Goal: Task Accomplishment & Management: Manage account settings

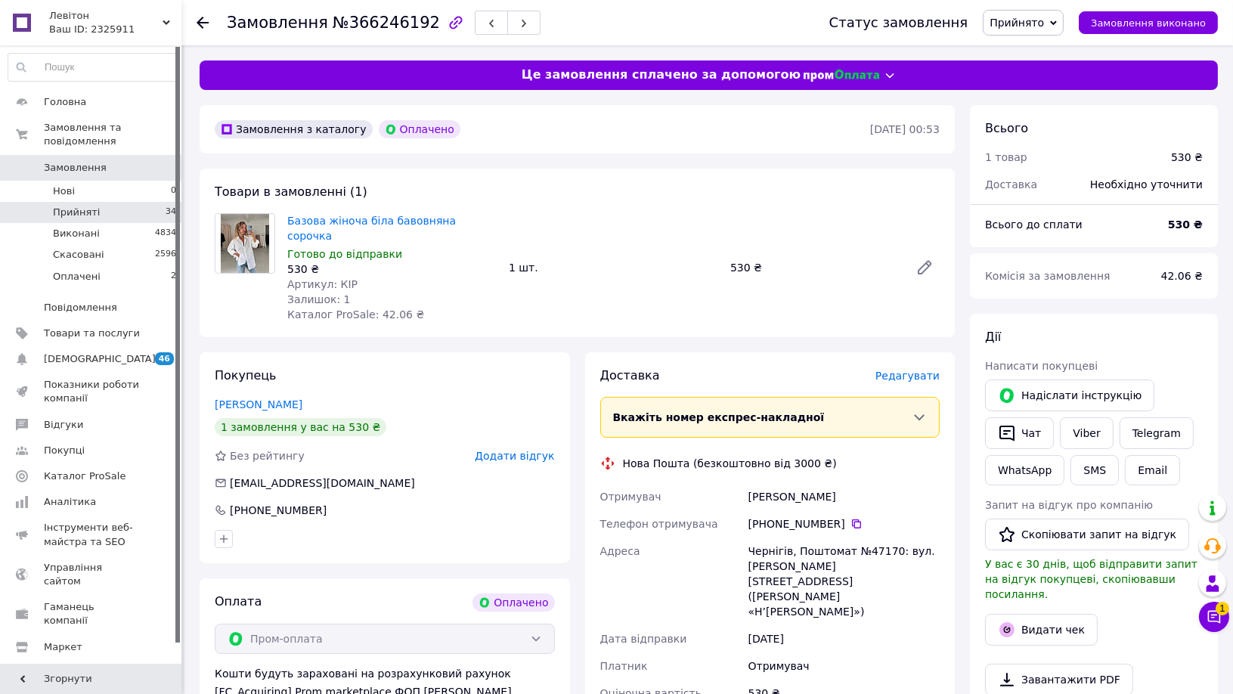
click at [110, 202] on li "Прийняті 34" at bounding box center [92, 212] width 185 height 21
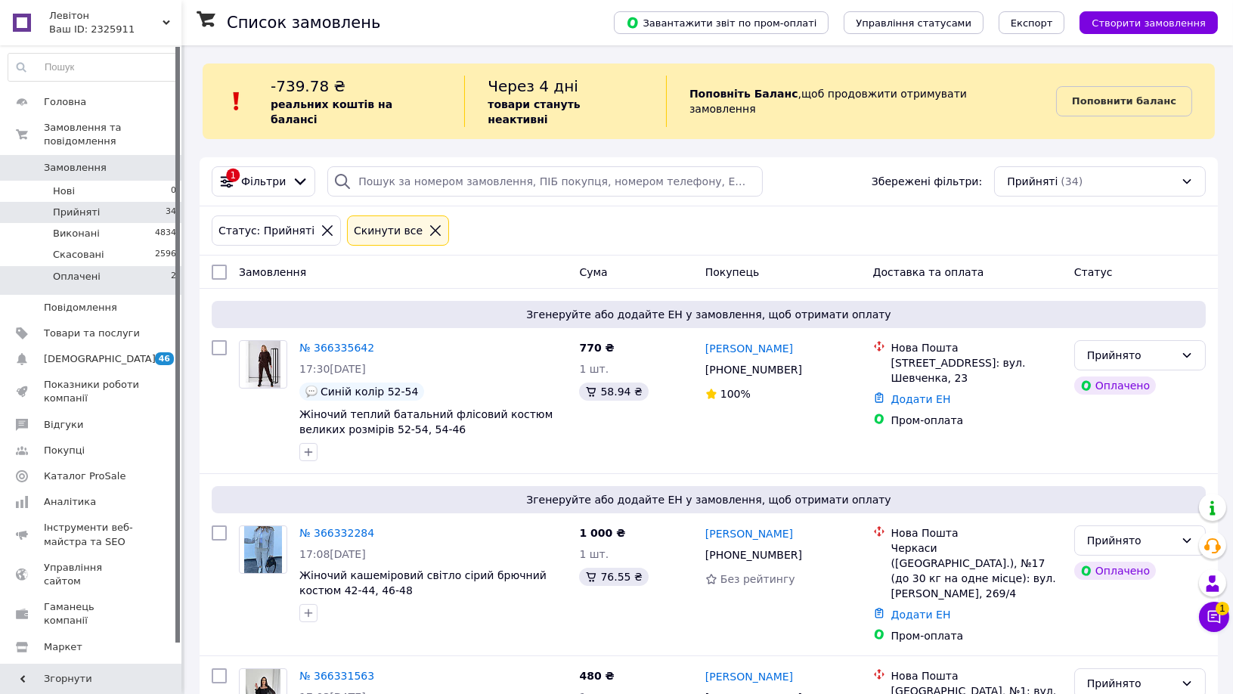
click at [92, 270] on span "Оплачені" at bounding box center [77, 277] width 48 height 14
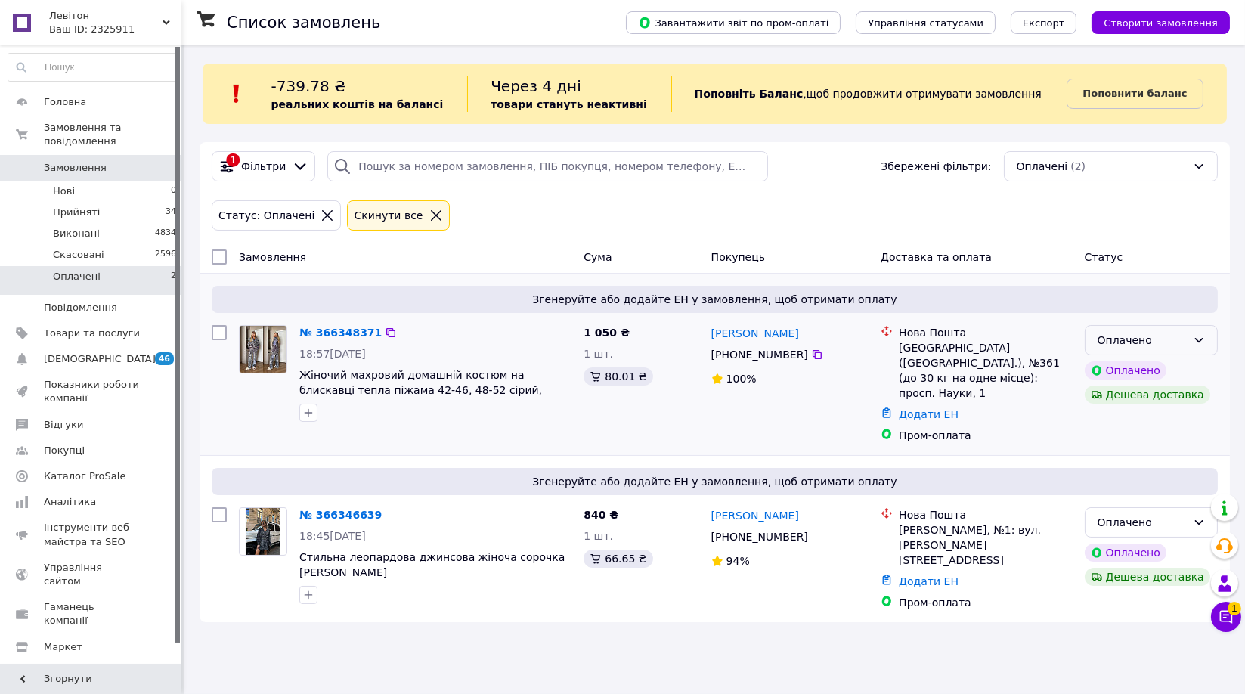
click at [1184, 343] on div "Оплачено" at bounding box center [1142, 340] width 89 height 17
click at [1152, 371] on li "Прийнято" at bounding box center [1152, 372] width 132 height 27
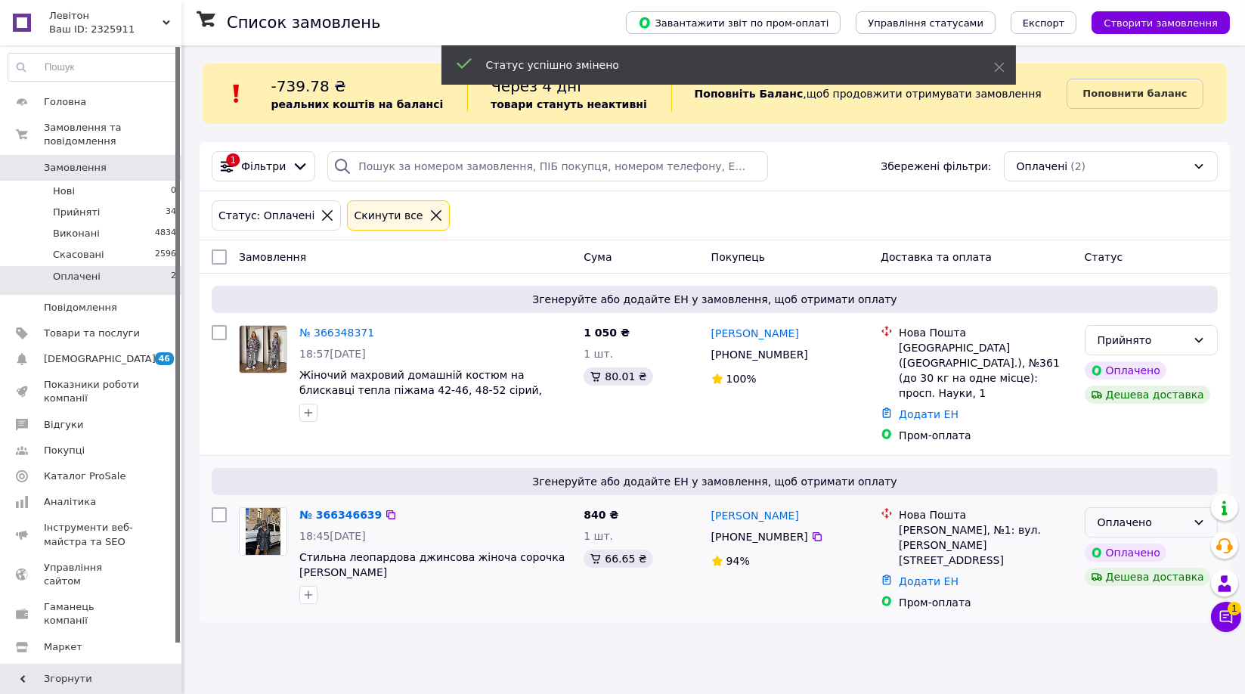
click at [1174, 514] on div "Оплачено" at bounding box center [1142, 522] width 89 height 17
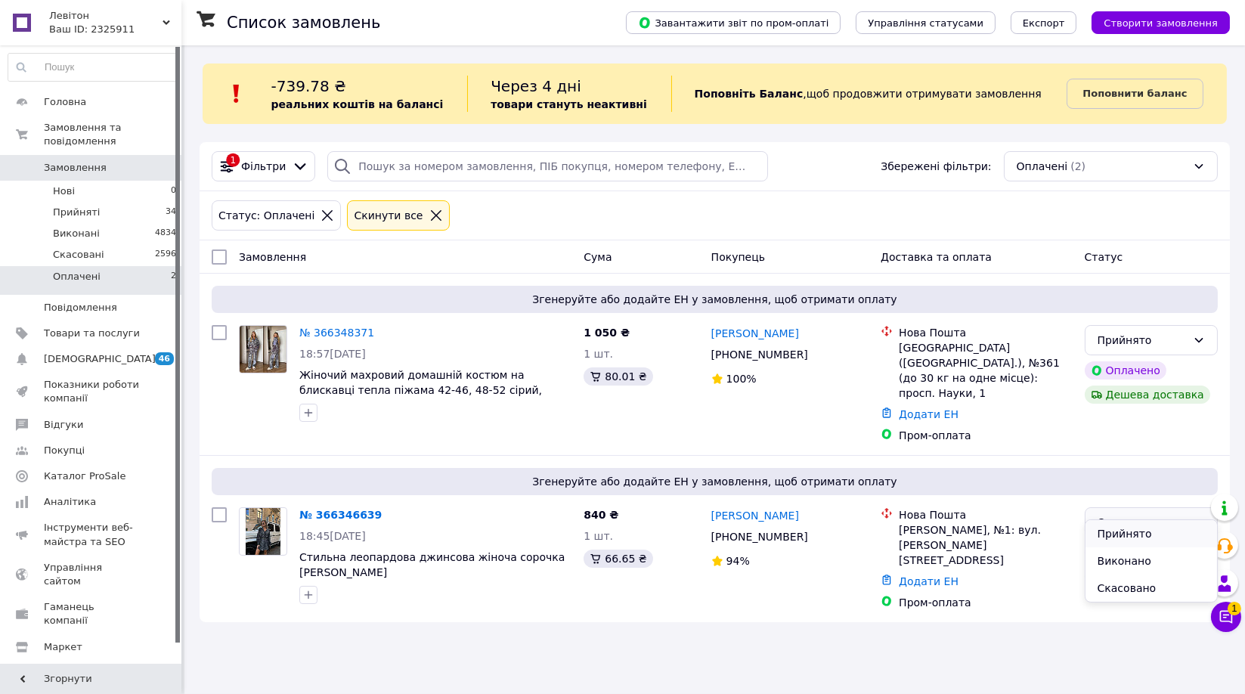
click at [1129, 531] on li "Прийнято" at bounding box center [1152, 533] width 132 height 27
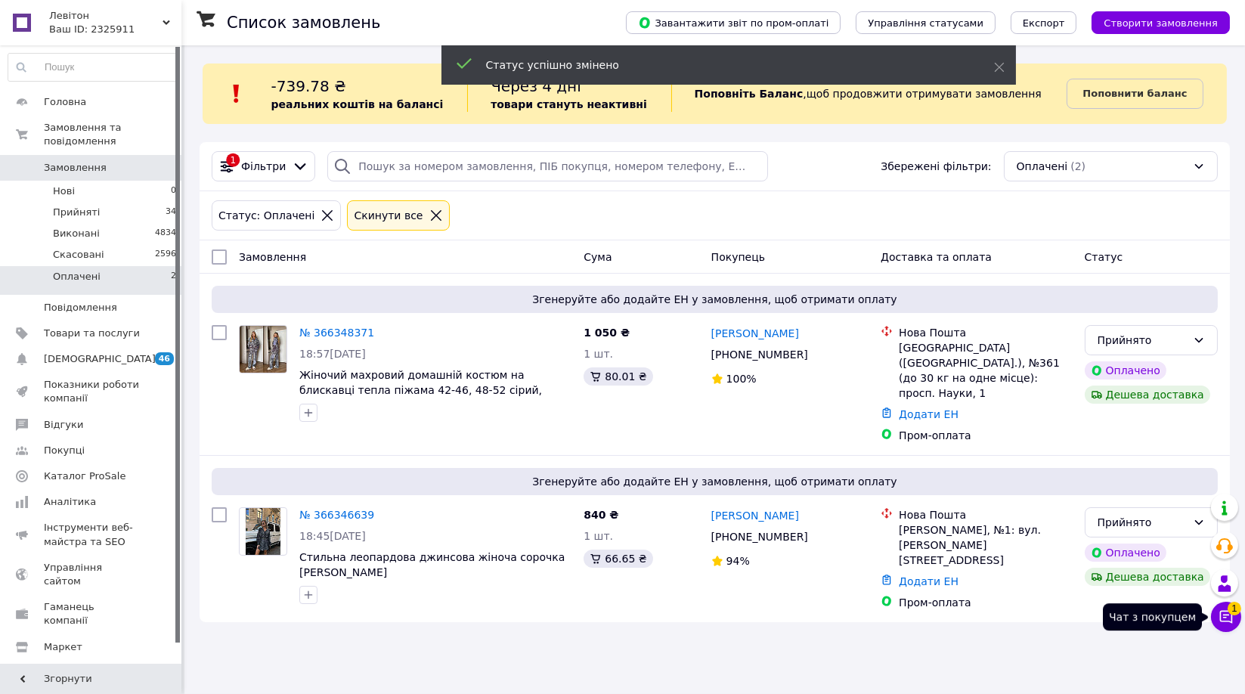
click at [1225, 617] on icon at bounding box center [1226, 617] width 13 height 13
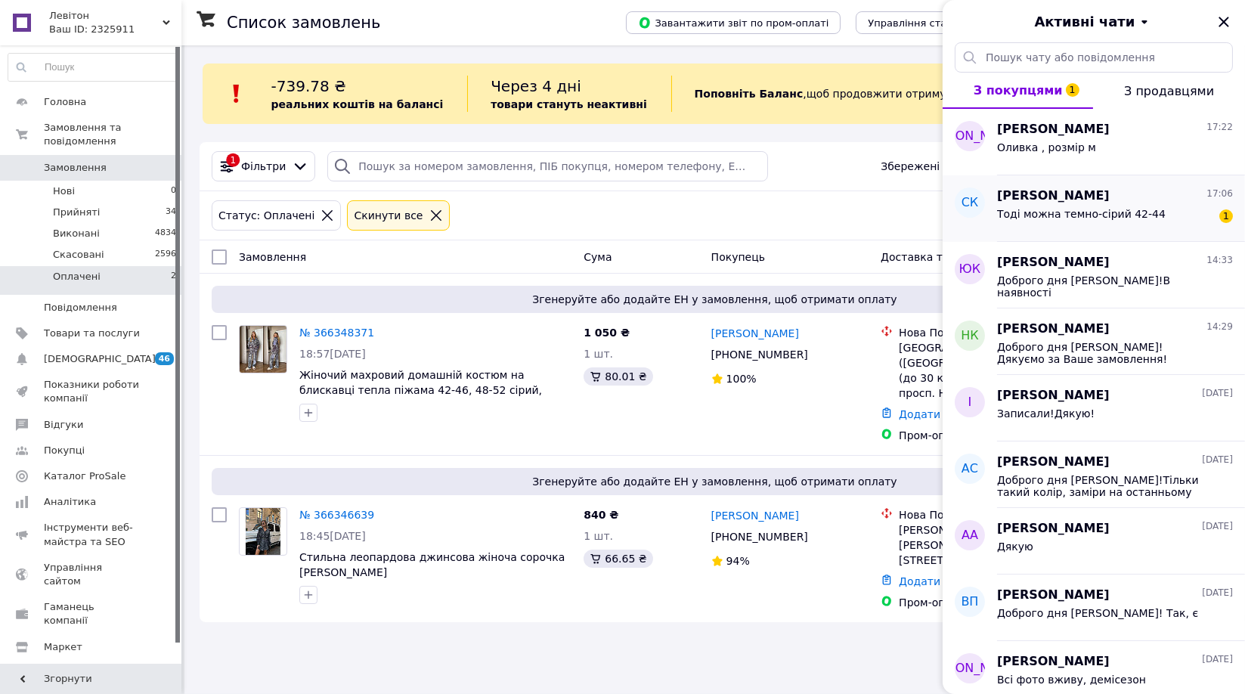
click at [1084, 209] on span "Тоді можна темно-сірий 42-44" at bounding box center [1081, 214] width 169 height 12
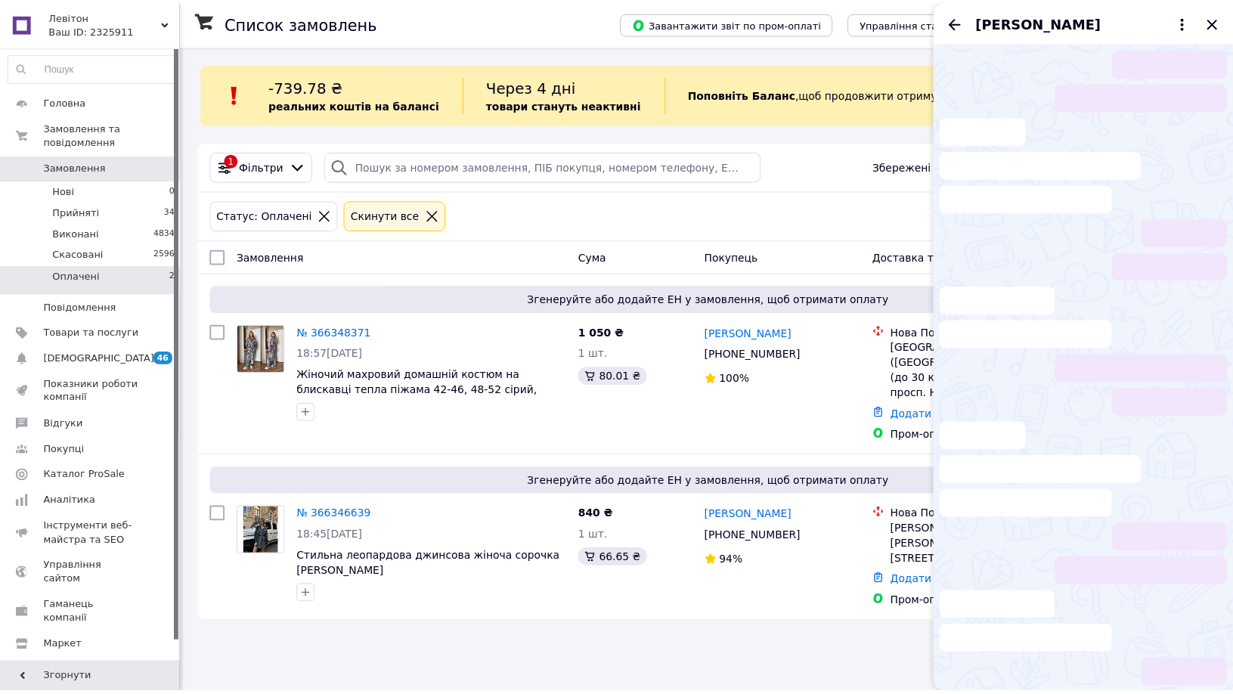
scroll to position [147, 0]
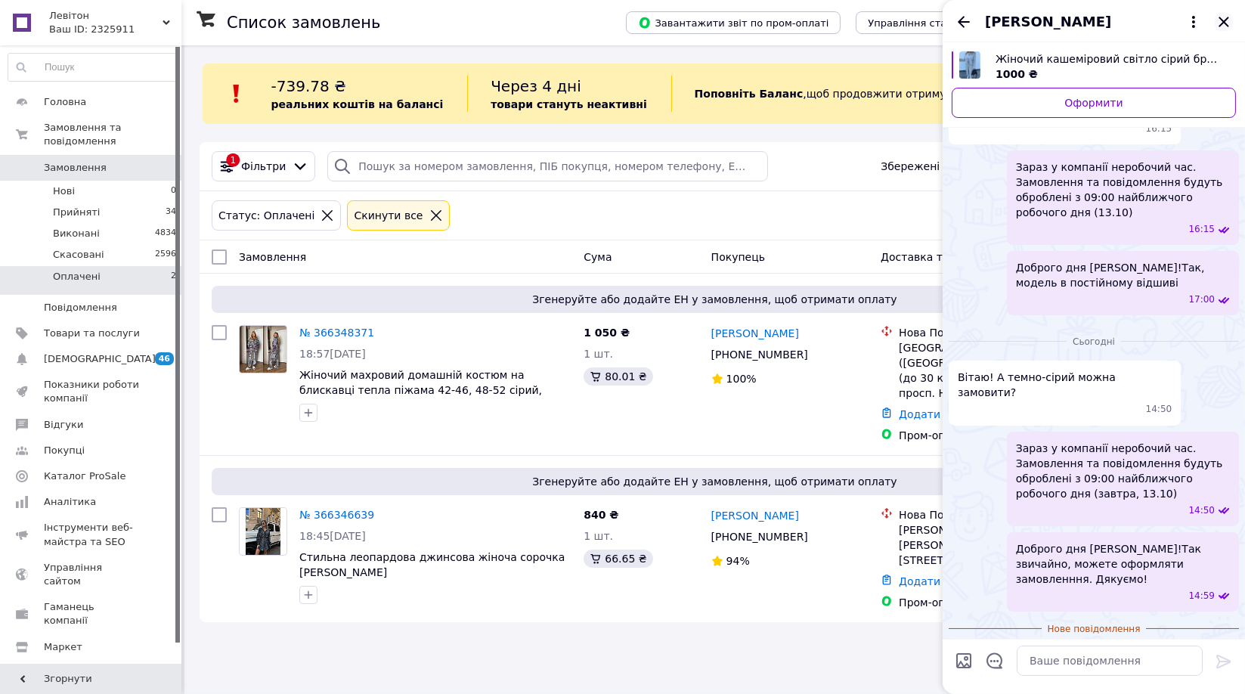
click at [1225, 21] on icon "Закрити" at bounding box center [1224, 22] width 10 height 10
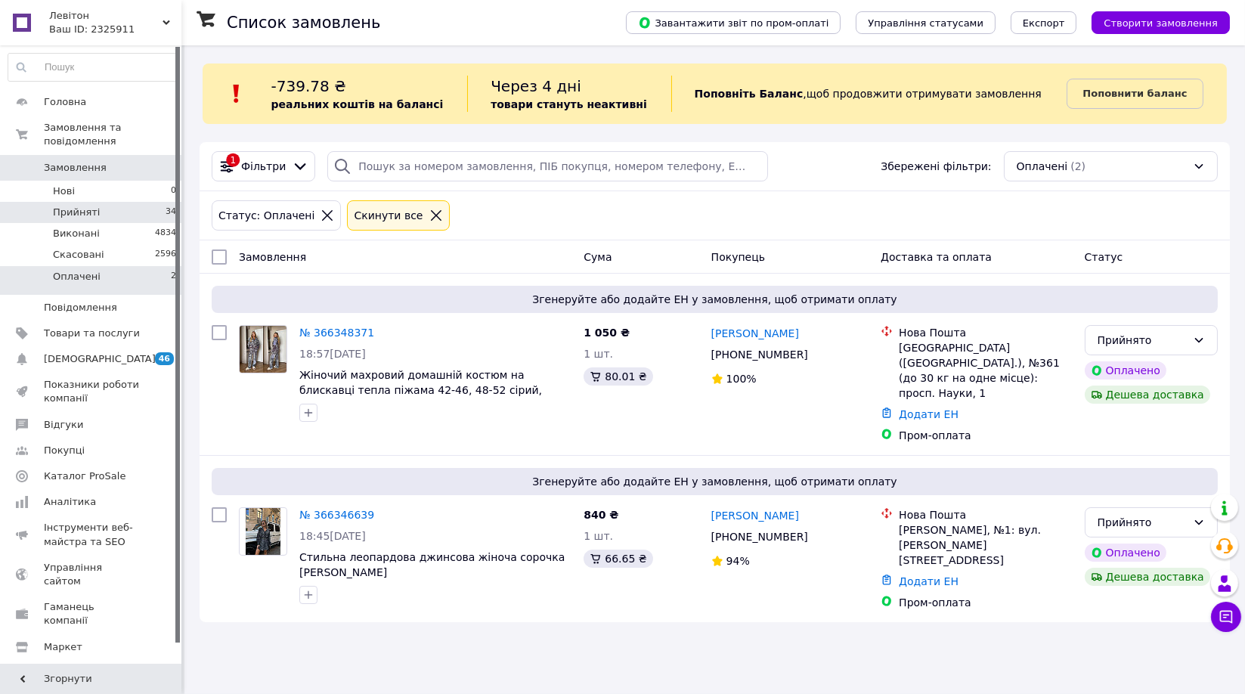
click at [107, 202] on li "Прийняті 34" at bounding box center [92, 212] width 185 height 21
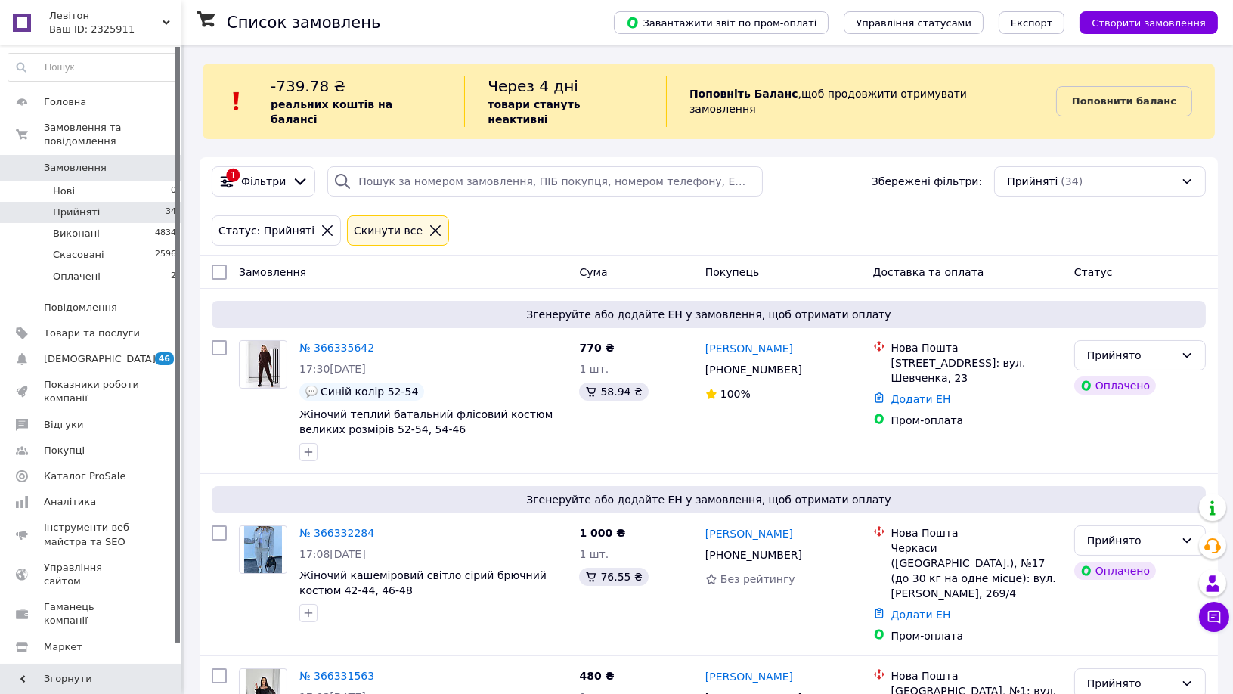
click at [126, 202] on li "Прийняті 34" at bounding box center [92, 212] width 185 height 21
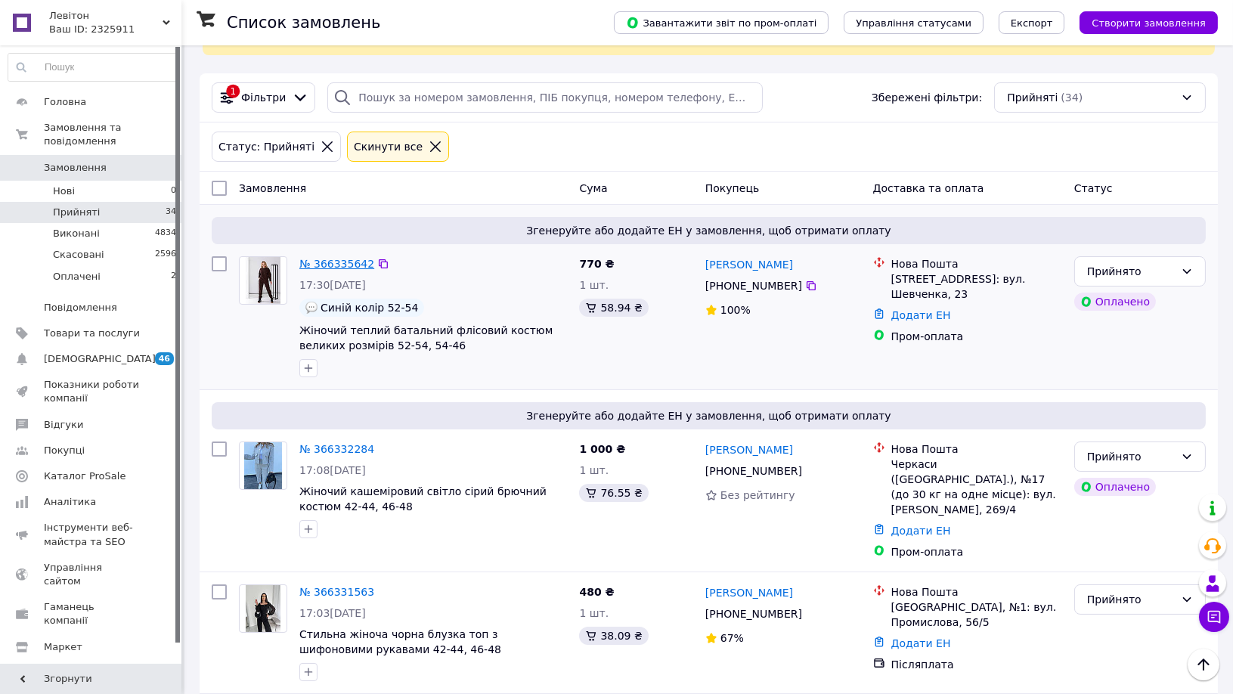
click at [346, 258] on link "№ 366335642" at bounding box center [336, 264] width 75 height 12
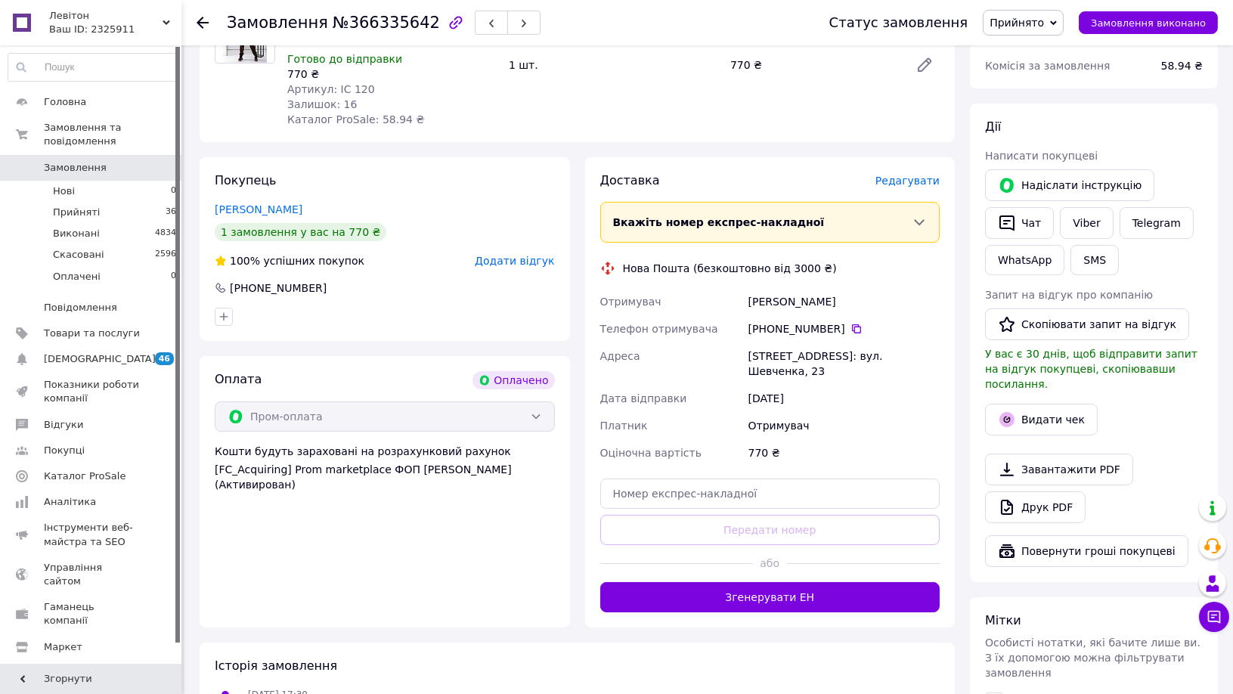
scroll to position [252, 0]
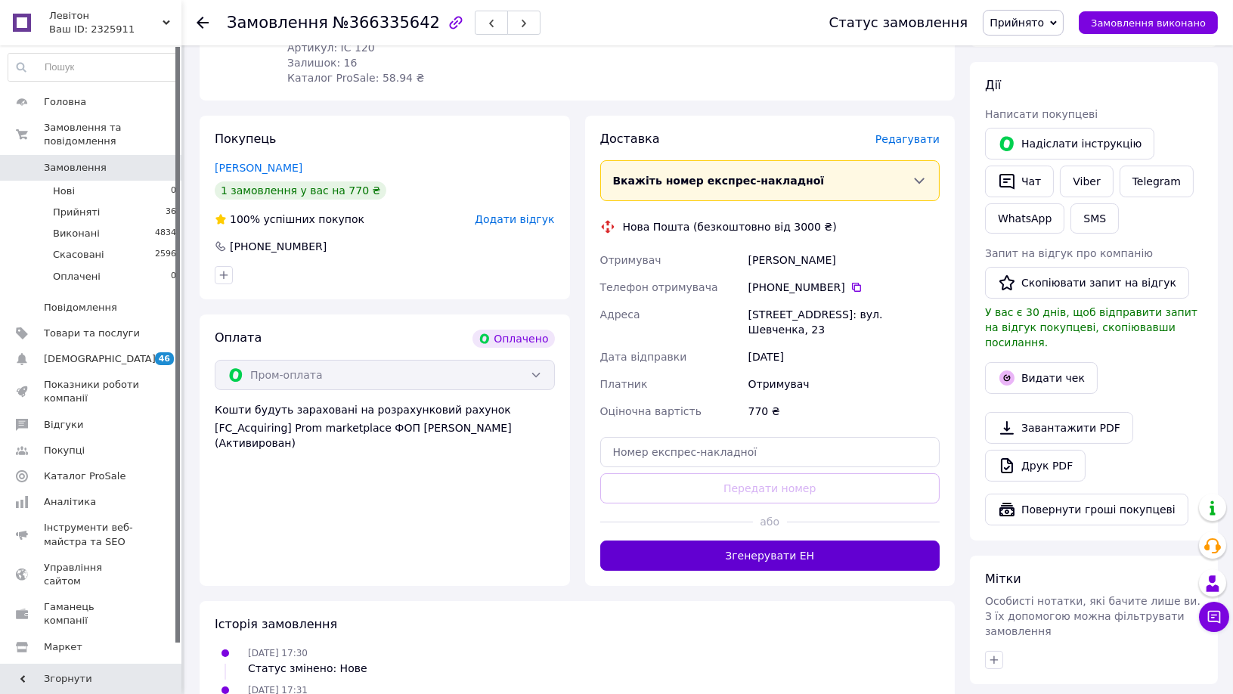
click at [813, 541] on button "Згенерувати ЕН" at bounding box center [770, 556] width 340 height 30
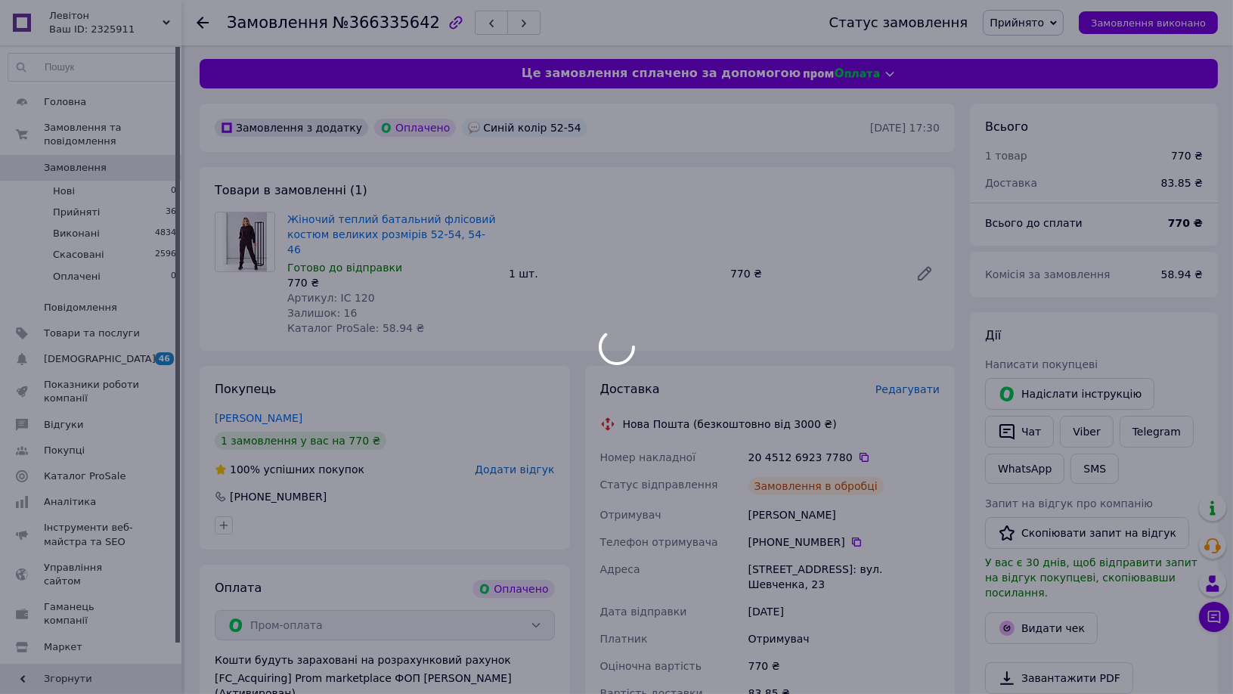
scroll to position [0, 0]
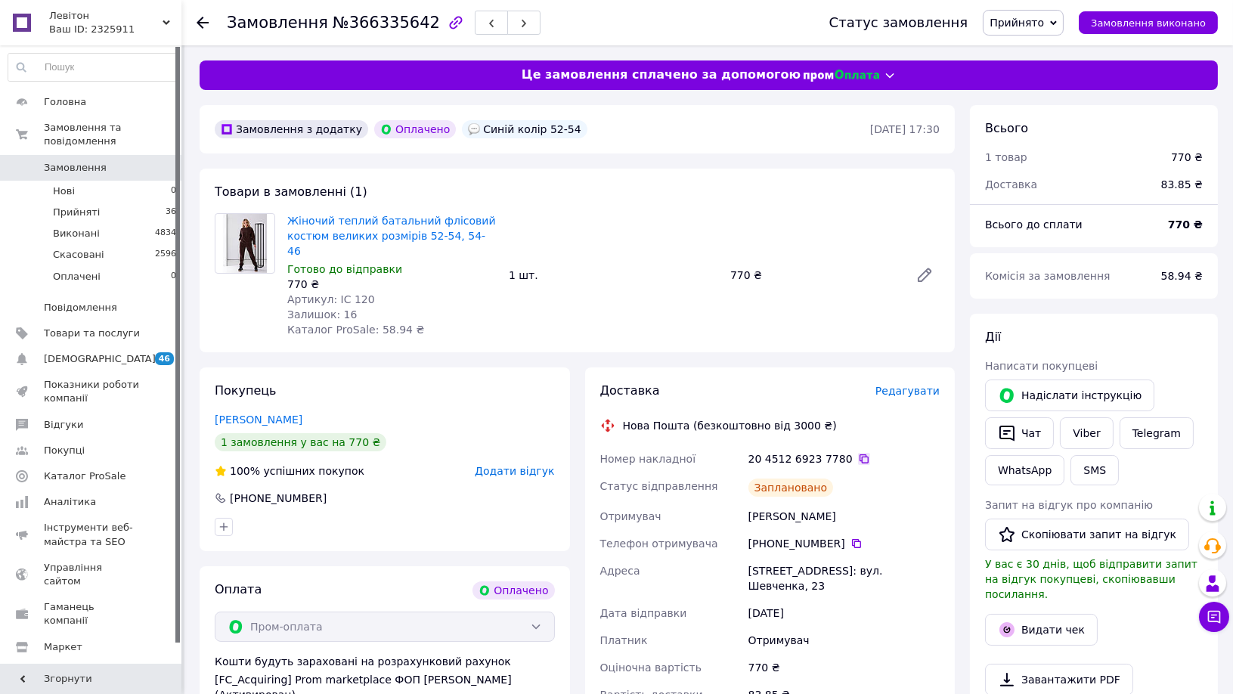
click at [860, 454] on icon at bounding box center [864, 458] width 9 height 9
drag, startPoint x: 746, startPoint y: 500, endPoint x: 873, endPoint y: 495, distance: 127.9
click at [873, 503] on div "[PERSON_NAME]" at bounding box center [844, 516] width 197 height 27
copy div "[PERSON_NAME]"
click at [202, 21] on icon at bounding box center [203, 23] width 12 height 12
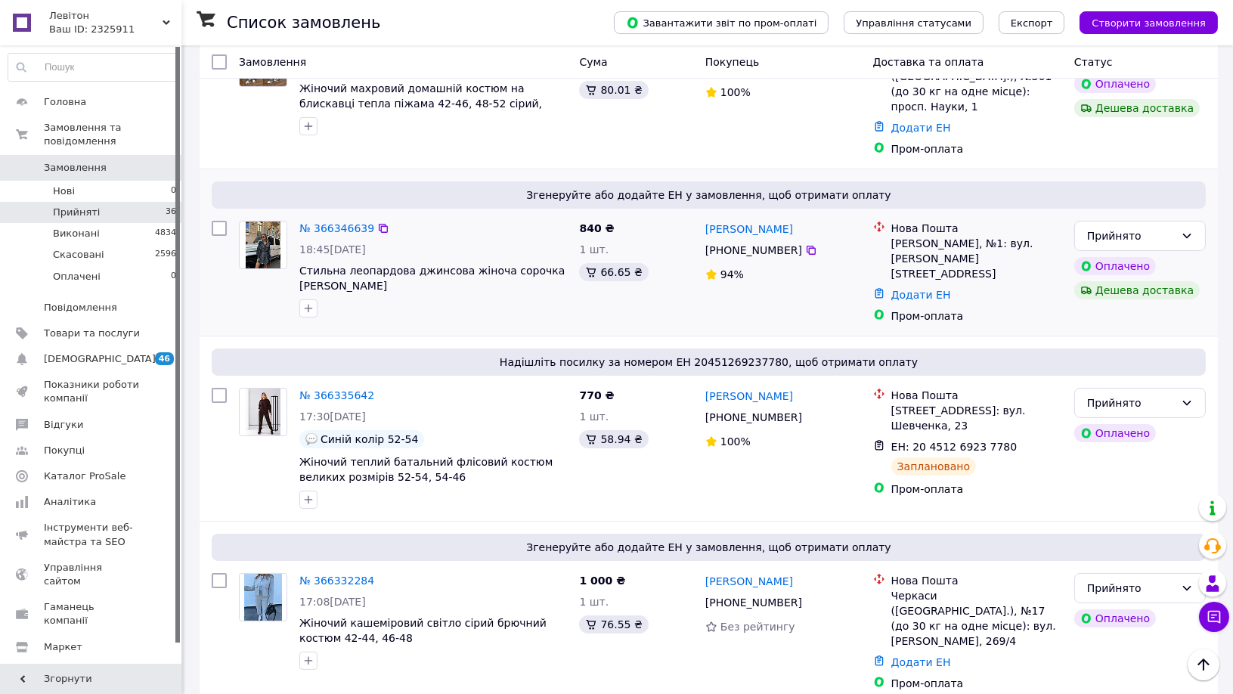
scroll to position [84, 0]
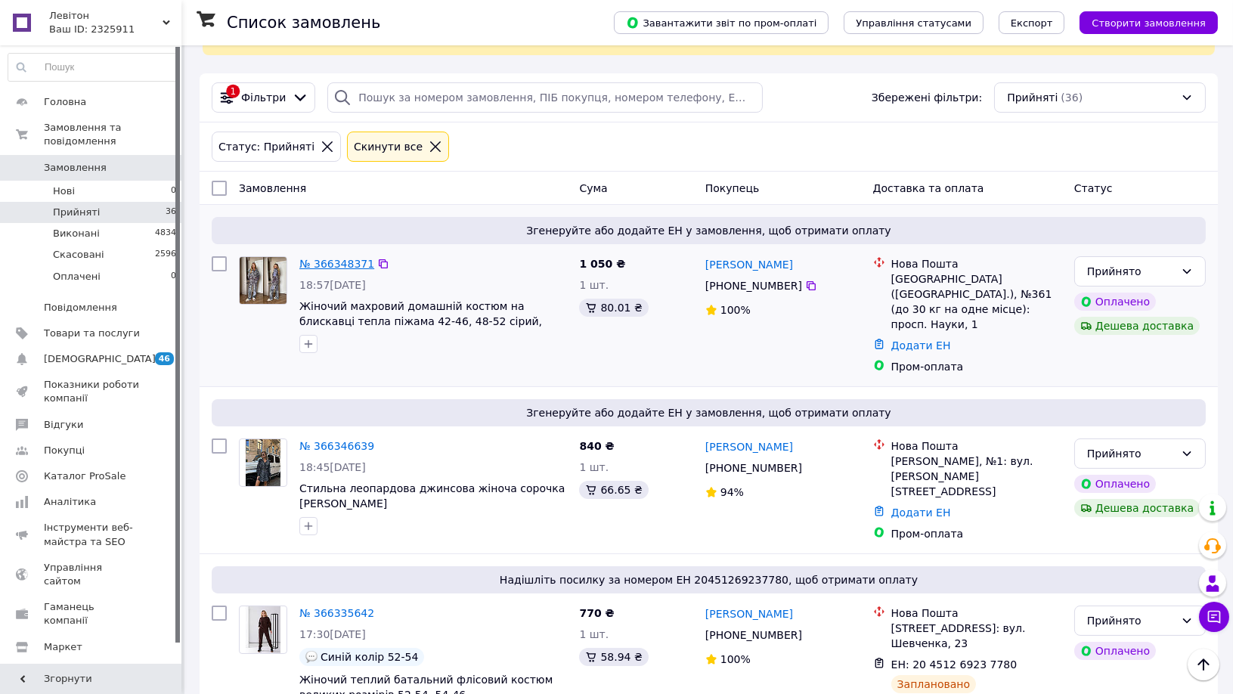
click at [340, 258] on link "№ 366348371" at bounding box center [336, 264] width 75 height 12
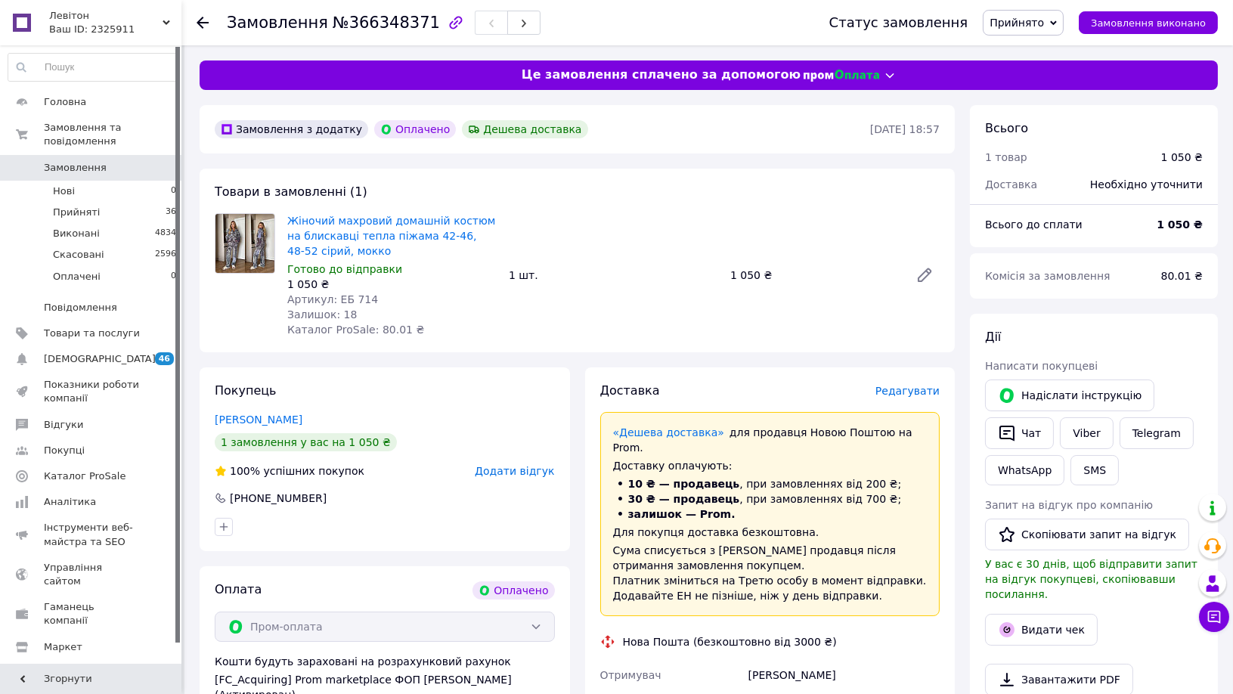
click at [203, 20] on icon at bounding box center [203, 23] width 12 height 12
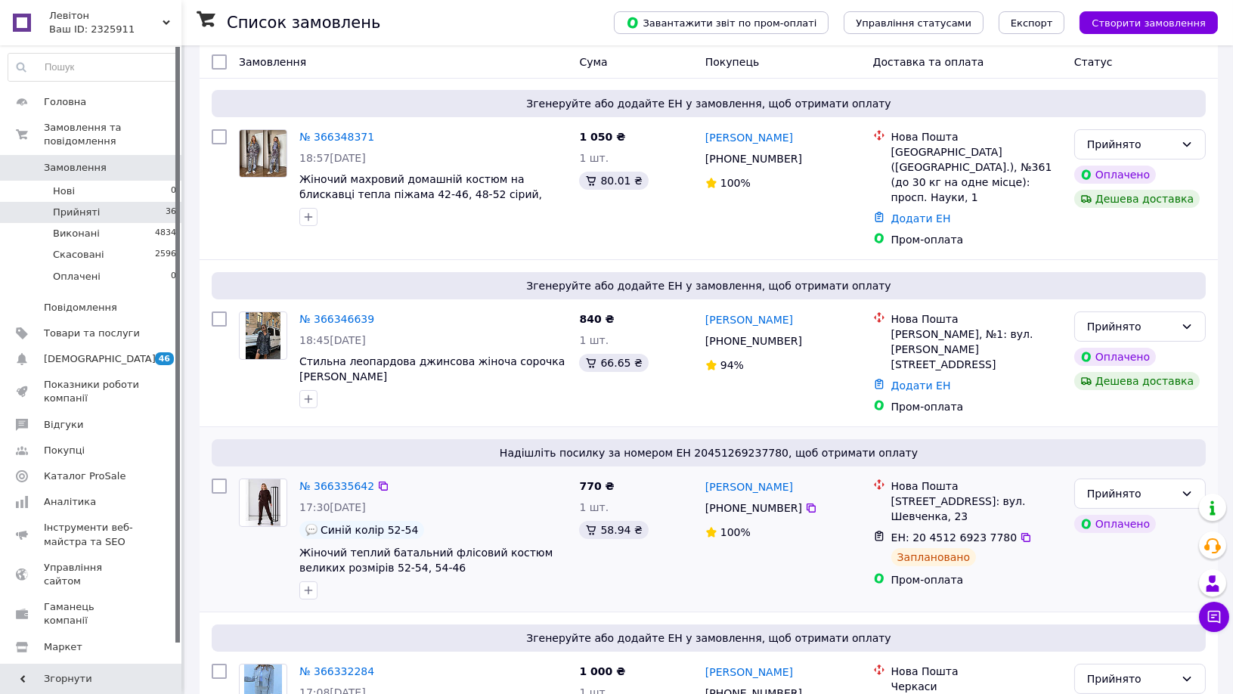
scroll to position [252, 0]
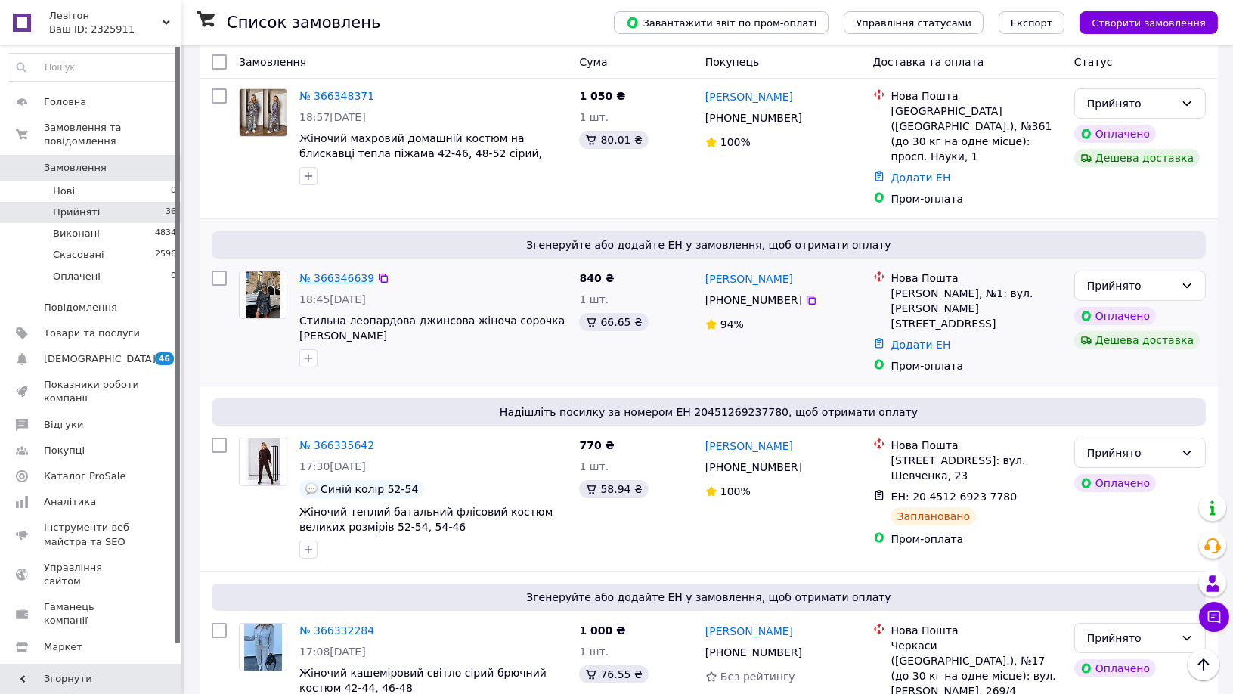
click at [344, 272] on link "№ 366346639" at bounding box center [336, 278] width 75 height 12
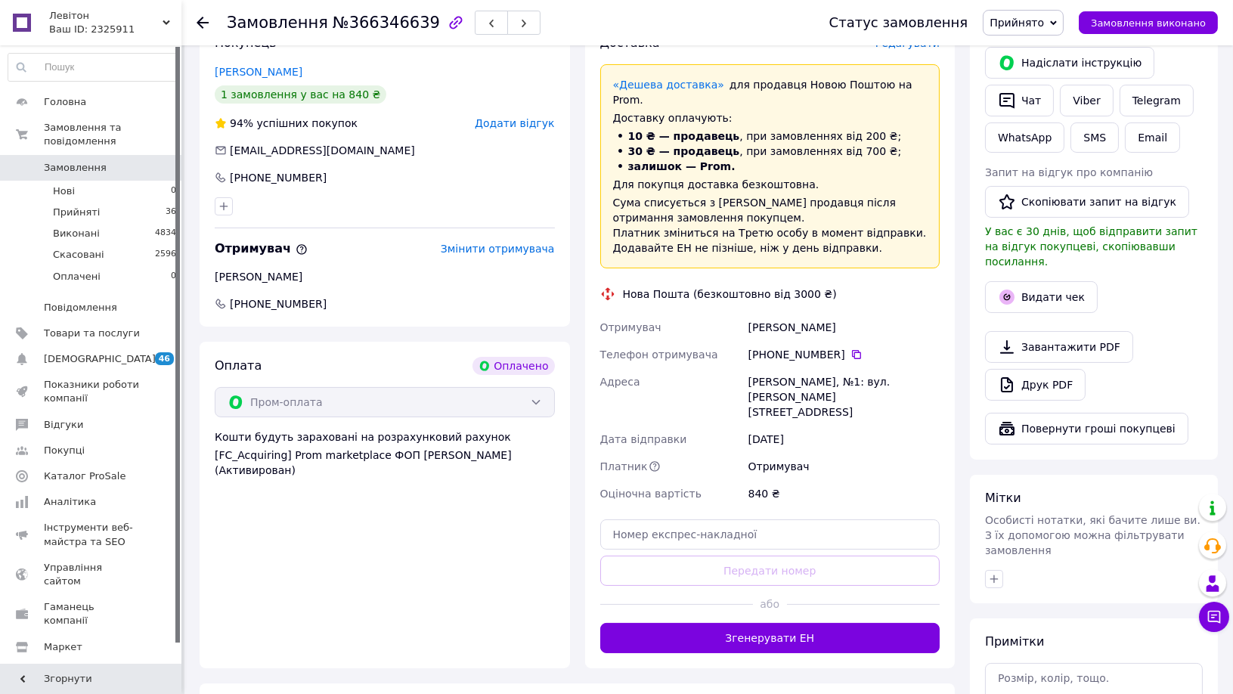
scroll to position [336, 0]
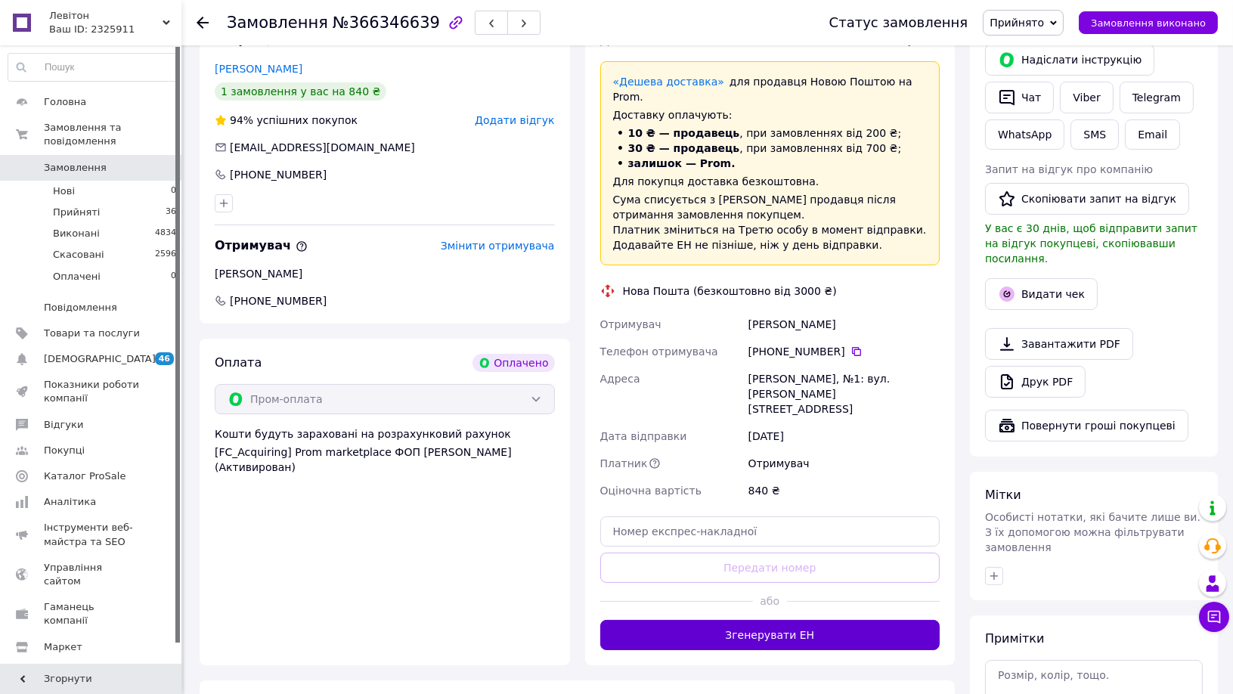
click at [797, 620] on button "Згенерувати ЕН" at bounding box center [770, 635] width 340 height 30
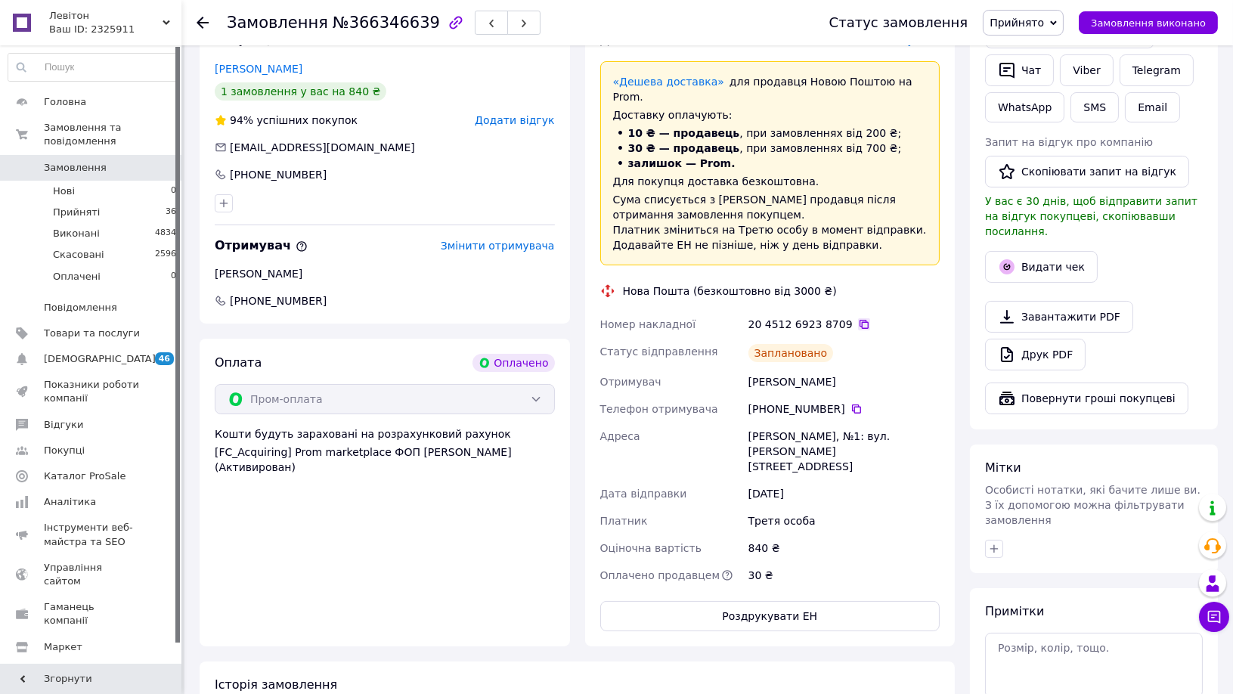
click at [858, 318] on icon at bounding box center [864, 324] width 12 height 12
drag, startPoint x: 749, startPoint y: 364, endPoint x: 876, endPoint y: 363, distance: 127.0
click at [876, 368] on div "[PERSON_NAME]" at bounding box center [844, 381] width 197 height 27
copy div "[PERSON_NAME]"
click at [198, 19] on icon at bounding box center [203, 23] width 12 height 12
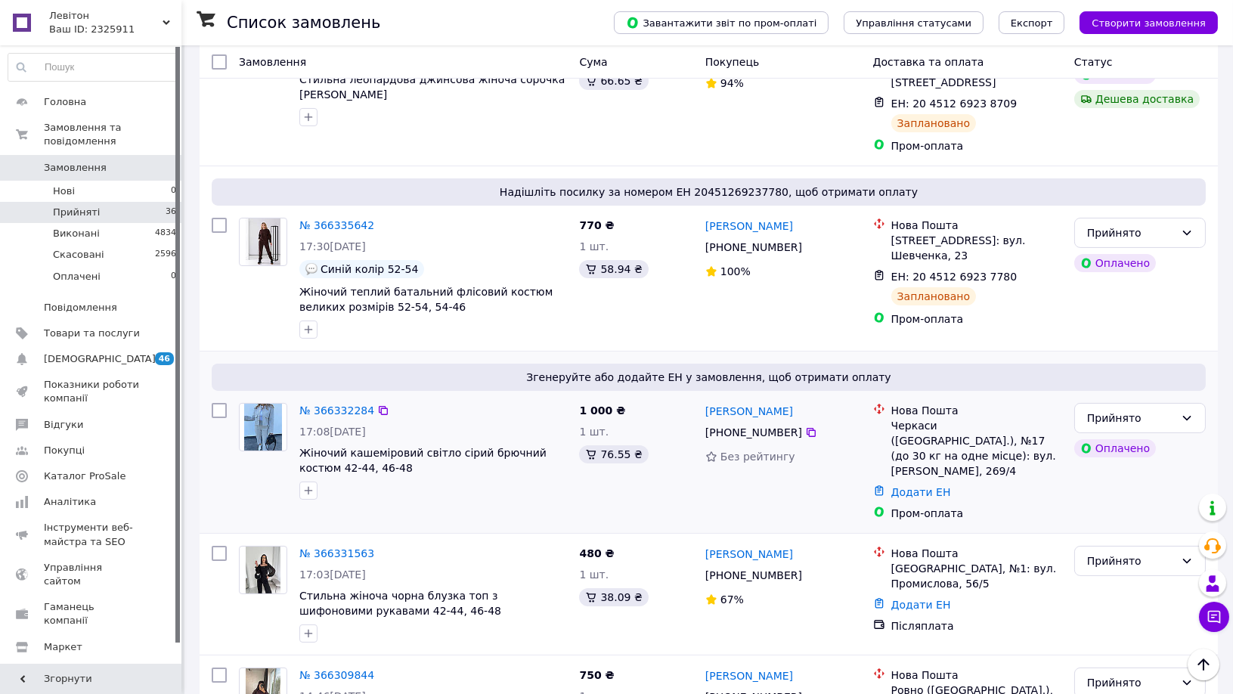
scroll to position [504, 0]
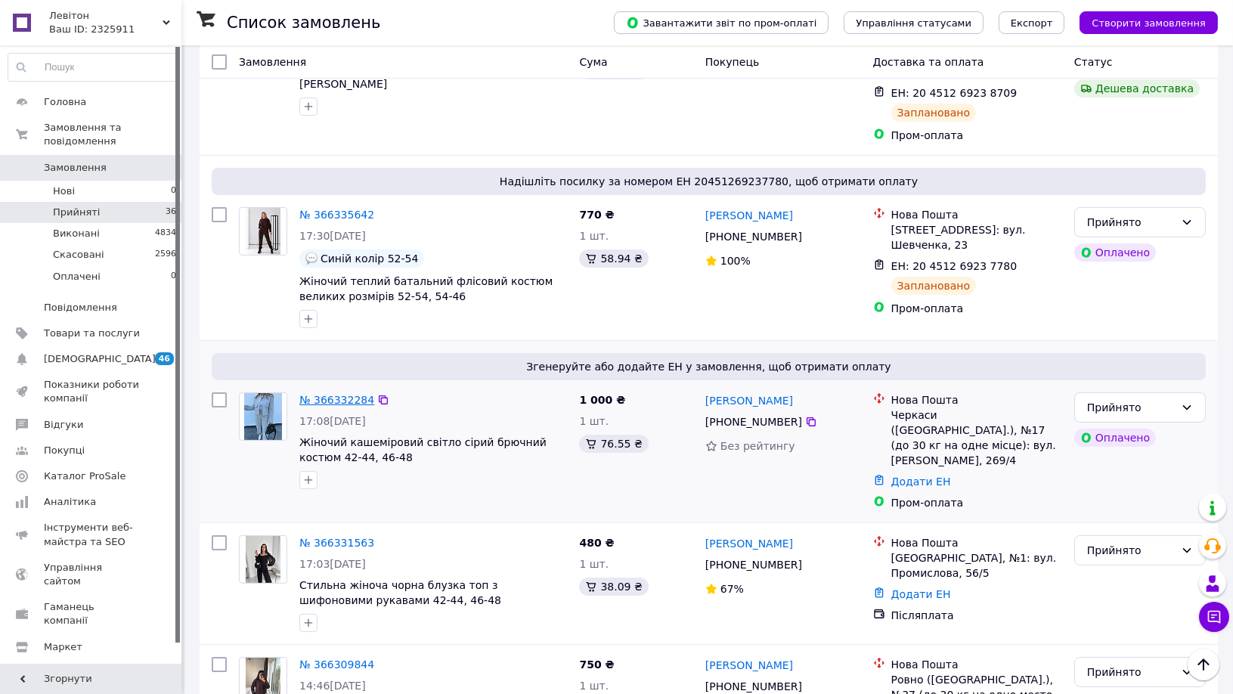
click at [343, 394] on link "№ 366332284" at bounding box center [336, 400] width 75 height 12
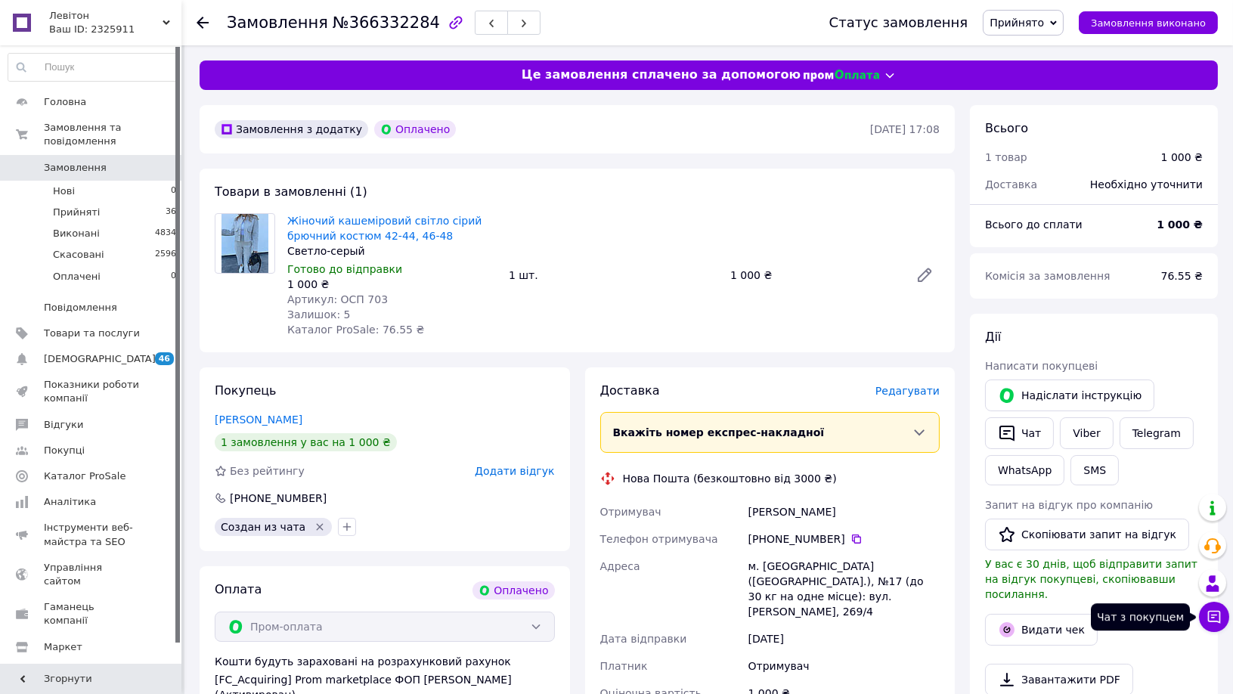
click at [1208, 622] on icon at bounding box center [1214, 616] width 15 height 15
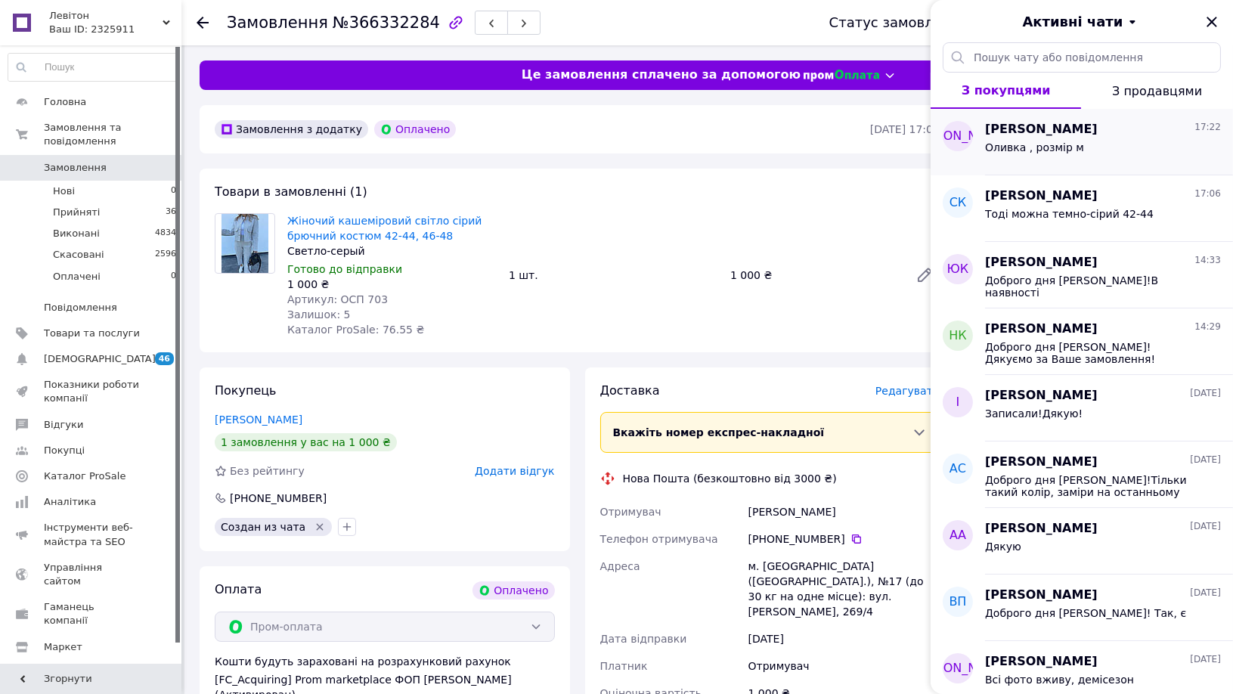
click at [1090, 144] on div "Оливка , розмір м" at bounding box center [1103, 150] width 236 height 24
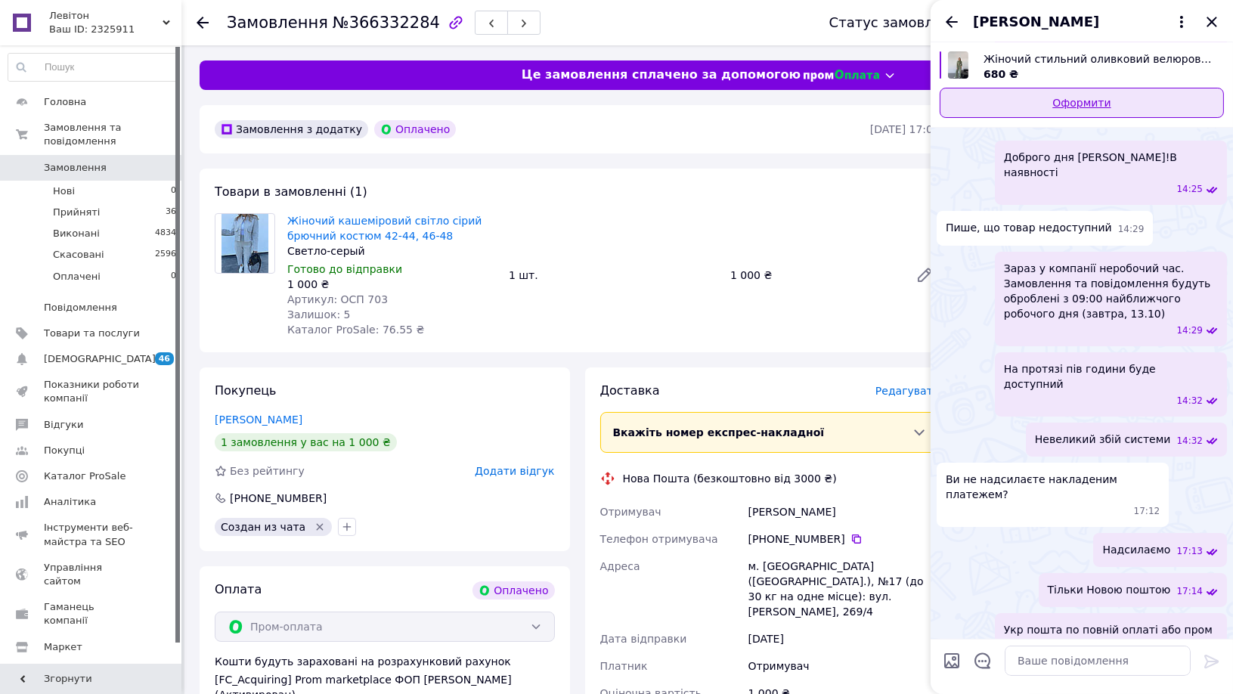
scroll to position [194, 0]
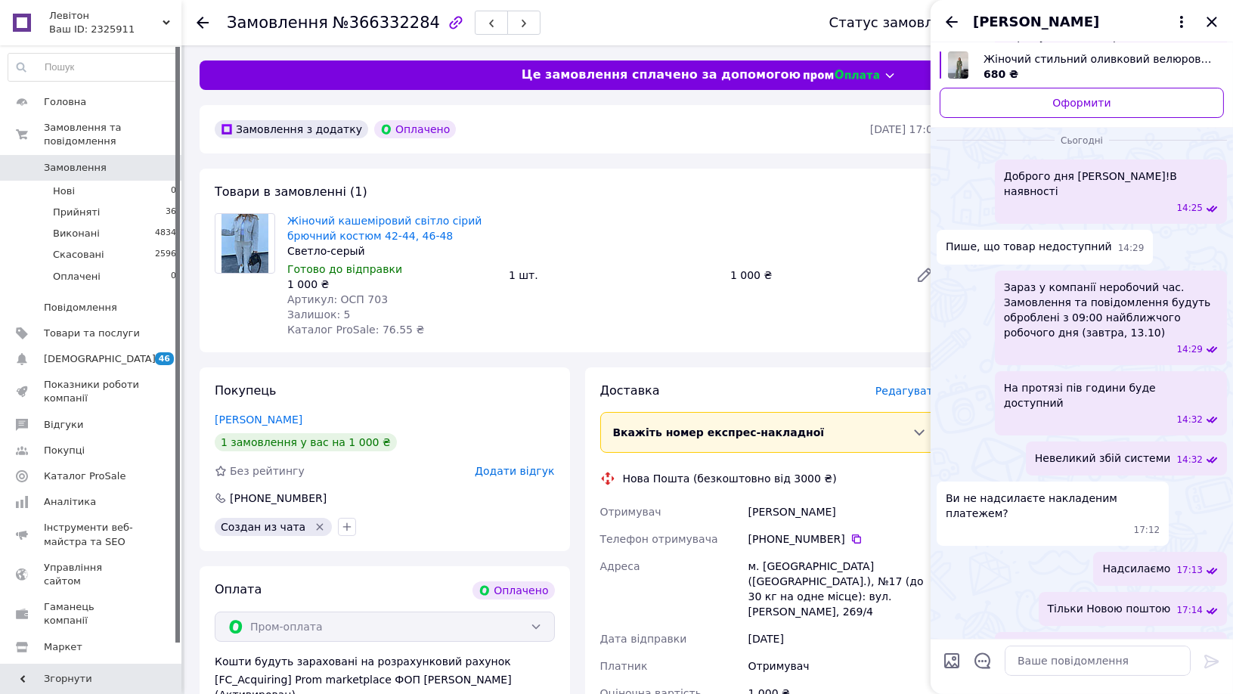
click at [958, 67] on img "Переглянути товар" at bounding box center [958, 64] width 20 height 27
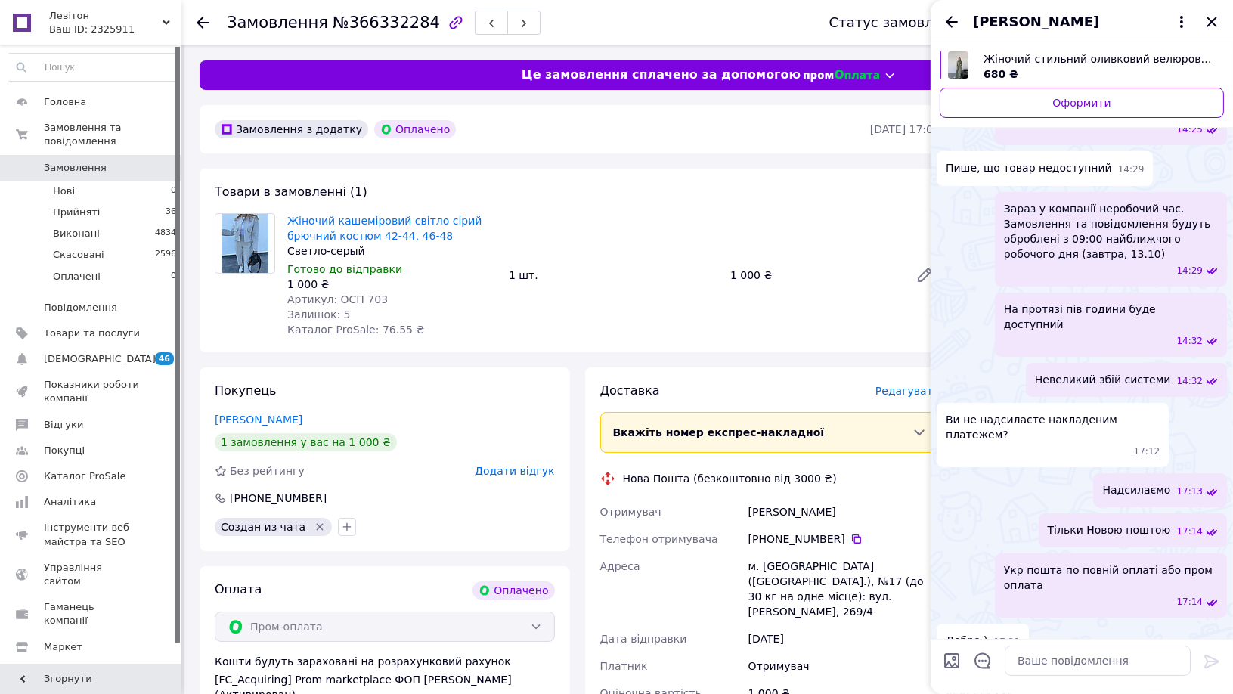
scroll to position [361, 0]
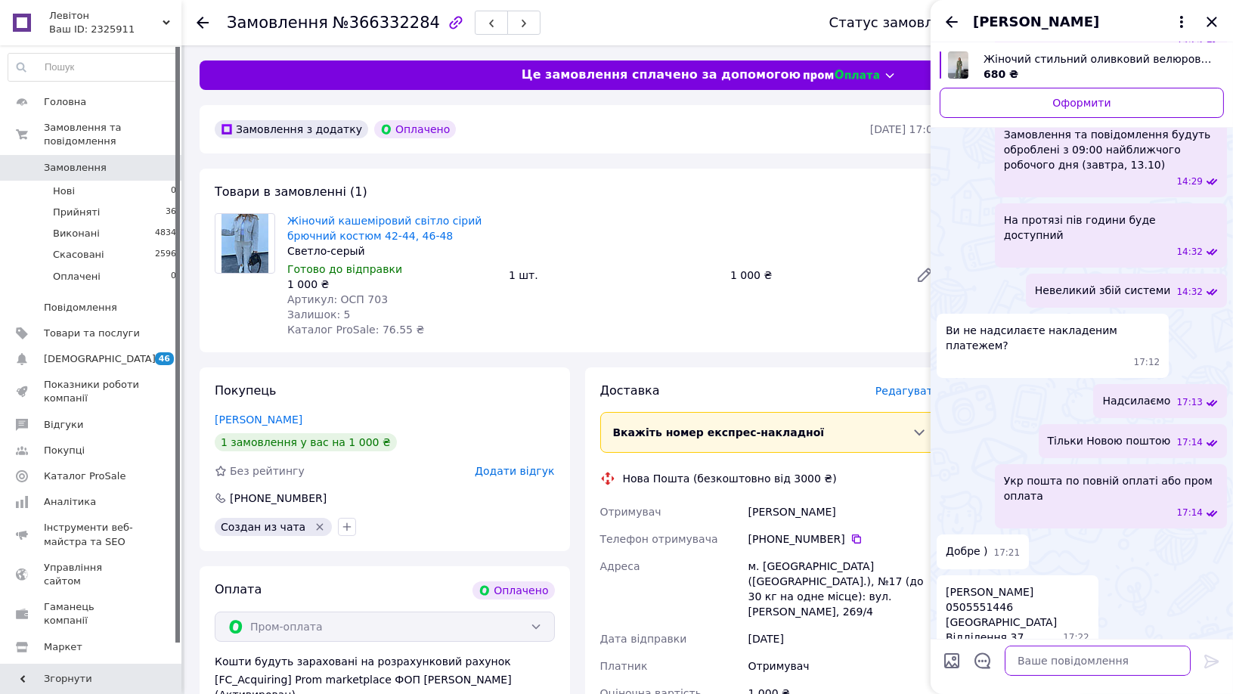
click at [1061, 661] on textarea at bounding box center [1098, 661] width 186 height 30
type textarea "H"
type textarea "Розмірна сітка 42-44 та 46-48, орієнтуйтесь по замірах на фото"
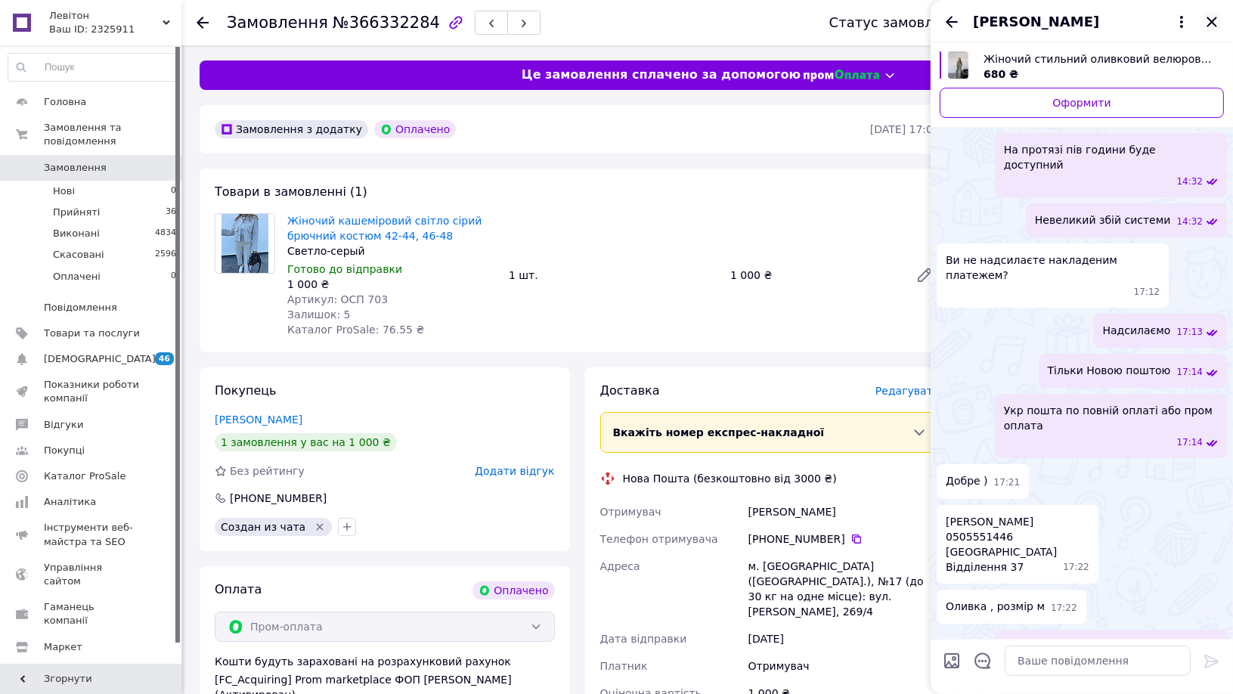
click at [1213, 26] on icon "Закрити" at bounding box center [1212, 22] width 18 height 18
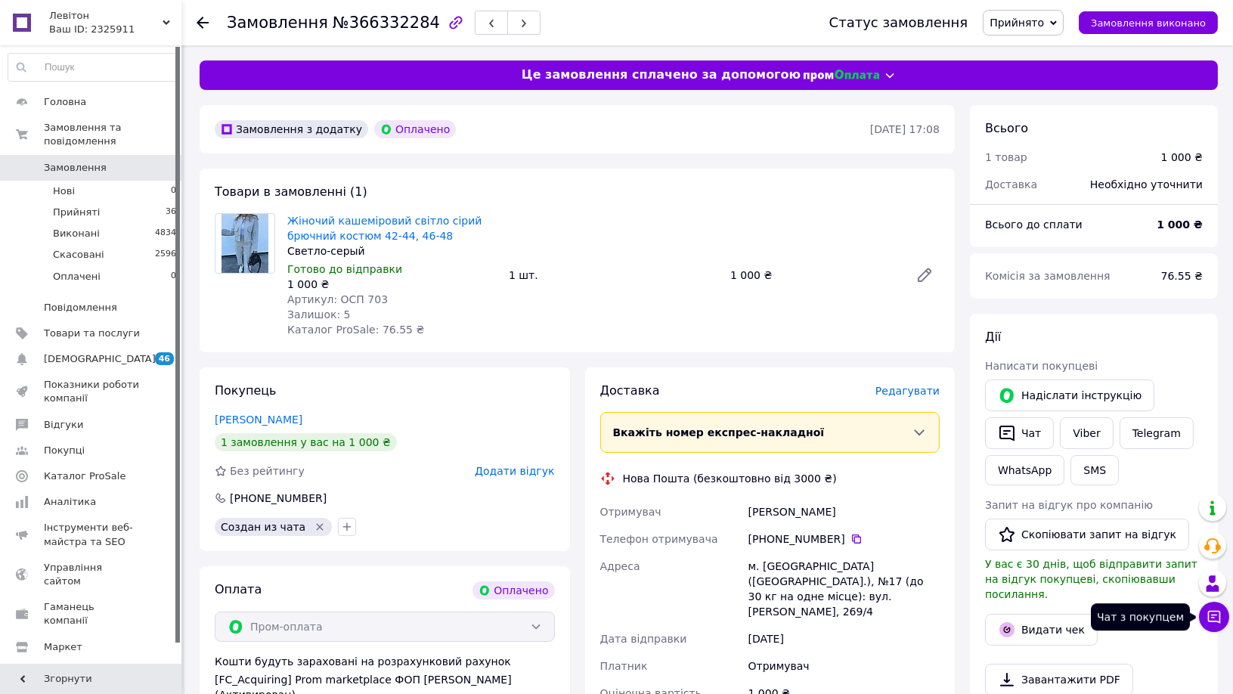
click at [1210, 619] on icon at bounding box center [1214, 616] width 15 height 15
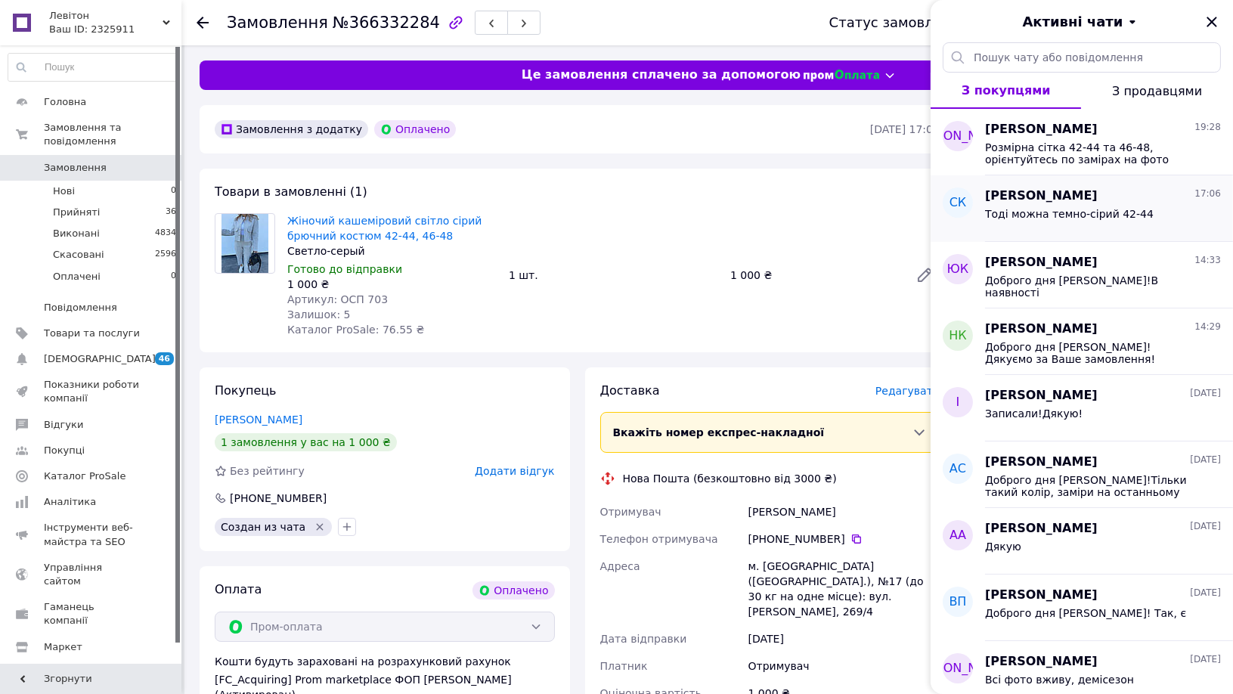
click at [1128, 229] on div "[PERSON_NAME] 17:06 Тоді можна темно-сірий 42-44" at bounding box center [1109, 208] width 248 height 67
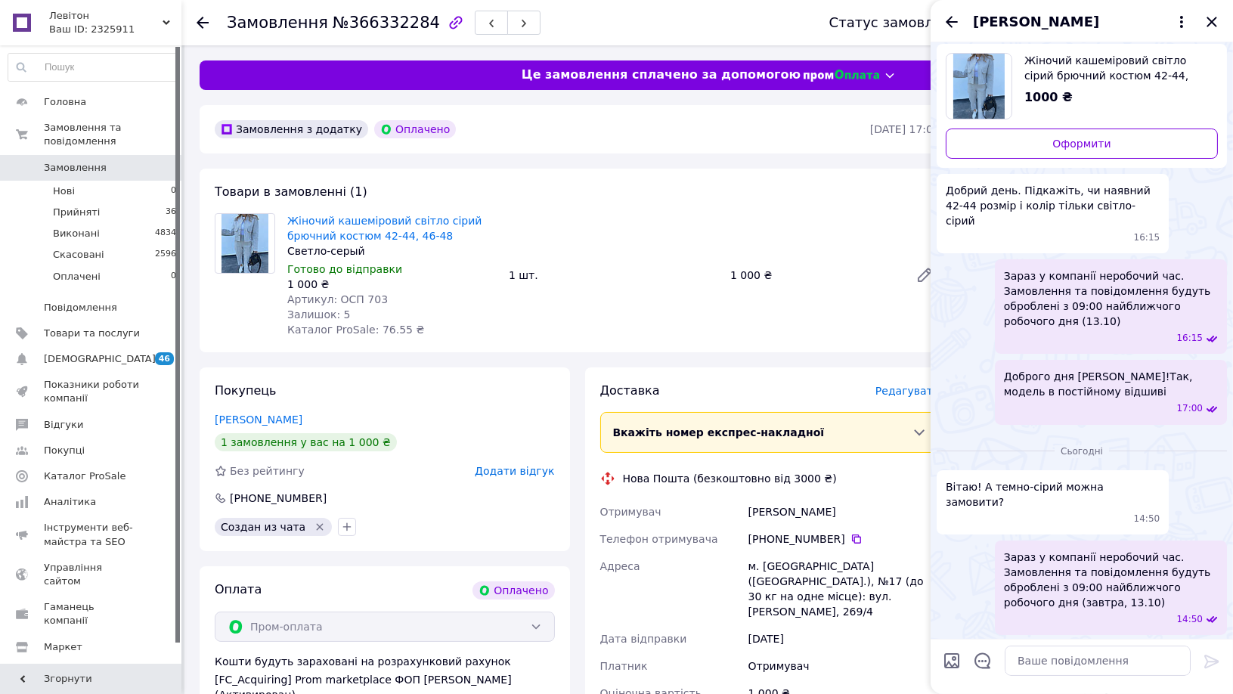
scroll to position [0, 0]
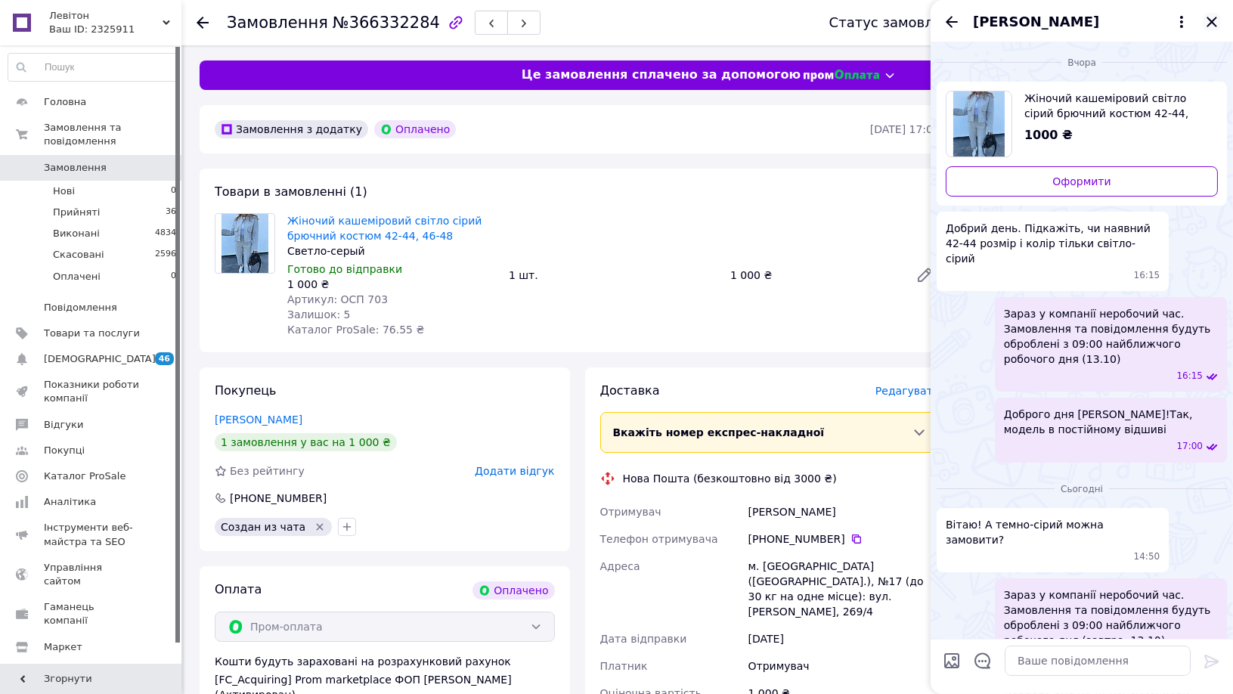
click at [1213, 17] on icon "Закрити" at bounding box center [1212, 22] width 18 height 18
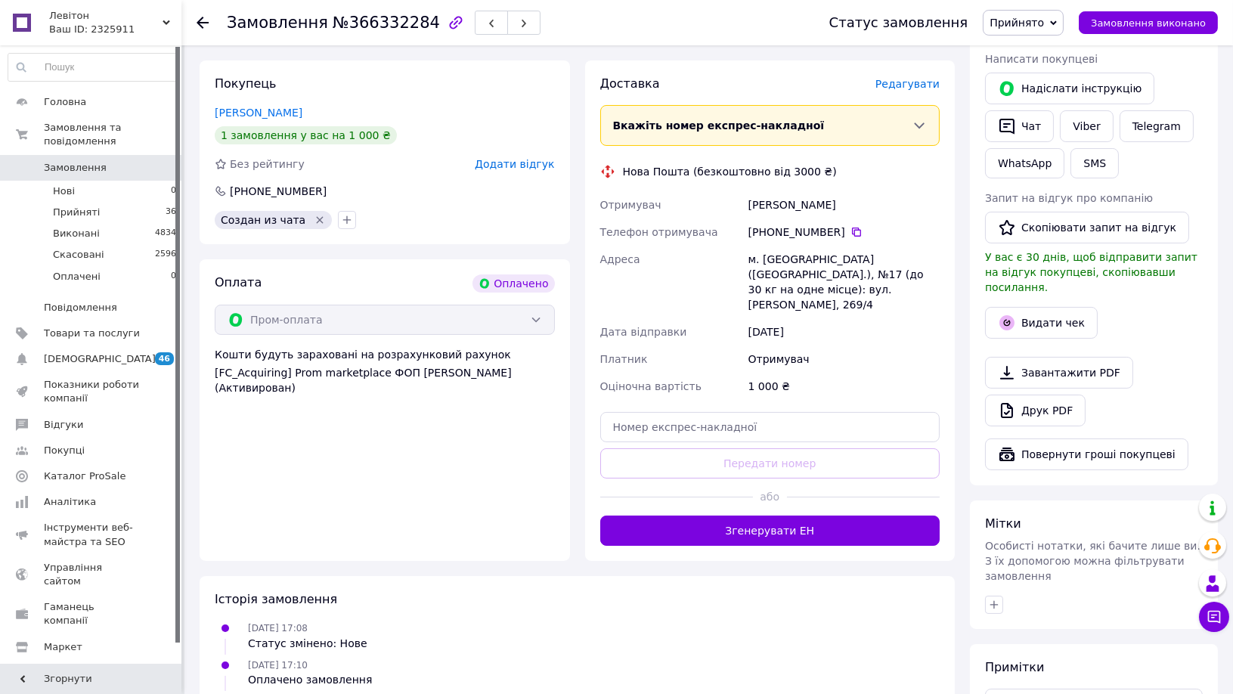
scroll to position [336, 0]
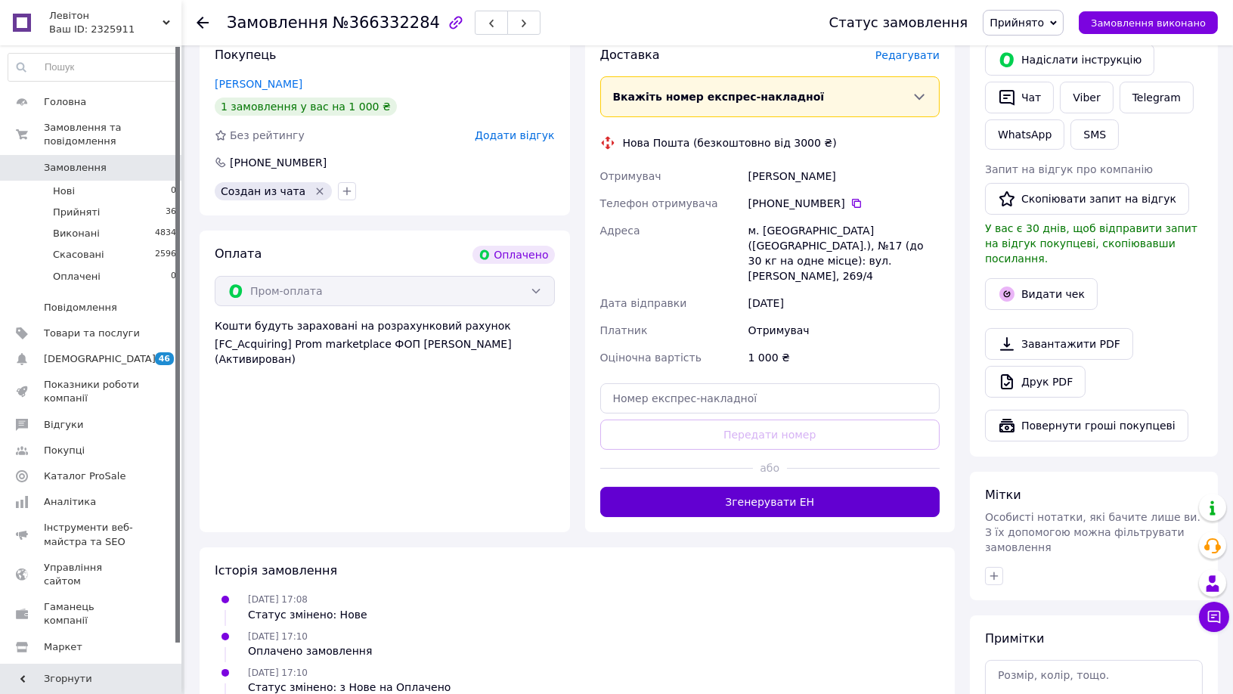
click at [801, 494] on button "Згенерувати ЕН" at bounding box center [770, 502] width 340 height 30
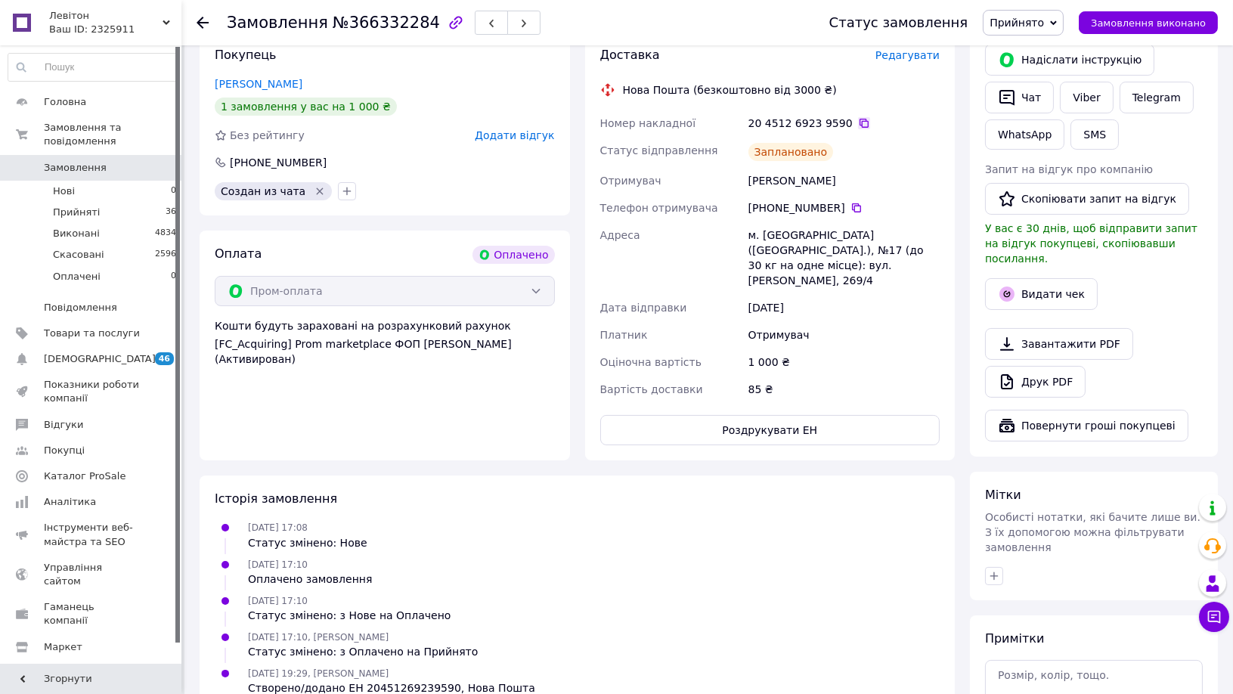
click at [860, 119] on icon at bounding box center [864, 123] width 9 height 9
drag, startPoint x: 749, startPoint y: 181, endPoint x: 851, endPoint y: 181, distance: 102.1
click at [851, 181] on div "[PERSON_NAME]" at bounding box center [844, 180] width 197 height 27
copy div "[PERSON_NAME]"
click at [202, 18] on use at bounding box center [203, 23] width 12 height 12
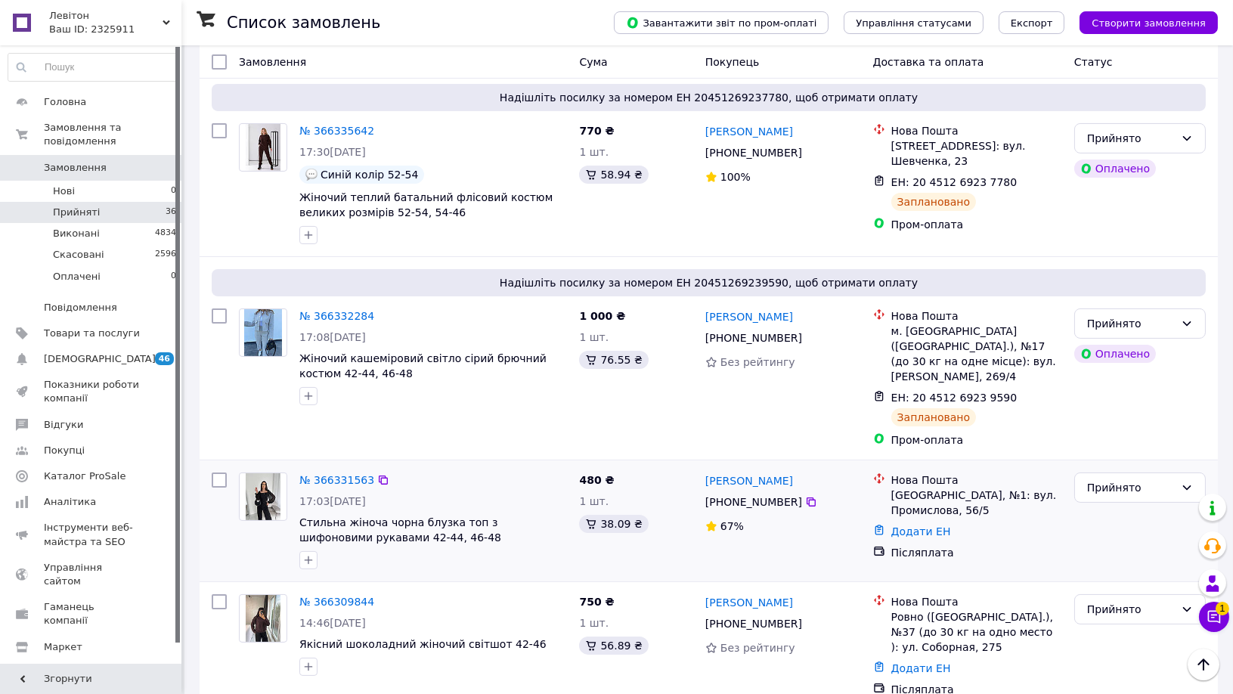
scroll to position [756, 0]
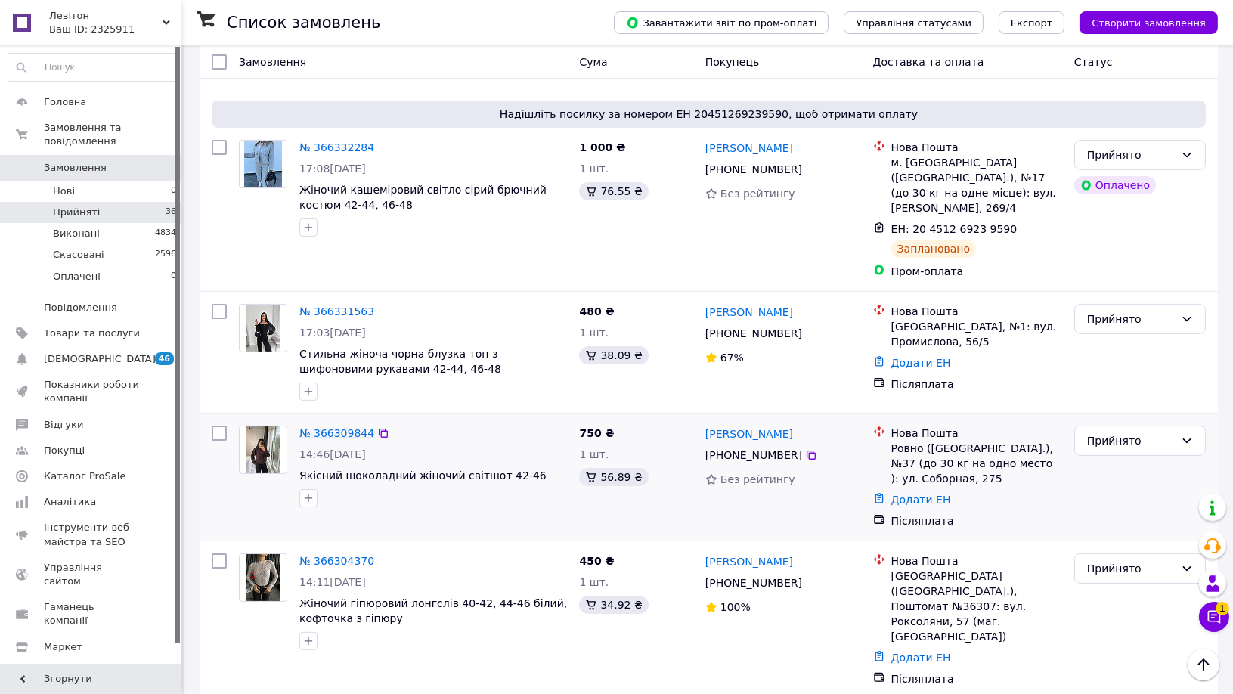
click at [343, 427] on link "№ 366309844" at bounding box center [336, 433] width 75 height 12
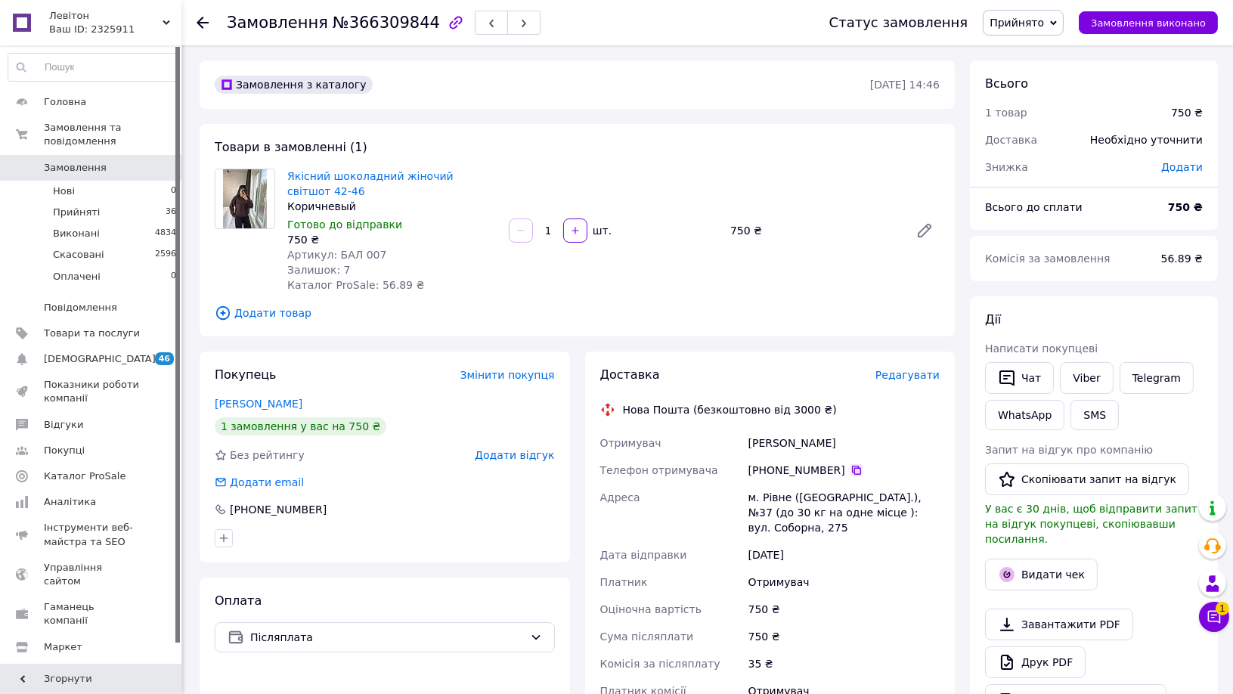
click at [852, 468] on icon at bounding box center [856, 470] width 9 height 9
drag, startPoint x: 749, startPoint y: 440, endPoint x: 850, endPoint y: 440, distance: 101.3
click at [850, 440] on div "[PERSON_NAME]" at bounding box center [844, 442] width 197 height 27
copy div "[PERSON_NAME]"
drag, startPoint x: 749, startPoint y: 493, endPoint x: 787, endPoint y: 495, distance: 37.8
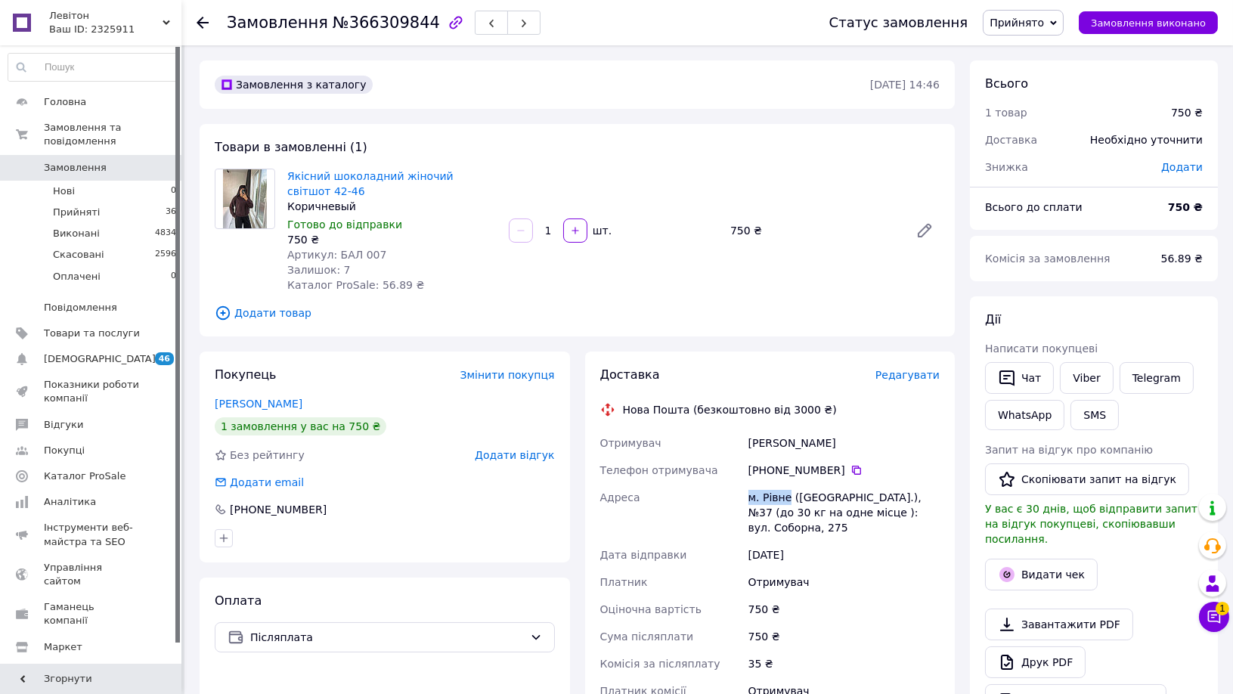
click at [787, 495] on div "м. Рівне ([GEOGRAPHIC_DATA].), №37 (до 30 кг на одне місце ): вул. Соборна, 275" at bounding box center [844, 512] width 197 height 57
copy div "м. [GEOGRAPHIC_DATA]"
click at [202, 20] on icon at bounding box center [203, 23] width 12 height 12
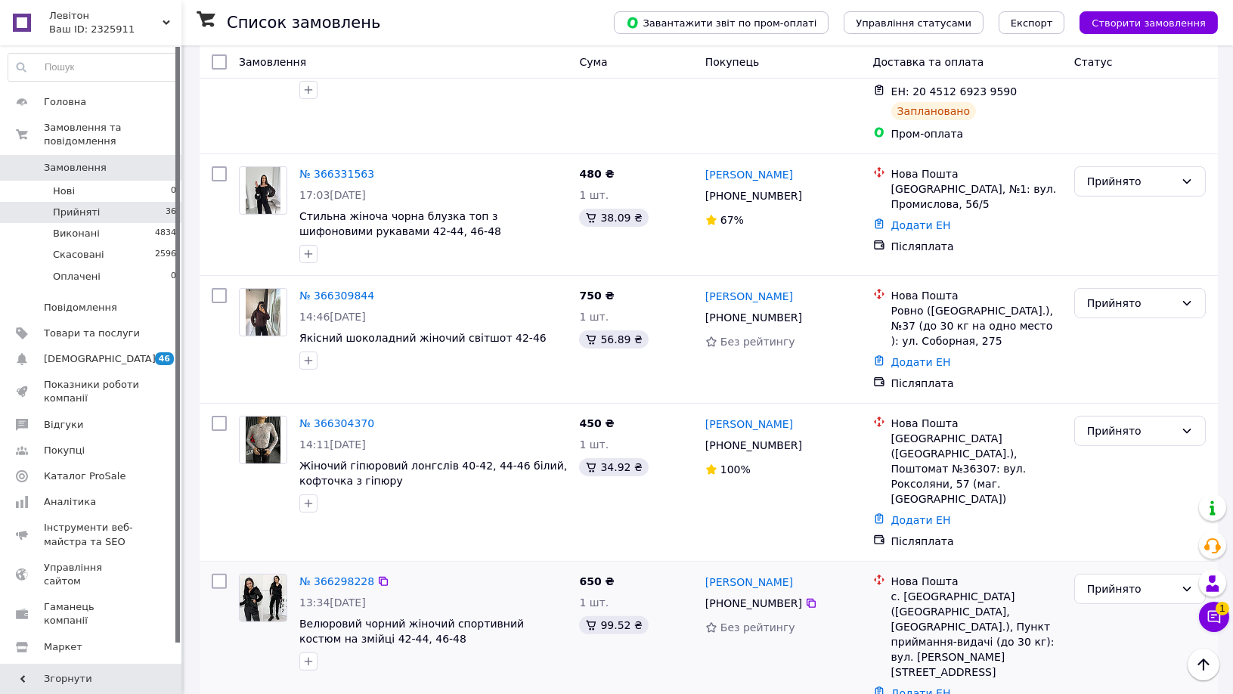
scroll to position [924, 0]
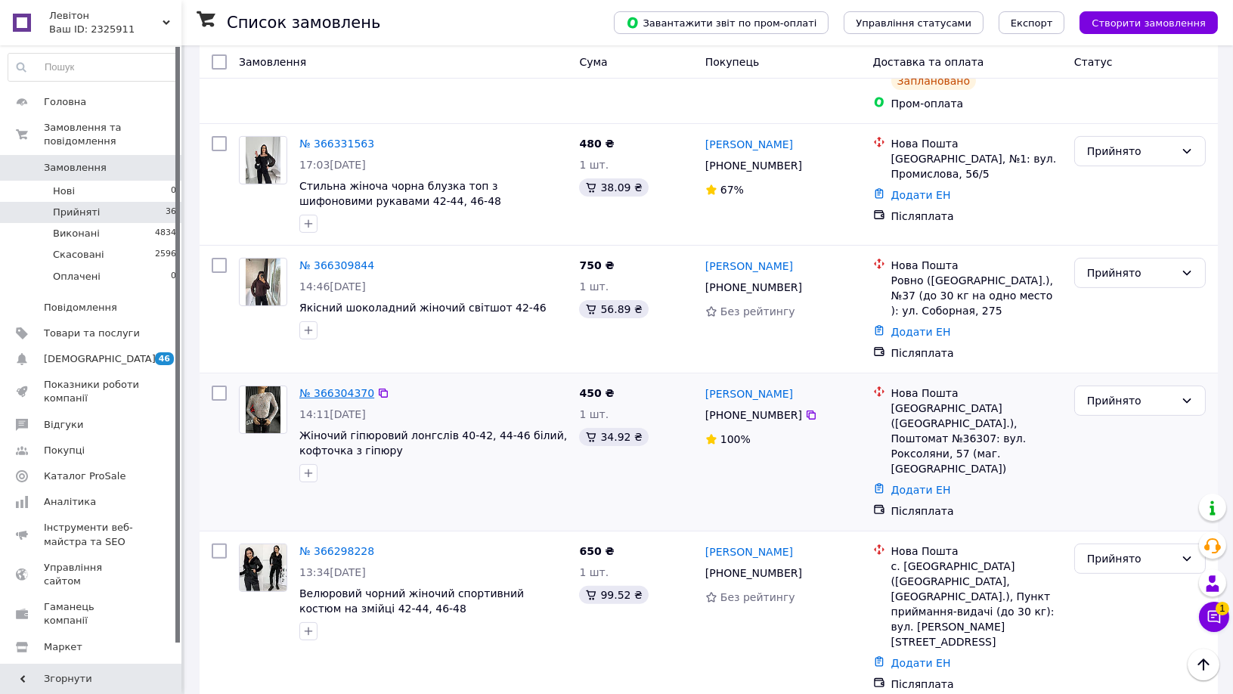
click at [340, 387] on link "№ 366304370" at bounding box center [336, 393] width 75 height 12
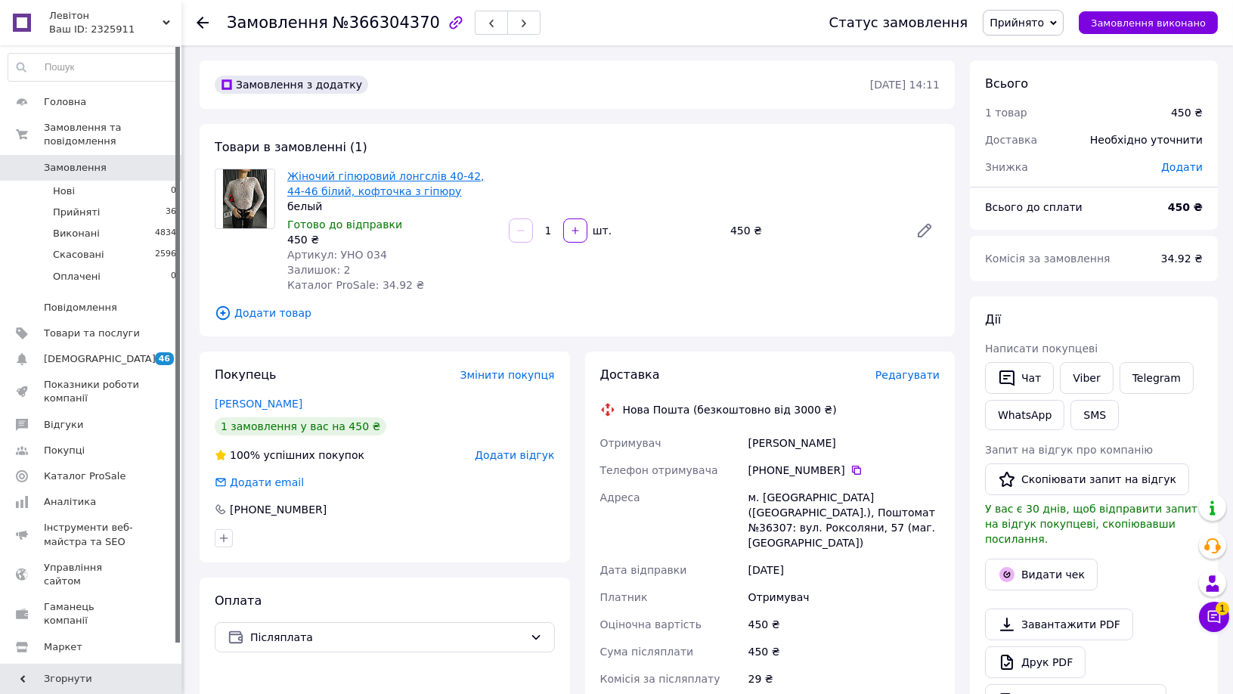
click at [371, 180] on link "Жіночий гіпюровий лонгслів 40-42, 44-46 білий, кофточка з гіпюру" at bounding box center [385, 183] width 197 height 27
click at [851, 469] on icon at bounding box center [857, 470] width 12 height 12
drag, startPoint x: 746, startPoint y: 440, endPoint x: 872, endPoint y: 440, distance: 125.5
click at [872, 440] on div "[PERSON_NAME]" at bounding box center [844, 442] width 197 height 27
copy div "[PERSON_NAME]"
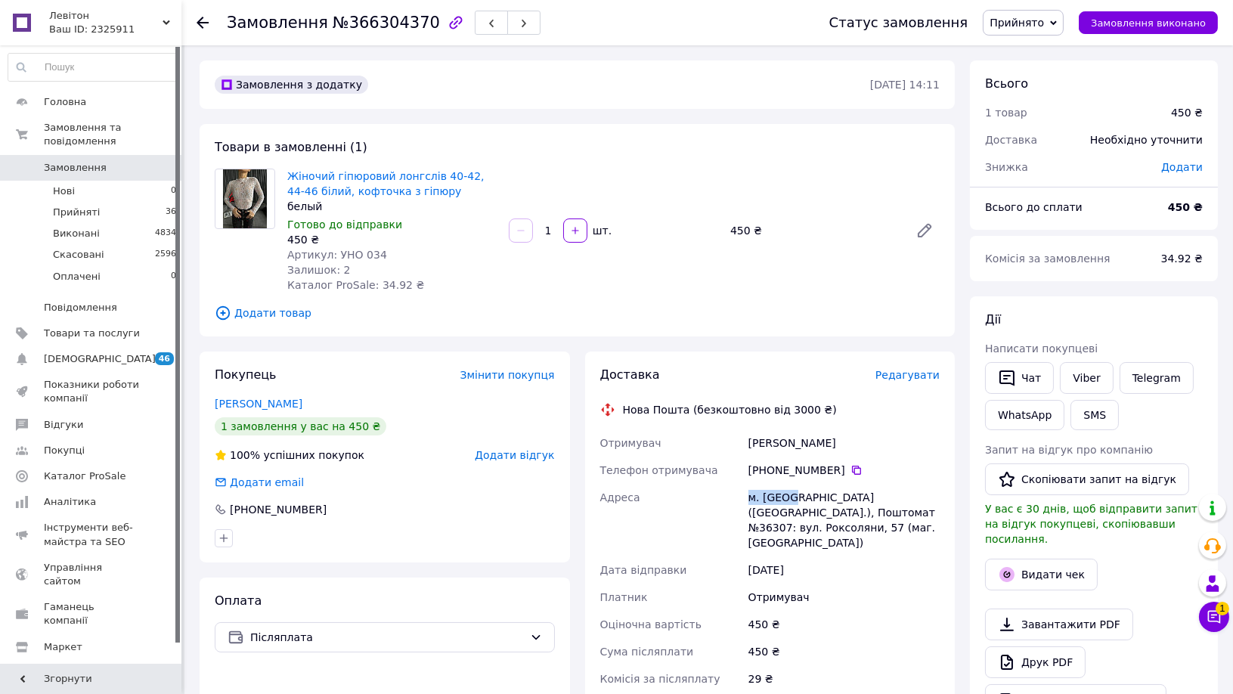
drag, startPoint x: 743, startPoint y: 497, endPoint x: 786, endPoint y: 497, distance: 43.1
click at [786, 497] on div "Отримувач [PERSON_NAME] Телефон отримувача [PHONE_NUMBER]   Адреса [PERSON_NAME…" at bounding box center [770, 581] width 346 height 305
copy div "Адреса [PERSON_NAME]. [GEOGRAPHIC_DATA]"
drag, startPoint x: 759, startPoint y: 513, endPoint x: 789, endPoint y: 513, distance: 30.2
click at [789, 513] on div "м. [GEOGRAPHIC_DATA] ([GEOGRAPHIC_DATA].), Поштомат №36307: вул. Роксоляни, 57 …" at bounding box center [844, 520] width 197 height 73
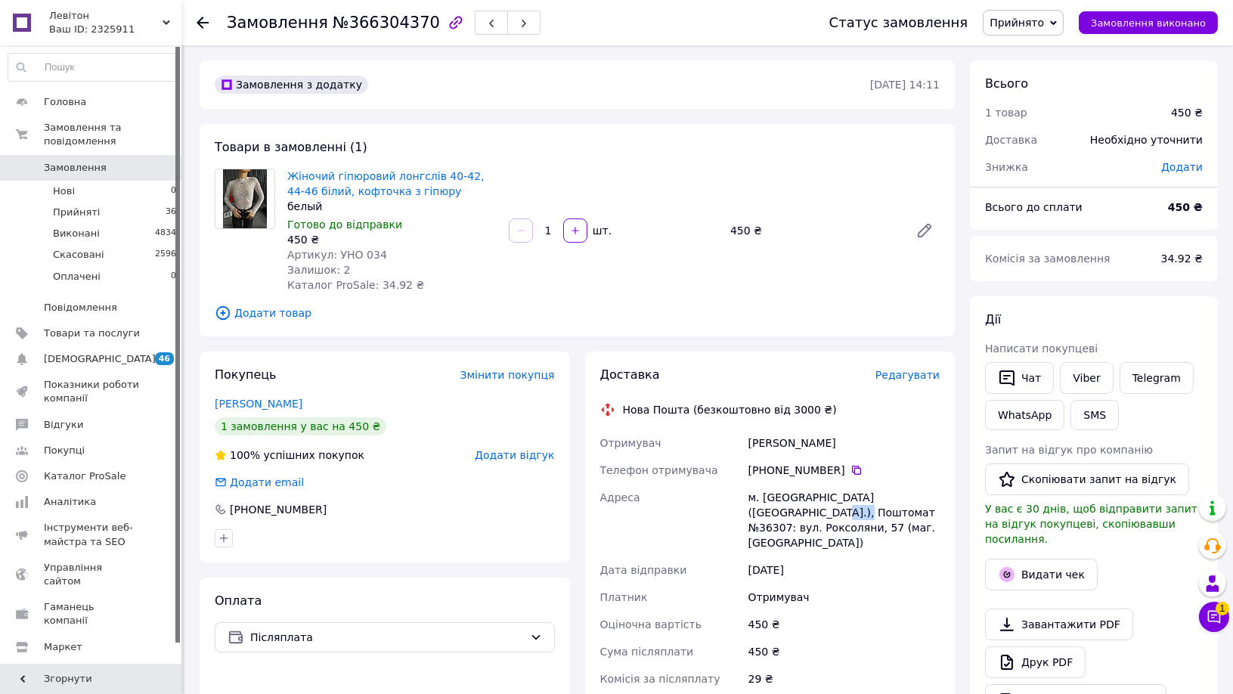
copy div "36307"
click at [198, 19] on icon at bounding box center [203, 23] width 12 height 12
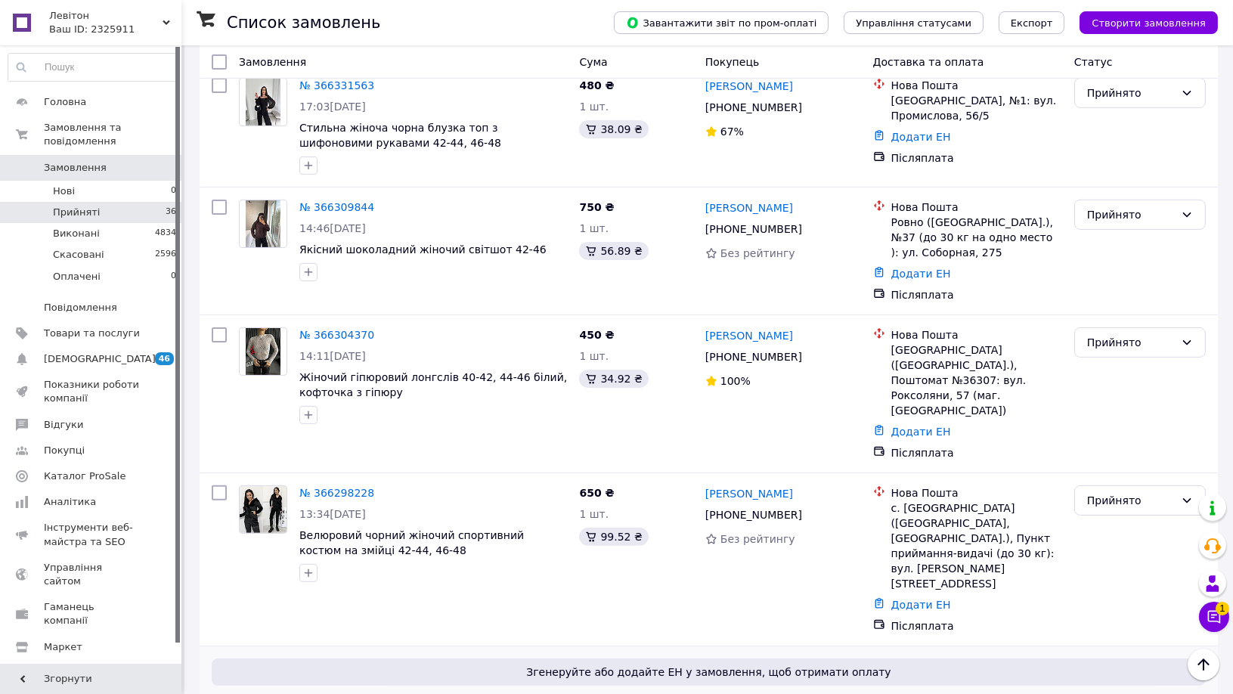
scroll to position [1008, 0]
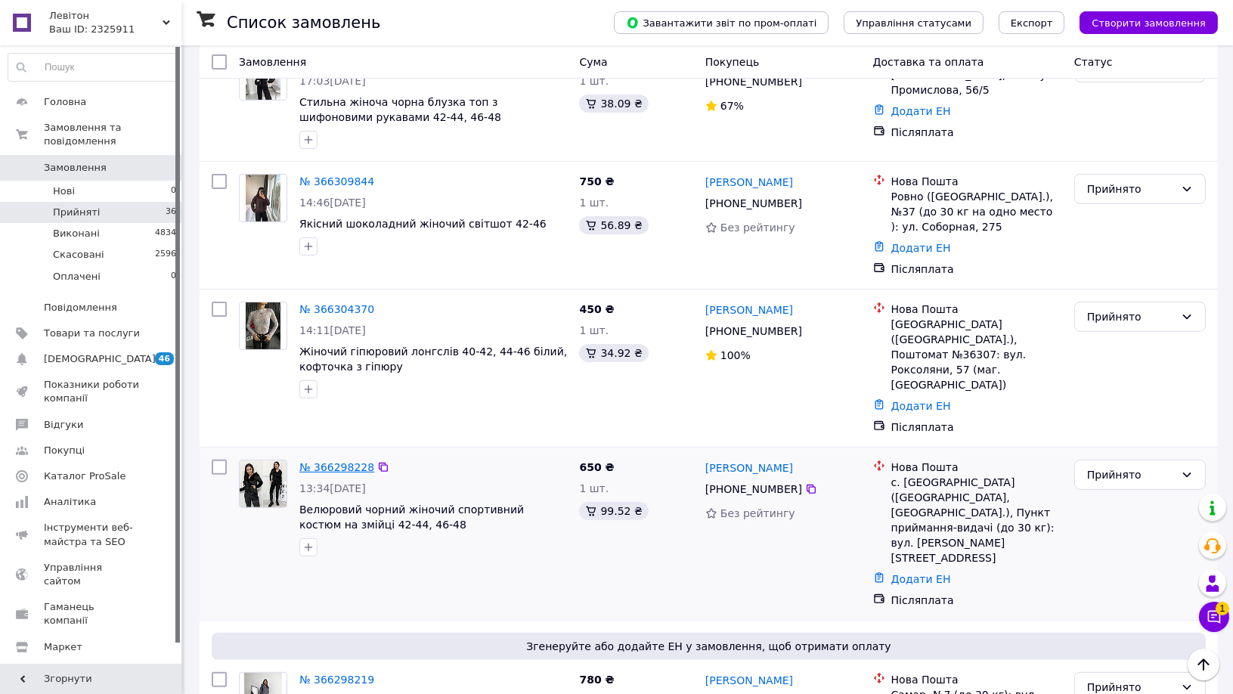
click at [327, 461] on link "№ 366298228" at bounding box center [336, 467] width 75 height 12
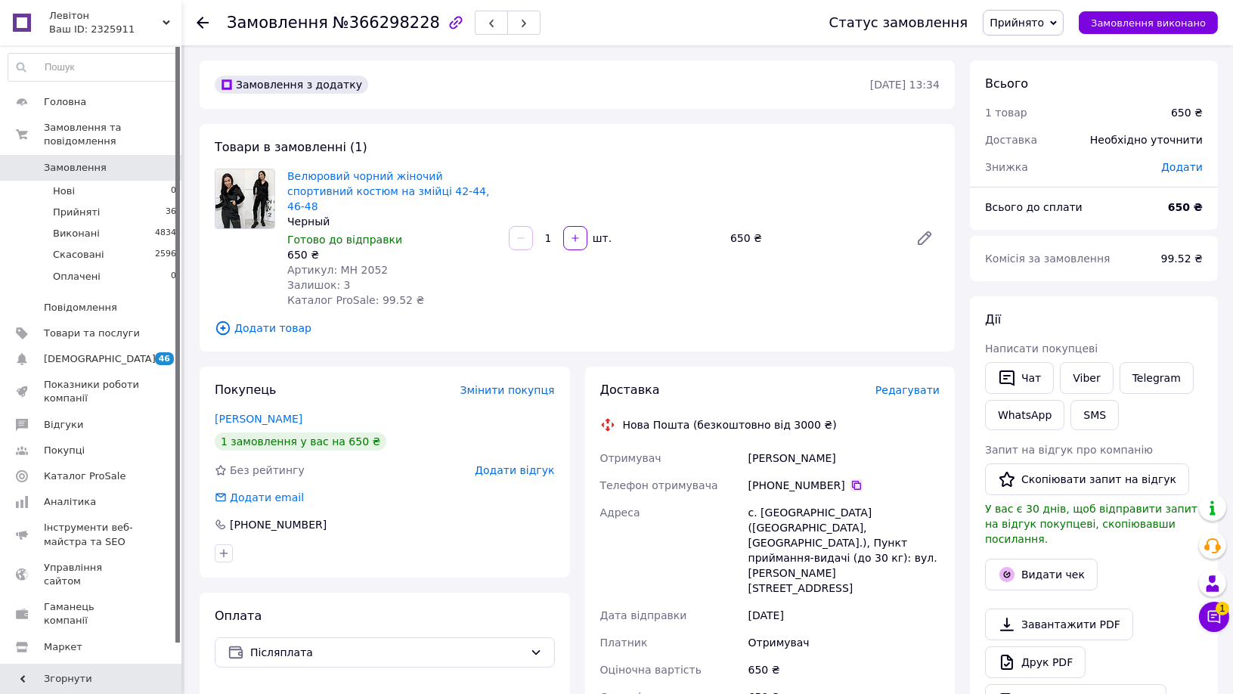
click at [852, 481] on icon at bounding box center [856, 485] width 9 height 9
drag, startPoint x: 749, startPoint y: 444, endPoint x: 876, endPoint y: 444, distance: 126.3
click at [876, 445] on div "[PERSON_NAME]" at bounding box center [844, 458] width 197 height 27
copy div "[PERSON_NAME]"
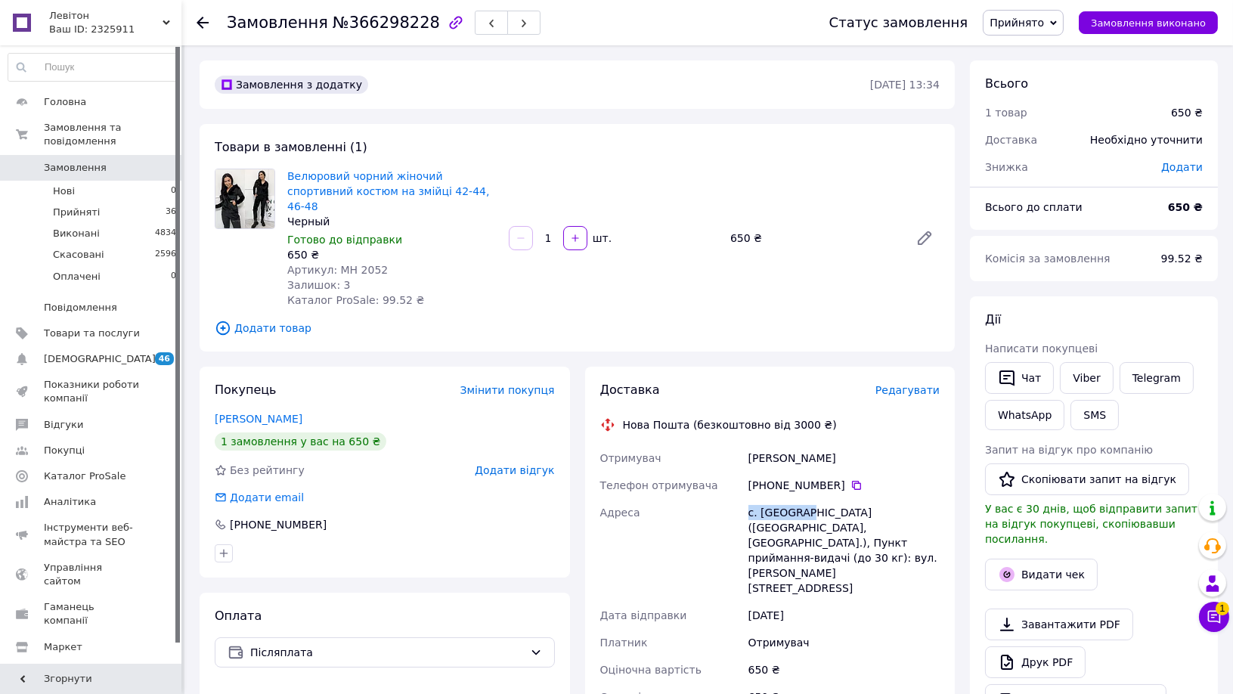
drag, startPoint x: 742, startPoint y: 496, endPoint x: 802, endPoint y: 501, distance: 59.9
click at [802, 501] on div "Отримувач [PERSON_NAME] Телефон отримувача [PHONE_NUMBER]   Адреса [PERSON_NAME…" at bounding box center [770, 613] width 346 height 336
copy div "Адреса с. [GEOGRAPHIC_DATA]"
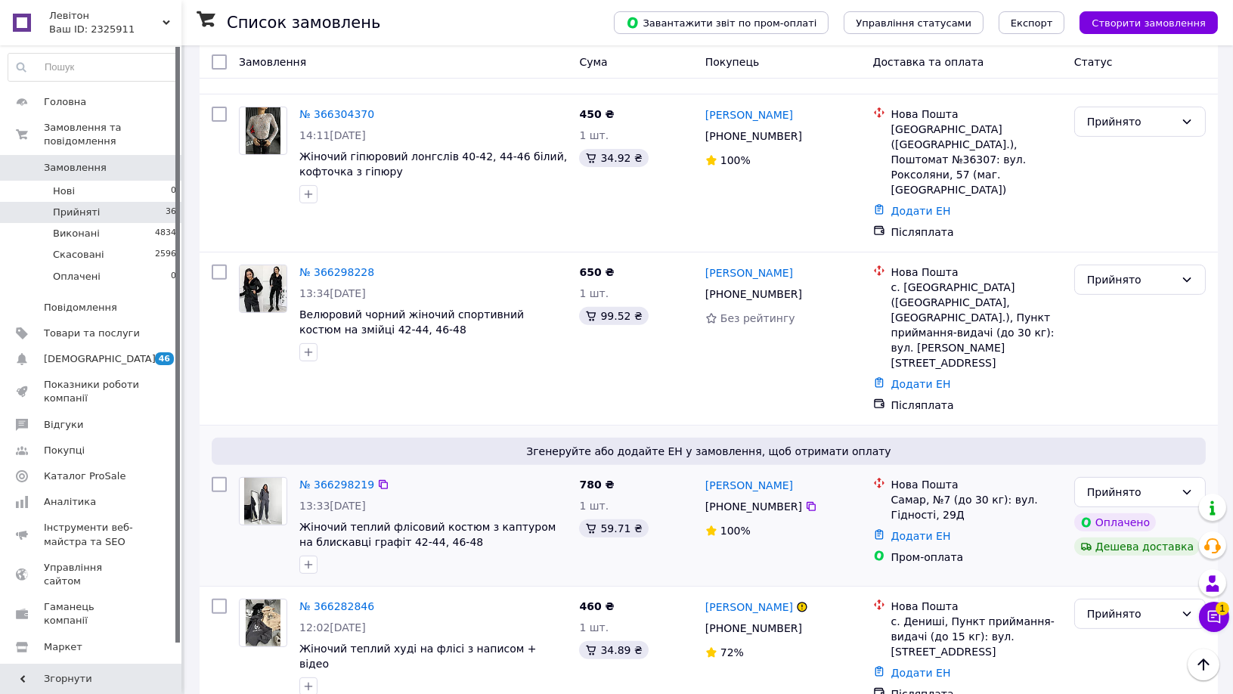
scroll to position [1210, 0]
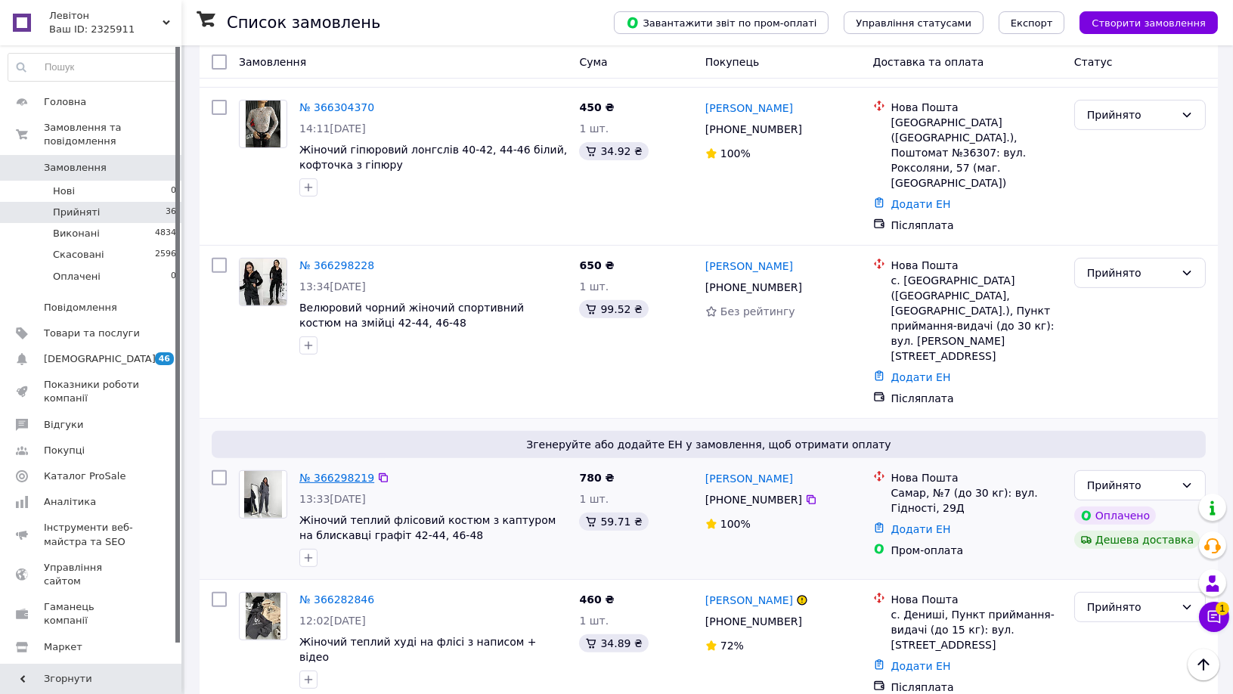
click at [342, 472] on link "№ 366298219" at bounding box center [336, 478] width 75 height 12
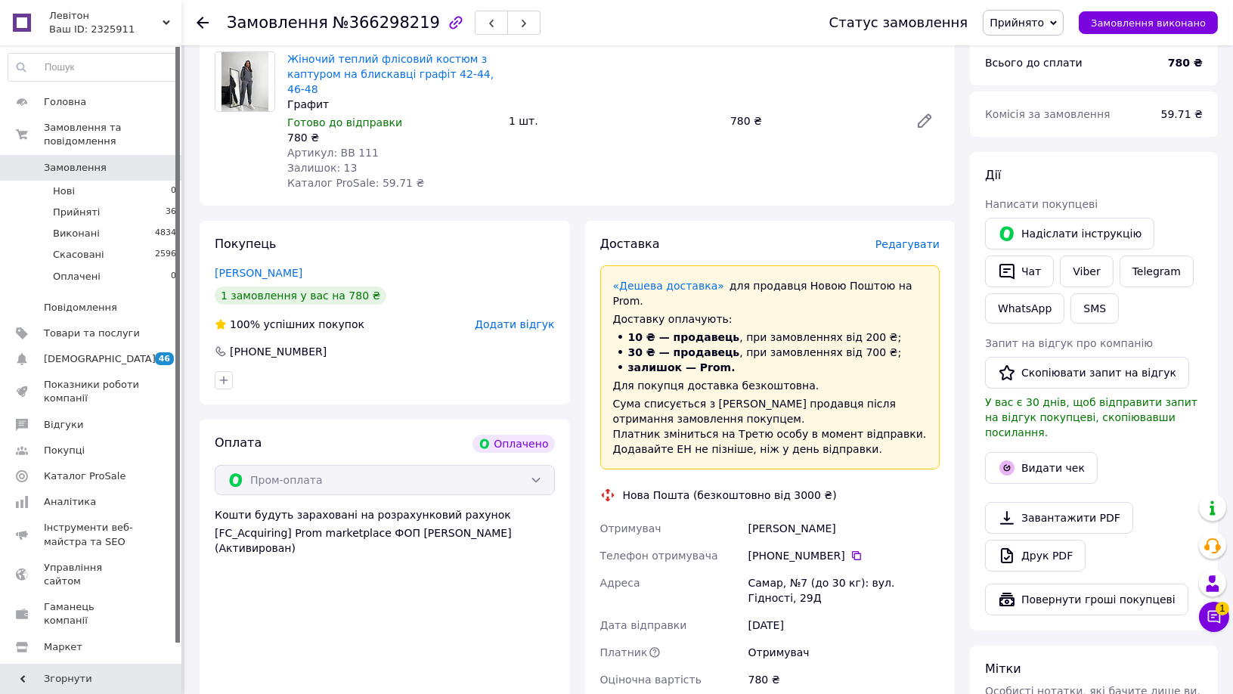
scroll to position [168, 0]
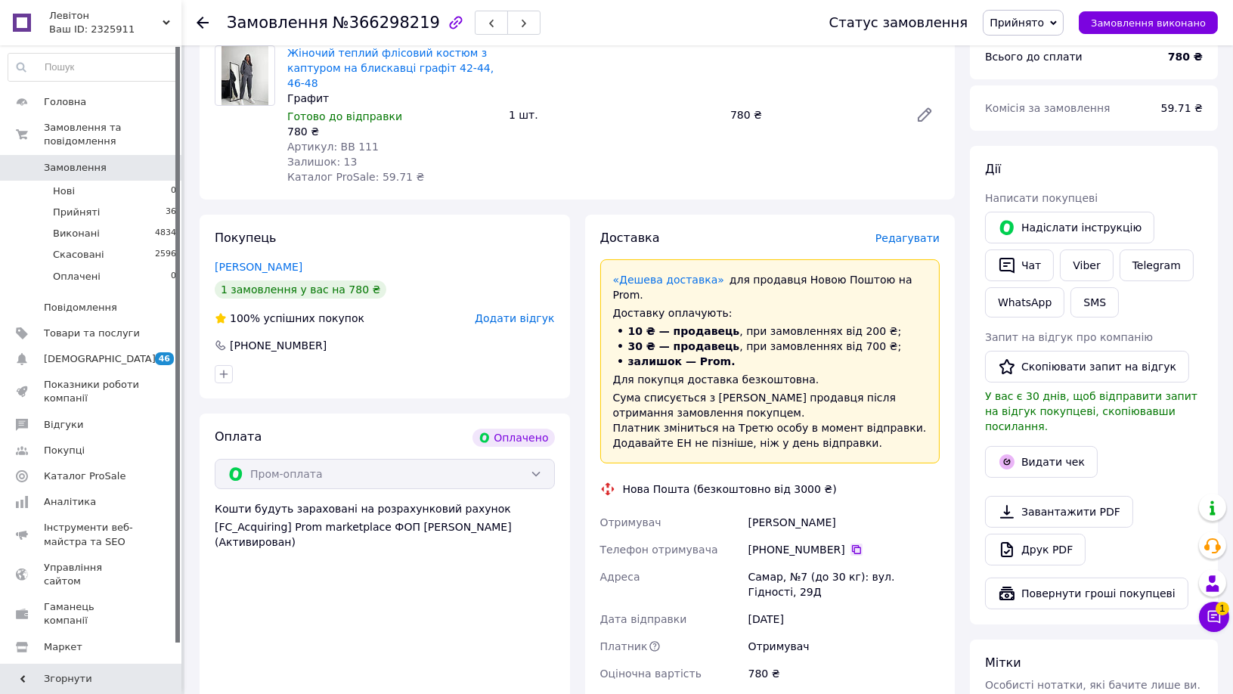
click at [851, 544] on icon at bounding box center [857, 550] width 12 height 12
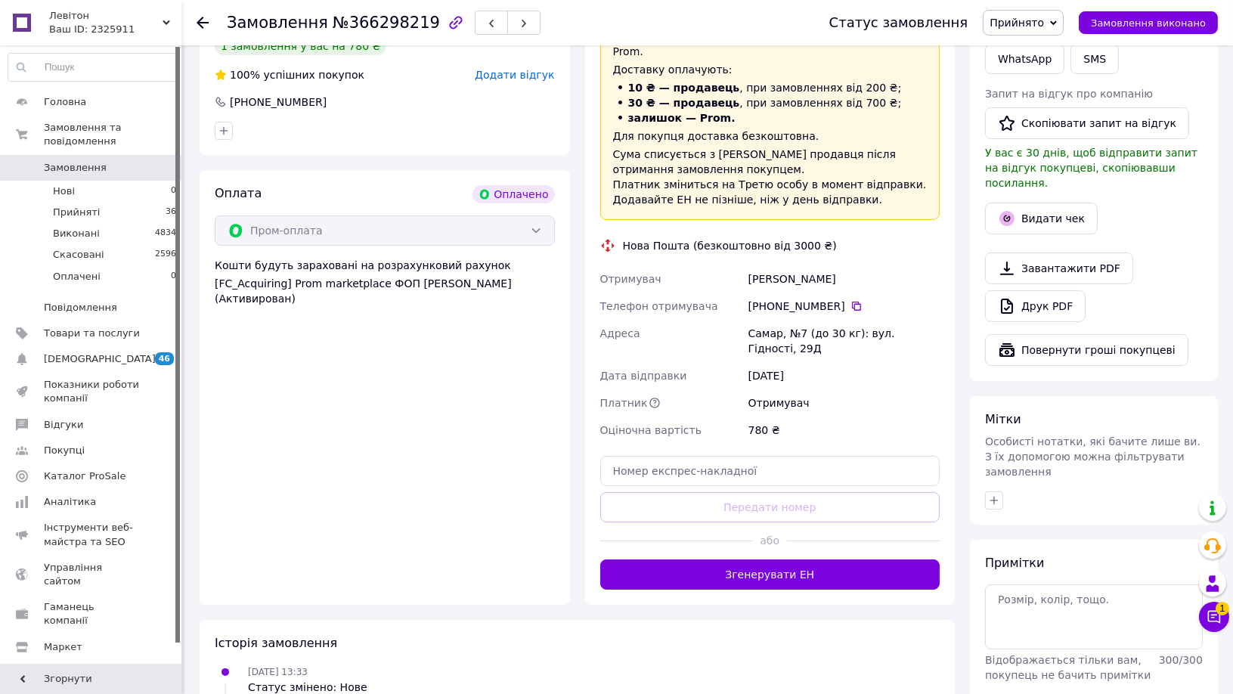
scroll to position [420, 0]
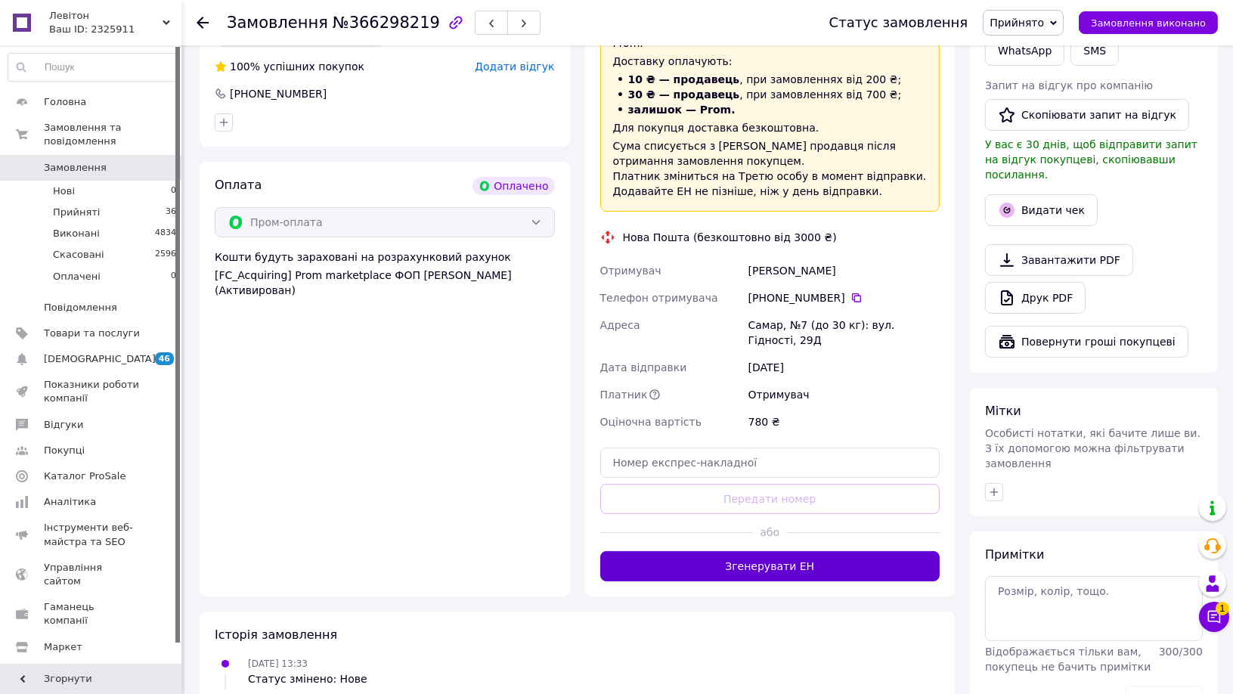
click at [785, 551] on button "Згенерувати ЕН" at bounding box center [770, 566] width 340 height 30
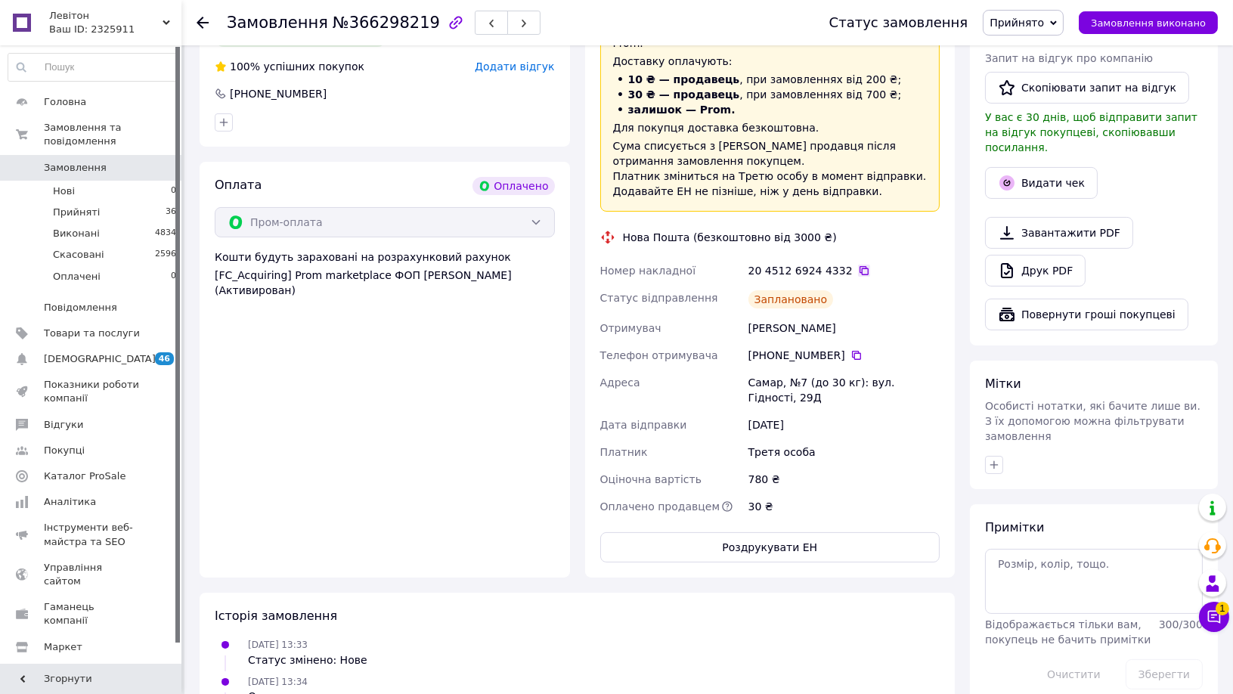
click at [858, 265] on icon at bounding box center [864, 271] width 12 height 12
drag, startPoint x: 748, startPoint y: 298, endPoint x: 859, endPoint y: 301, distance: 111.2
click at [859, 315] on div "[PERSON_NAME]" at bounding box center [844, 328] width 197 height 27
click at [205, 24] on icon at bounding box center [203, 23] width 12 height 12
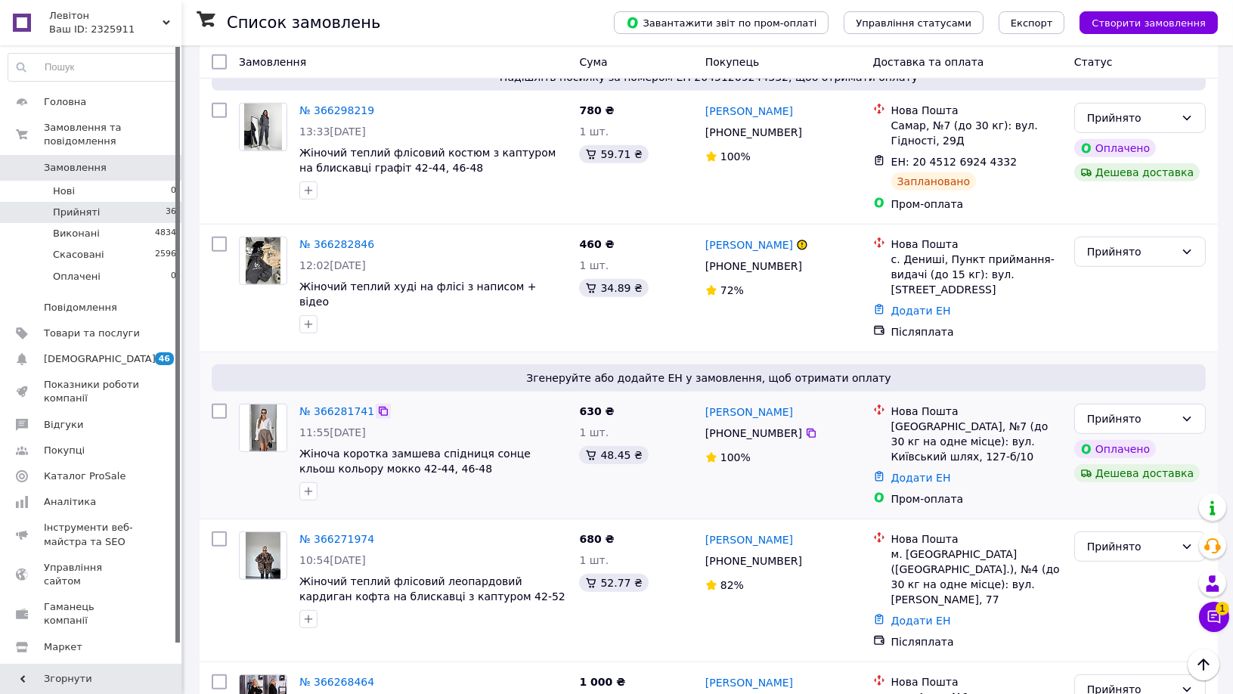
scroll to position [1596, 0]
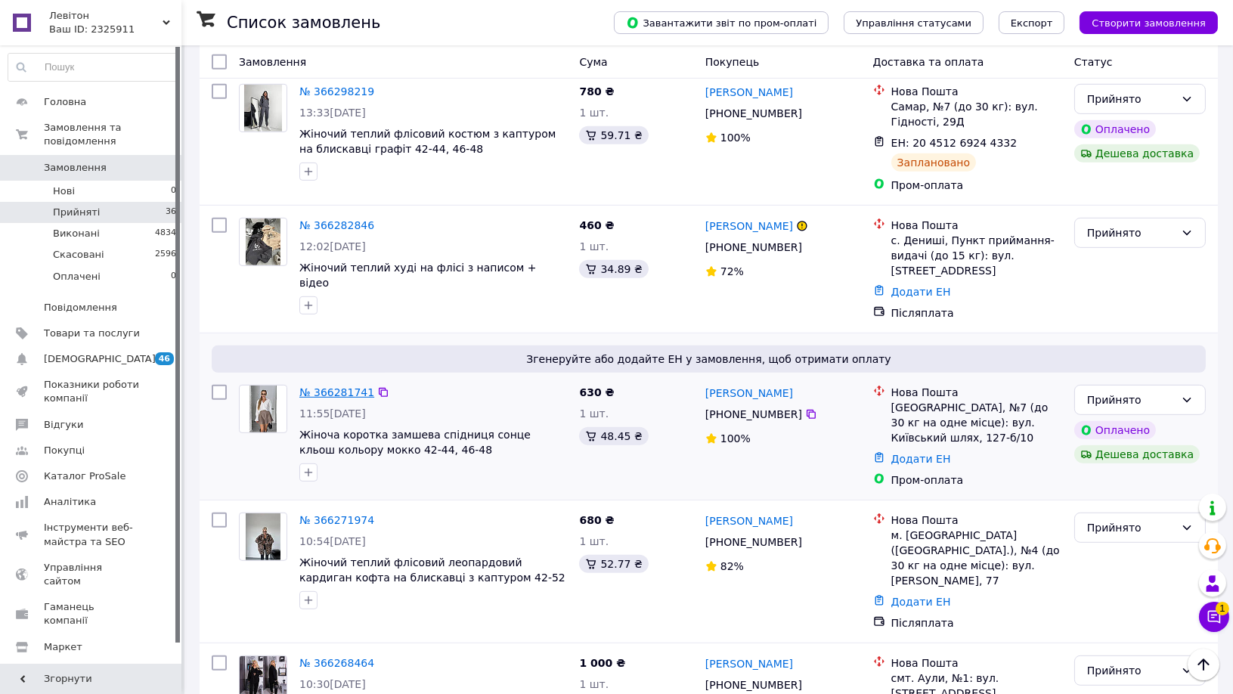
click at [343, 386] on link "№ 366281741" at bounding box center [336, 392] width 75 height 12
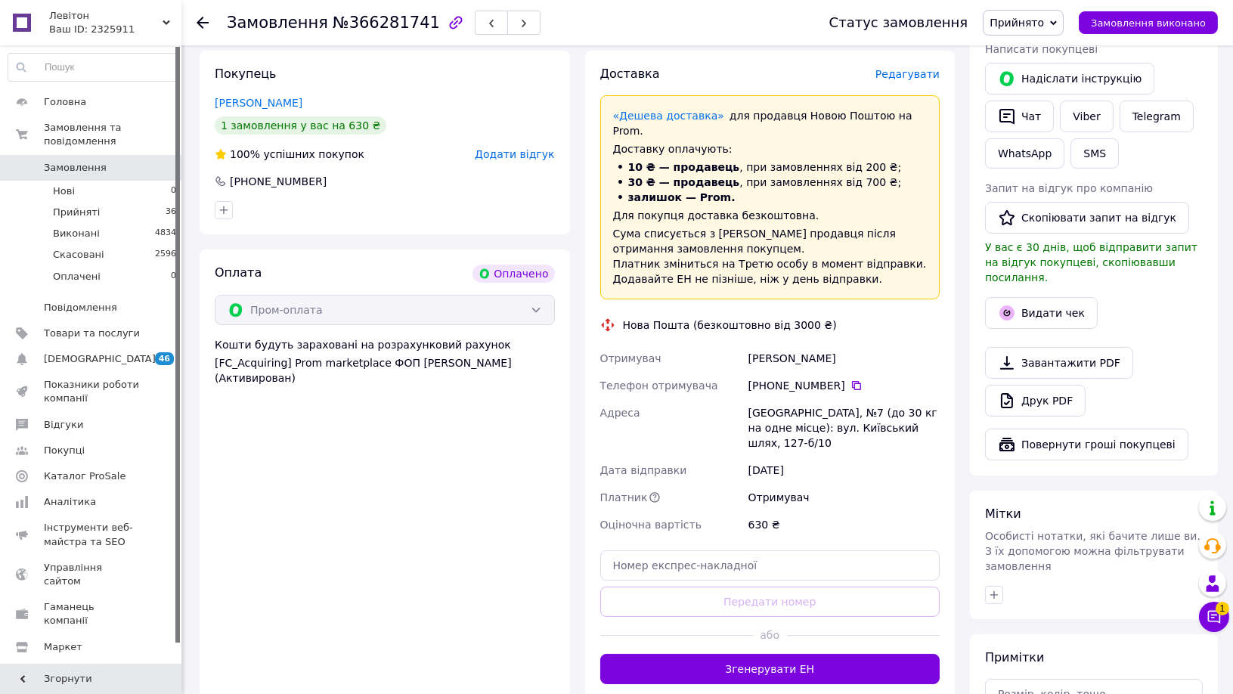
scroll to position [420, 0]
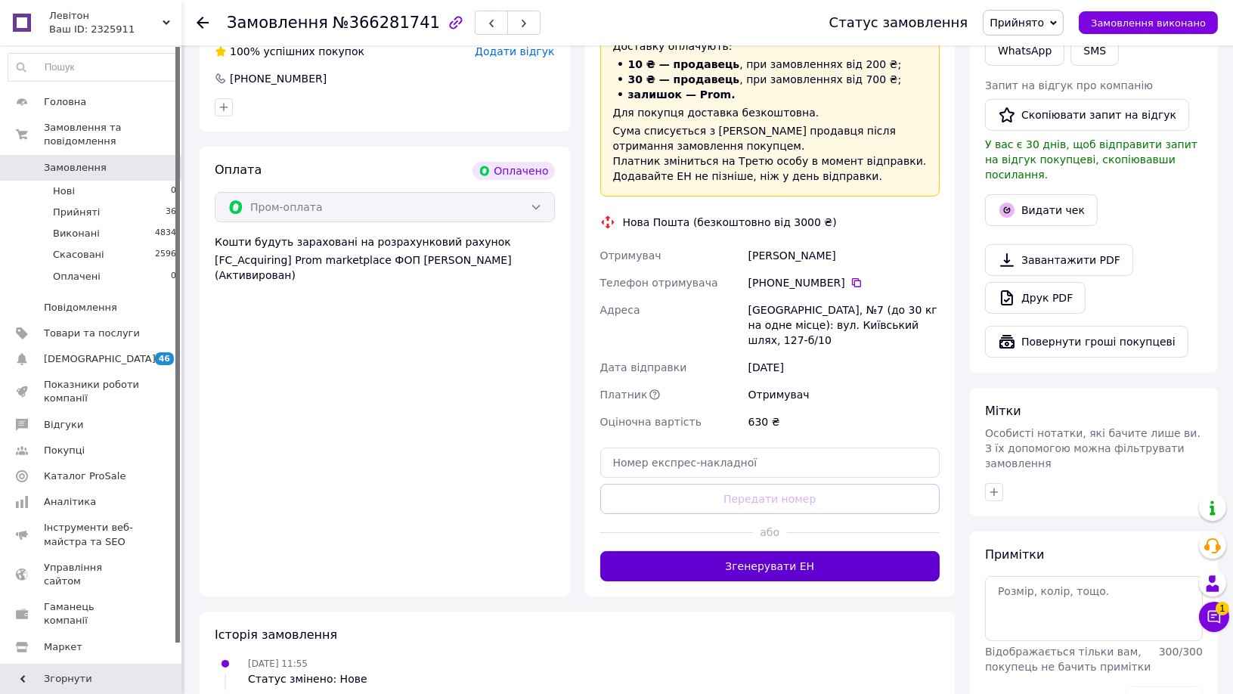
click at [774, 551] on button "Згенерувати ЕН" at bounding box center [770, 566] width 340 height 30
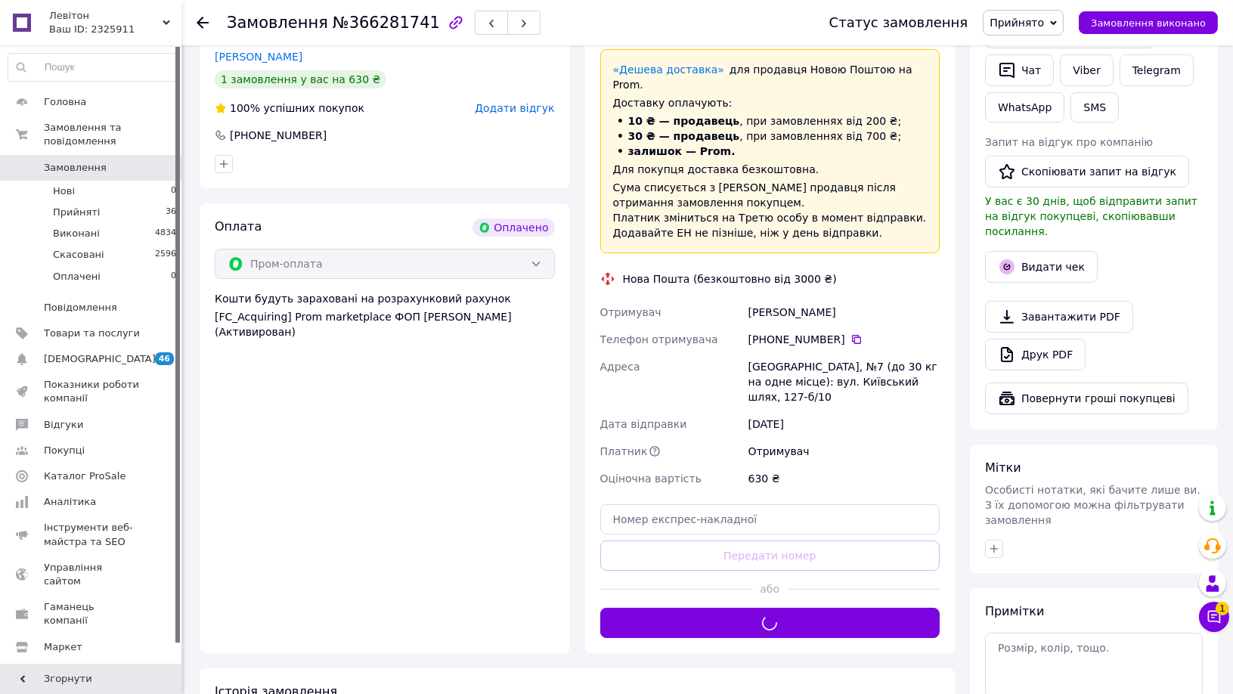
scroll to position [336, 0]
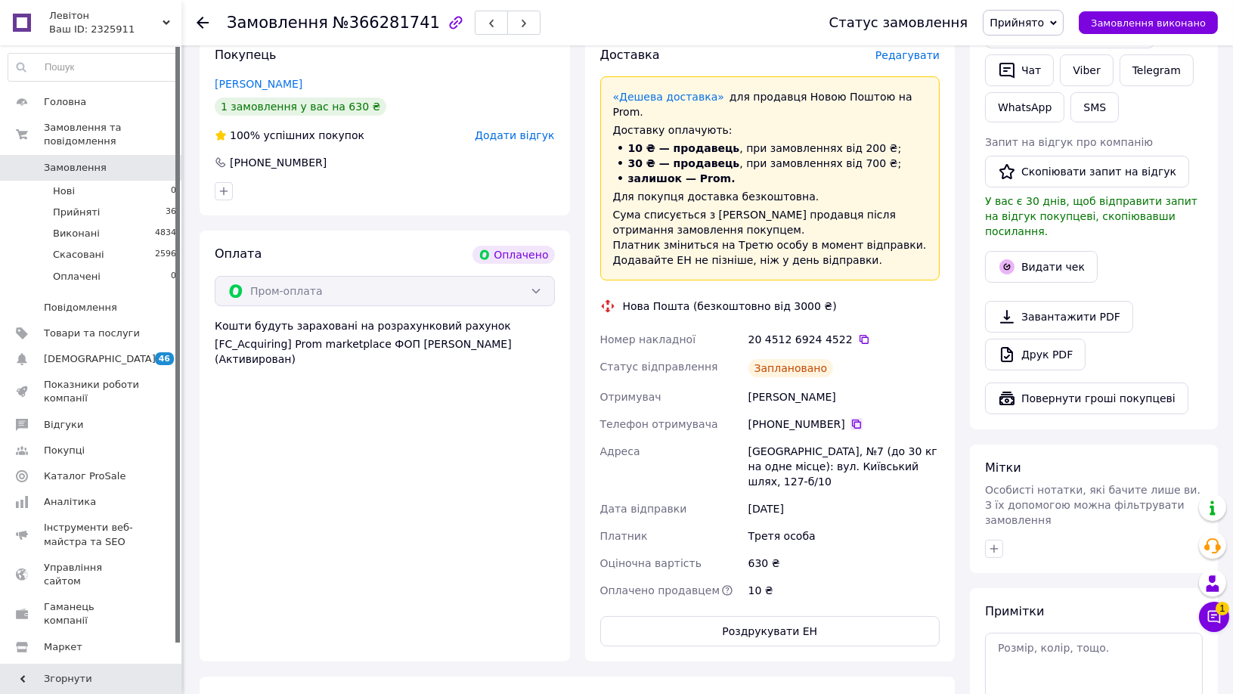
click at [851, 418] on icon at bounding box center [857, 424] width 12 height 12
click at [858, 333] on icon at bounding box center [864, 339] width 12 height 12
drag, startPoint x: 749, startPoint y: 364, endPoint x: 867, endPoint y: 361, distance: 117.2
click at [867, 383] on div "[PERSON_NAME]" at bounding box center [844, 396] width 197 height 27
click at [200, 19] on use at bounding box center [203, 23] width 12 height 12
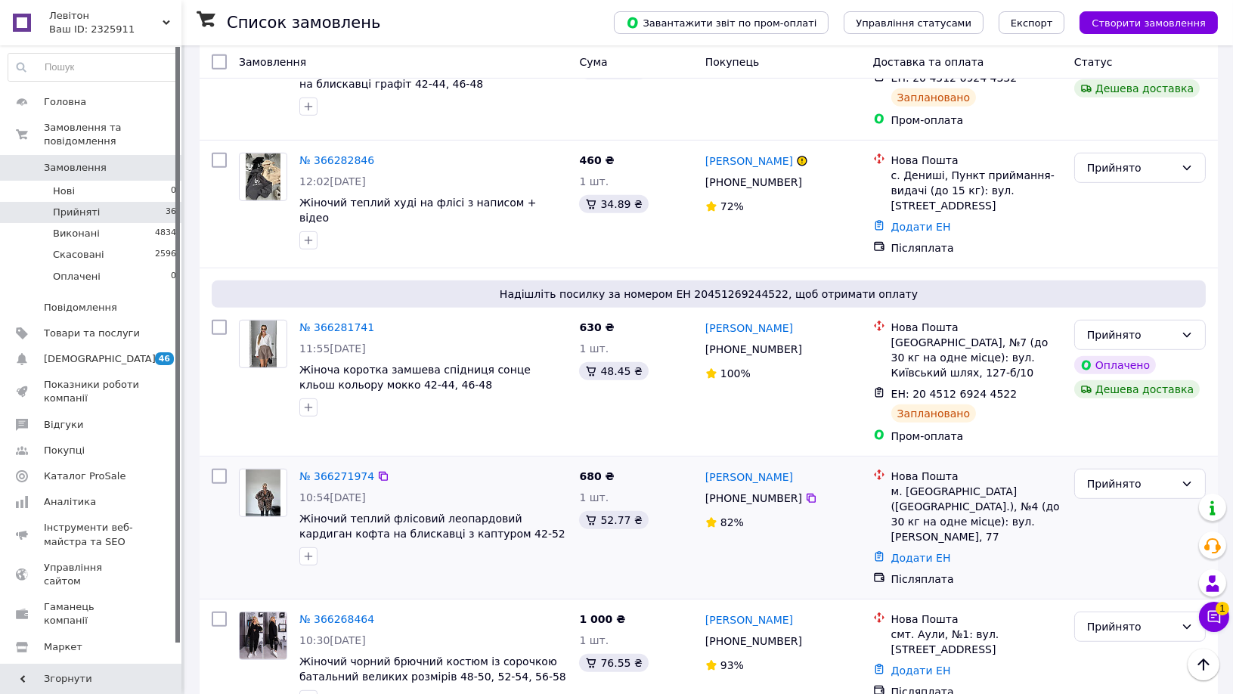
scroll to position [1680, 0]
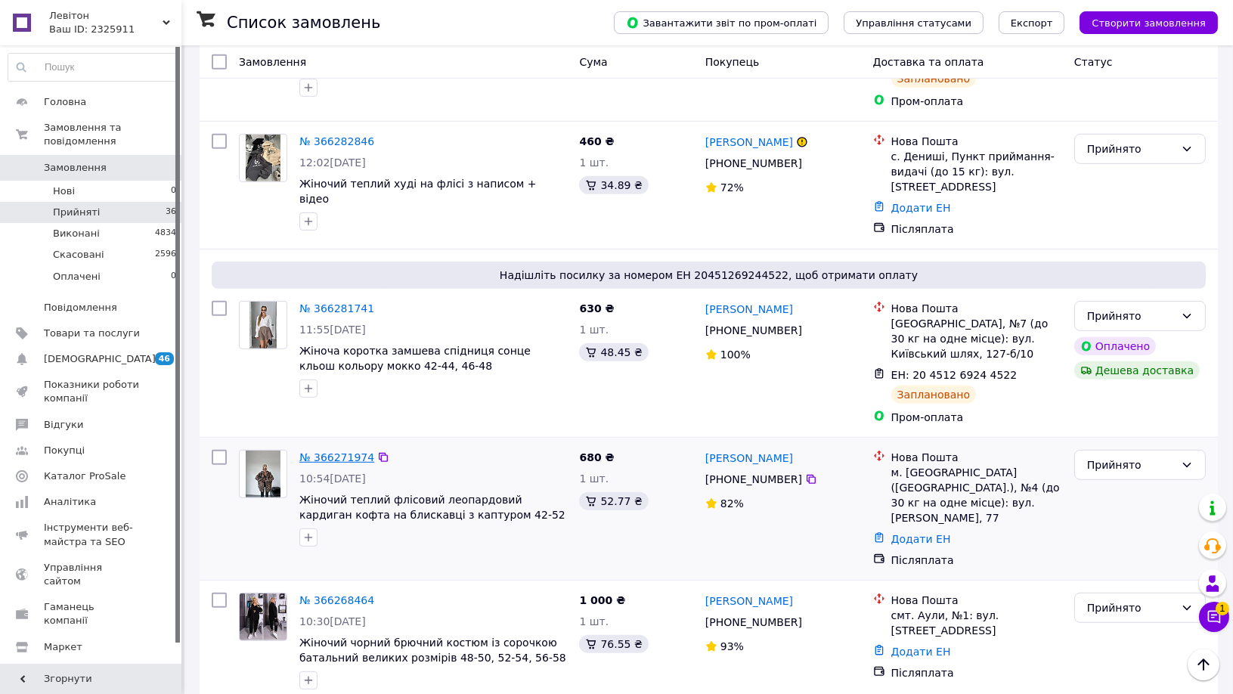
click at [343, 451] on link "№ 366271974" at bounding box center [336, 457] width 75 height 12
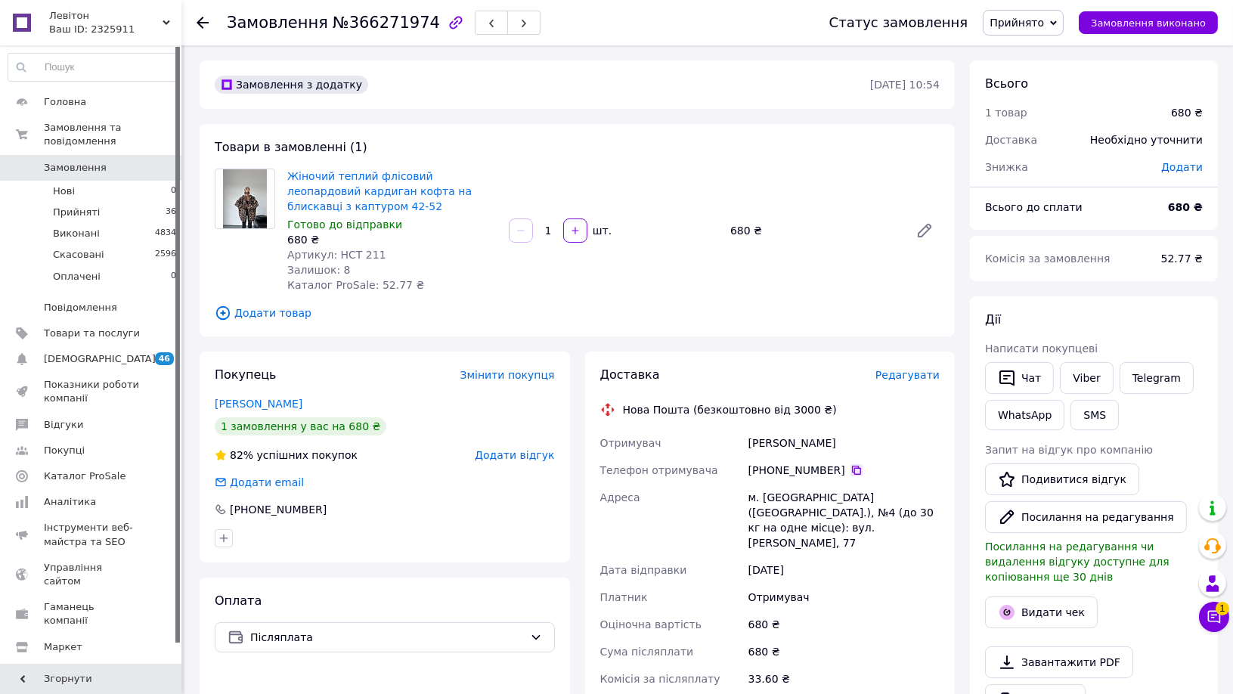
click at [851, 472] on icon at bounding box center [857, 470] width 12 height 12
drag, startPoint x: 749, startPoint y: 442, endPoint x: 828, endPoint y: 442, distance: 79.4
click at [828, 442] on div "[PERSON_NAME]" at bounding box center [844, 442] width 197 height 27
drag, startPoint x: 746, startPoint y: 497, endPoint x: 798, endPoint y: 495, distance: 52.2
click at [798, 495] on div "Отримувач [PERSON_NAME] Телефон отримувача [PHONE_NUMBER]   [GEOGRAPHIC_DATA] м…" at bounding box center [770, 581] width 346 height 305
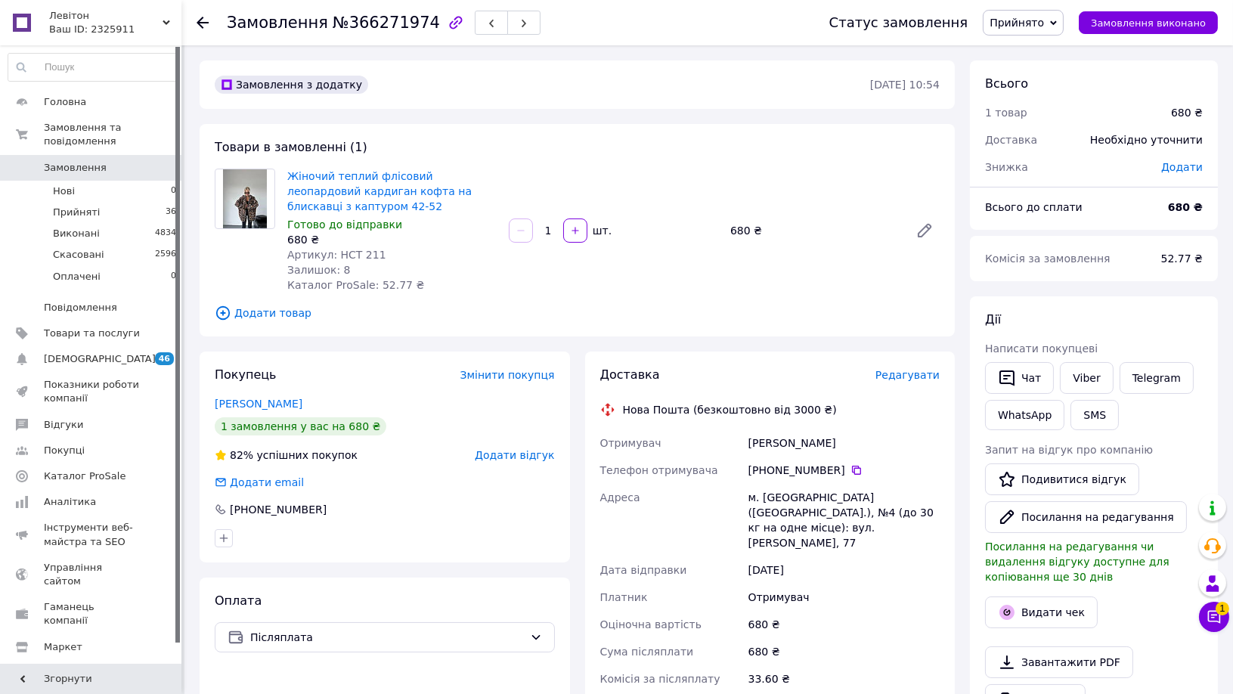
click at [203, 18] on icon at bounding box center [203, 23] width 12 height 12
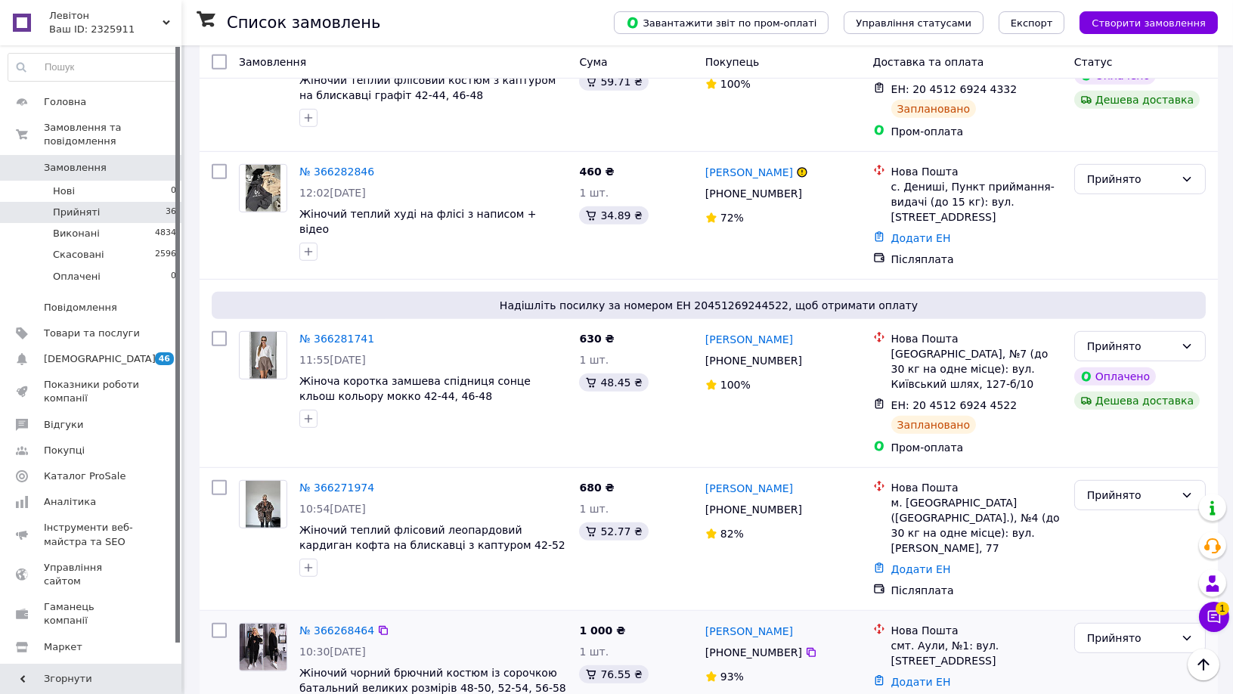
scroll to position [1675, 0]
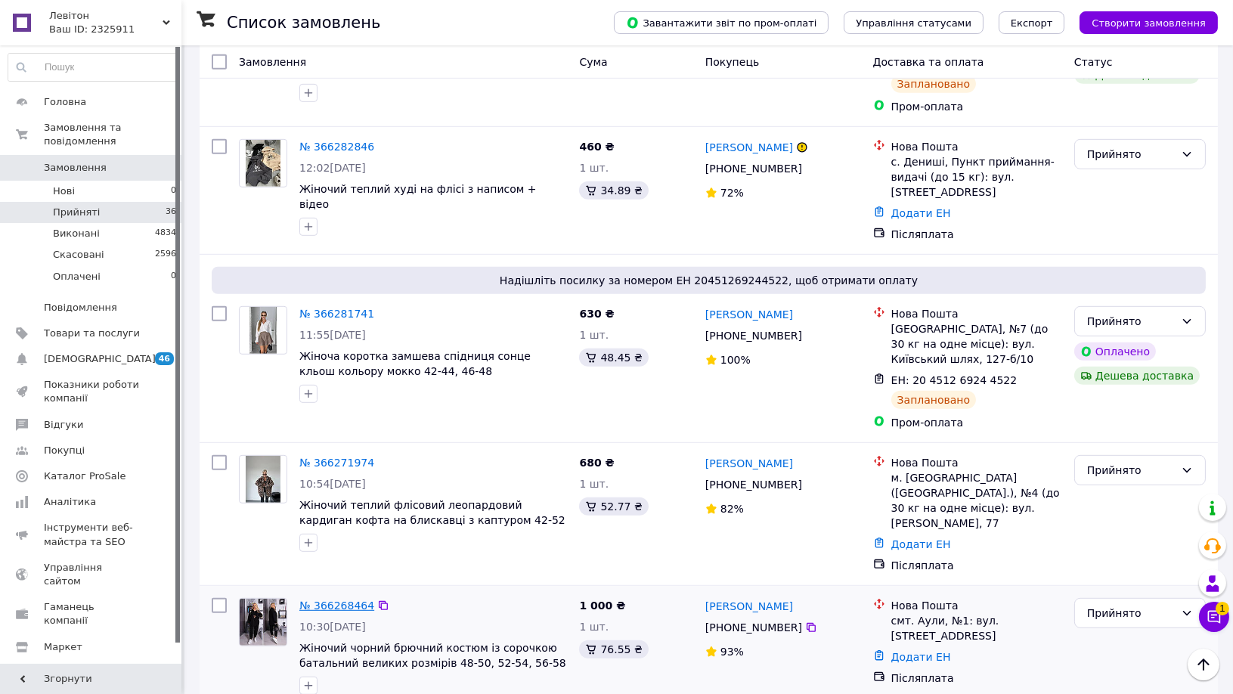
click at [329, 600] on link "№ 366268464" at bounding box center [336, 606] width 75 height 12
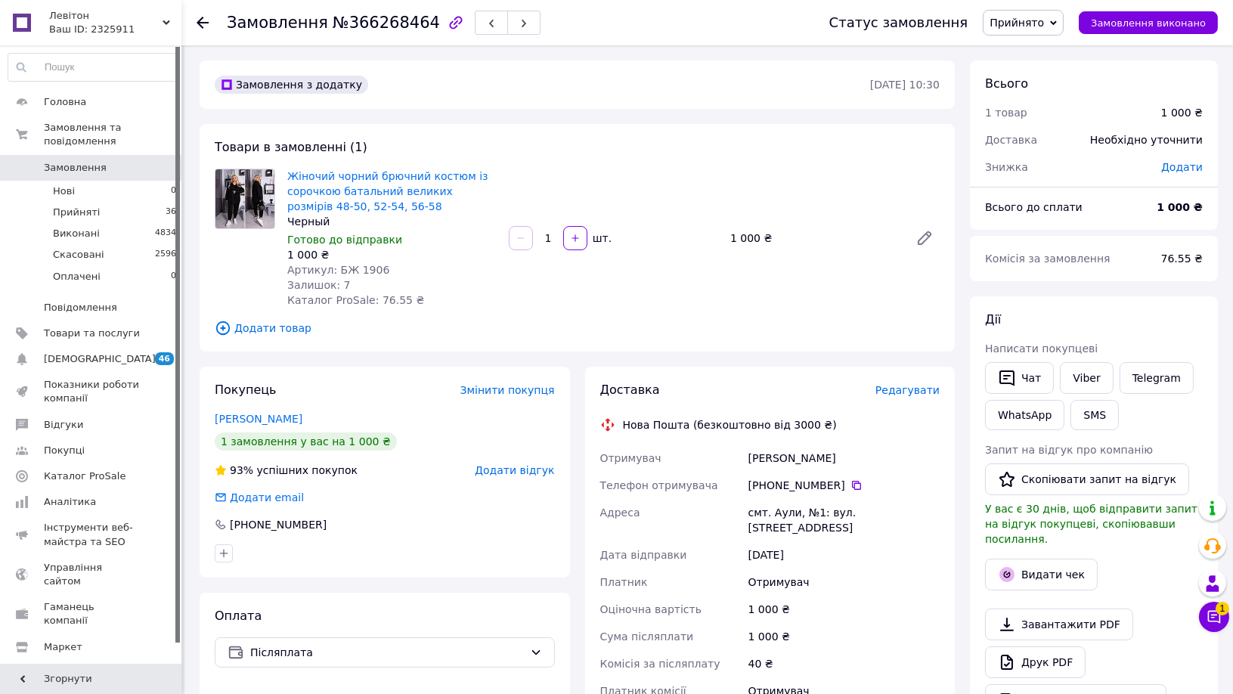
scroll to position [84, 0]
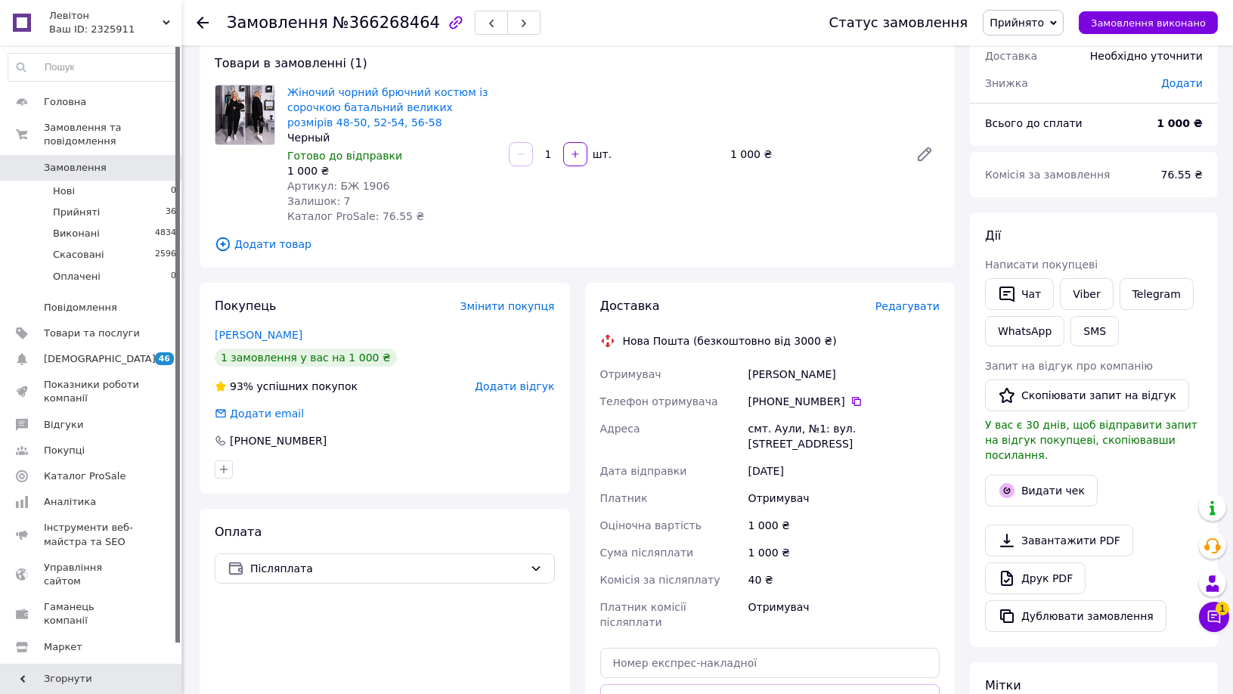
click at [203, 23] on use at bounding box center [203, 23] width 12 height 12
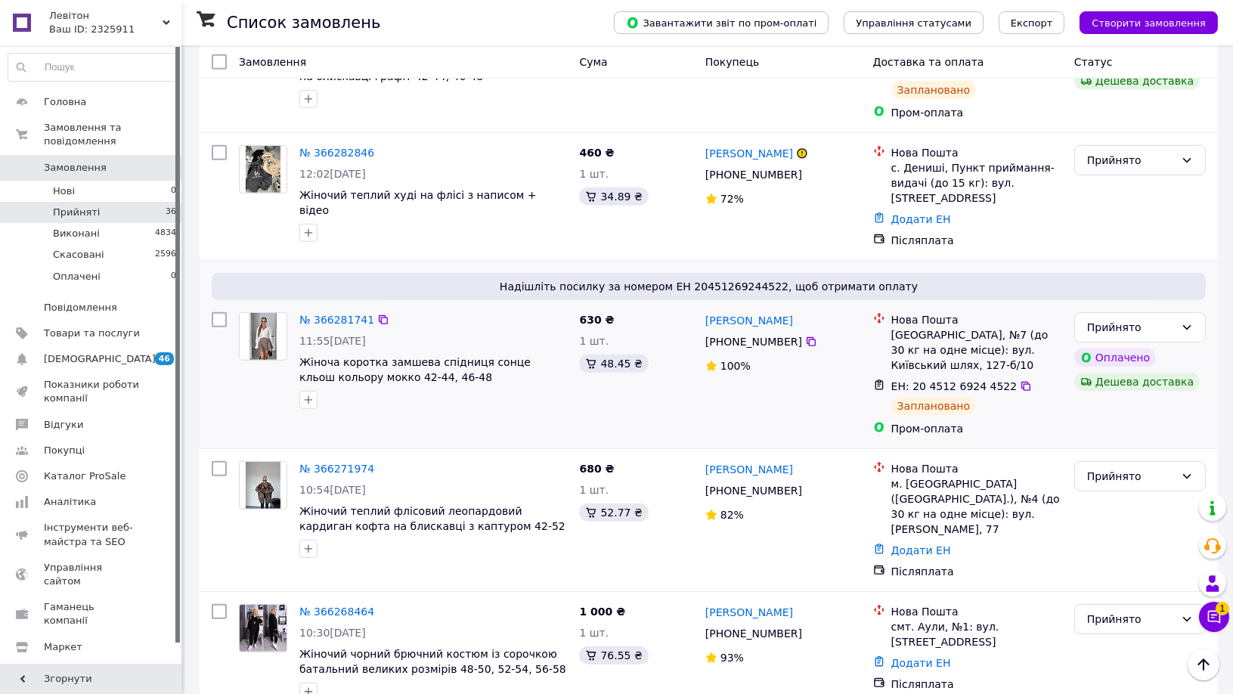
scroll to position [1848, 0]
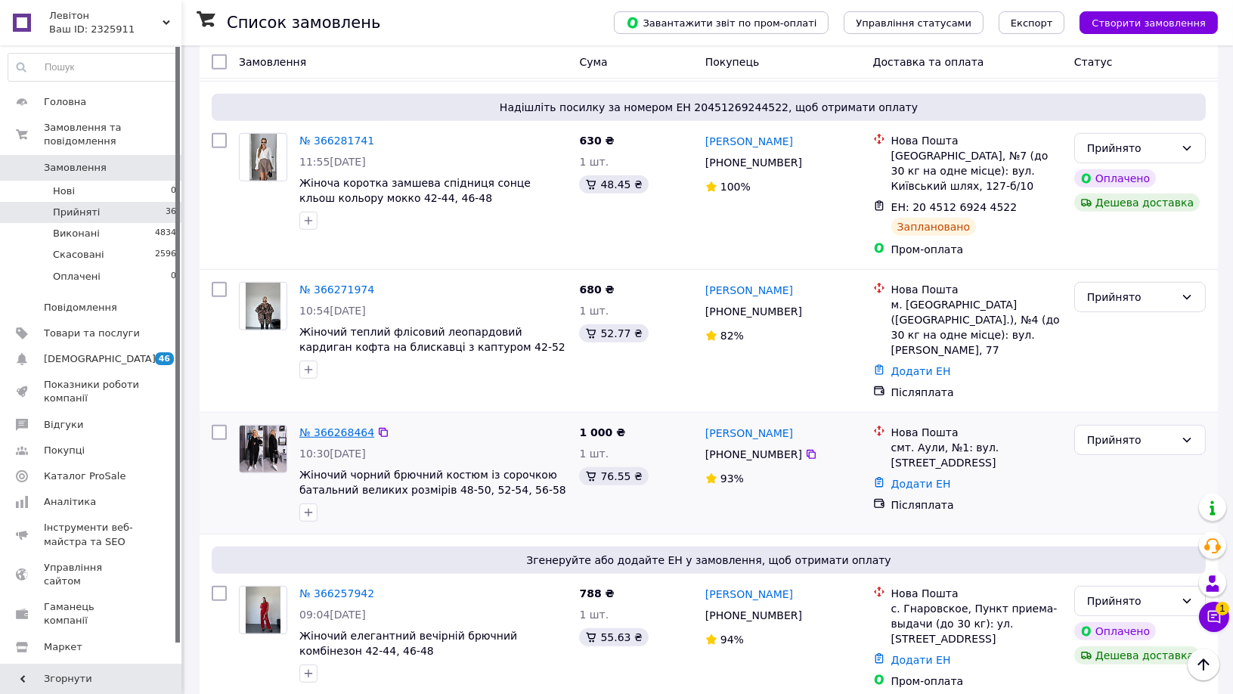
click at [337, 426] on link "№ 366268464" at bounding box center [336, 432] width 75 height 12
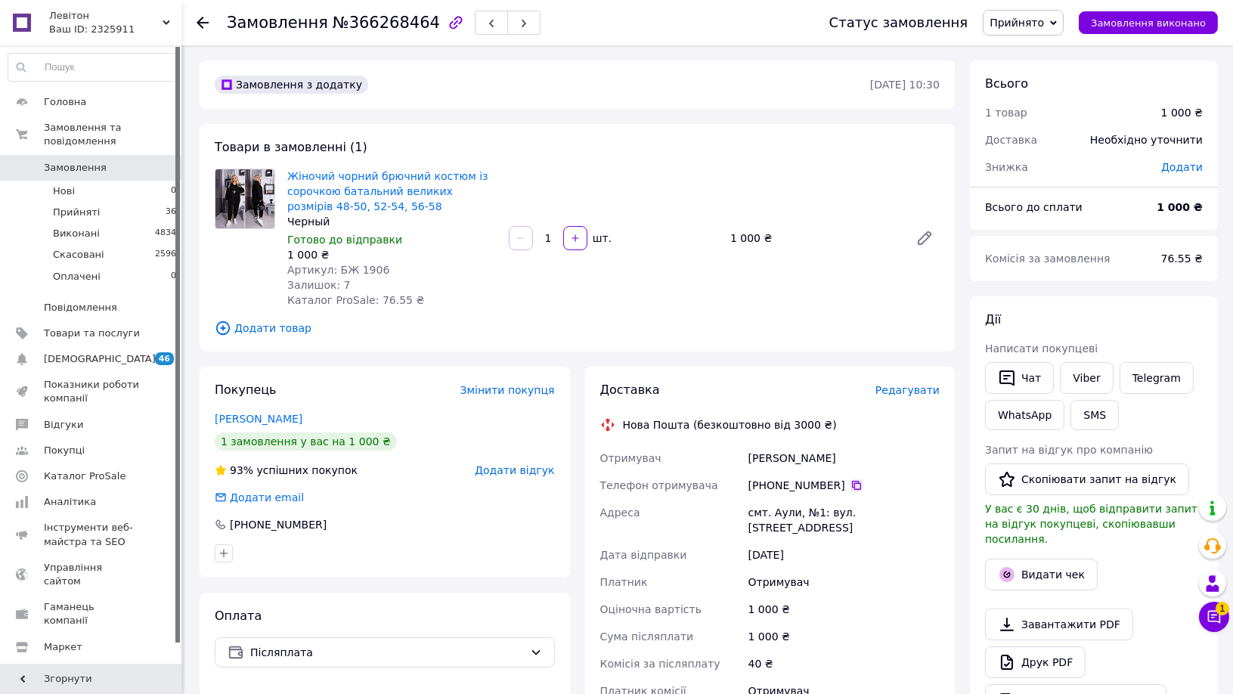
click at [851, 483] on icon at bounding box center [857, 485] width 12 height 12
drag, startPoint x: 748, startPoint y: 459, endPoint x: 811, endPoint y: 458, distance: 63.5
click at [811, 458] on div "[PERSON_NAME]" at bounding box center [844, 458] width 197 height 27
drag, startPoint x: 745, startPoint y: 515, endPoint x: 792, endPoint y: 517, distance: 46.9
click at [792, 517] on div "смт. Аули, №1: вул. [STREET_ADDRESS]" at bounding box center [844, 520] width 197 height 42
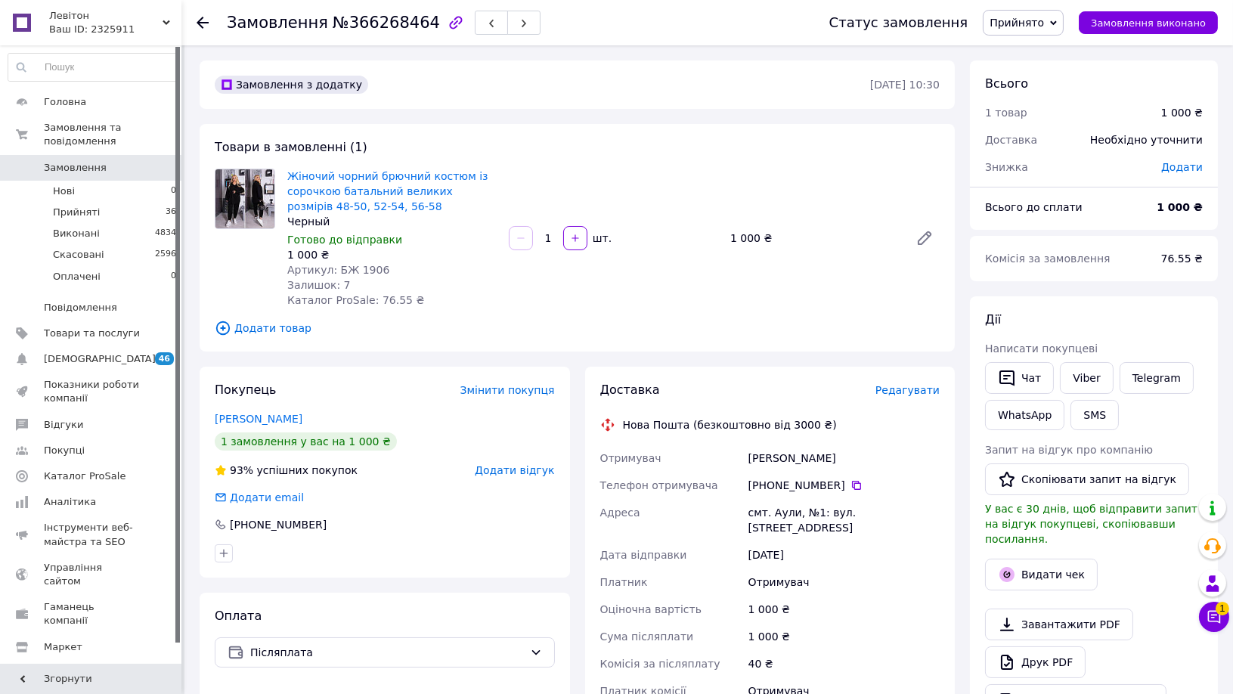
click at [200, 19] on use at bounding box center [203, 23] width 12 height 12
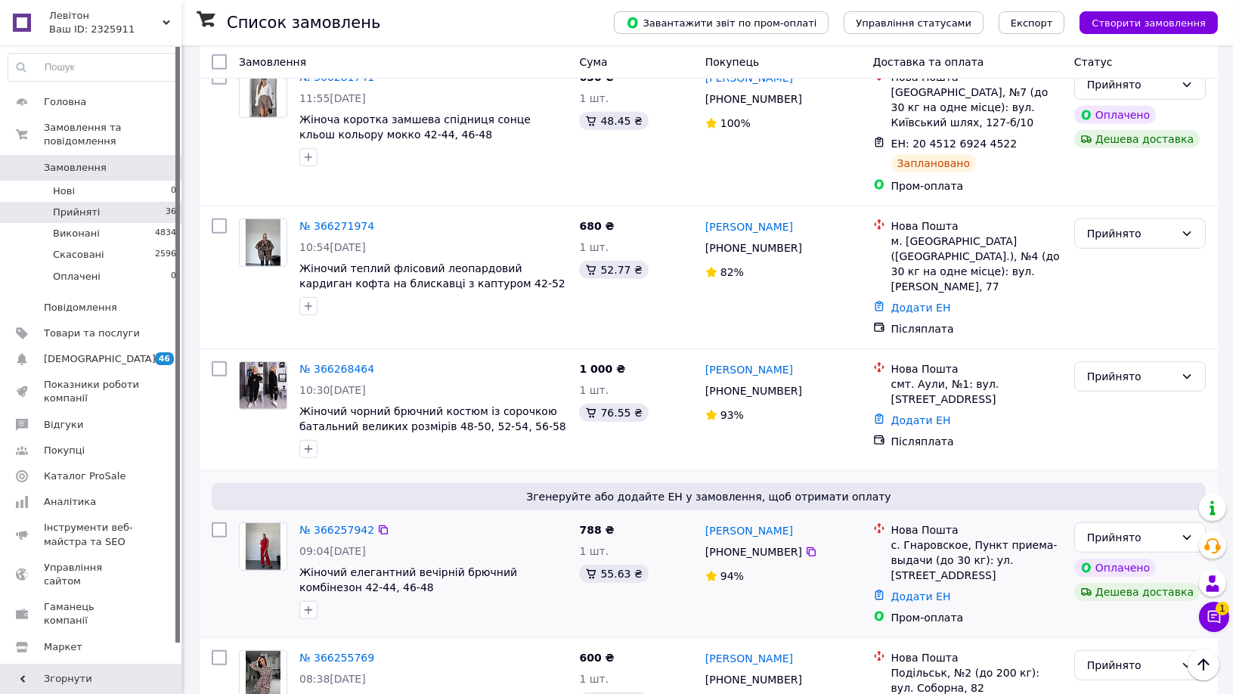
scroll to position [1932, 0]
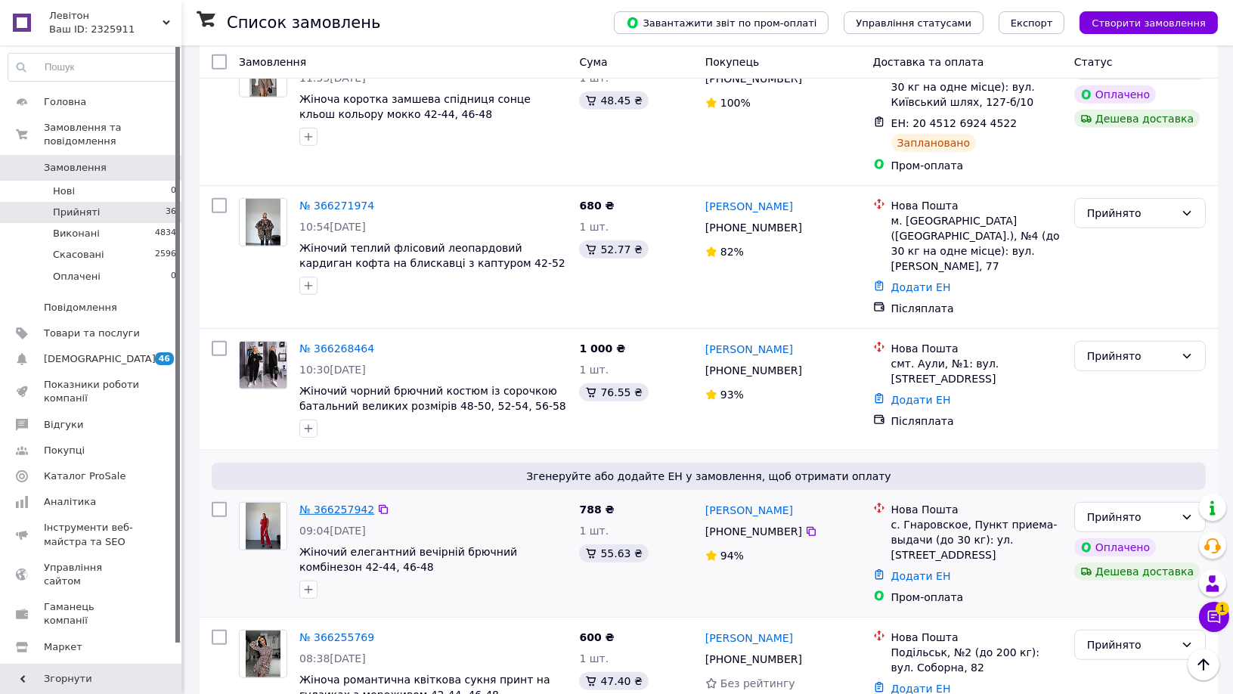
click at [336, 504] on link "№ 366257942" at bounding box center [336, 510] width 75 height 12
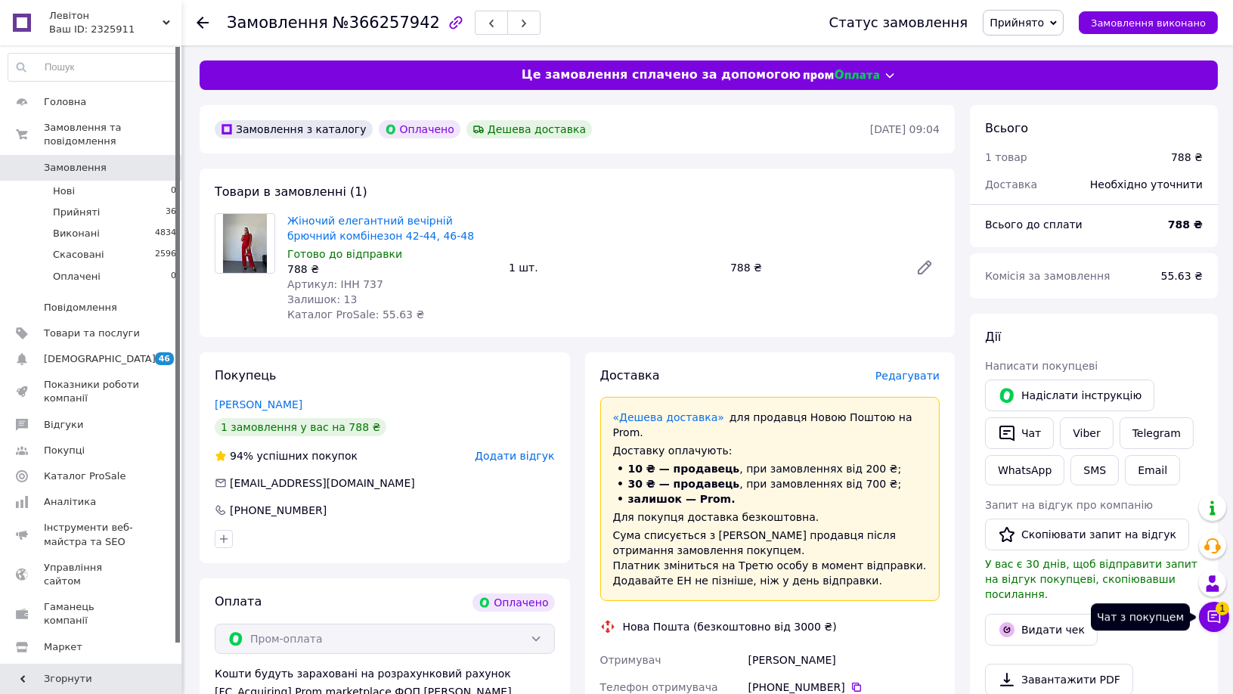
click at [1214, 622] on icon at bounding box center [1214, 616] width 15 height 15
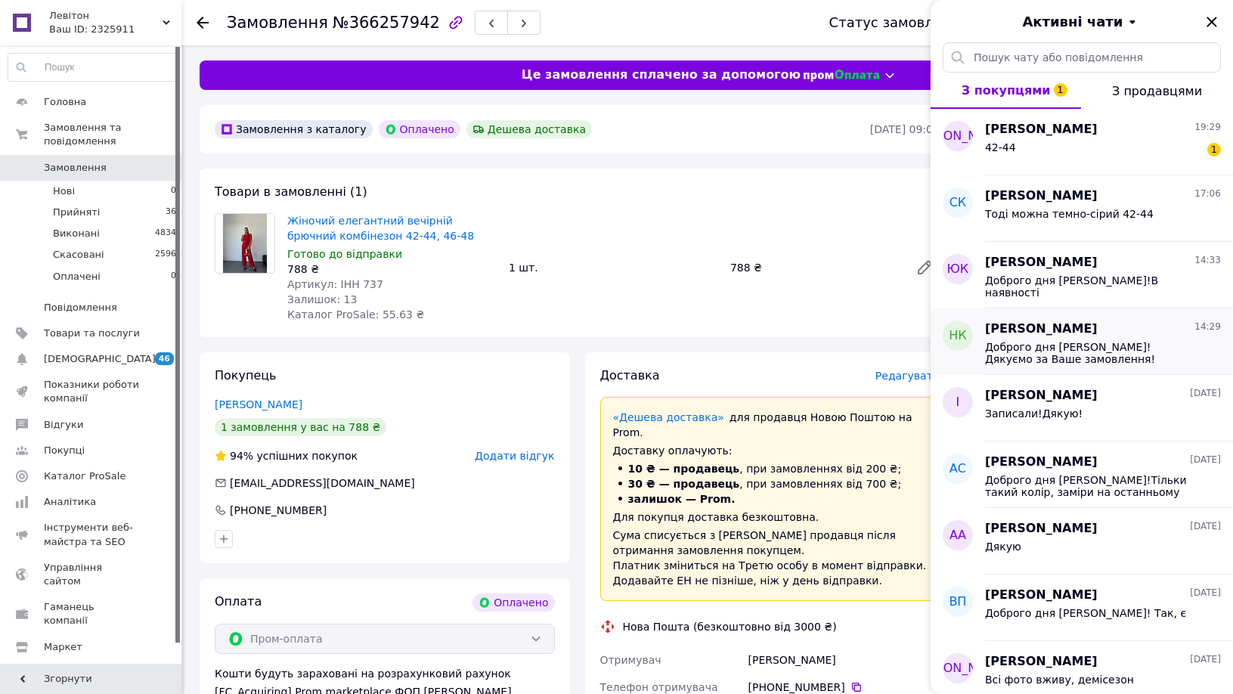
click at [1080, 331] on span "[PERSON_NAME]" at bounding box center [1041, 329] width 113 height 17
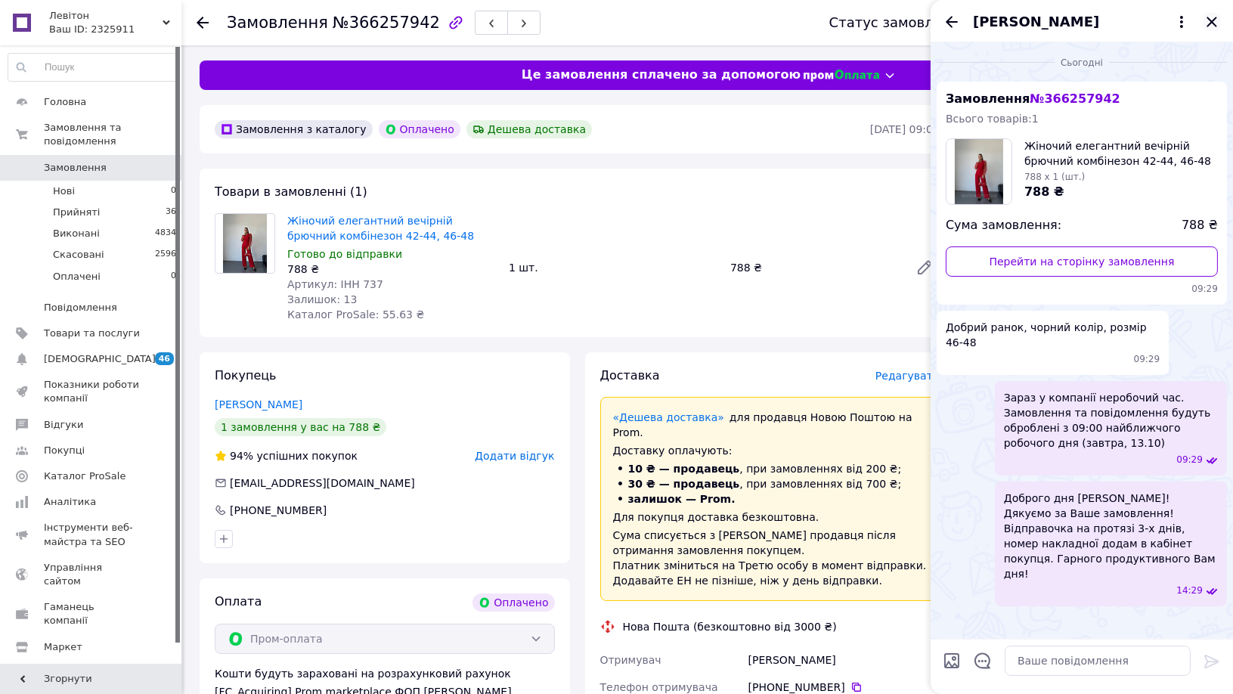
click at [1215, 19] on icon "Закрити" at bounding box center [1212, 22] width 10 height 10
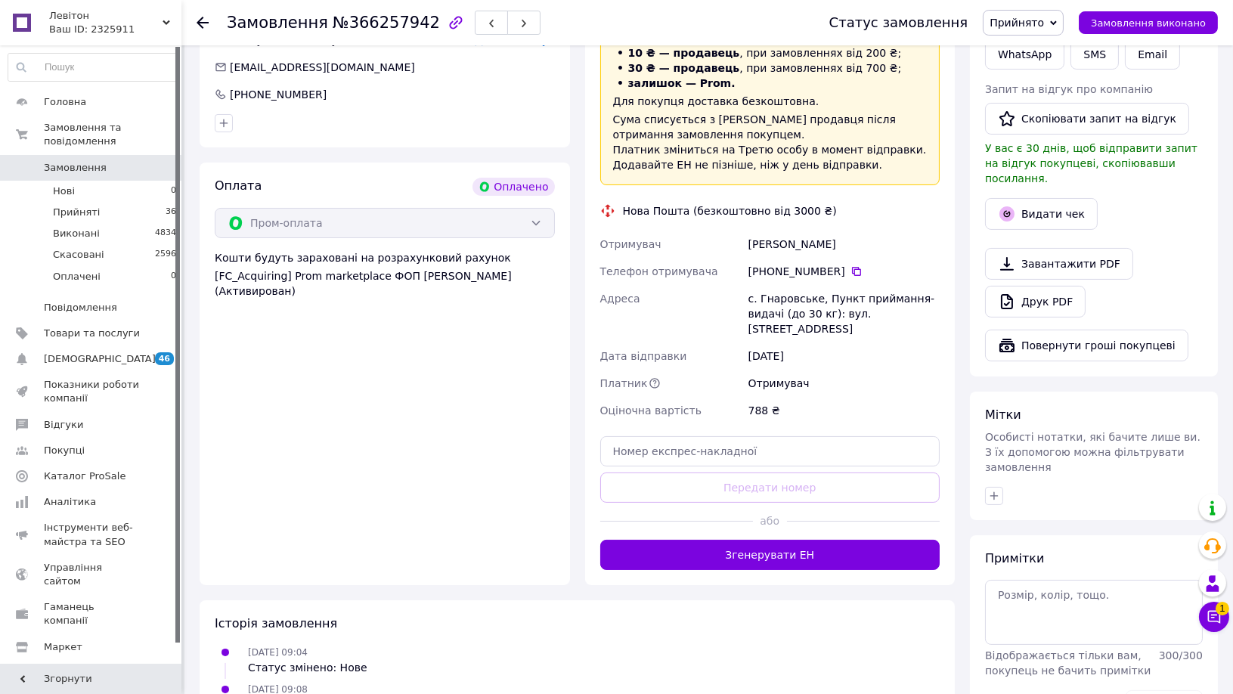
scroll to position [420, 0]
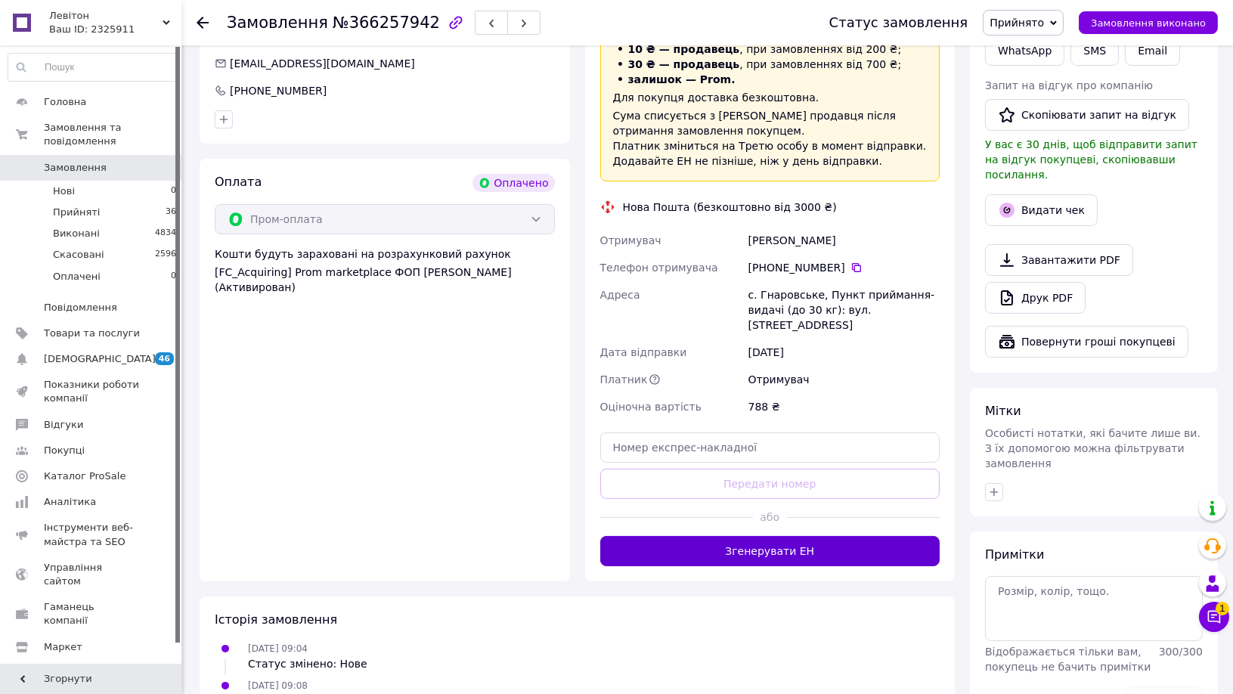
click at [760, 536] on button "Згенерувати ЕН" at bounding box center [770, 551] width 340 height 30
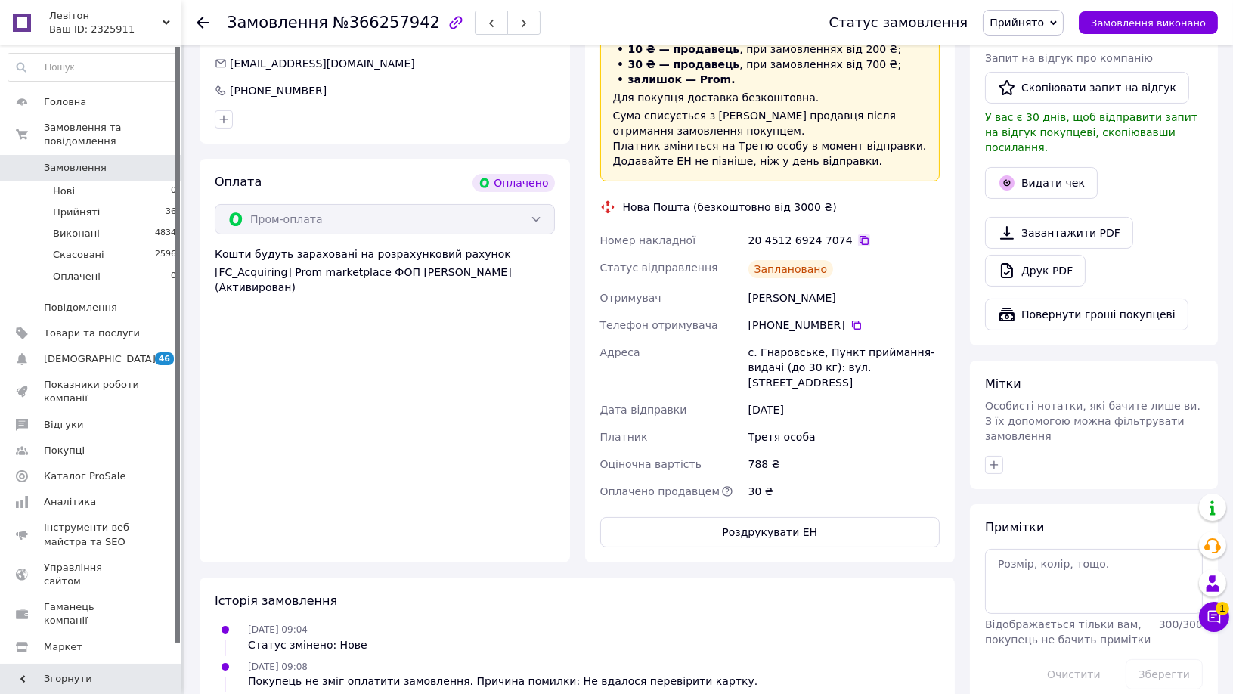
click at [858, 234] on icon at bounding box center [864, 240] width 12 height 12
drag, startPoint x: 748, startPoint y: 283, endPoint x: 853, endPoint y: 285, distance: 105.1
click at [853, 285] on div "[PERSON_NAME]" at bounding box center [844, 297] width 197 height 27
click at [204, 22] on use at bounding box center [203, 23] width 12 height 12
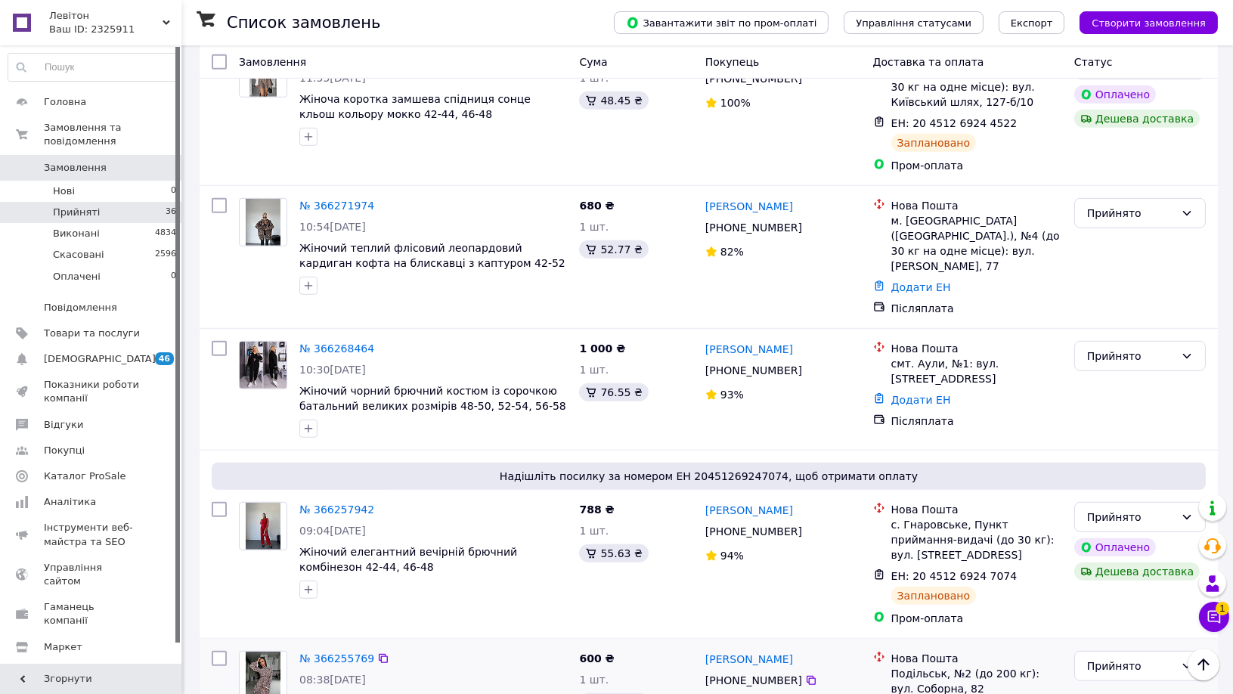
scroll to position [2100, 0]
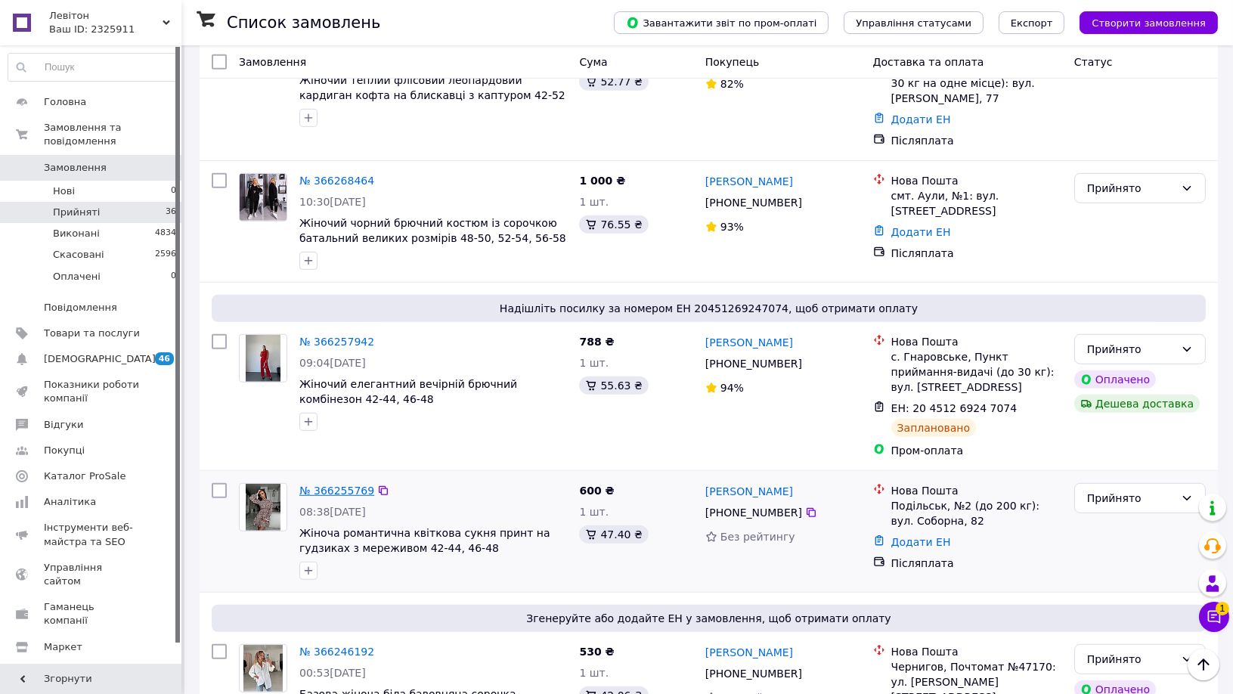
click at [339, 485] on link "№ 366255769" at bounding box center [336, 491] width 75 height 12
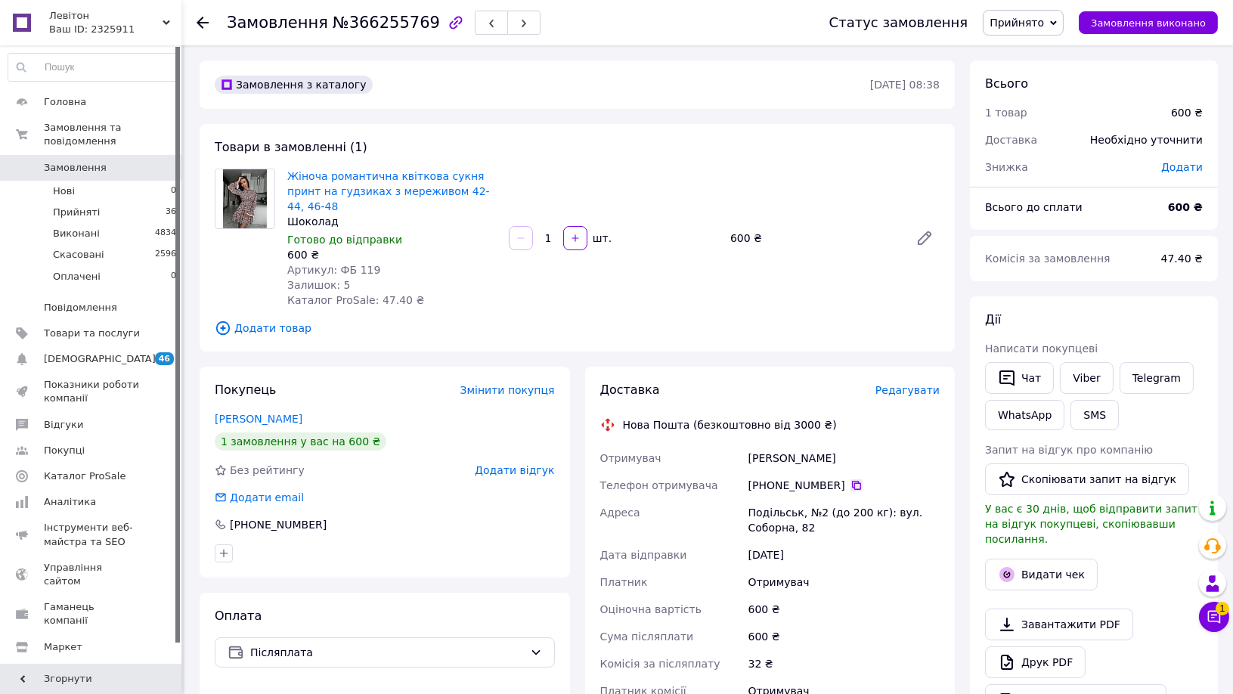
click at [852, 481] on icon at bounding box center [856, 485] width 9 height 9
drag, startPoint x: 749, startPoint y: 441, endPoint x: 848, endPoint y: 444, distance: 99.9
click at [848, 445] on div "[PERSON_NAME]" at bounding box center [844, 458] width 197 height 27
drag, startPoint x: 745, startPoint y: 495, endPoint x: 797, endPoint y: 496, distance: 52.2
click at [797, 499] on div "Подільськ, №2 (до 200 кг): вул. Соборна, 82" at bounding box center [844, 520] width 197 height 42
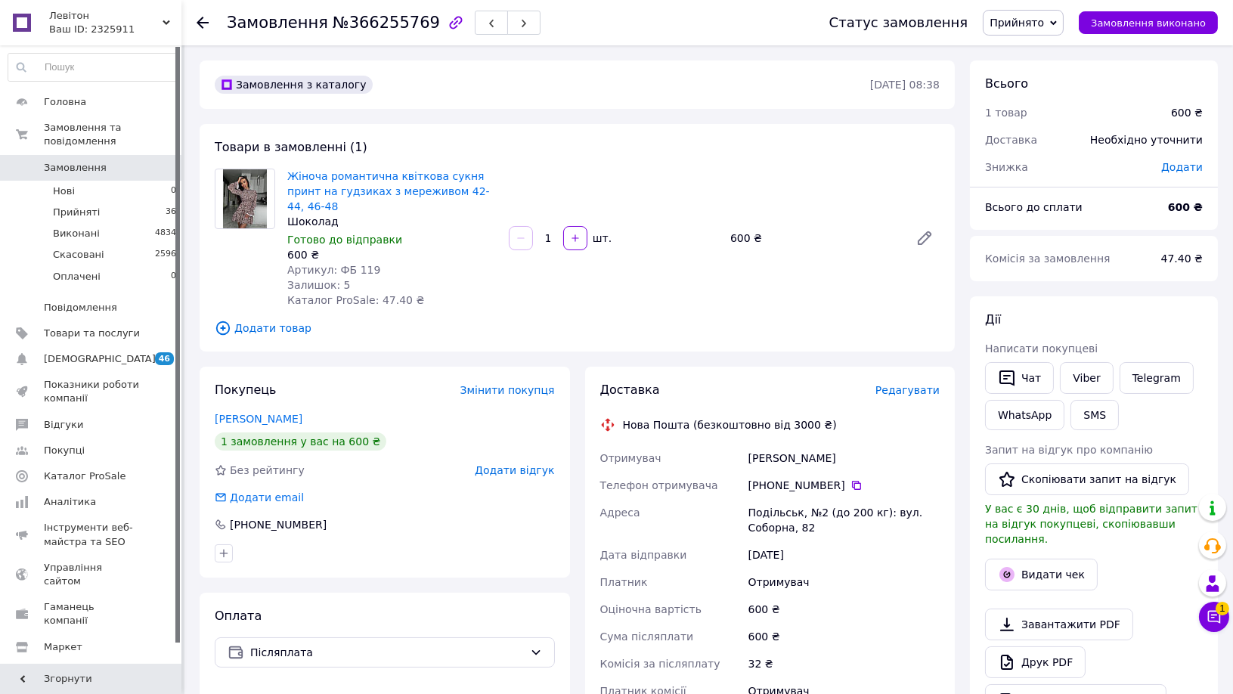
click at [200, 22] on use at bounding box center [203, 23] width 12 height 12
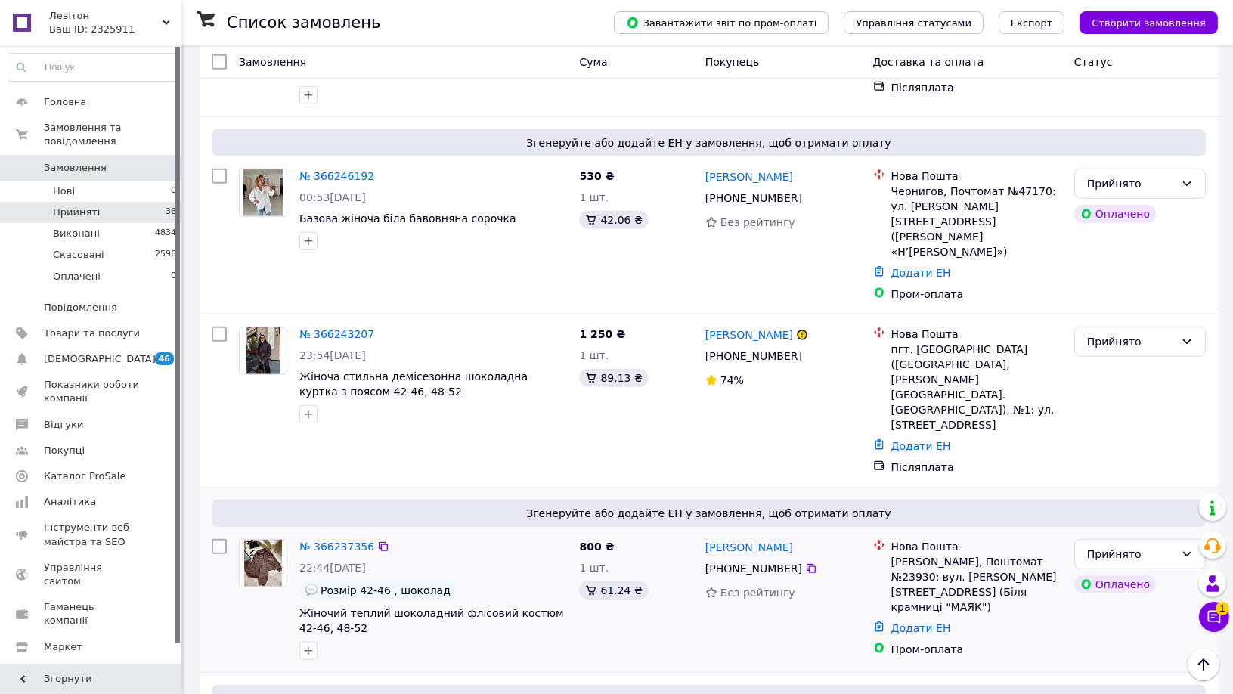
scroll to position [2604, 0]
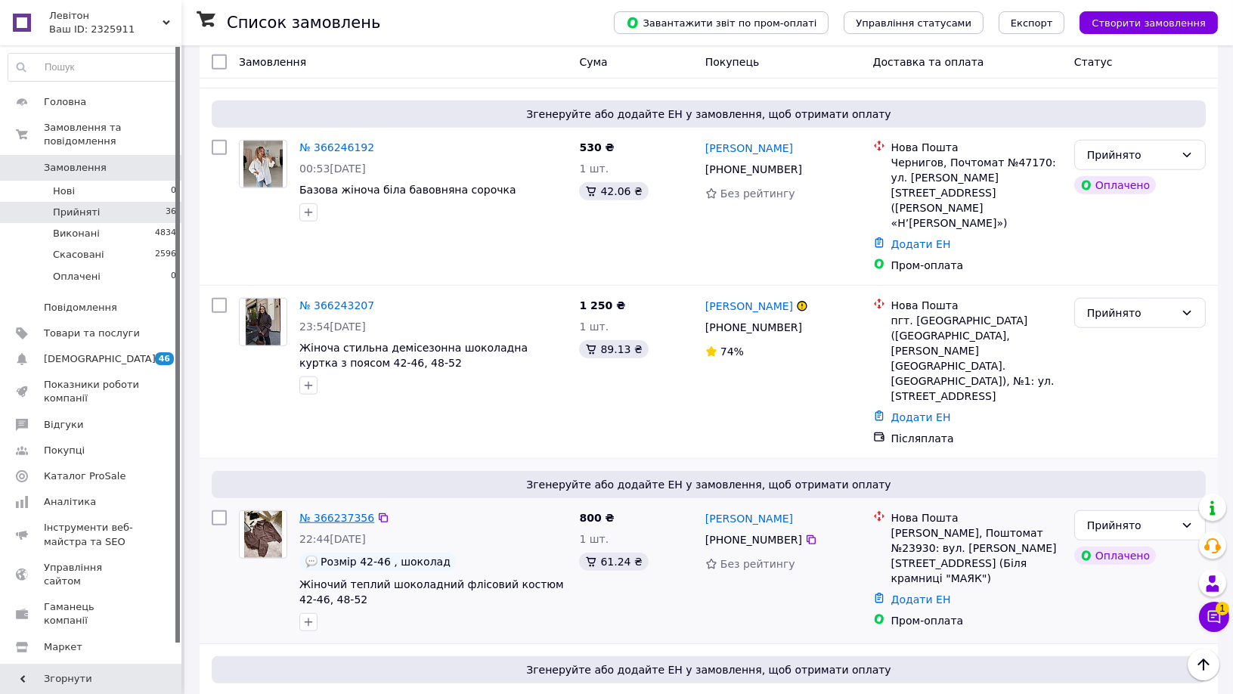
click at [349, 512] on link "№ 366237356" at bounding box center [336, 518] width 75 height 12
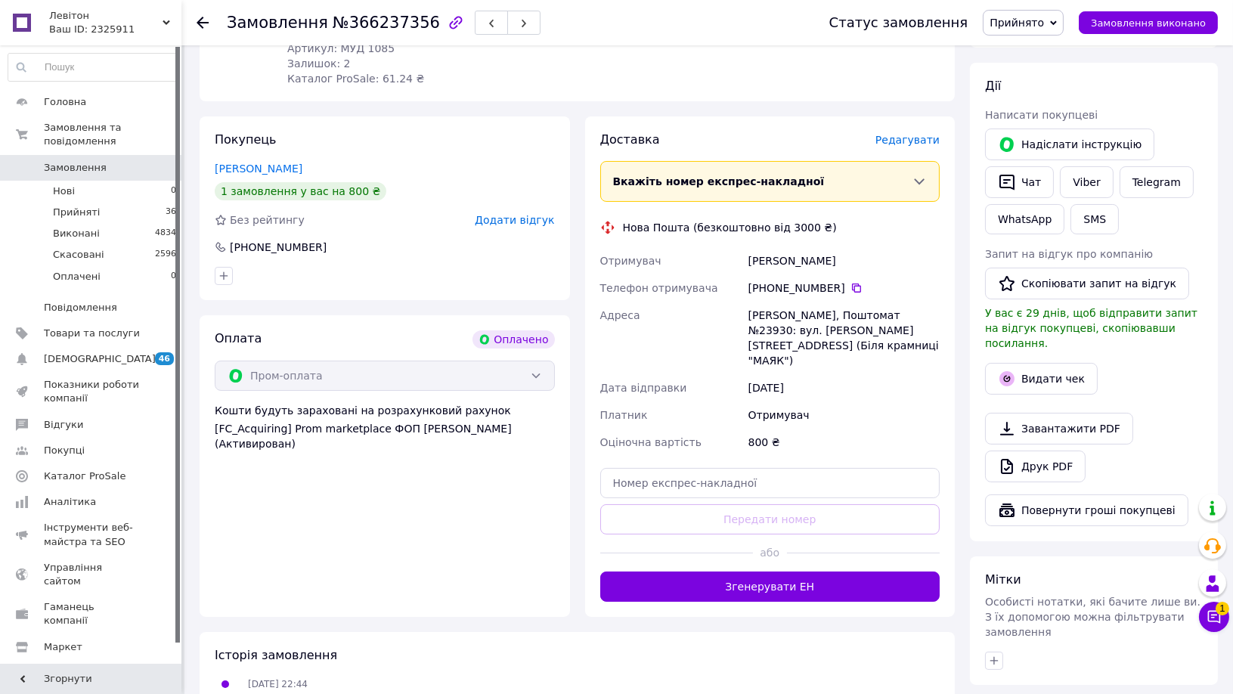
scroll to position [252, 0]
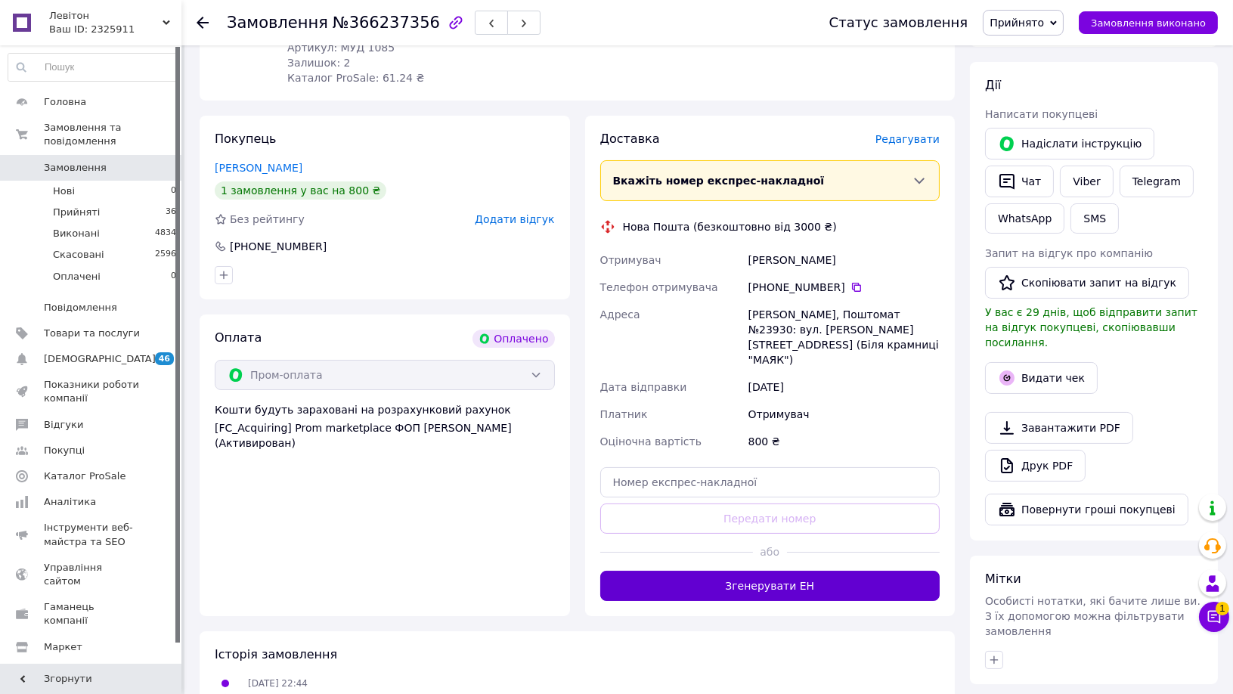
click at [770, 571] on button "Згенерувати ЕН" at bounding box center [770, 586] width 340 height 30
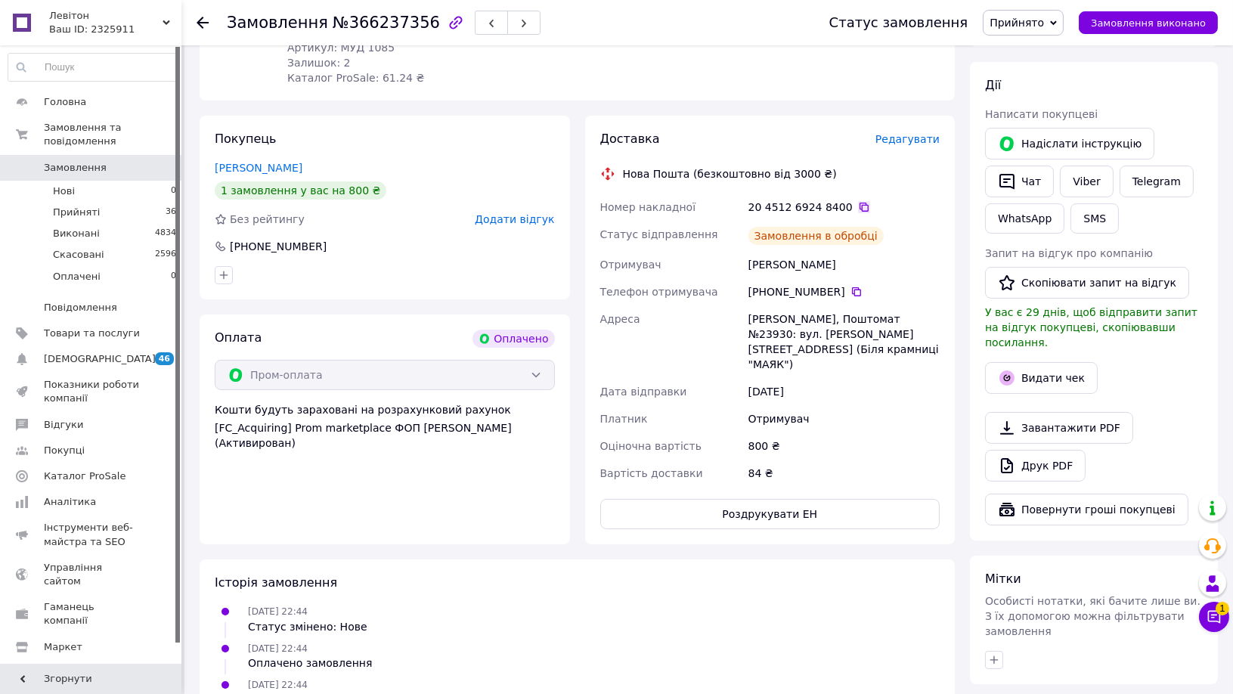
click at [858, 203] on icon at bounding box center [864, 207] width 12 height 12
drag, startPoint x: 749, startPoint y: 263, endPoint x: 822, endPoint y: 263, distance: 73.3
click at [822, 263] on div "[PERSON_NAME]" at bounding box center [844, 264] width 197 height 27
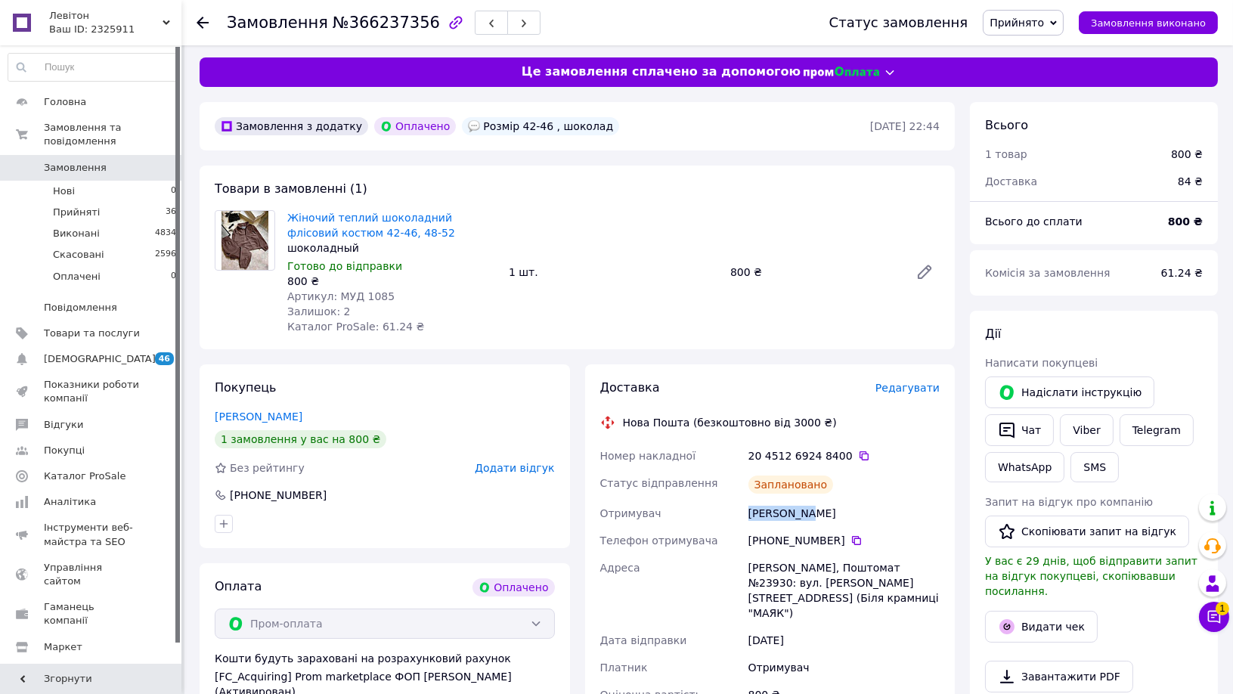
scroll to position [0, 0]
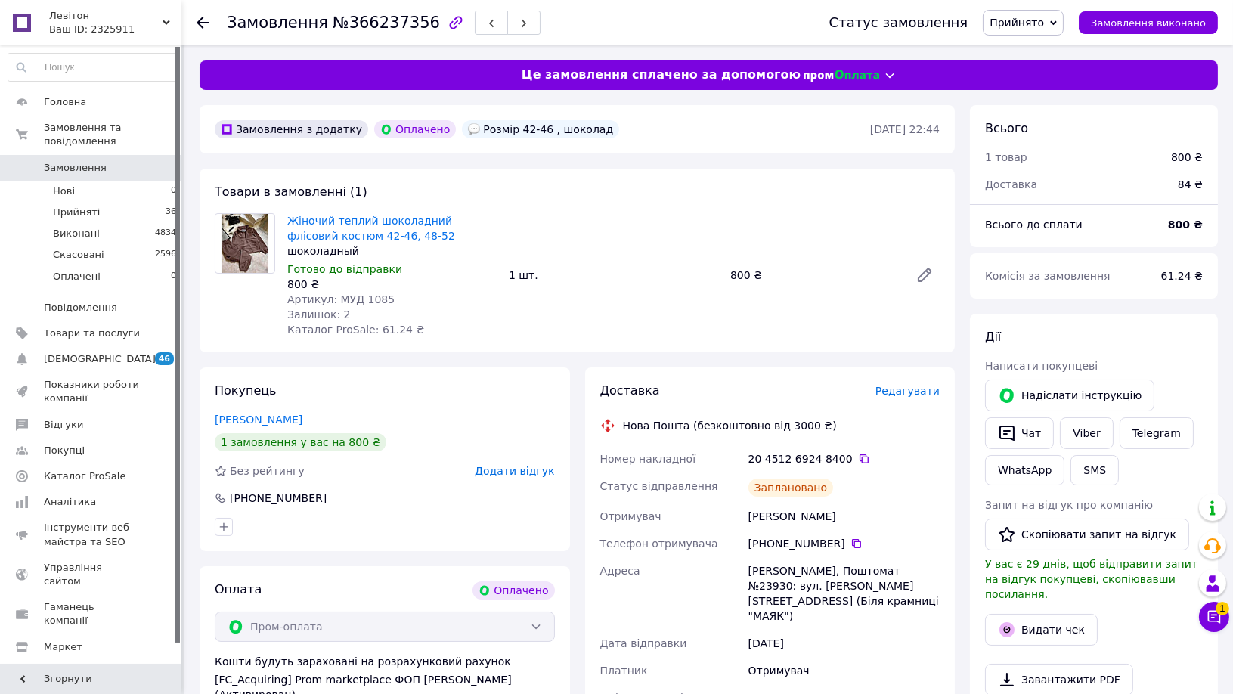
click at [200, 20] on use at bounding box center [203, 23] width 12 height 12
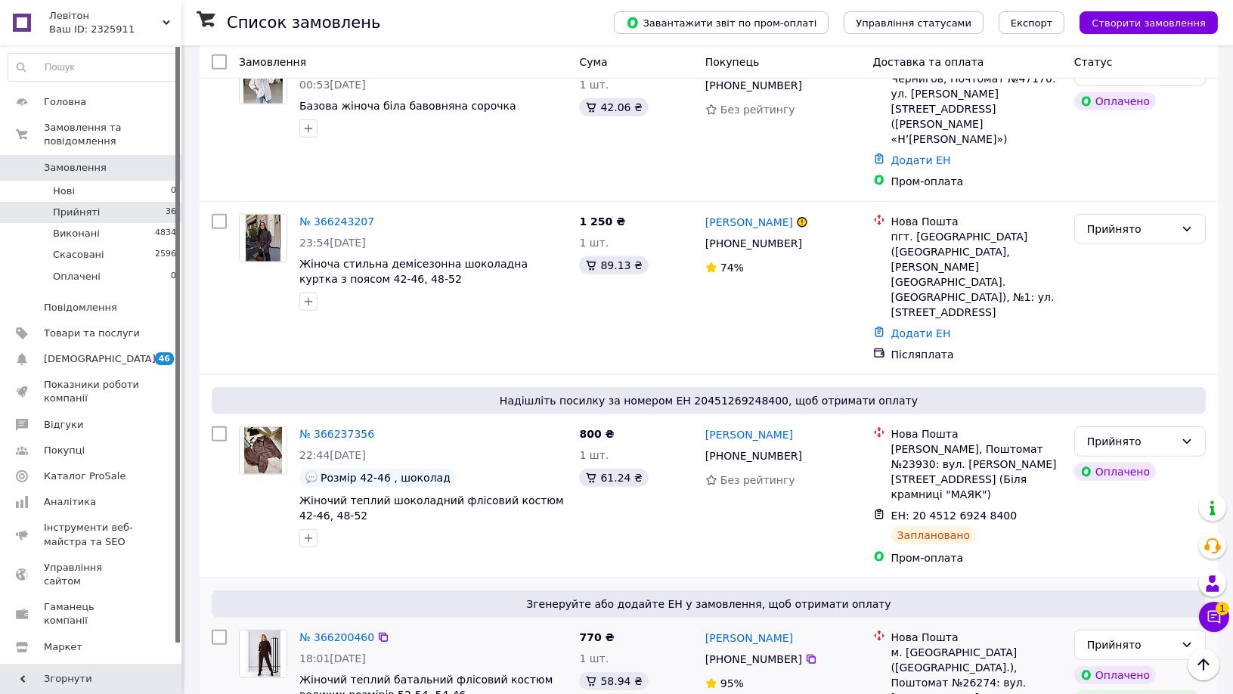
scroll to position [2770, 0]
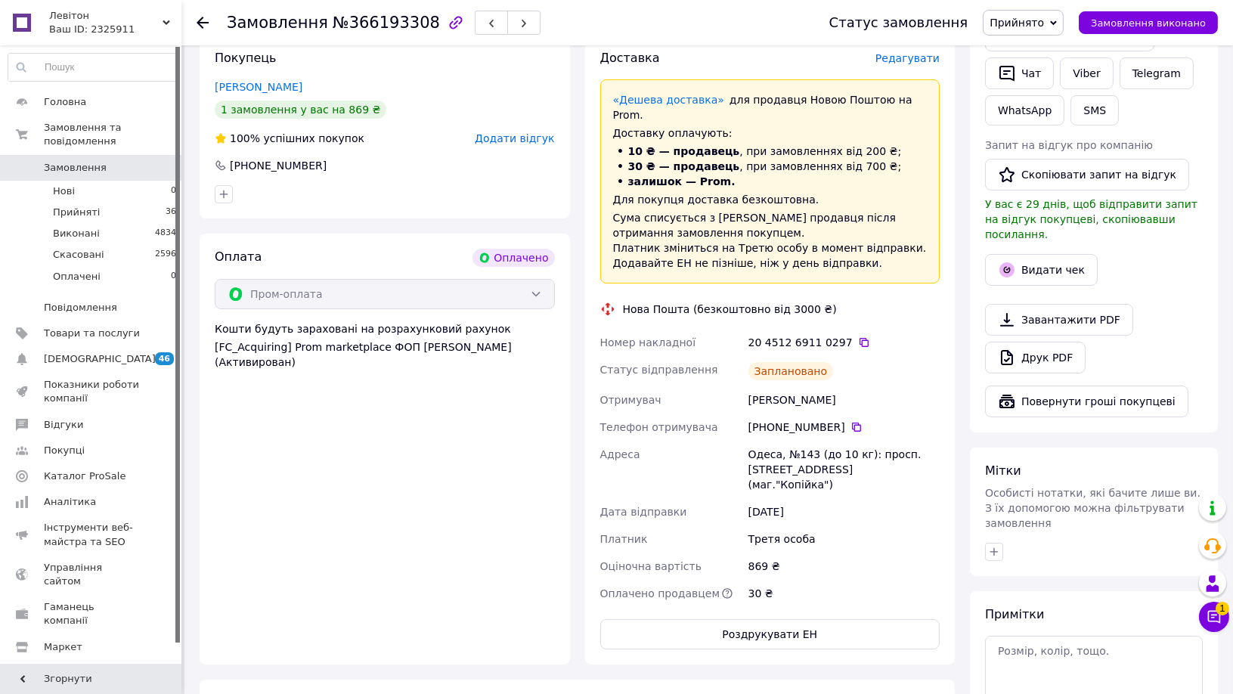
scroll to position [420, 0]
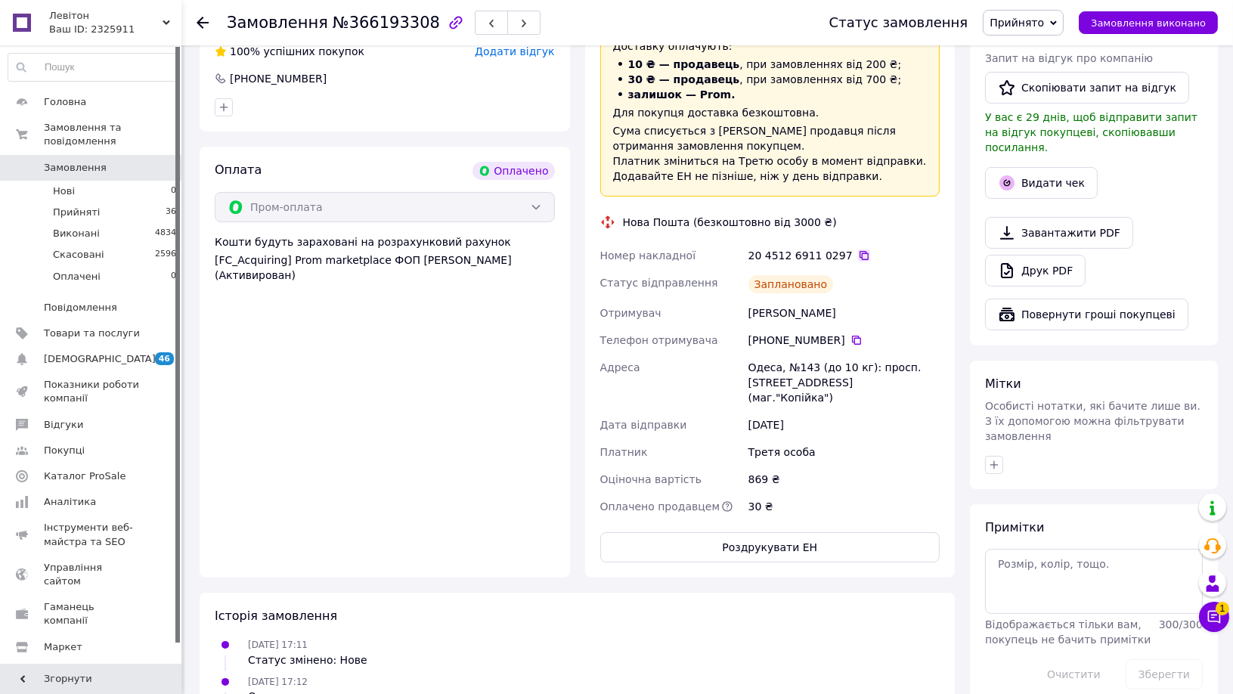
click at [858, 250] on icon at bounding box center [864, 256] width 12 height 12
drag, startPoint x: 751, startPoint y: 295, endPoint x: 815, endPoint y: 295, distance: 64.3
click at [815, 299] on div "[PERSON_NAME]" at bounding box center [844, 312] width 197 height 27
drag, startPoint x: 842, startPoint y: 295, endPoint x: 748, endPoint y: 291, distance: 93.8
click at [748, 299] on div "[PERSON_NAME]" at bounding box center [844, 312] width 197 height 27
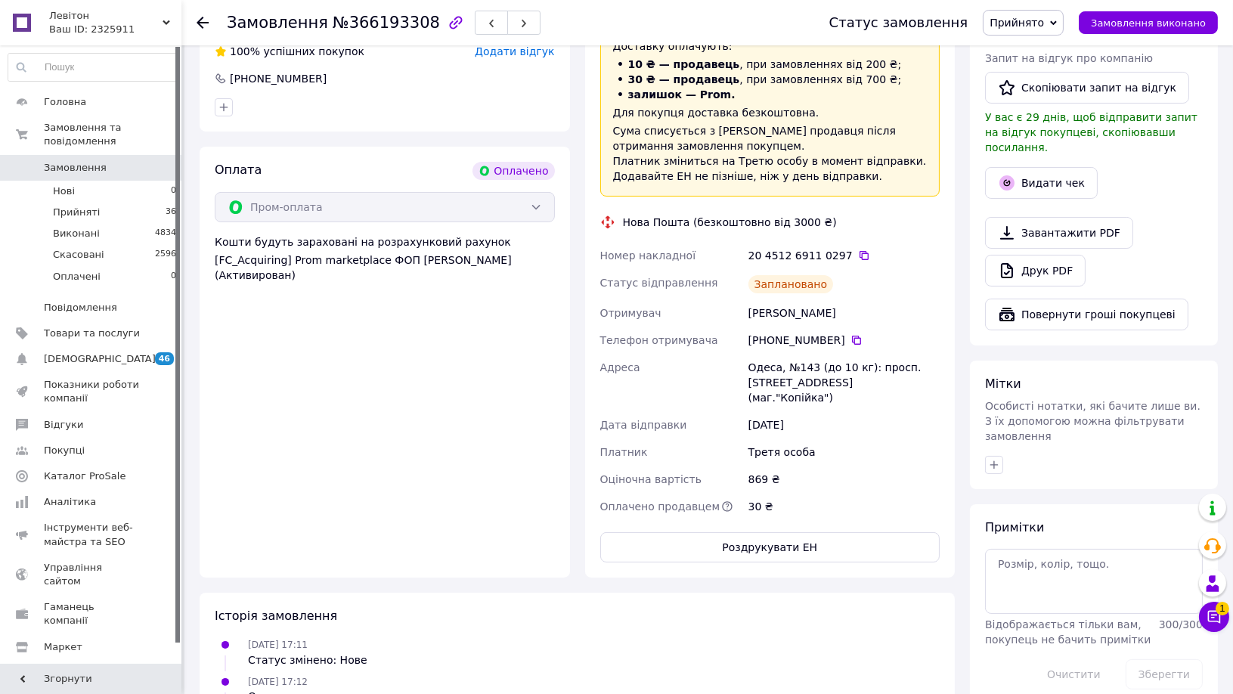
click at [202, 17] on icon at bounding box center [203, 23] width 12 height 12
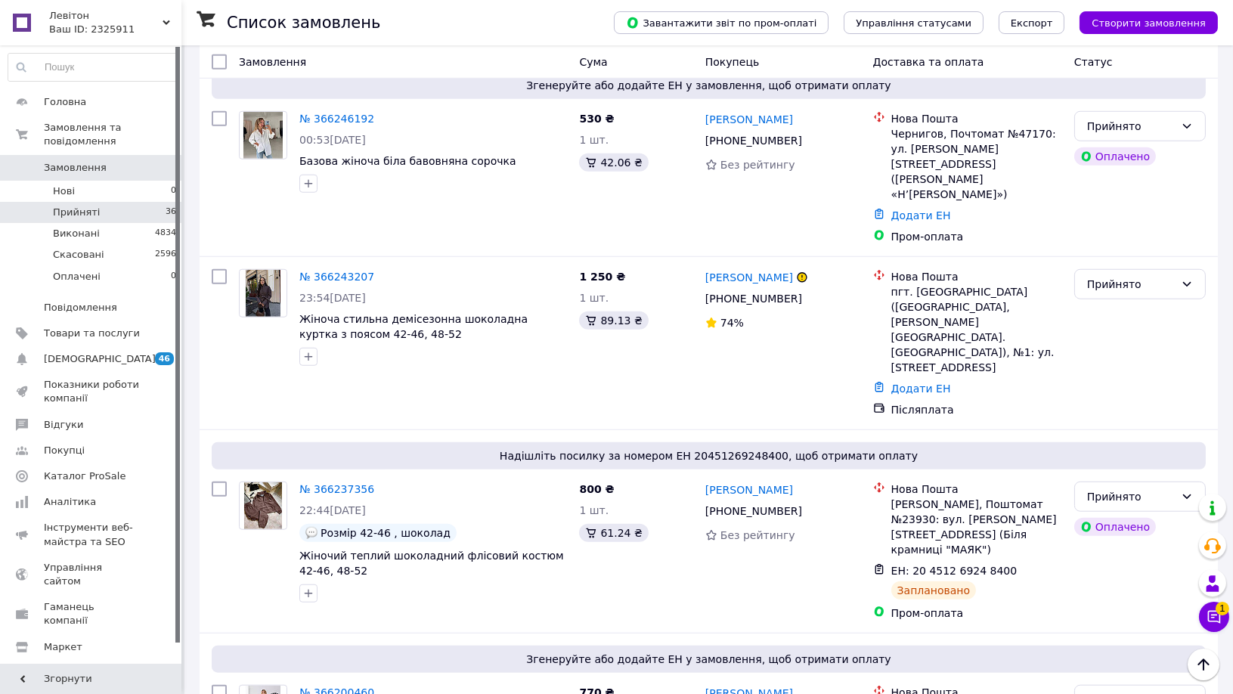
scroll to position [2770, 0]
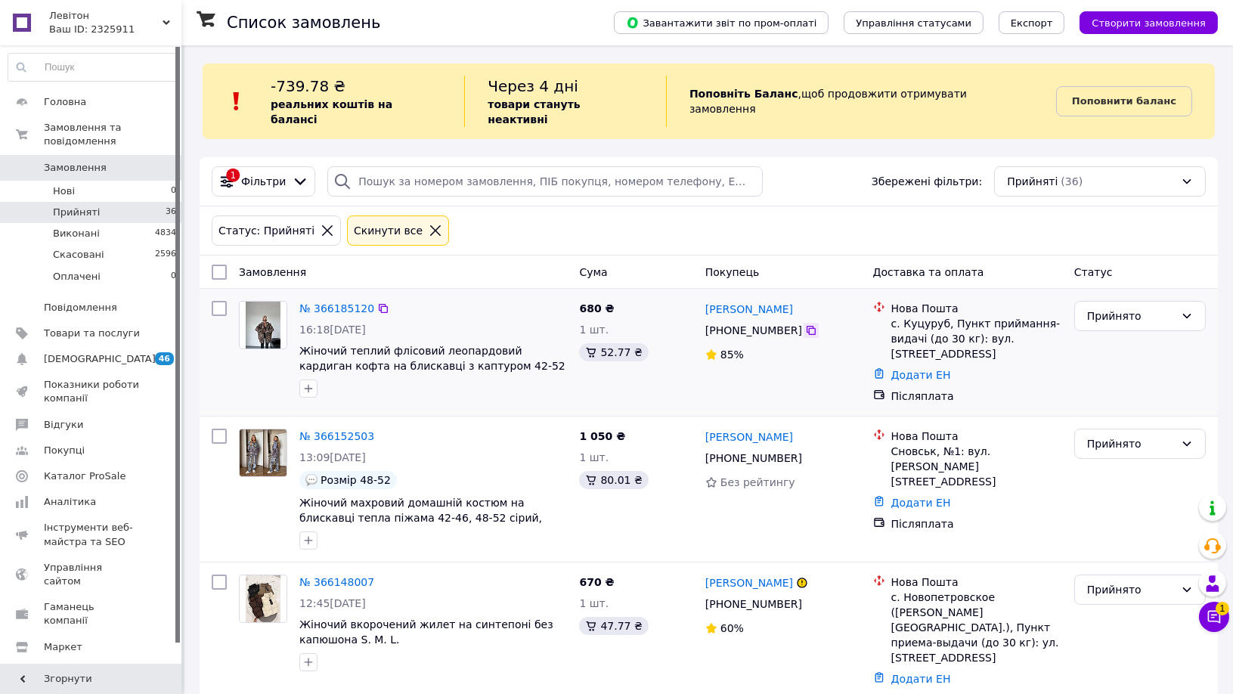
click at [805, 324] on icon at bounding box center [811, 330] width 12 height 12
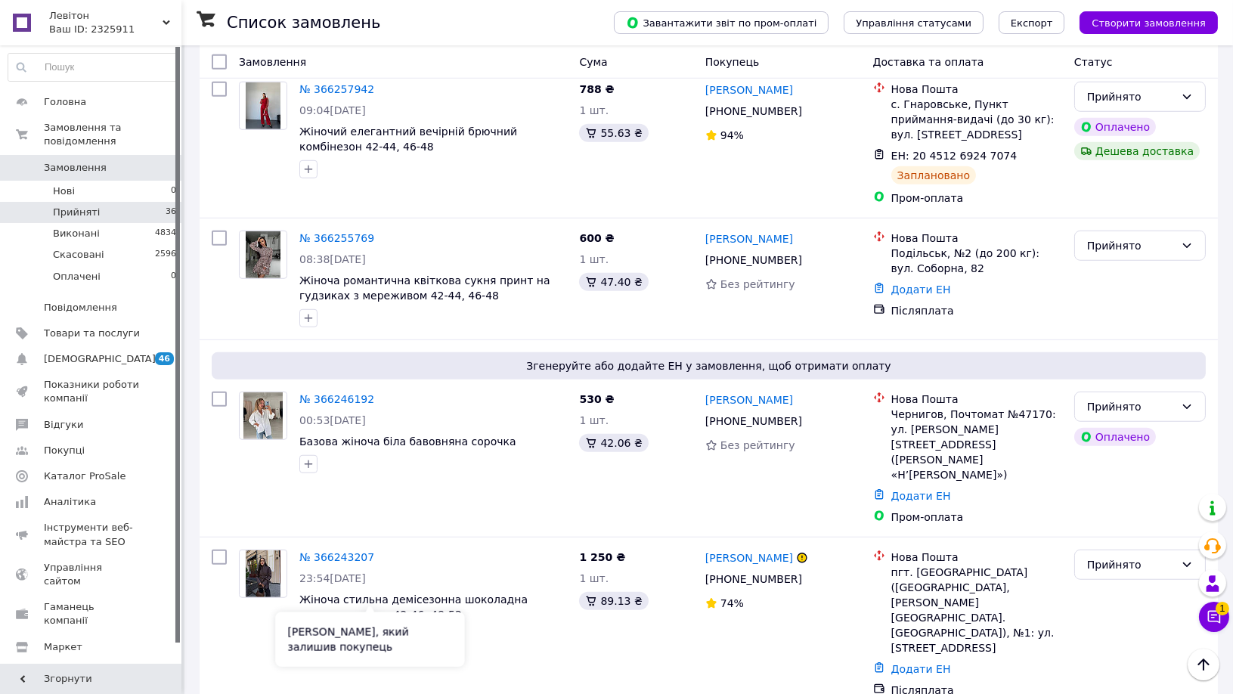
scroll to position [2770, 0]
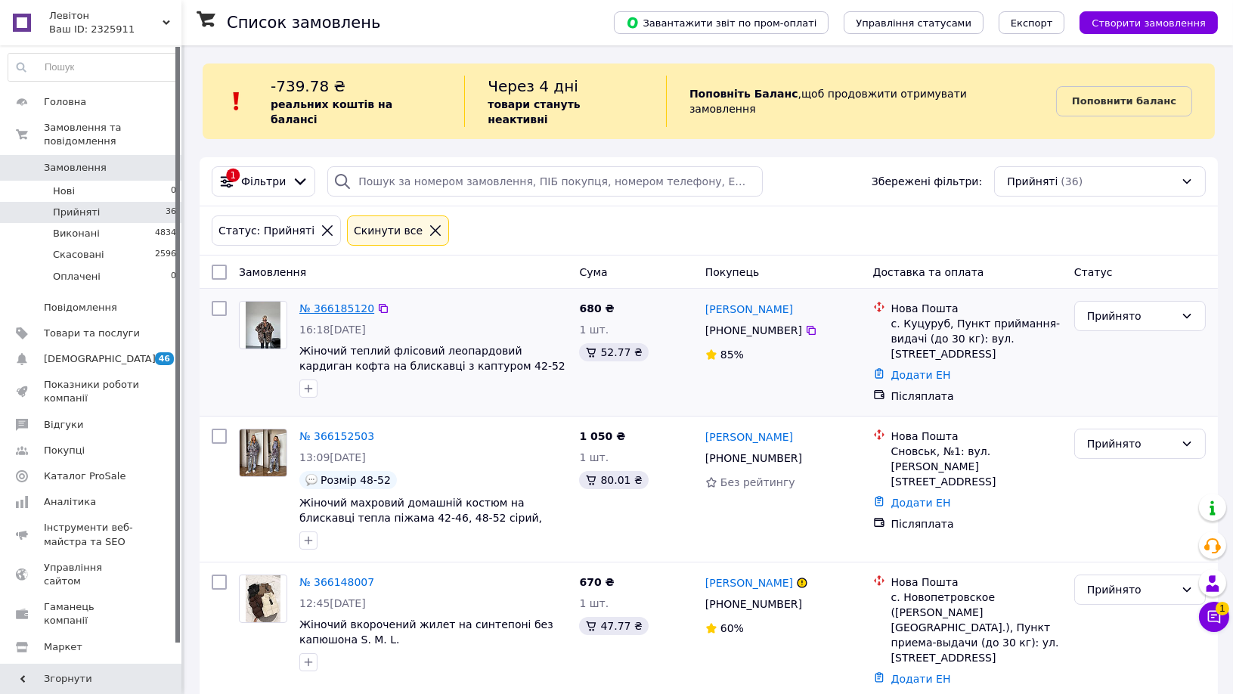
click at [337, 302] on link "№ 366185120" at bounding box center [336, 308] width 75 height 12
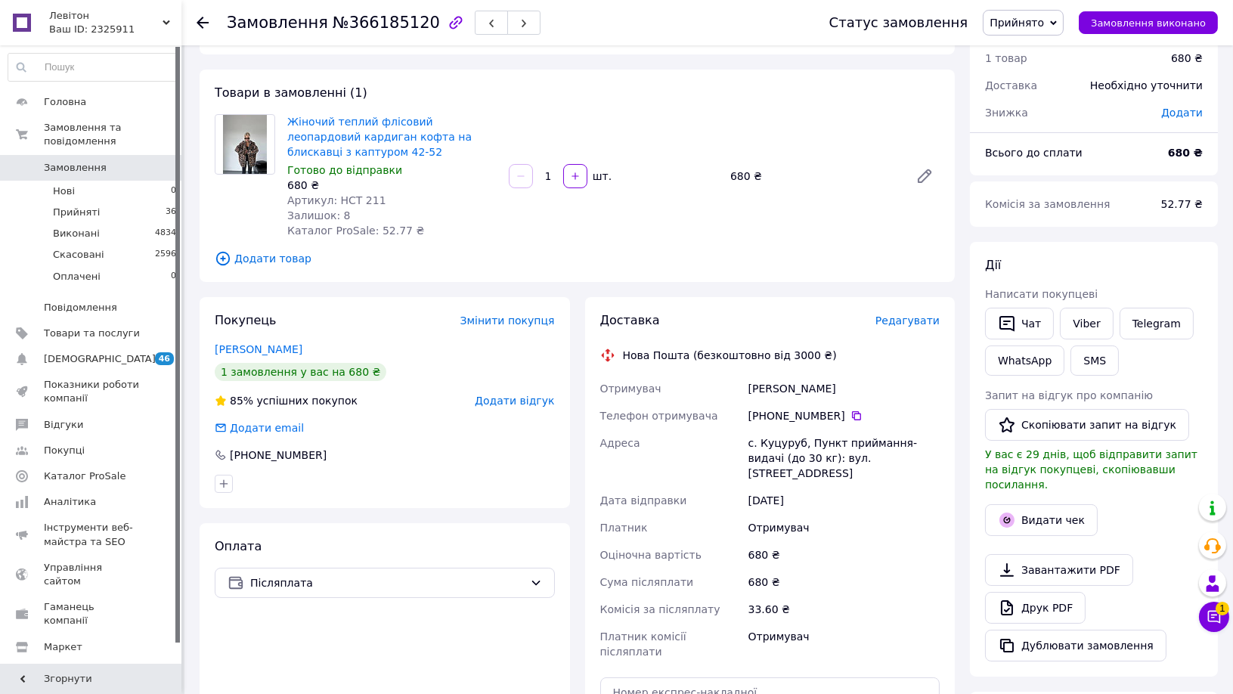
scroll to position [84, 0]
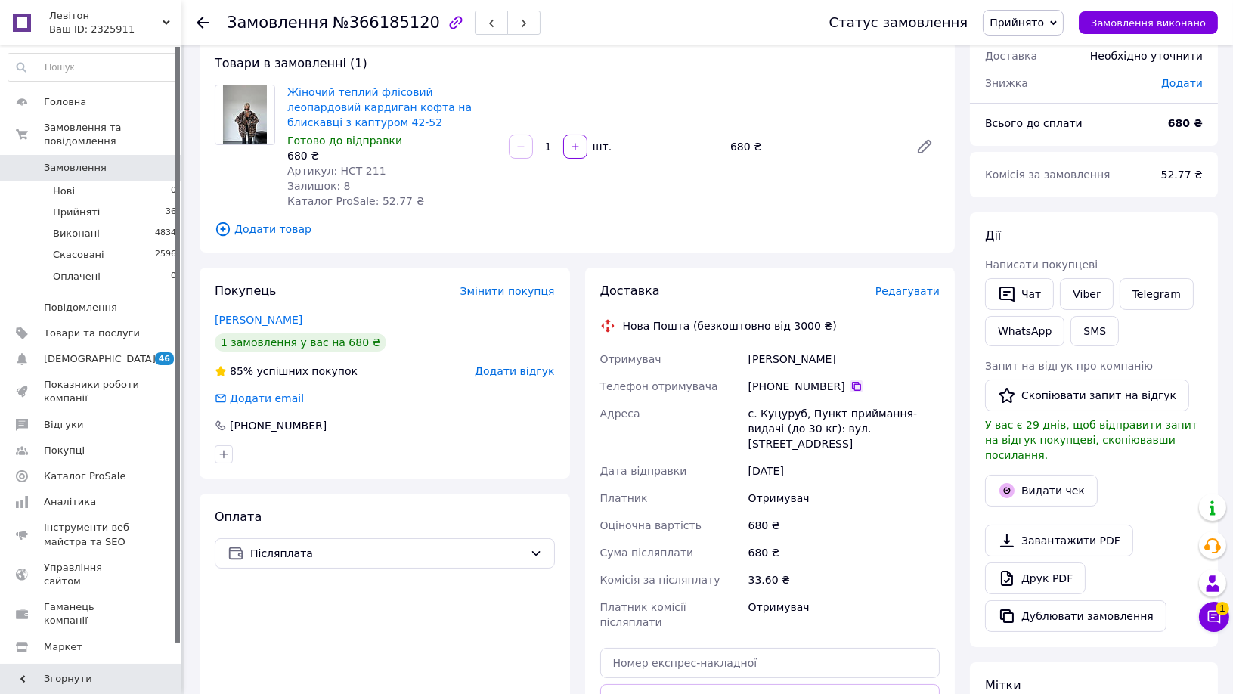
click at [852, 390] on icon at bounding box center [856, 386] width 9 height 9
click at [202, 20] on icon at bounding box center [203, 23] width 12 height 12
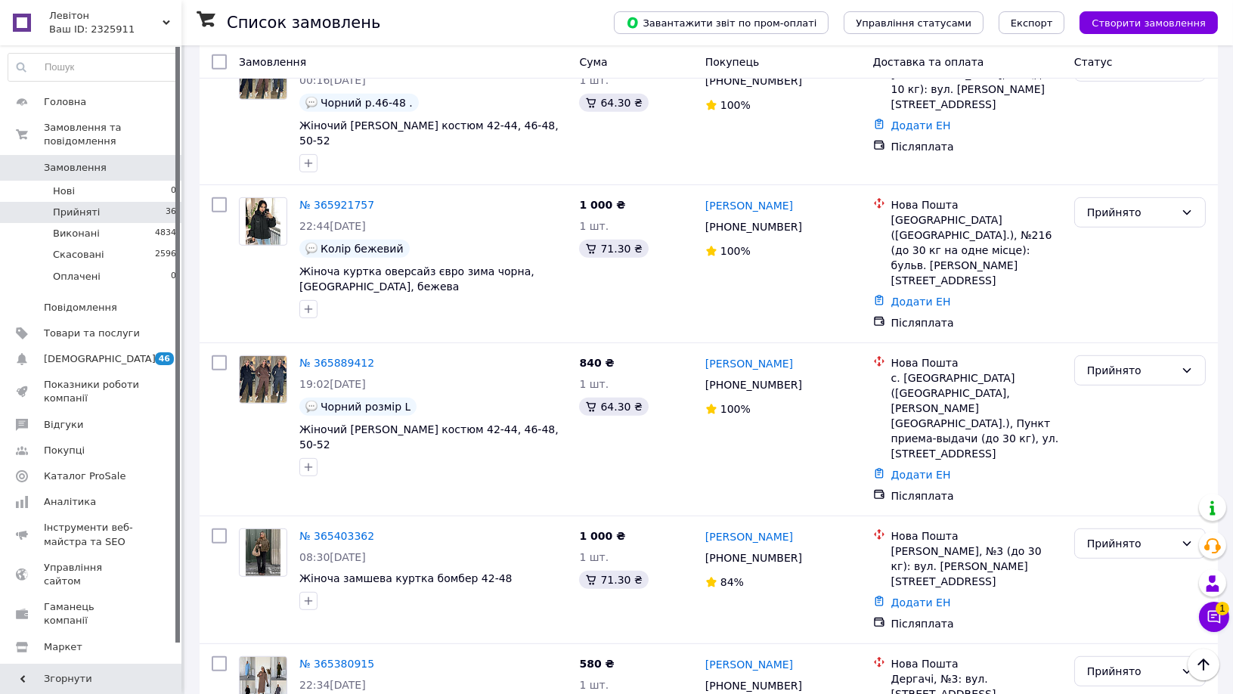
scroll to position [1817, 0]
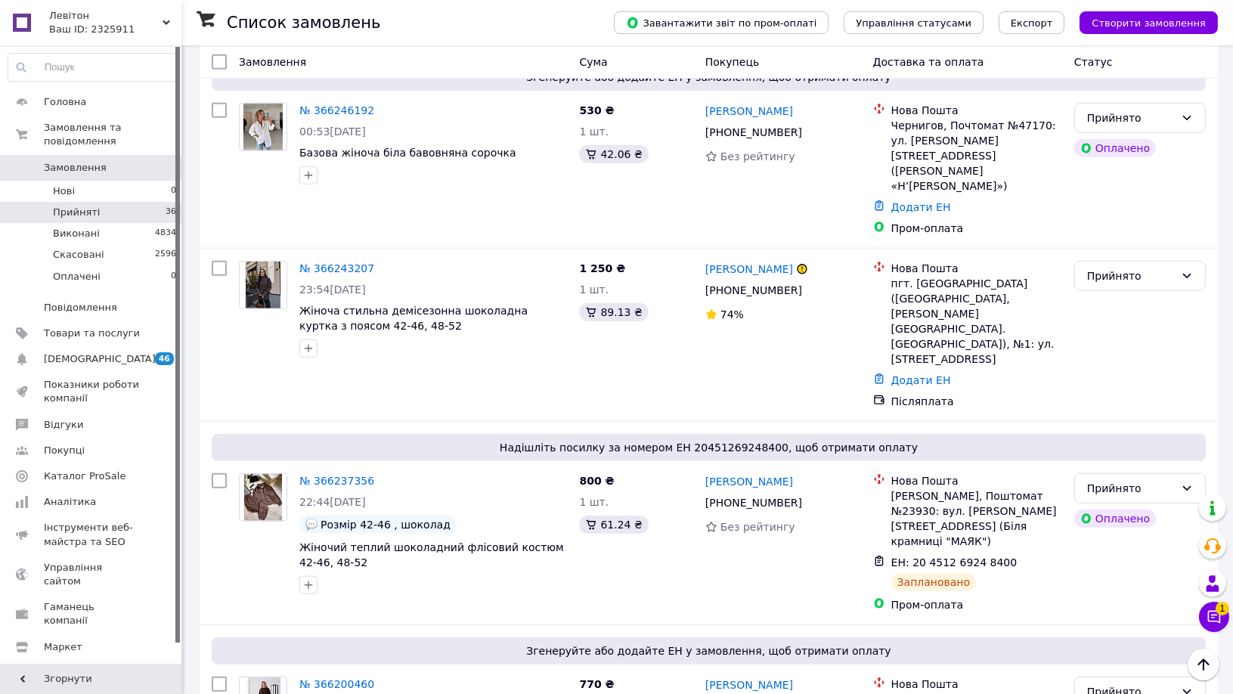
scroll to position [2770, 0]
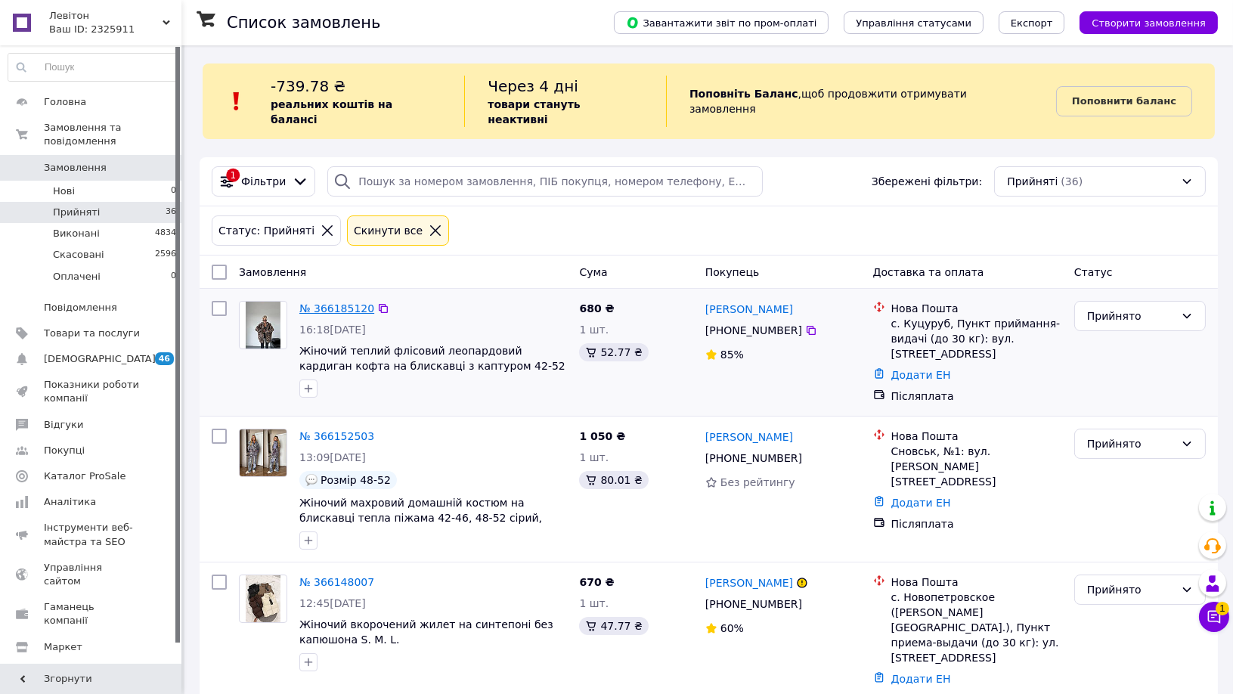
click at [346, 302] on link "№ 366185120" at bounding box center [336, 308] width 75 height 12
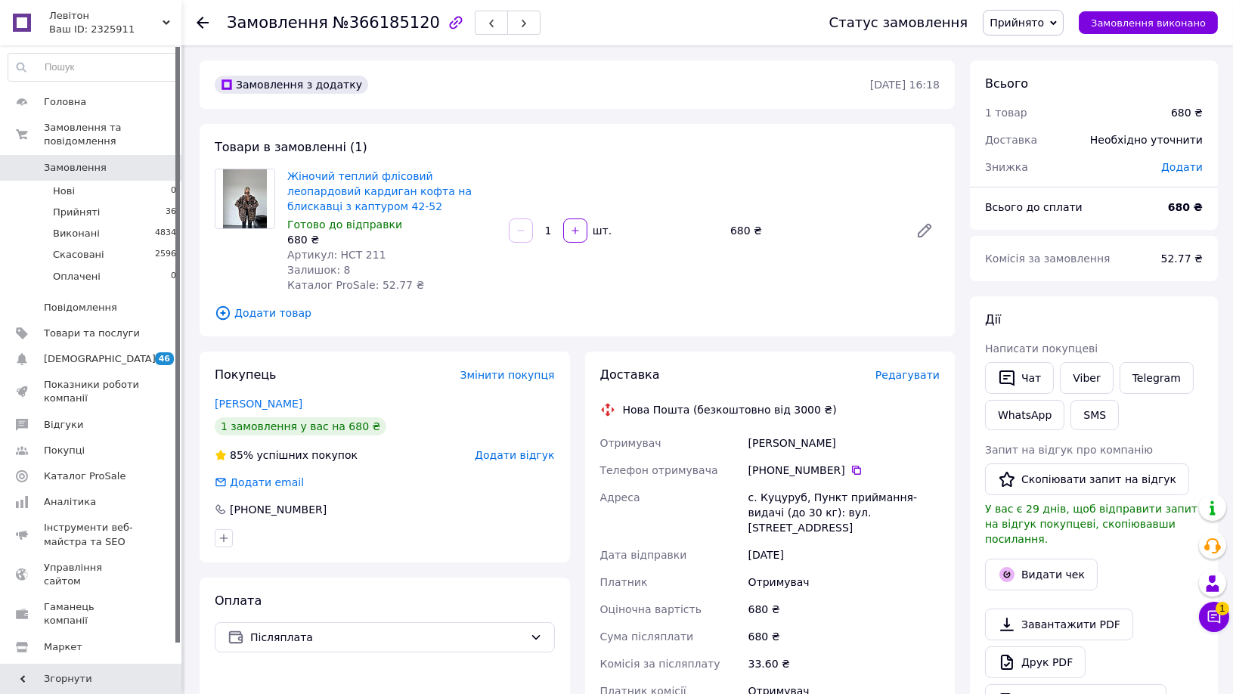
scroll to position [84, 0]
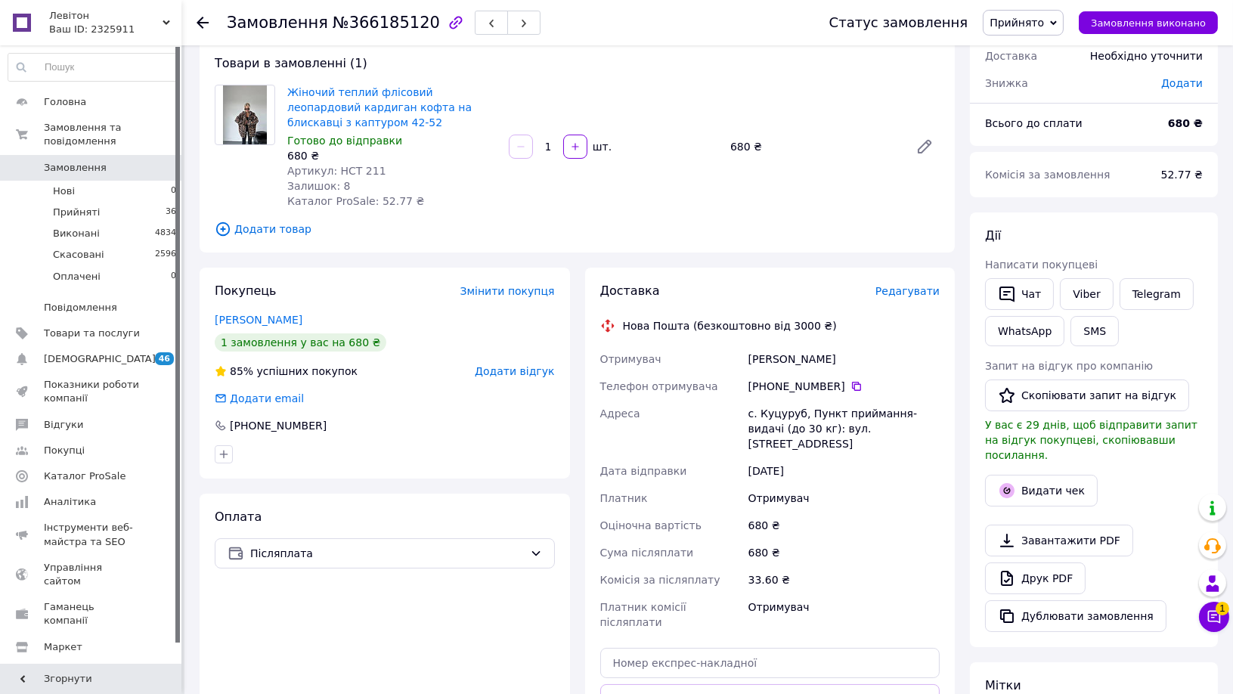
click at [202, 20] on icon at bounding box center [203, 23] width 12 height 12
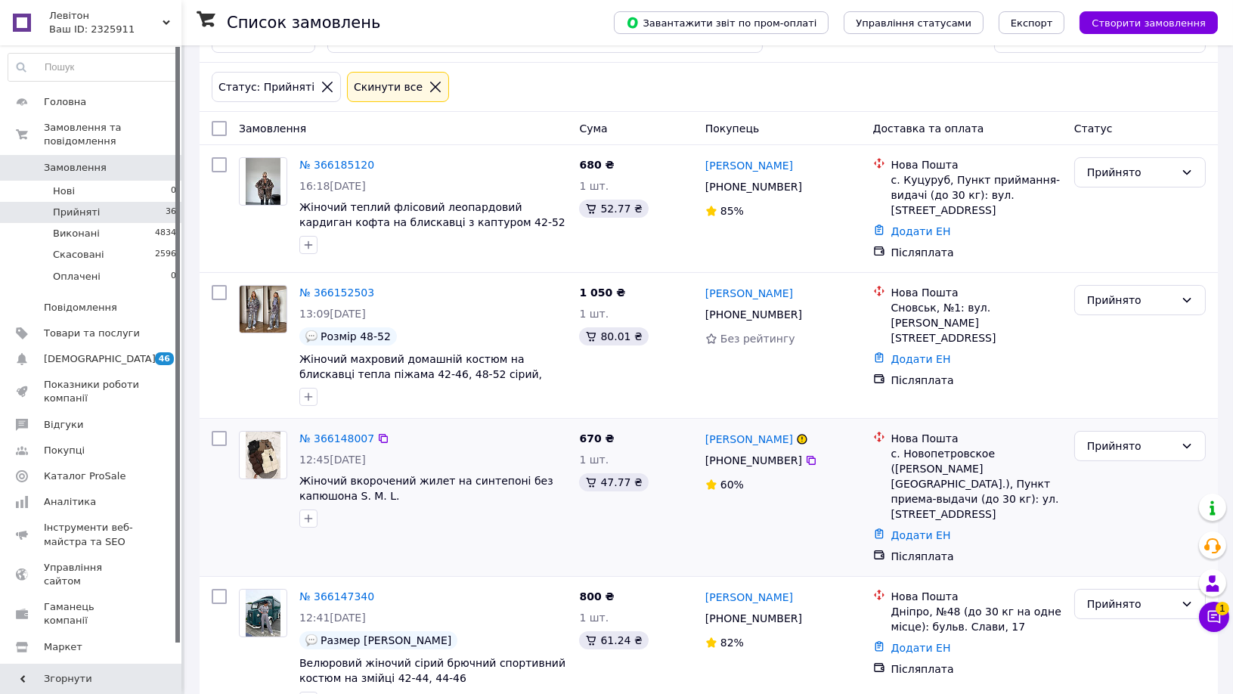
scroll to position [168, 0]
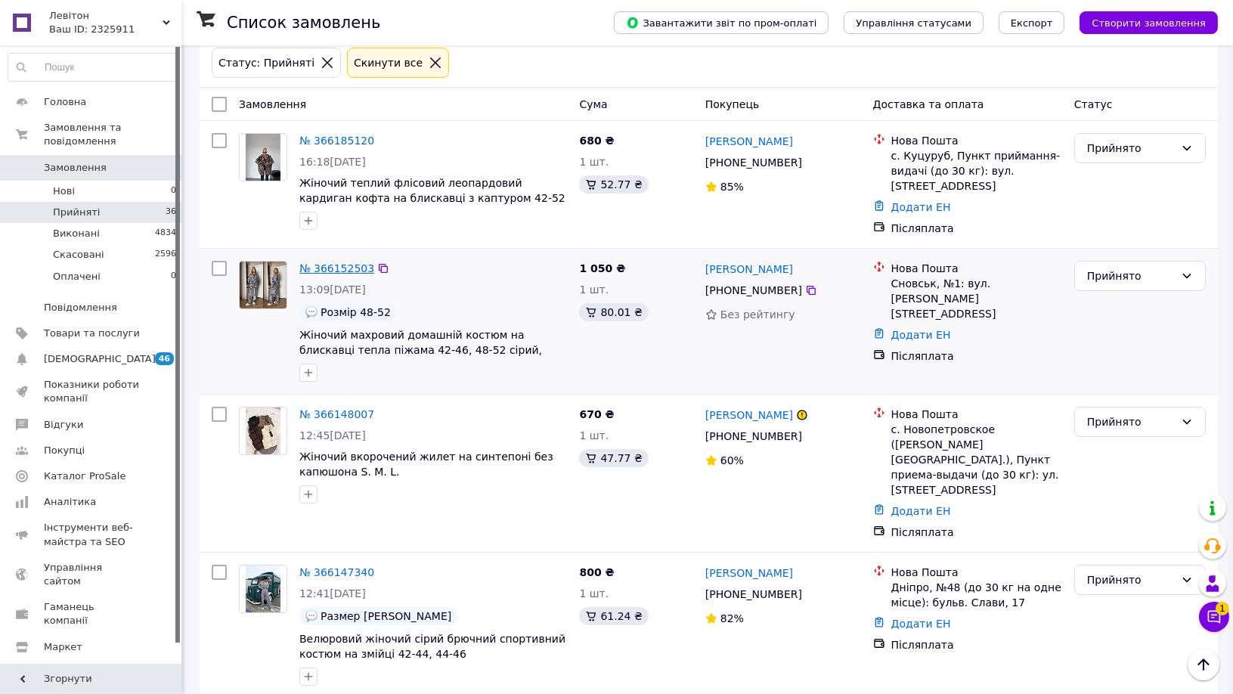
click at [337, 262] on link "№ 366152503" at bounding box center [336, 268] width 75 height 12
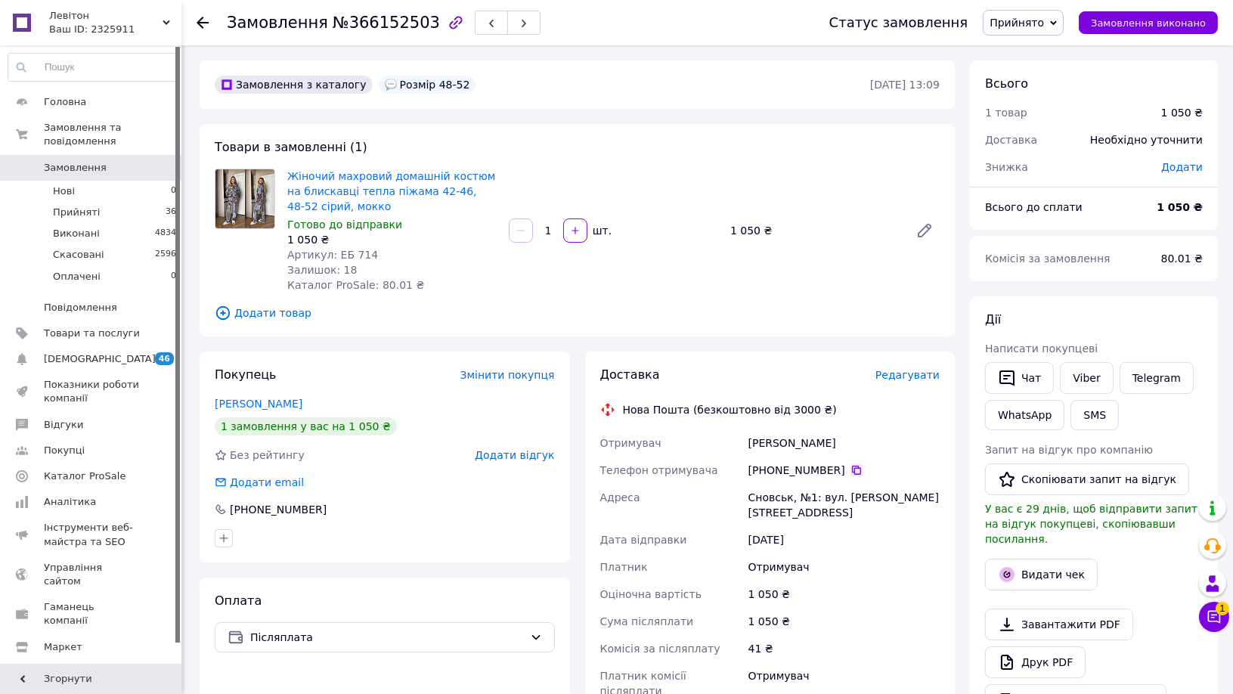
click at [851, 470] on icon at bounding box center [857, 470] width 12 height 12
click at [852, 468] on icon at bounding box center [856, 470] width 9 height 9
drag, startPoint x: 750, startPoint y: 442, endPoint x: 876, endPoint y: 440, distance: 125.5
click at [876, 440] on div "[PERSON_NAME]" at bounding box center [844, 442] width 197 height 27
drag, startPoint x: 743, startPoint y: 496, endPoint x: 787, endPoint y: 501, distance: 44.1
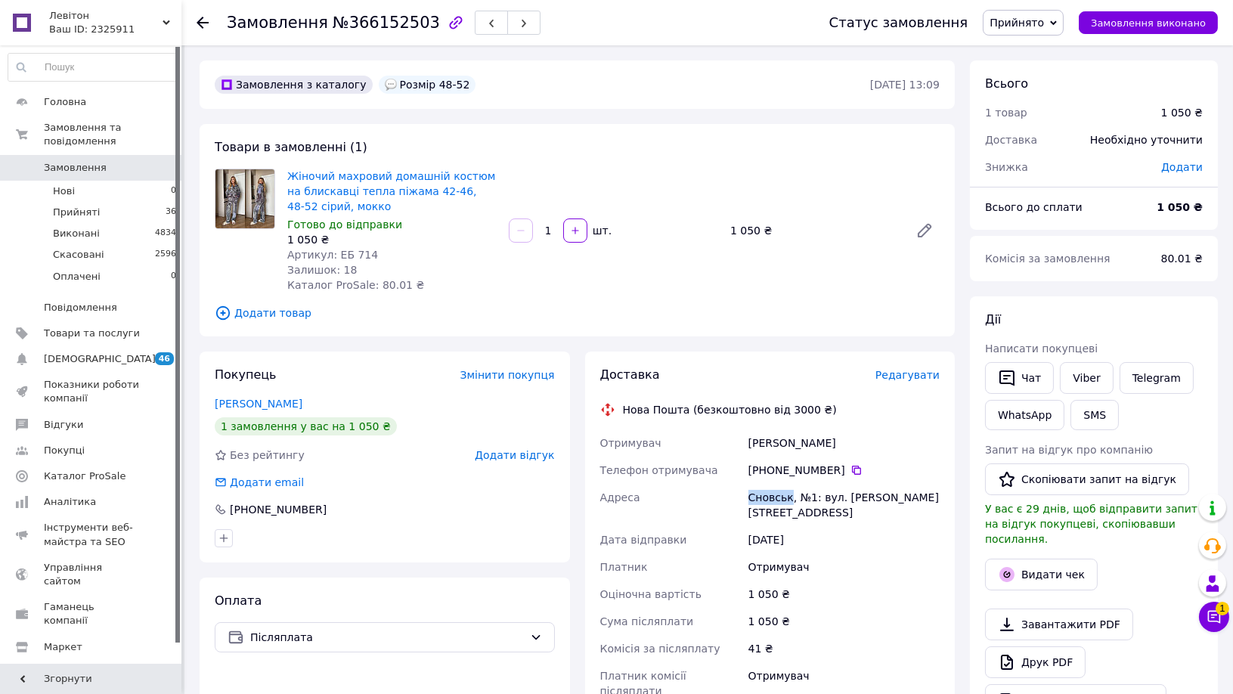
click at [787, 501] on div "Отримувач [PERSON_NAME] Телефон отримувача +380 67 919 70 [GEOGRAPHIC_DATA], №1…" at bounding box center [770, 566] width 346 height 275
click at [203, 19] on icon at bounding box center [203, 23] width 12 height 12
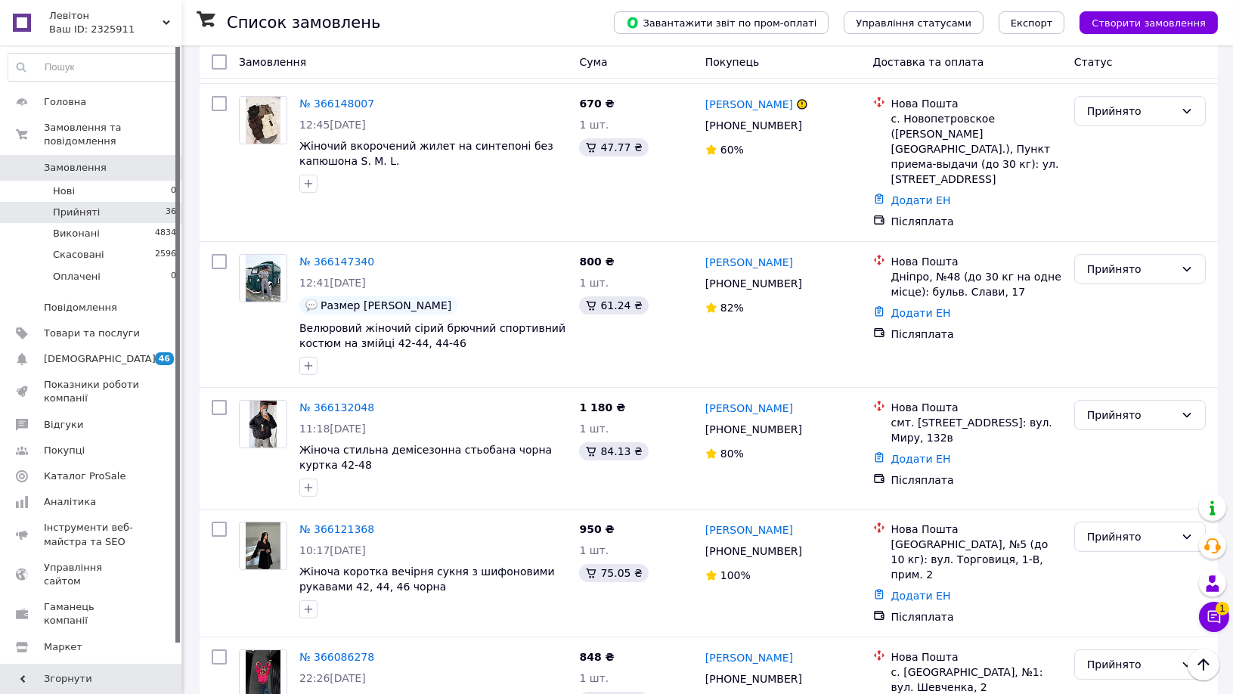
scroll to position [420, 0]
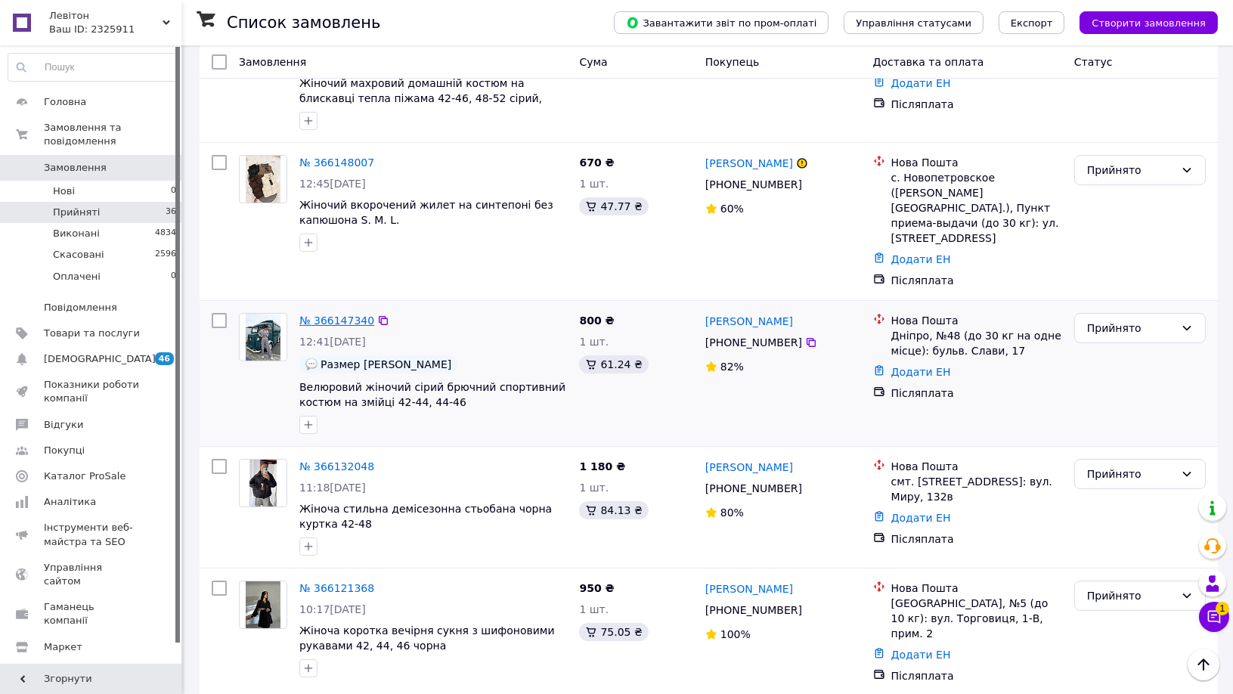
click at [335, 315] on link "№ 366147340" at bounding box center [336, 321] width 75 height 12
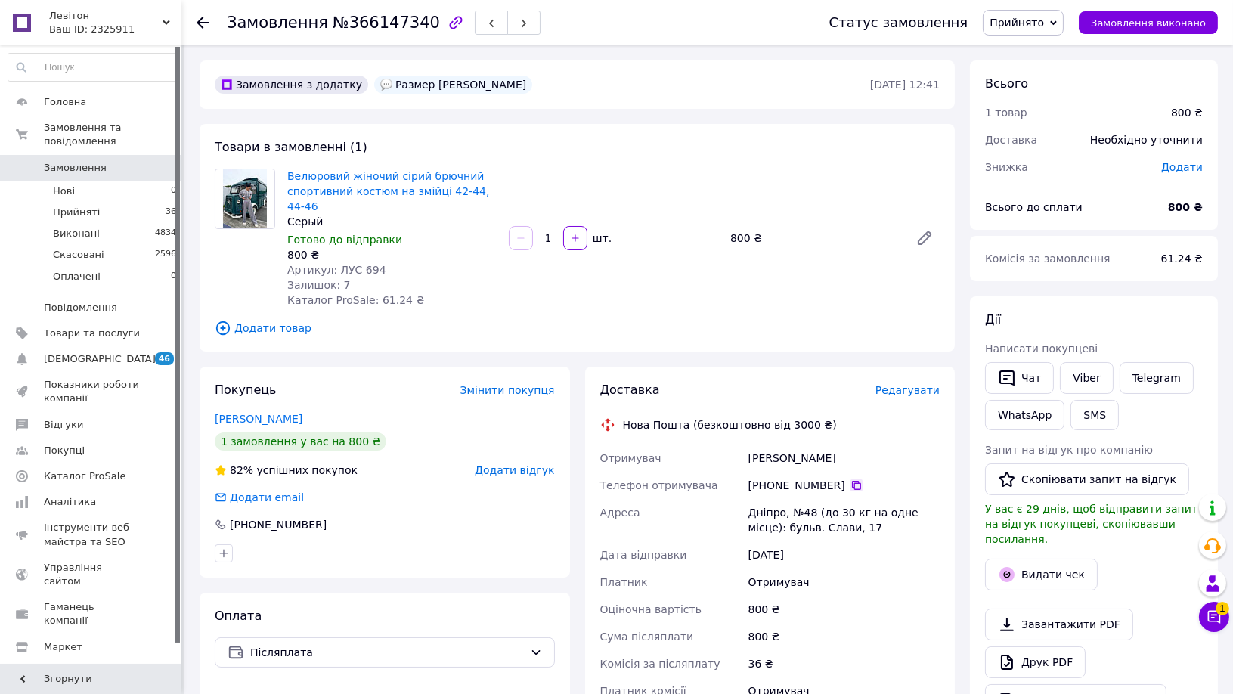
click at [851, 479] on icon at bounding box center [857, 485] width 12 height 12
drag, startPoint x: 749, startPoint y: 442, endPoint x: 862, endPoint y: 446, distance: 113.5
click at [862, 446] on div "[PERSON_NAME]" at bounding box center [844, 458] width 197 height 27
drag, startPoint x: 743, startPoint y: 499, endPoint x: 781, endPoint y: 496, distance: 37.9
click at [781, 496] on div "Отримувач [PERSON_NAME] Телефон отримувача [PHONE_NUMBER]   Адреса Дніпро, №48 …" at bounding box center [770, 582] width 346 height 275
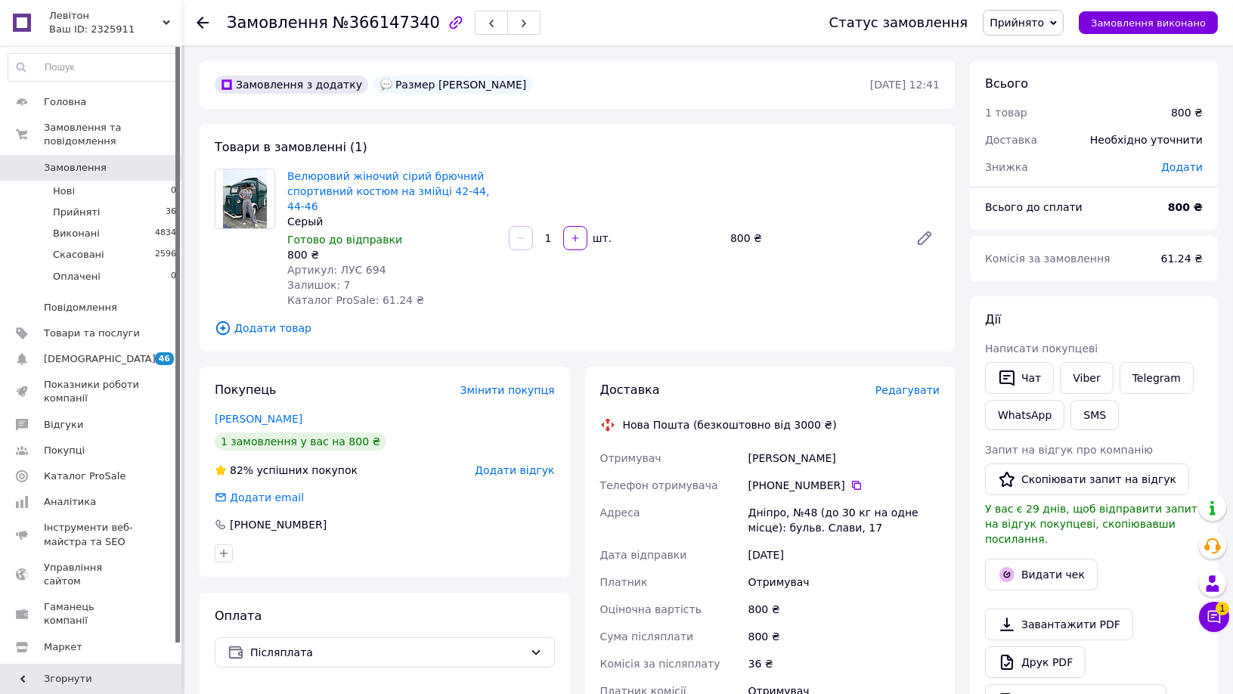
click at [203, 22] on use at bounding box center [203, 23] width 12 height 12
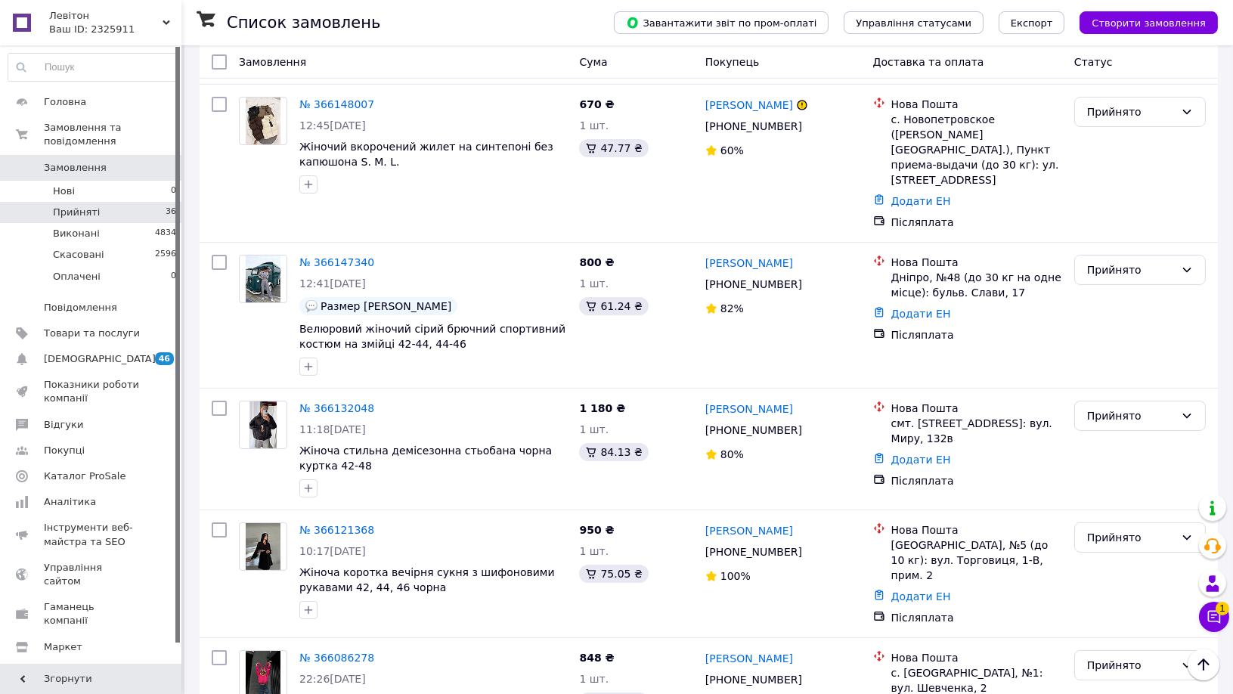
scroll to position [420, 0]
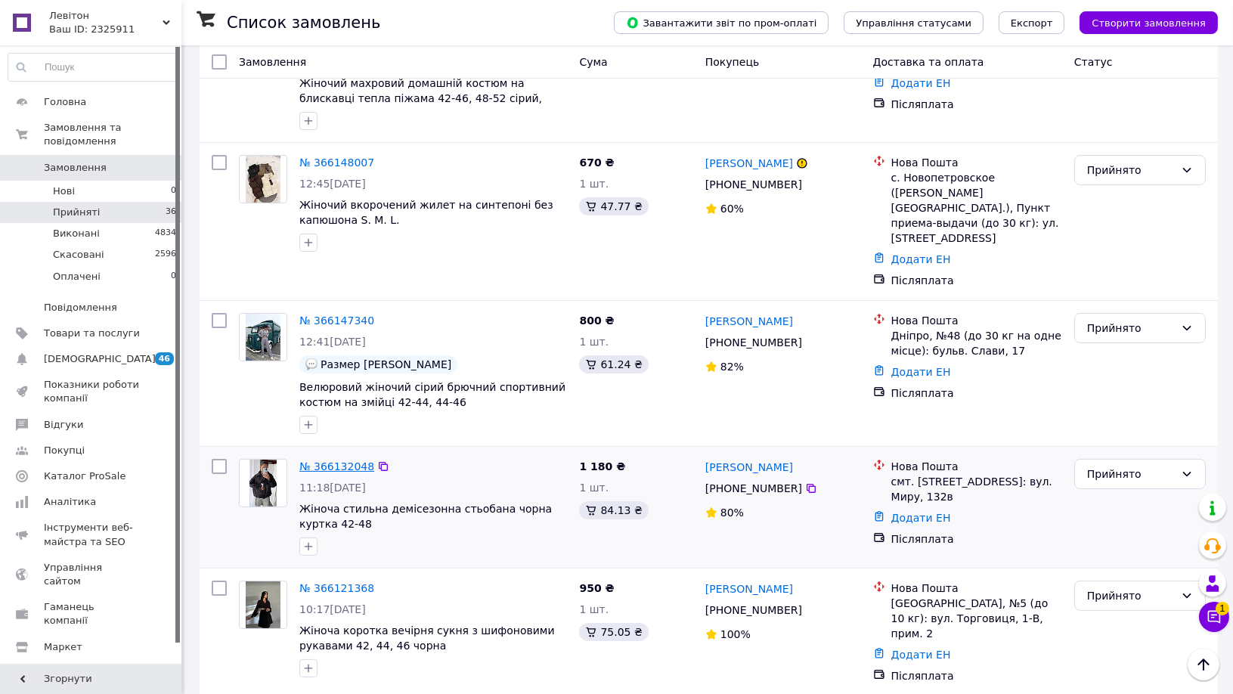
click at [333, 460] on link "№ 366132048" at bounding box center [336, 466] width 75 height 12
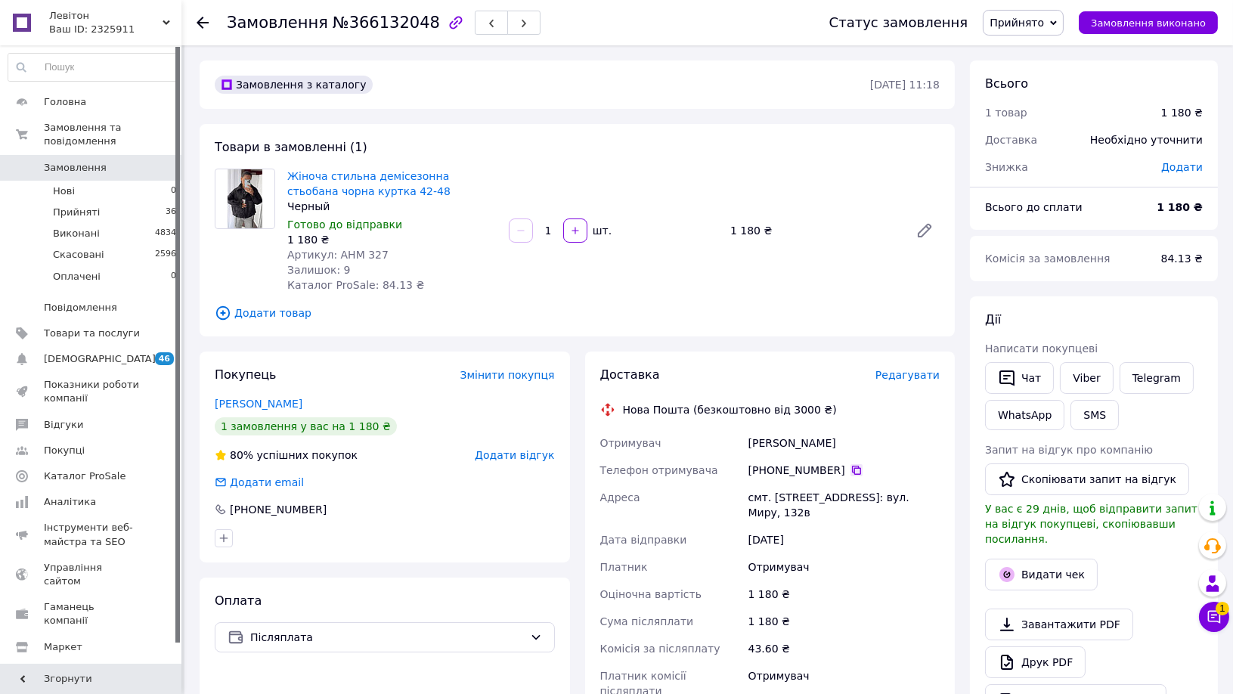
click at [852, 470] on icon at bounding box center [856, 470] width 9 height 9
drag, startPoint x: 748, startPoint y: 446, endPoint x: 867, endPoint y: 446, distance: 119.5
click at [867, 446] on div "[PERSON_NAME]" at bounding box center [844, 442] width 197 height 27
drag, startPoint x: 744, startPoint y: 496, endPoint x: 833, endPoint y: 497, distance: 89.2
click at [833, 497] on div "Отримувач [PERSON_NAME] Телефон отримувача [PHONE_NUMBER]   Адреса смт. [STREET…" at bounding box center [770, 566] width 346 height 275
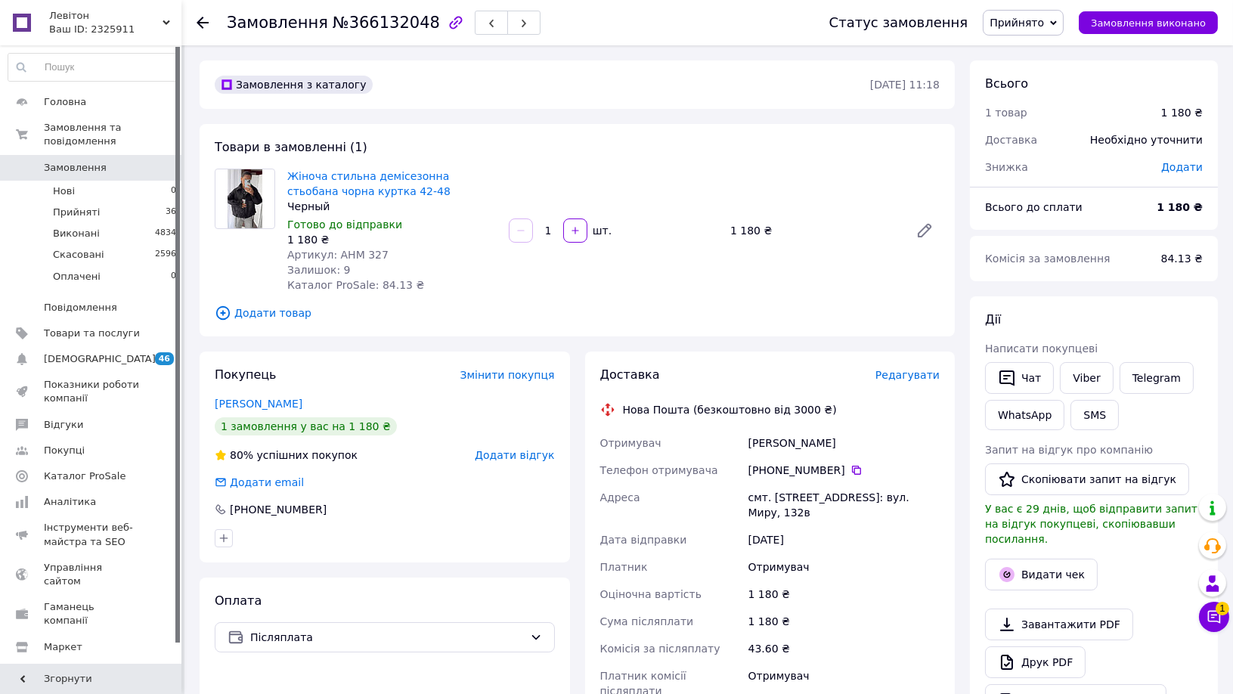
click at [206, 23] on icon at bounding box center [203, 23] width 12 height 12
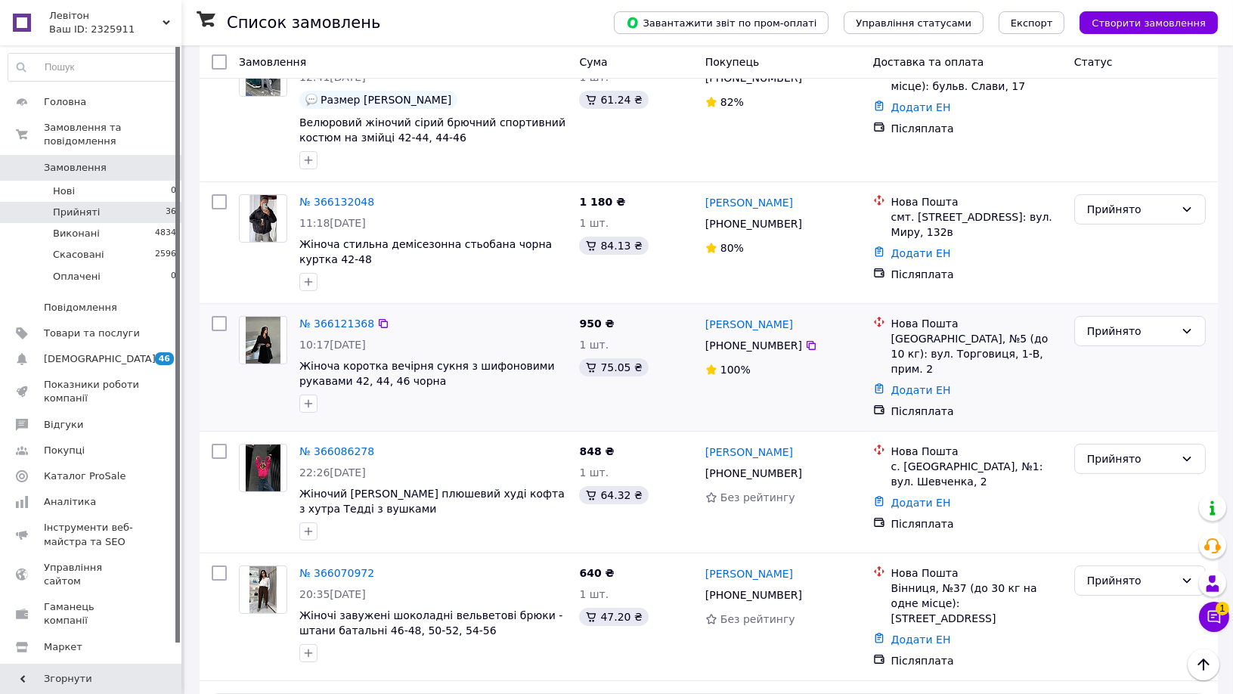
scroll to position [756, 0]
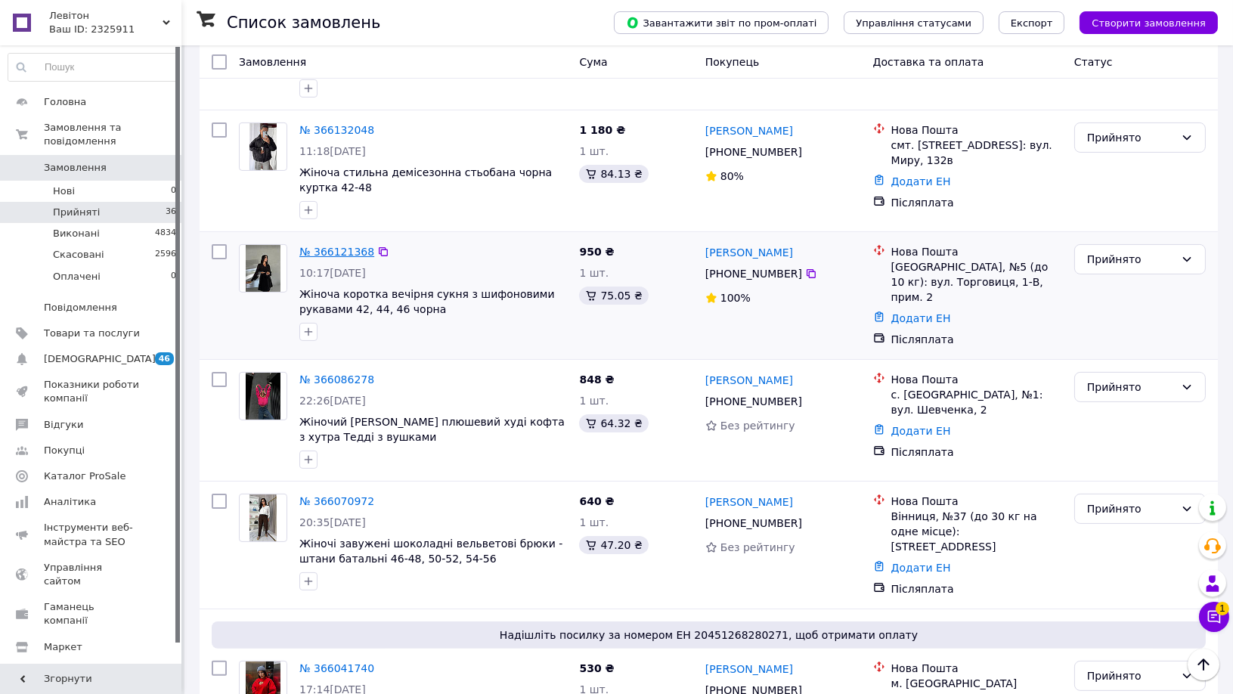
click at [332, 246] on link "№ 366121368" at bounding box center [336, 252] width 75 height 12
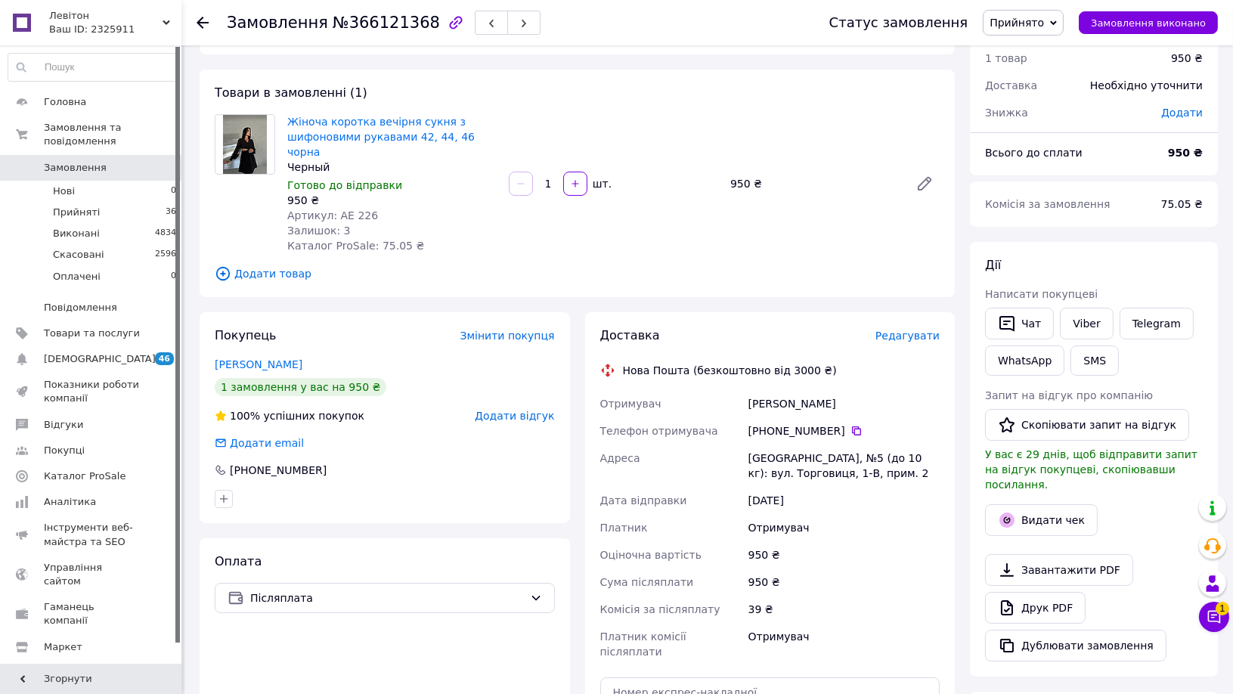
scroll to position [84, 0]
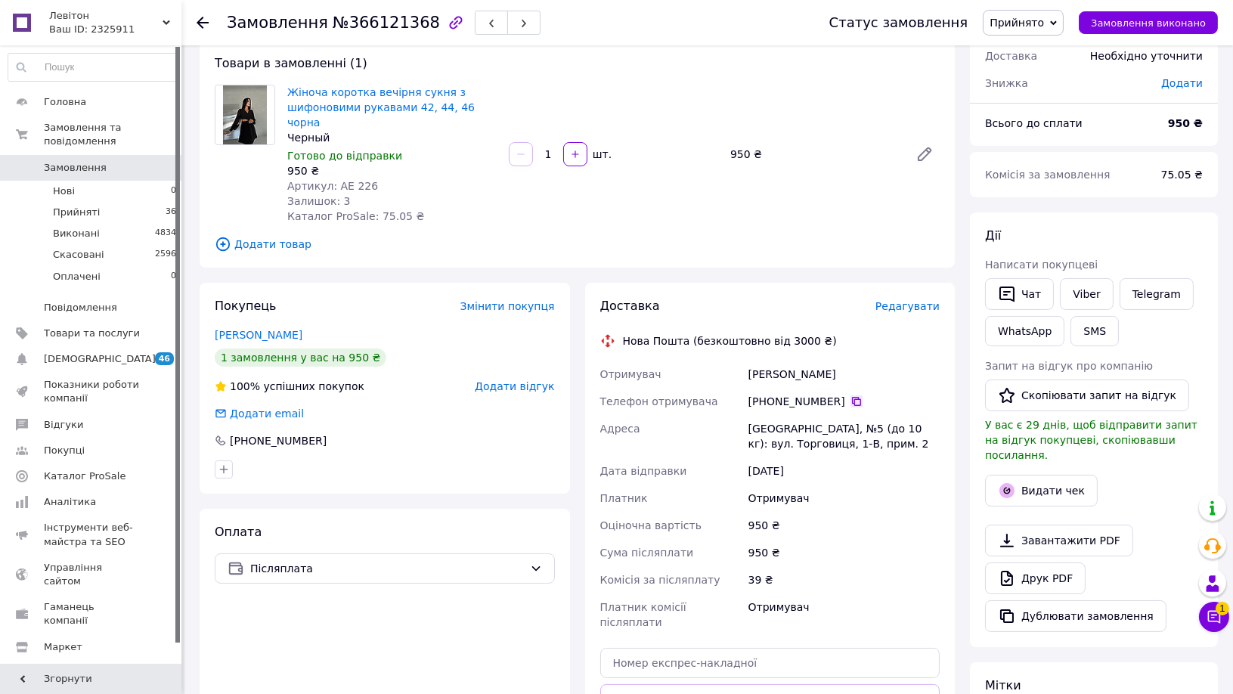
click at [851, 395] on icon at bounding box center [857, 401] width 12 height 12
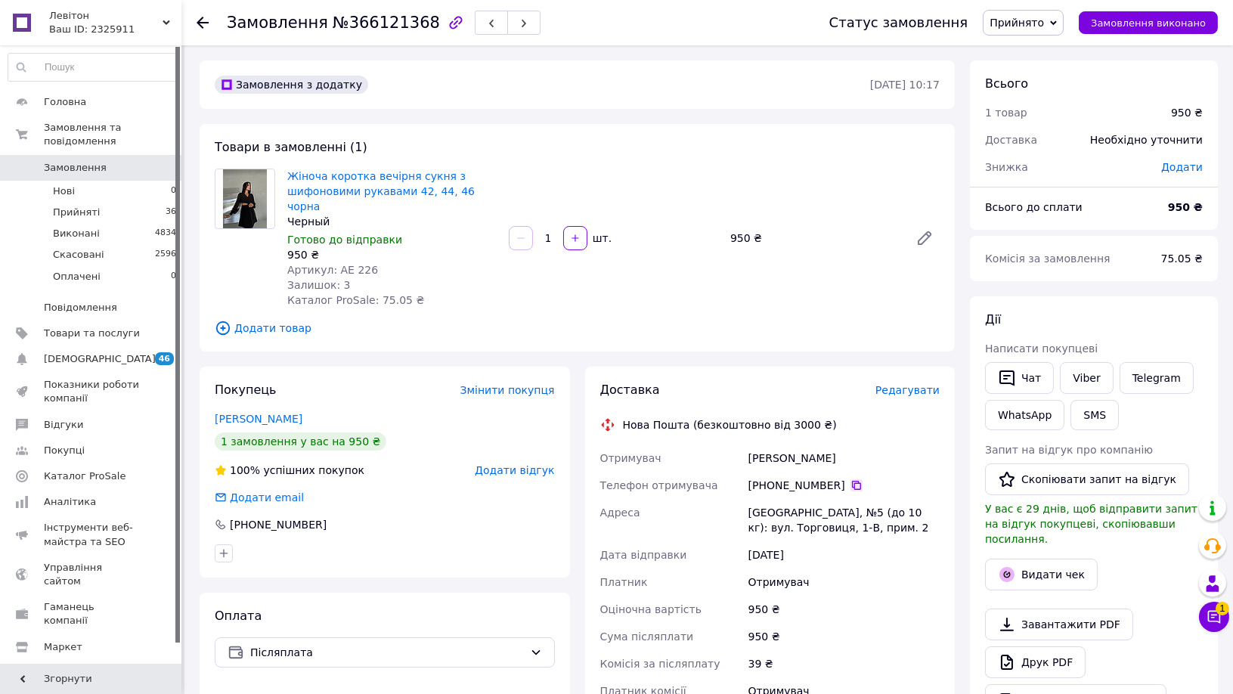
click at [852, 481] on icon at bounding box center [856, 485] width 9 height 9
drag, startPoint x: 742, startPoint y: 442, endPoint x: 845, endPoint y: 443, distance: 102.8
click at [845, 445] on div "Отримувач [PERSON_NAME] Телефон отримувача [PHONE_NUMBER]   Адреса Тернопіль, №…" at bounding box center [770, 582] width 346 height 275
drag, startPoint x: 743, startPoint y: 499, endPoint x: 797, endPoint y: 499, distance: 53.7
click at [797, 499] on div "Отримувач [PERSON_NAME] Телефон отримувача [PHONE_NUMBER]   Адреса Тернопіль, №…" at bounding box center [770, 582] width 346 height 275
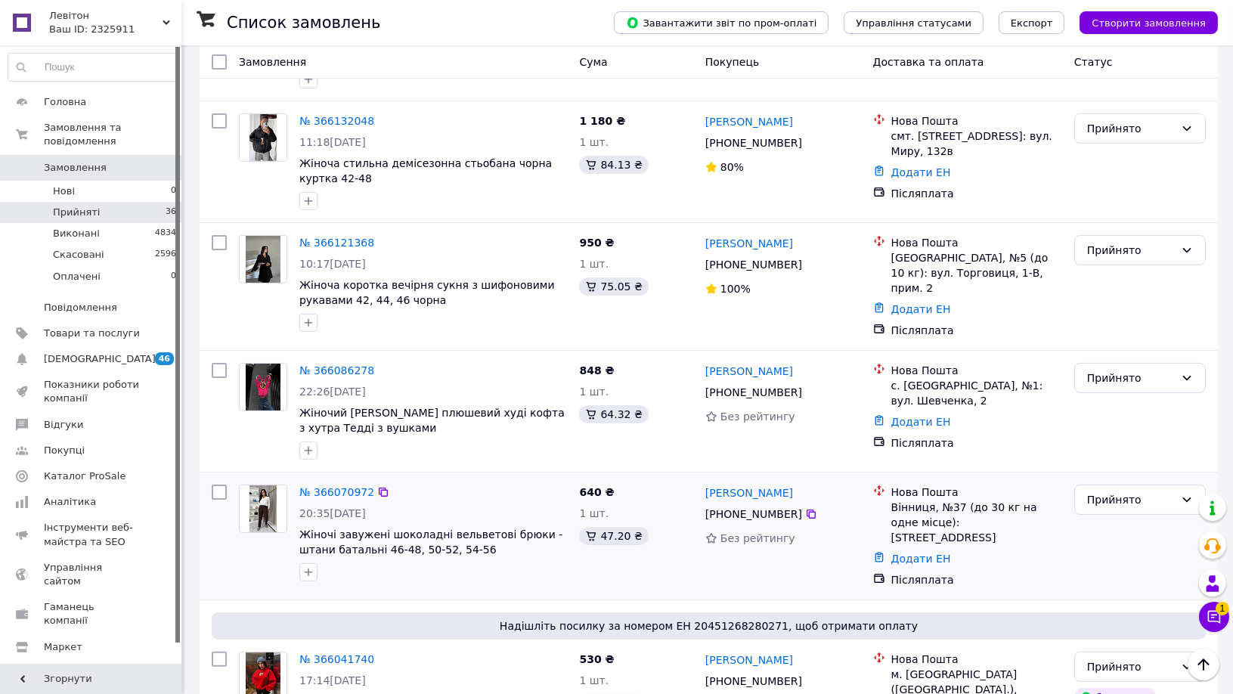
scroll to position [1008, 0]
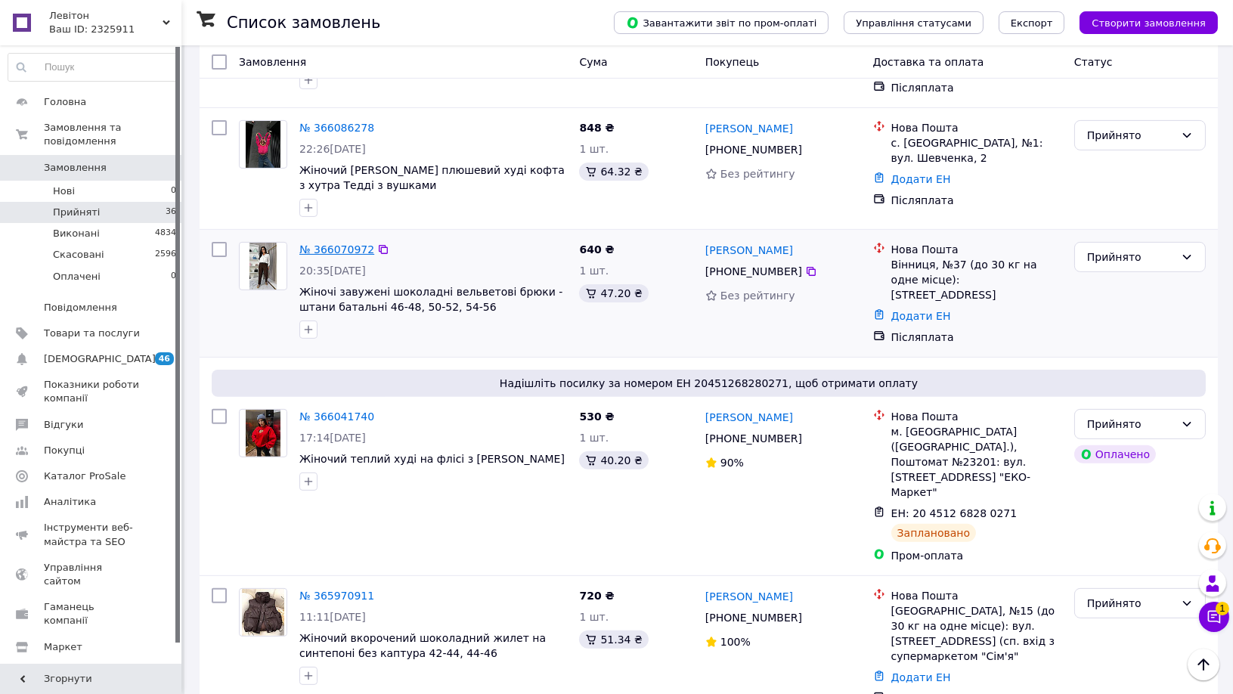
click at [340, 243] on link "№ 366070972" at bounding box center [336, 249] width 75 height 12
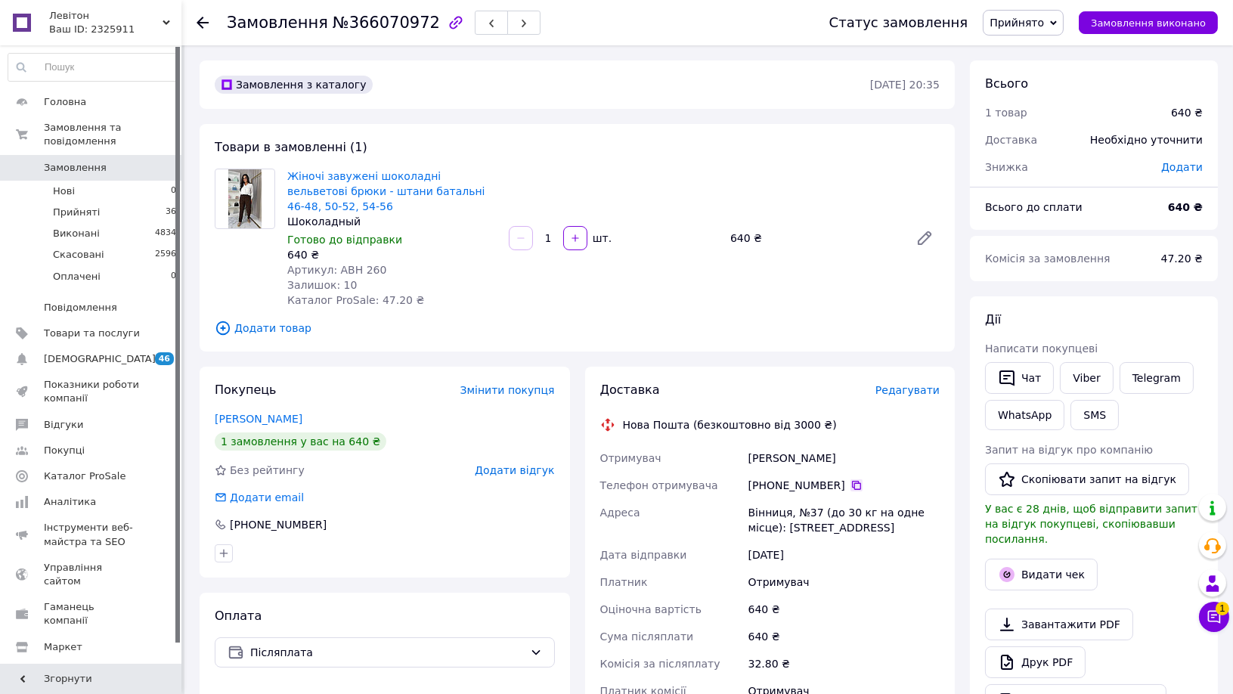
click at [851, 482] on icon at bounding box center [857, 485] width 12 height 12
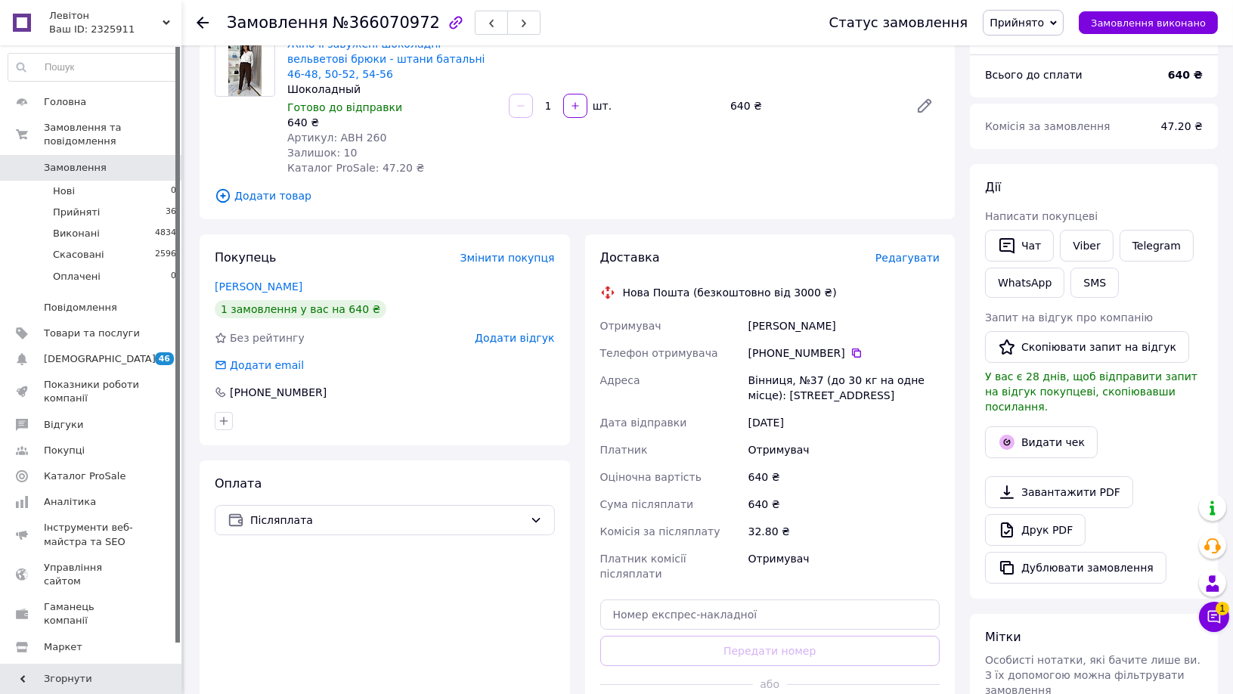
scroll to position [168, 0]
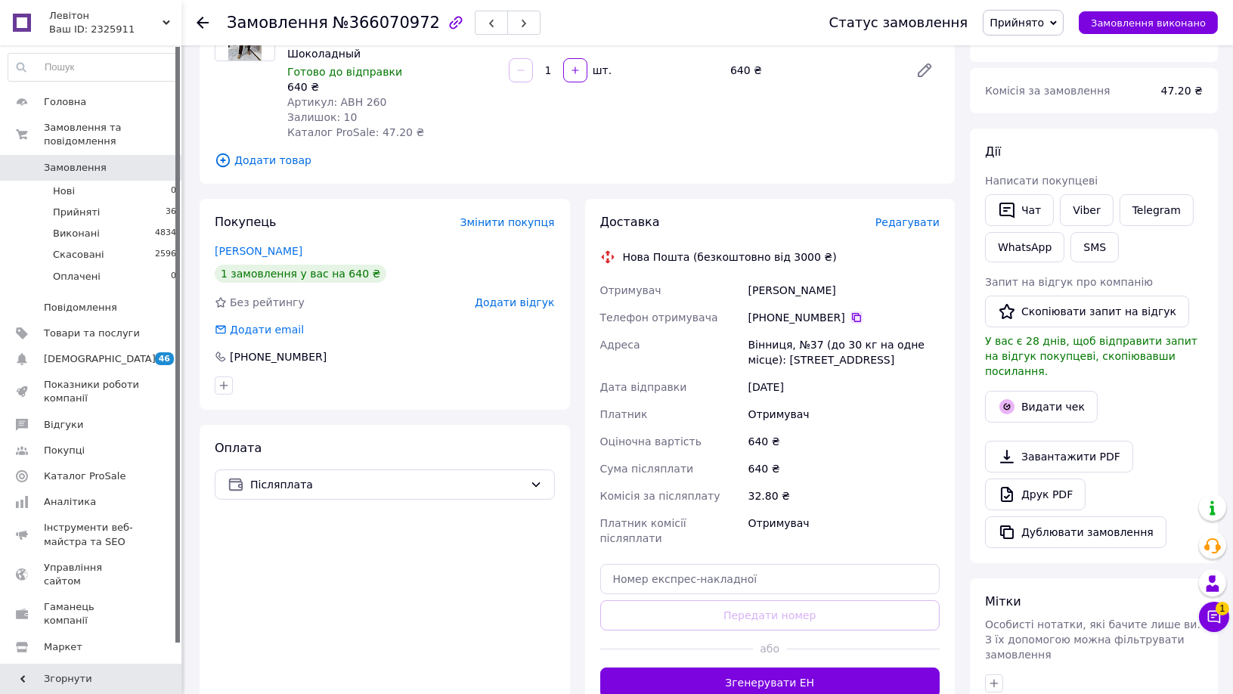
click at [852, 316] on icon at bounding box center [856, 317] width 9 height 9
drag, startPoint x: 746, startPoint y: 288, endPoint x: 851, endPoint y: 289, distance: 105.1
click at [851, 289] on div "[PERSON_NAME]" at bounding box center [844, 290] width 197 height 27
drag, startPoint x: 745, startPoint y: 346, endPoint x: 785, endPoint y: 344, distance: 40.1
click at [785, 344] on div "Вінниця, №37 (до 30 кг на одне місце): [STREET_ADDRESS]" at bounding box center [844, 352] width 197 height 42
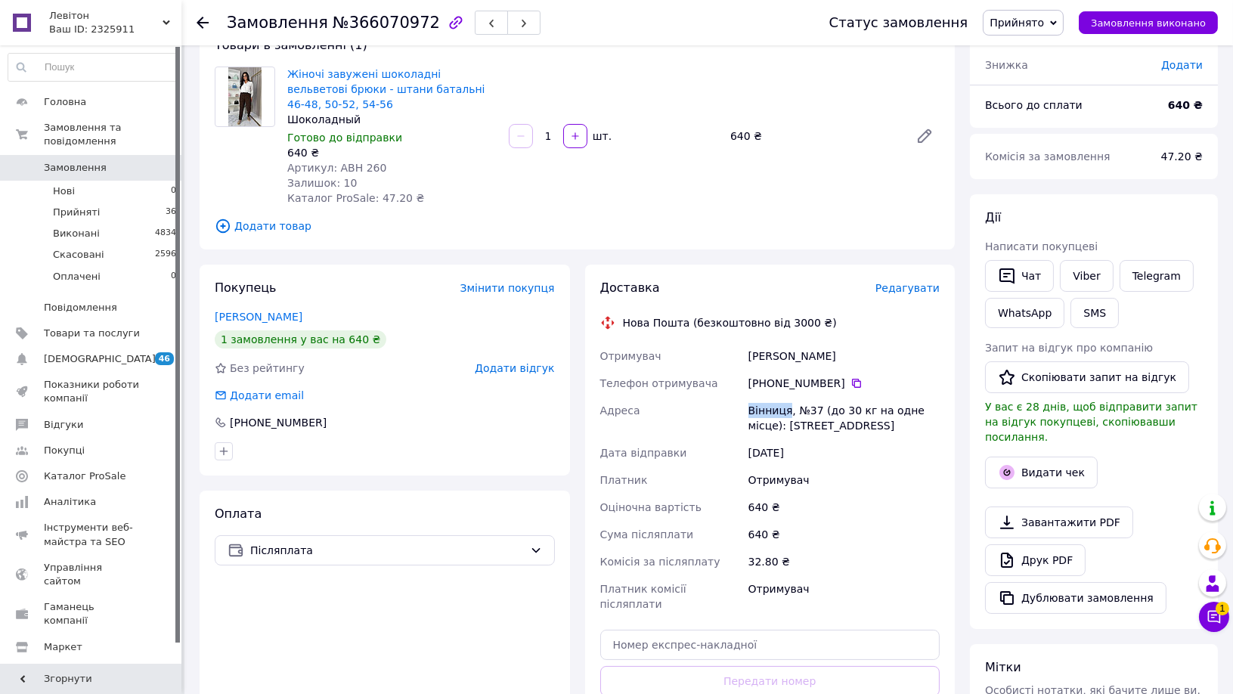
scroll to position [84, 0]
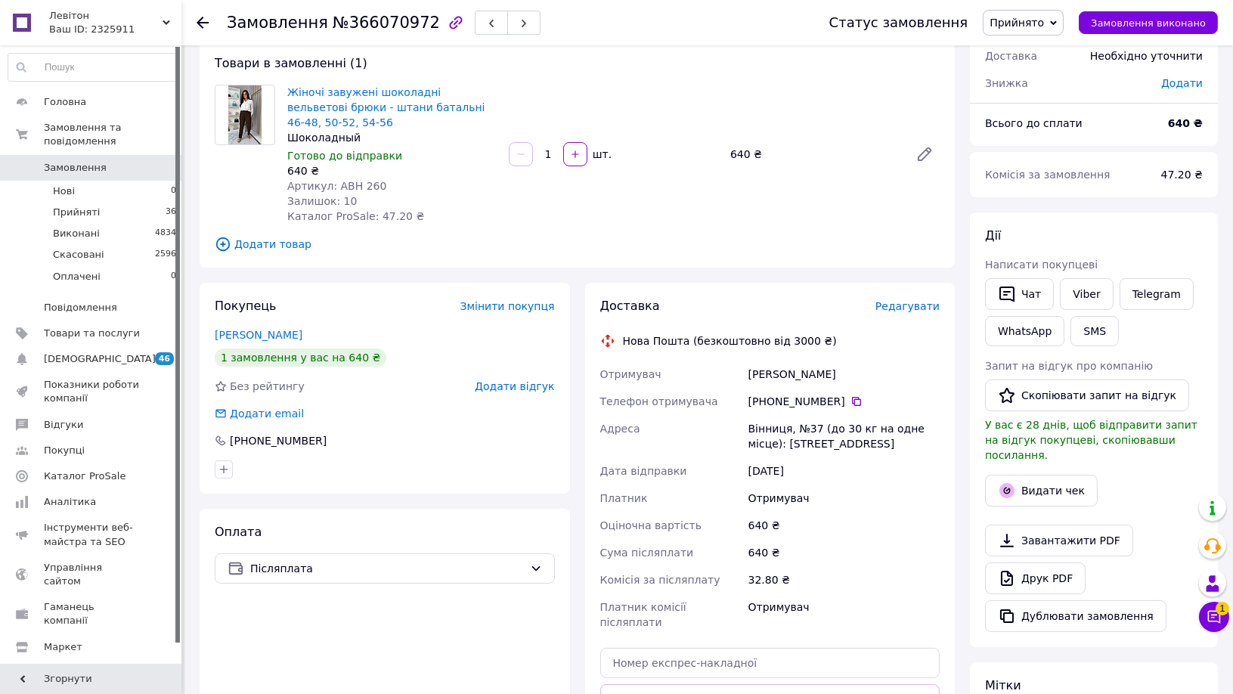
click at [200, 17] on icon at bounding box center [203, 23] width 12 height 12
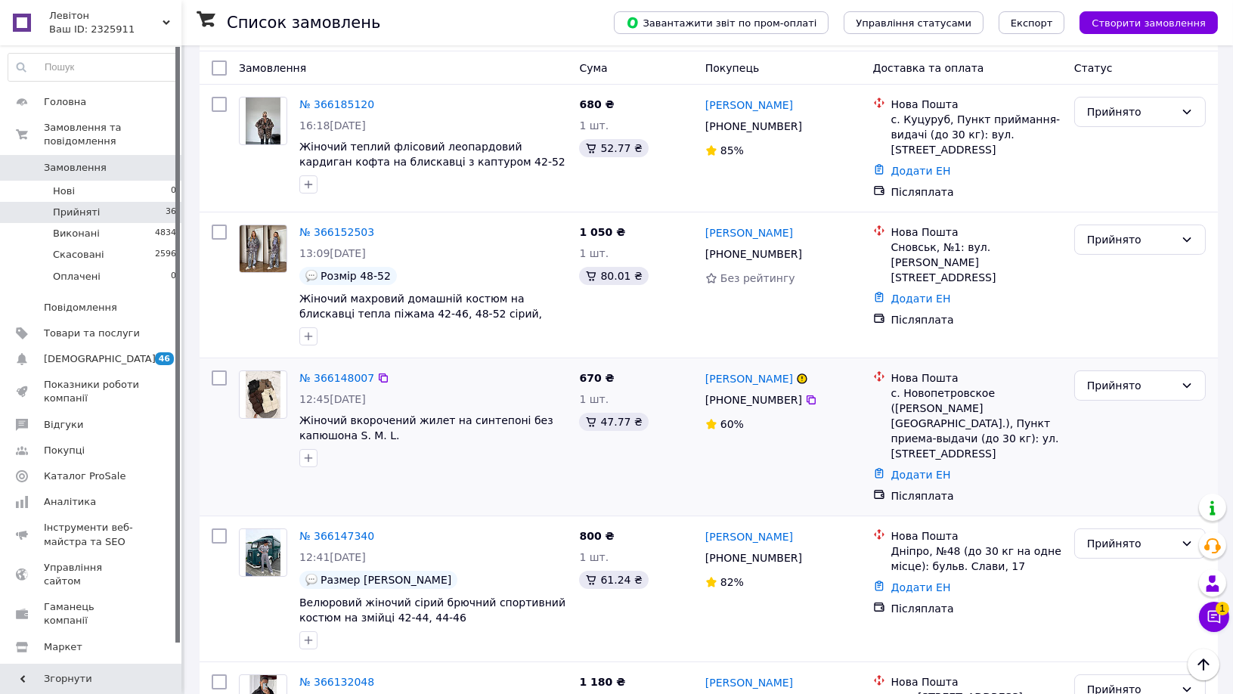
scroll to position [336, 0]
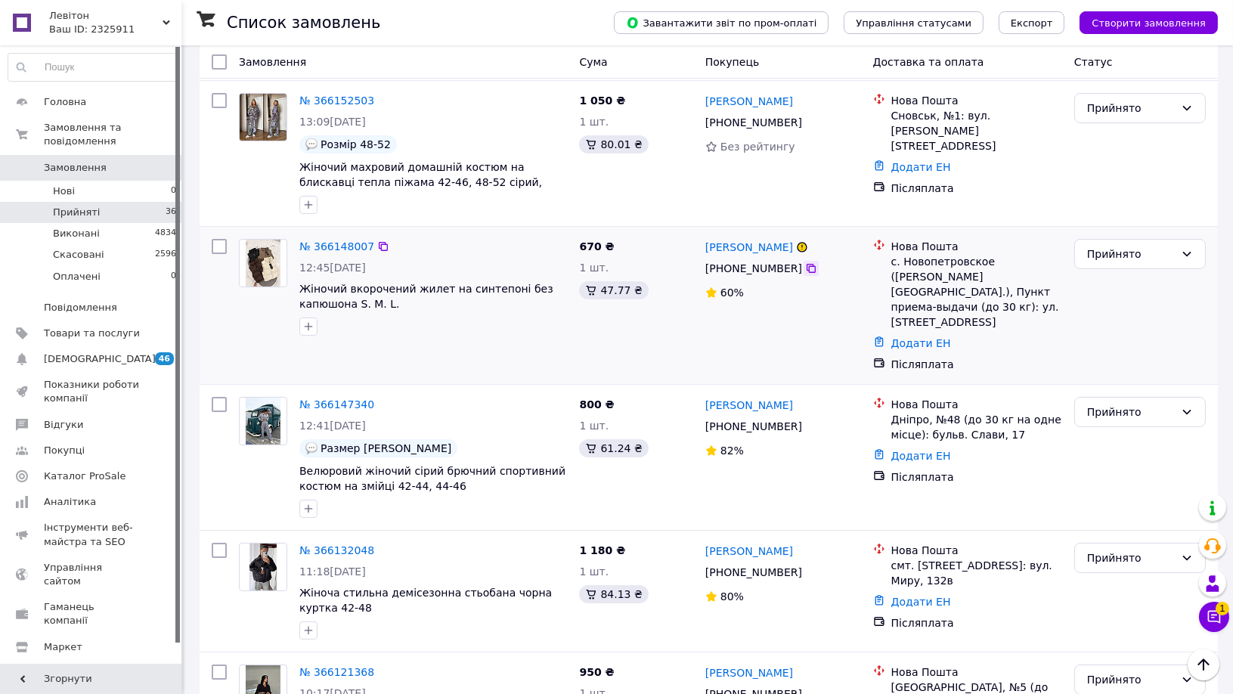
click at [804, 261] on div at bounding box center [811, 268] width 15 height 15
click at [805, 262] on icon at bounding box center [811, 268] width 12 height 12
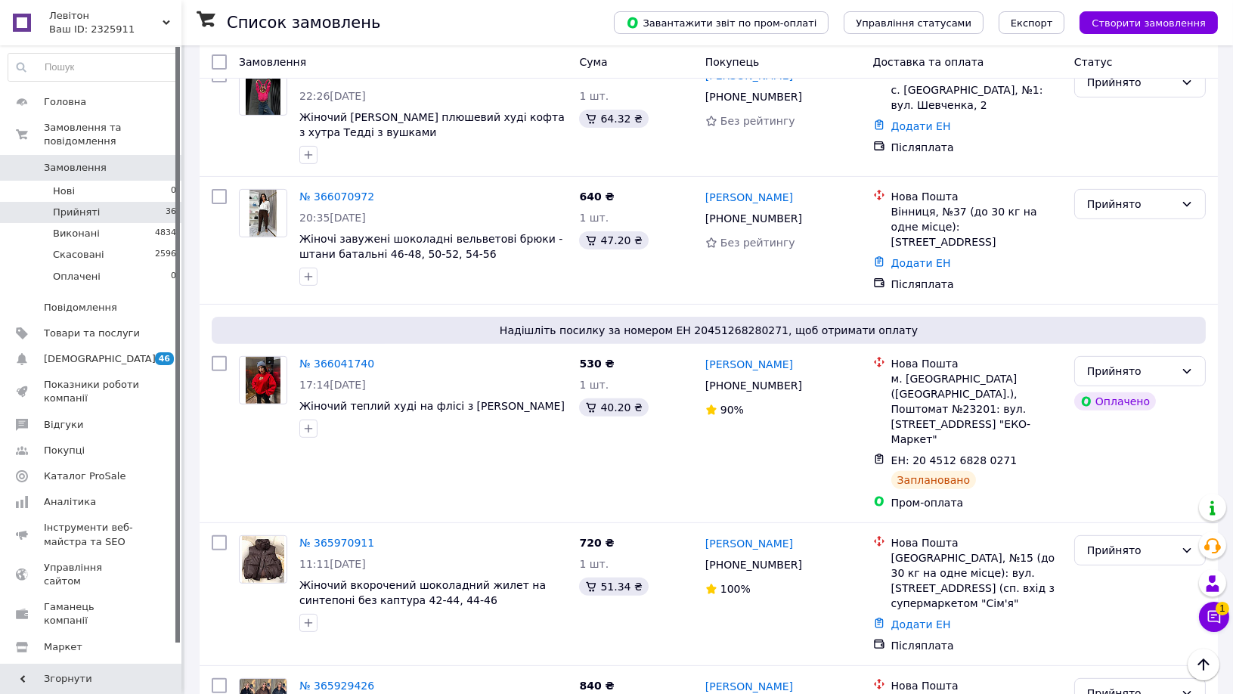
scroll to position [641, 0]
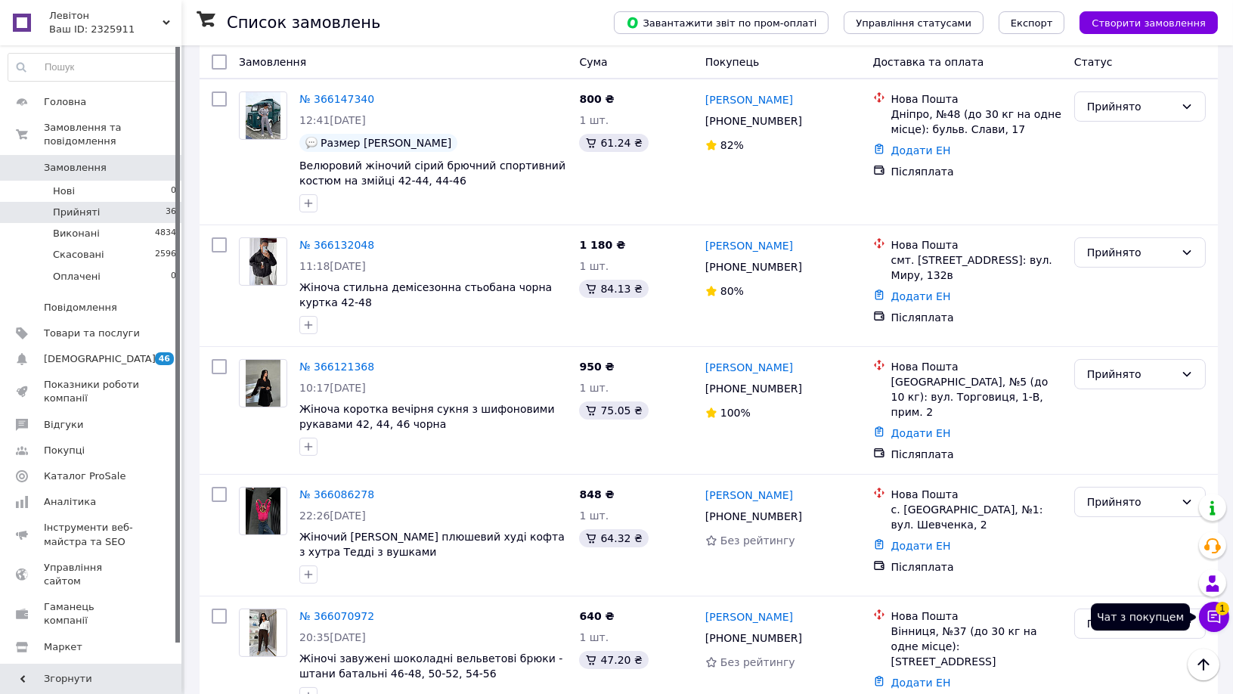
click at [1208, 612] on icon at bounding box center [1214, 617] width 13 height 13
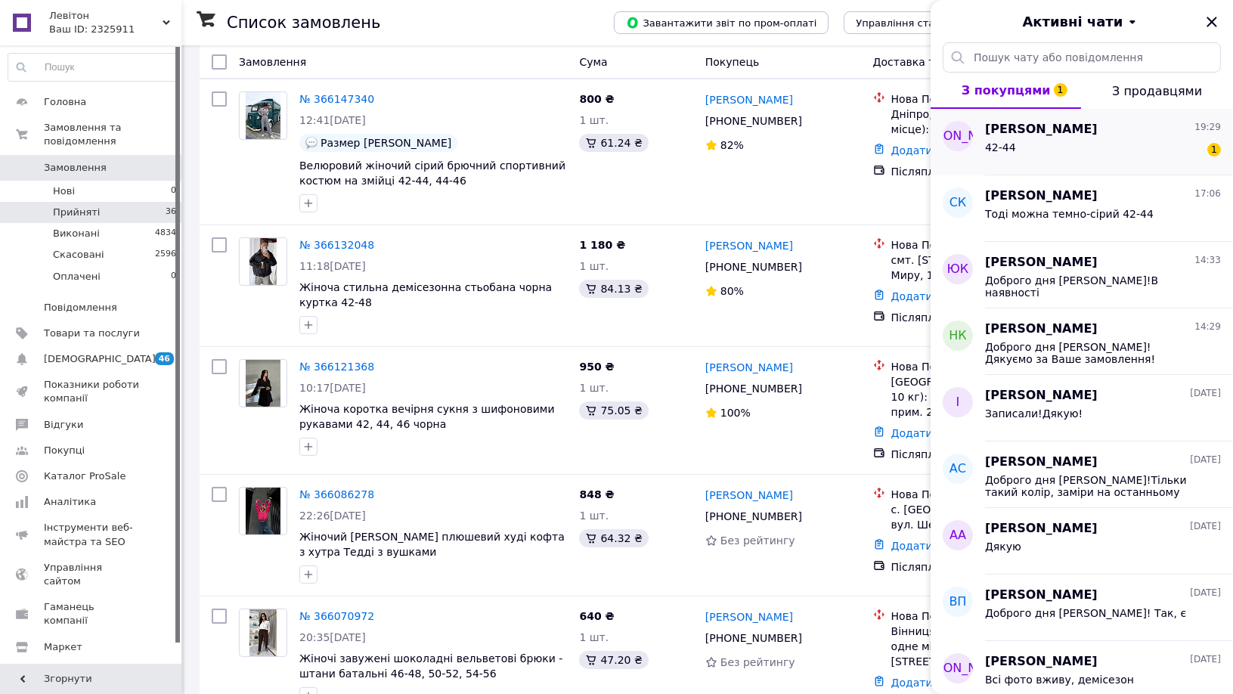
click at [1033, 134] on span "[PERSON_NAME]" at bounding box center [1041, 129] width 113 height 17
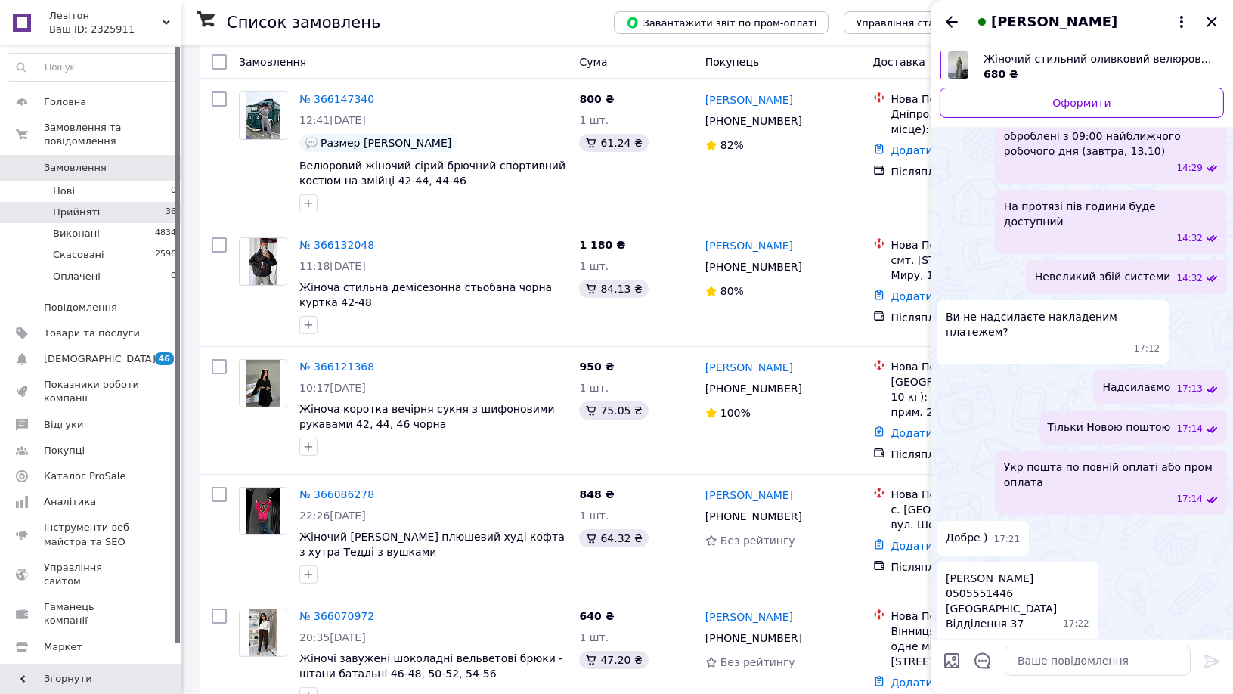
scroll to position [248, 0]
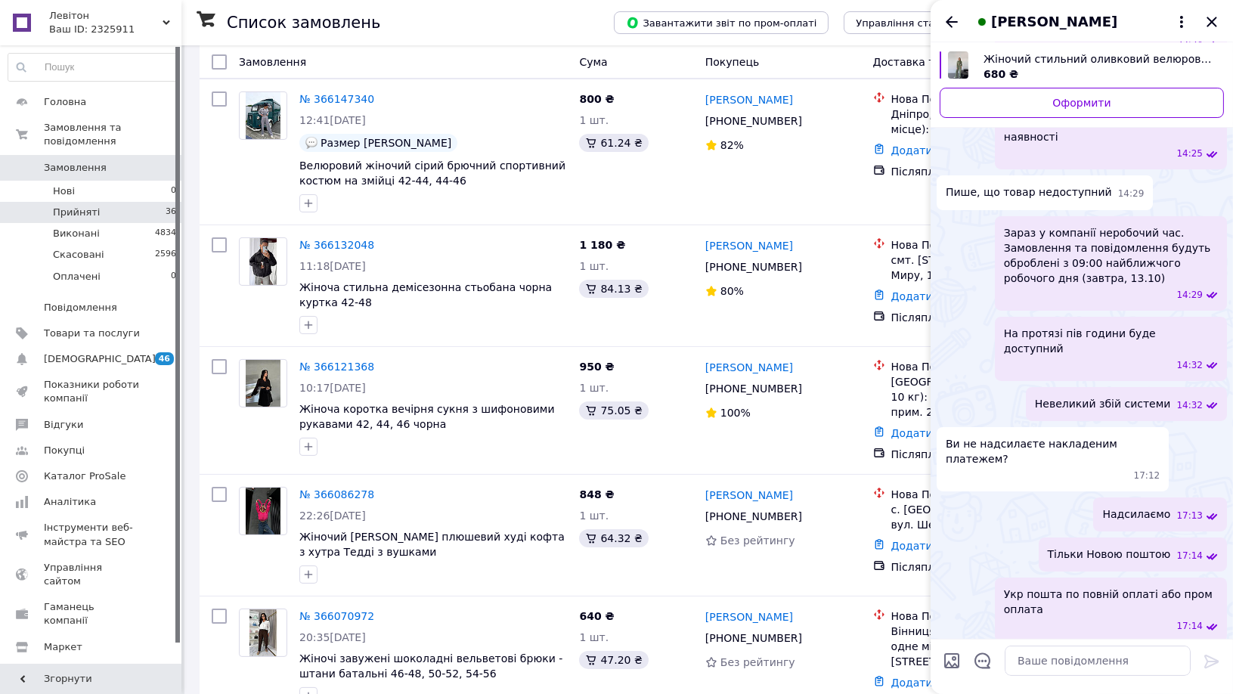
click at [958, 66] on img "Переглянути товар" at bounding box center [958, 64] width 20 height 27
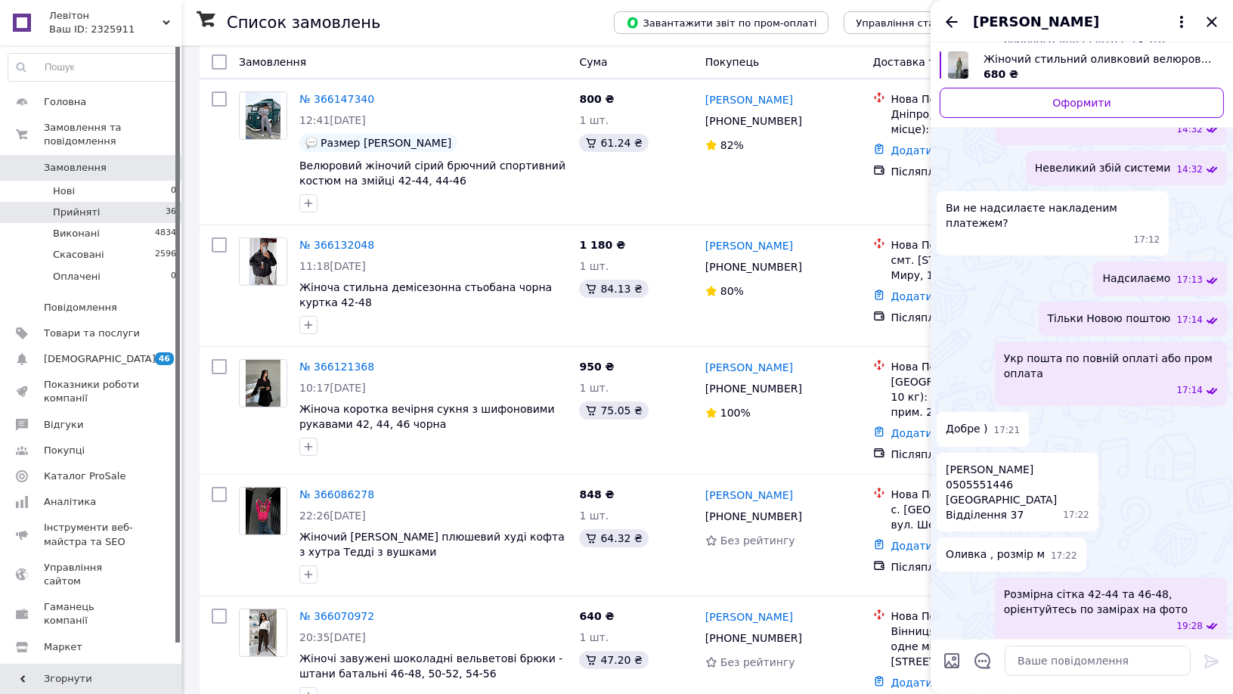
scroll to position [499, 0]
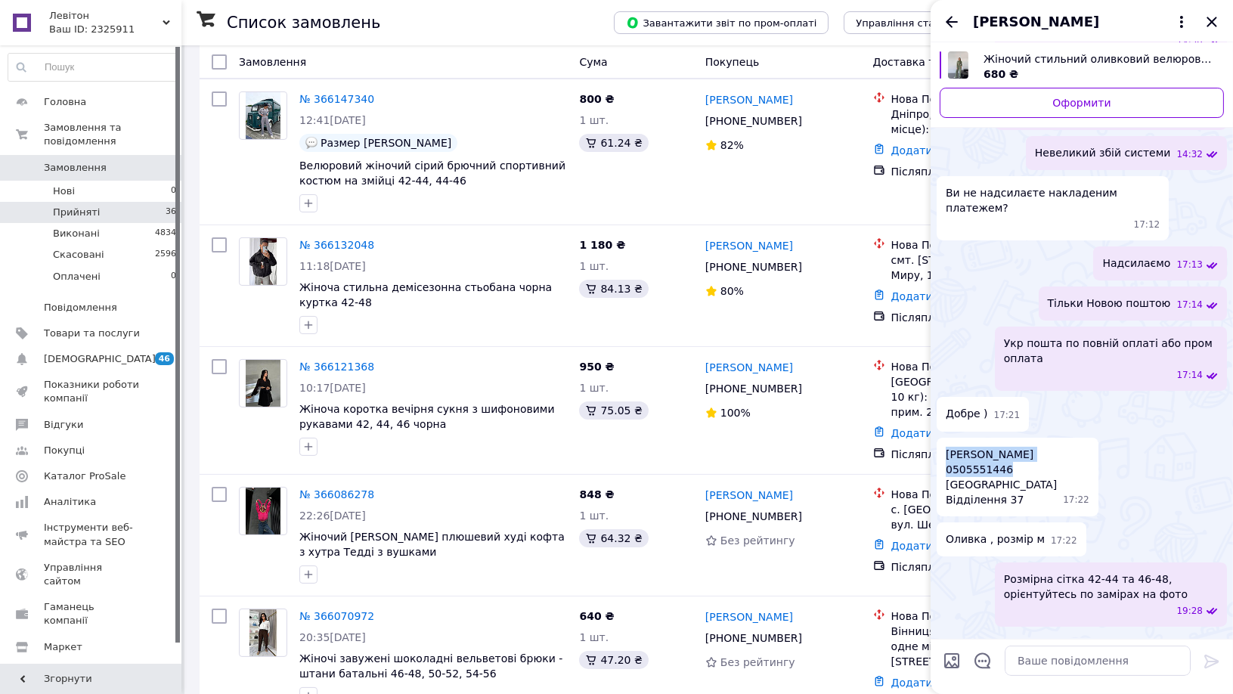
drag, startPoint x: 1001, startPoint y: 406, endPoint x: 945, endPoint y: 404, distance: 56.0
click at [946, 447] on span "[PERSON_NAME] 0505551446 [GEOGRAPHIC_DATA] Відділення 37" at bounding box center [1001, 477] width 111 height 60
click at [1006, 447] on span "[PERSON_NAME] 0505551446 [GEOGRAPHIC_DATA] Відділення 37" at bounding box center [1001, 477] width 111 height 60
drag, startPoint x: 1006, startPoint y: 405, endPoint x: 949, endPoint y: 410, distance: 57.0
click at [949, 447] on span "[PERSON_NAME] 0505551446 [GEOGRAPHIC_DATA] Відділення 37" at bounding box center [1001, 477] width 111 height 60
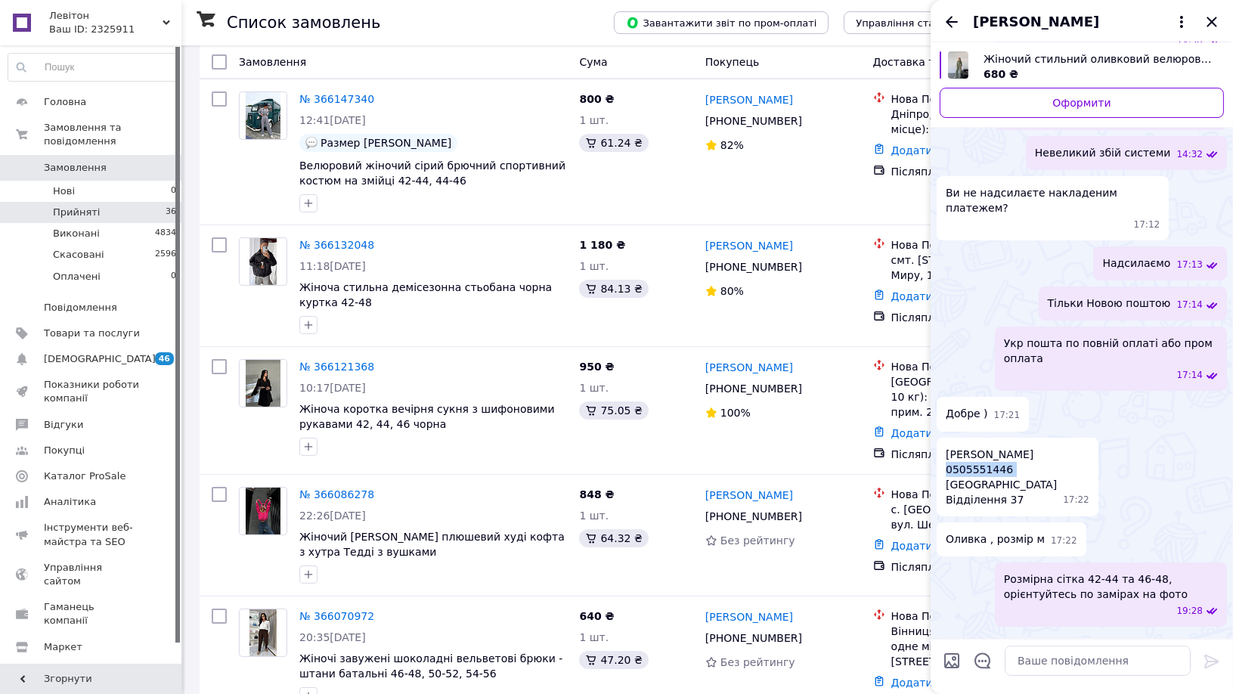
drag, startPoint x: 945, startPoint y: 393, endPoint x: 1058, endPoint y: 392, distance: 112.7
click at [1058, 438] on div "[PERSON_NAME] 0505551446 [GEOGRAPHIC_DATA] Відділення 37 17:22" at bounding box center [1018, 477] width 162 height 79
drag, startPoint x: 960, startPoint y: 422, endPoint x: 989, endPoint y: 422, distance: 28.7
click at [989, 447] on span "[PERSON_NAME] 0505551446 [GEOGRAPHIC_DATA] Відділення 37" at bounding box center [1001, 477] width 111 height 60
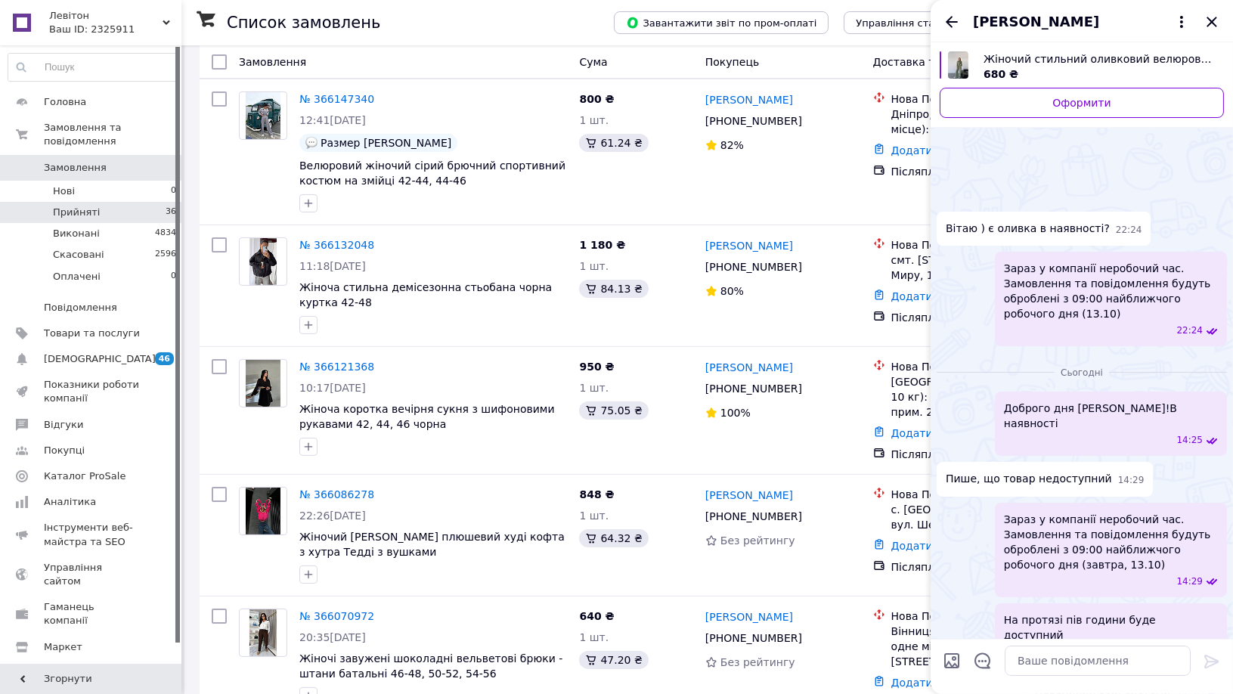
scroll to position [538, 0]
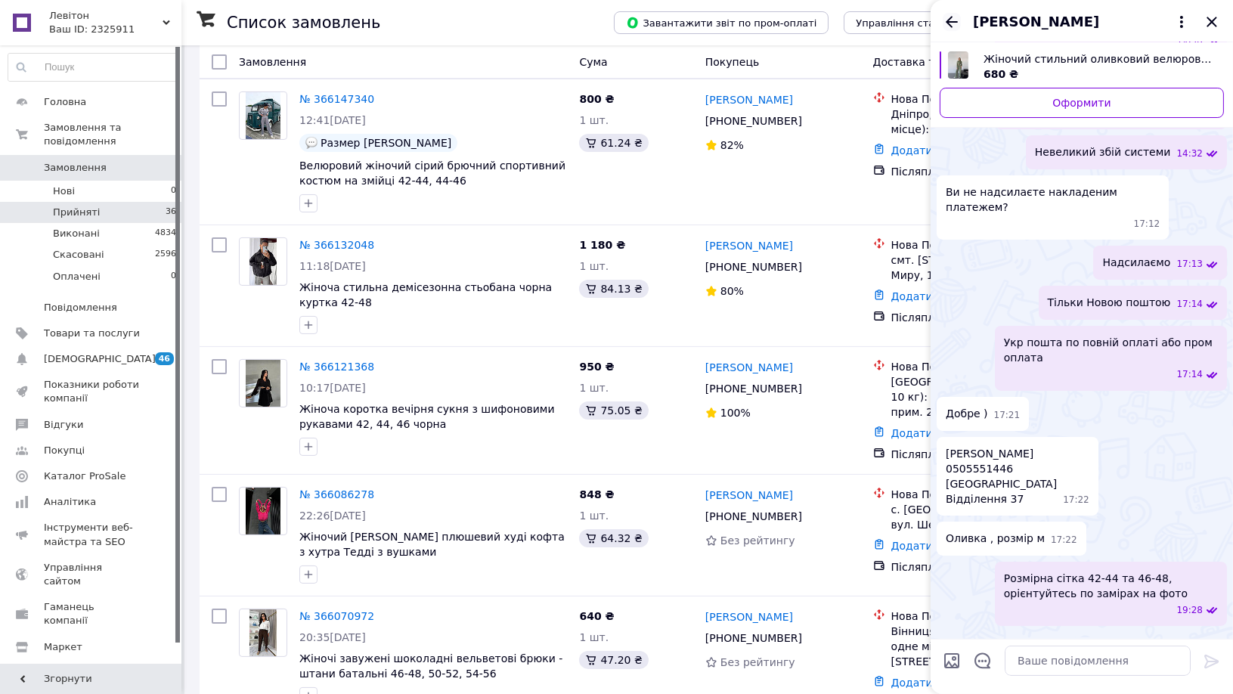
click at [948, 18] on icon "Назад" at bounding box center [952, 22] width 18 height 18
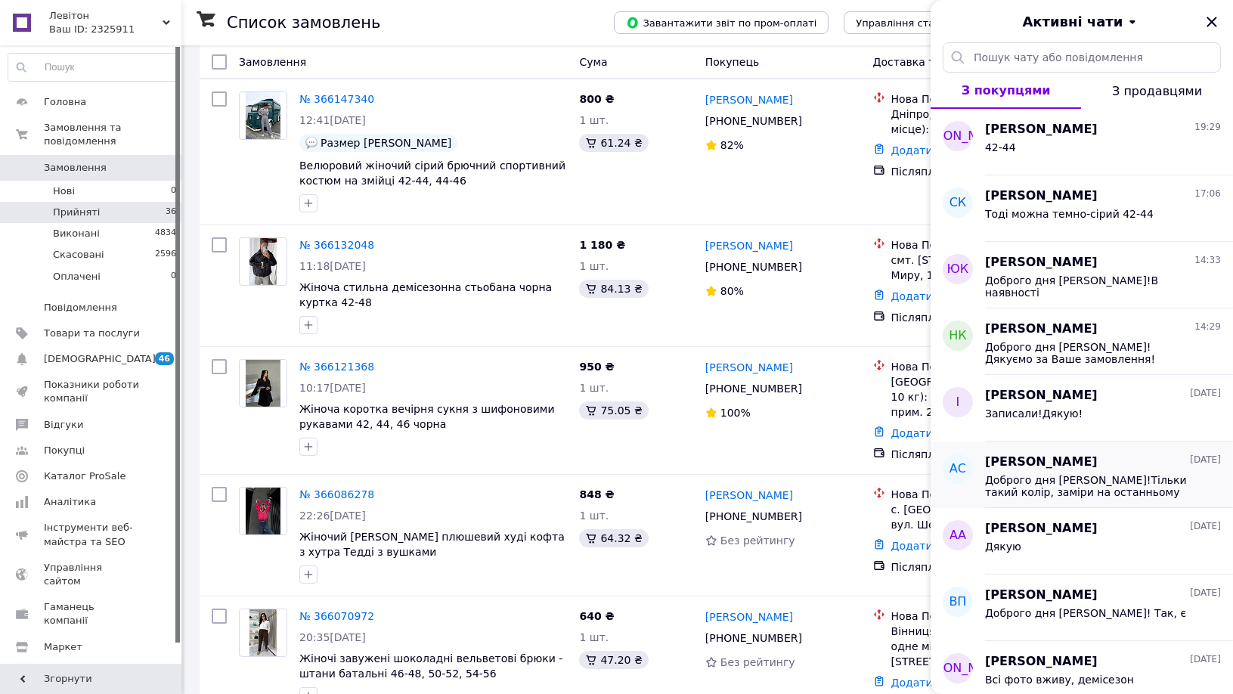
scroll to position [84, 0]
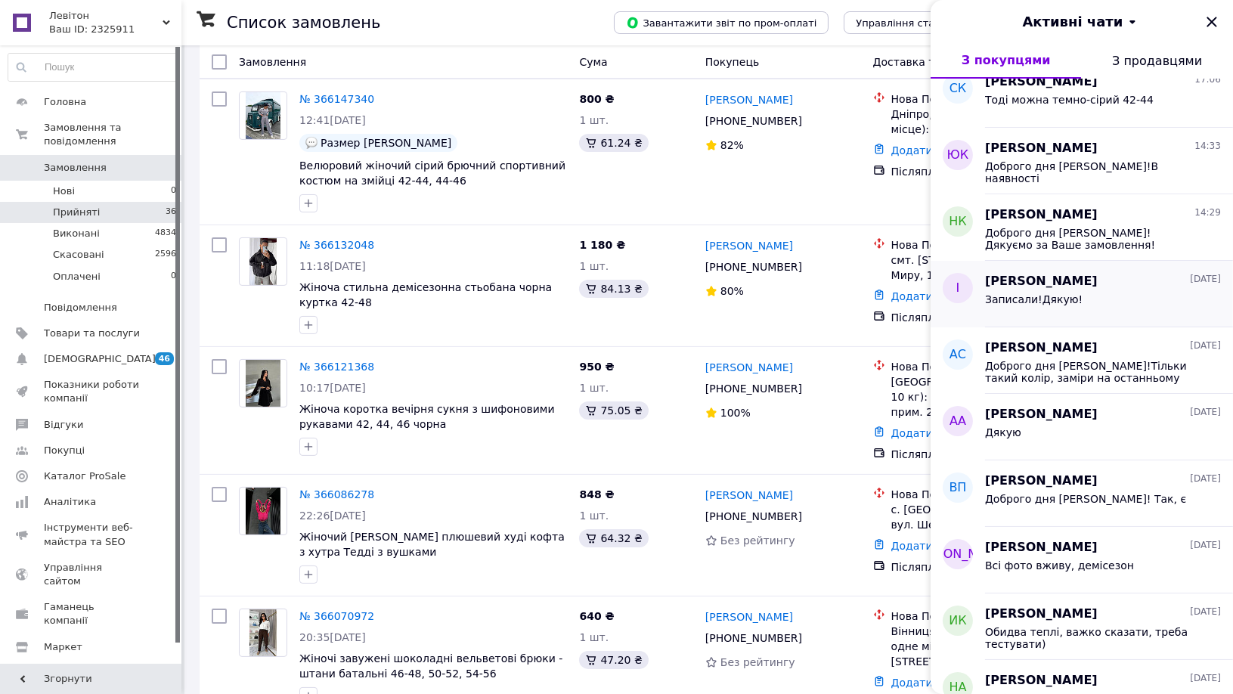
click at [1078, 301] on div "Записали!Дякую!" at bounding box center [1103, 302] width 236 height 24
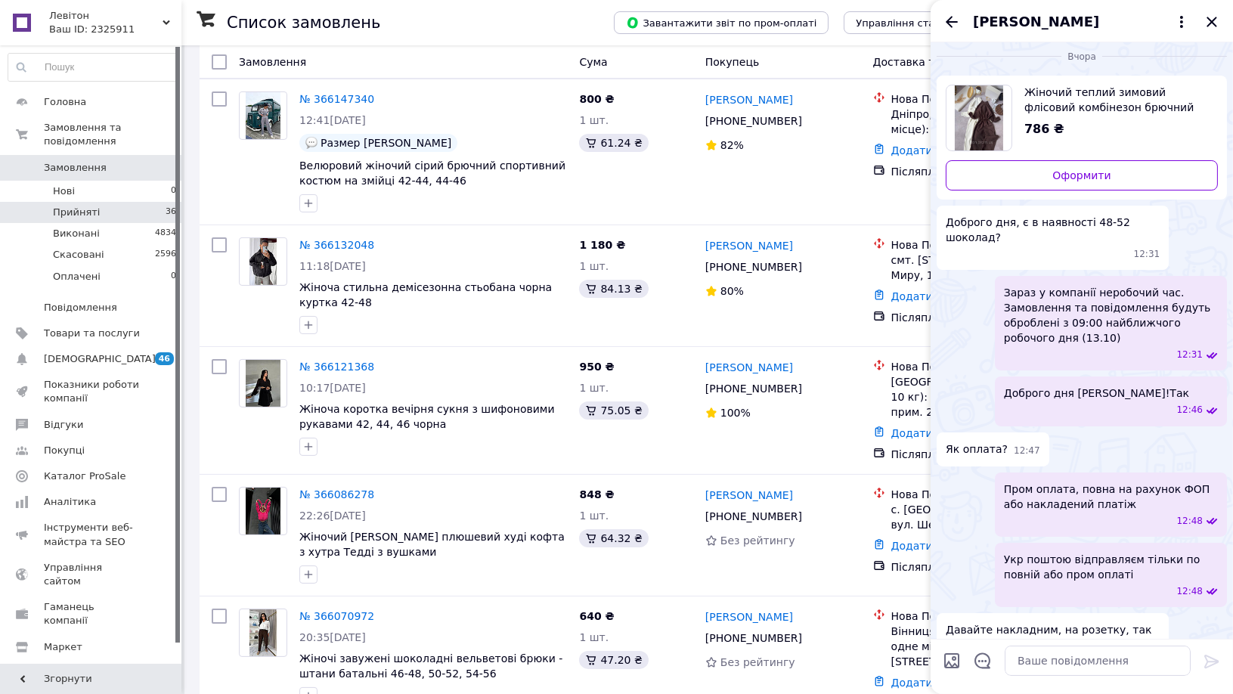
scroll to position [0, 0]
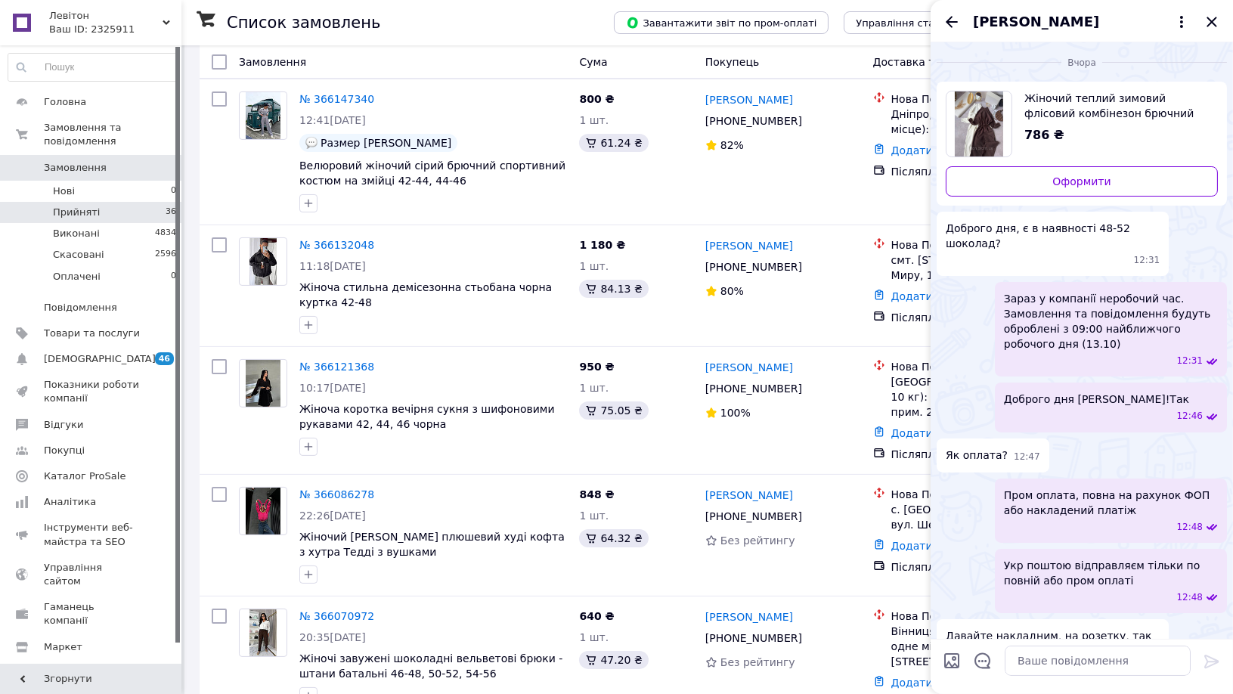
click at [985, 119] on img "Переглянути товар" at bounding box center [979, 123] width 49 height 65
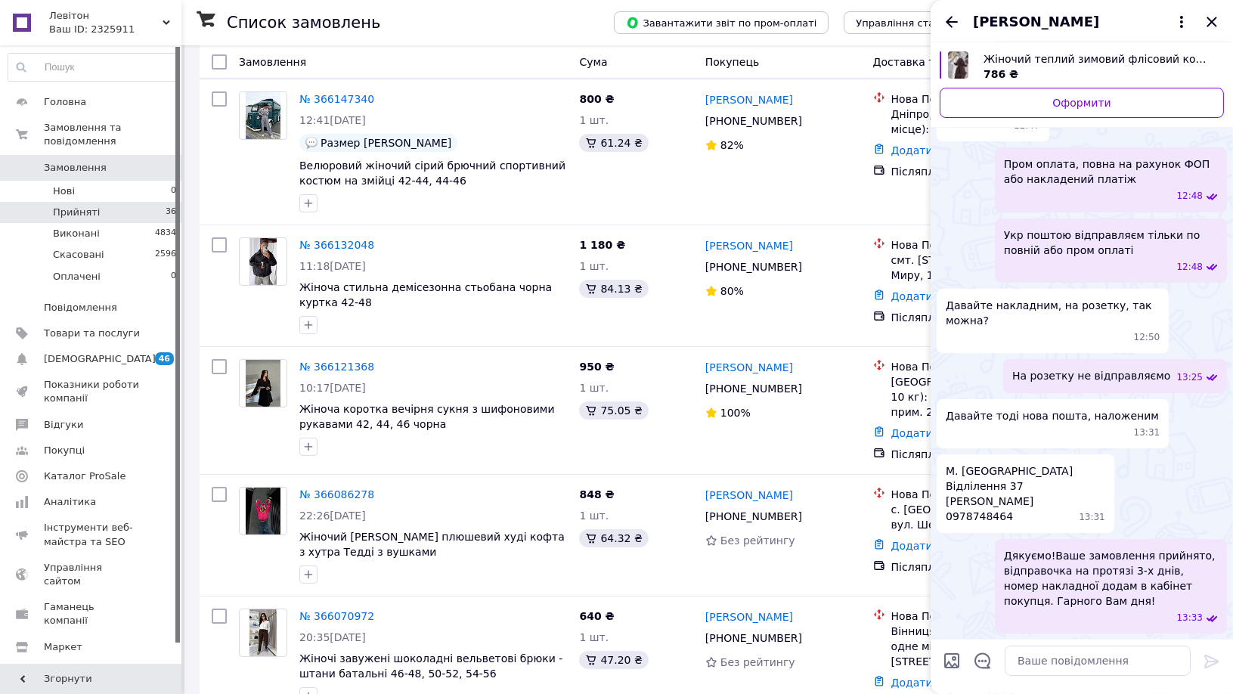
scroll to position [336, 0]
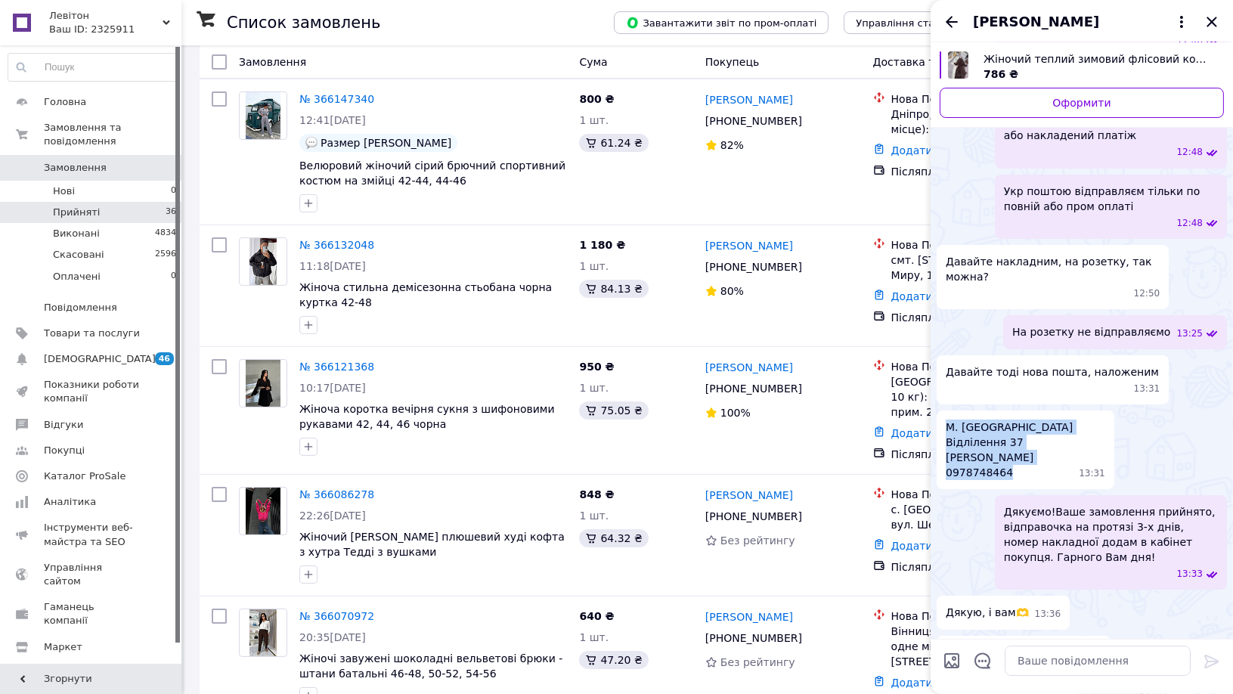
drag, startPoint x: 1003, startPoint y: 414, endPoint x: 942, endPoint y: 414, distance: 61.2
click at [944, 414] on div "М. Хмельницький Відлілення 37 [PERSON_NAME] 0978748464 13:31" at bounding box center [1026, 450] width 178 height 79
click at [1001, 420] on span "М. Хмельницький Відлілення 37 [PERSON_NAME] 0978748464" at bounding box center [1009, 450] width 127 height 60
drag, startPoint x: 1009, startPoint y: 411, endPoint x: 946, endPoint y: 411, distance: 62.8
click at [946, 420] on span "М. Хмельницький Відлілення 37 [PERSON_NAME] 0978748464" at bounding box center [1009, 450] width 127 height 60
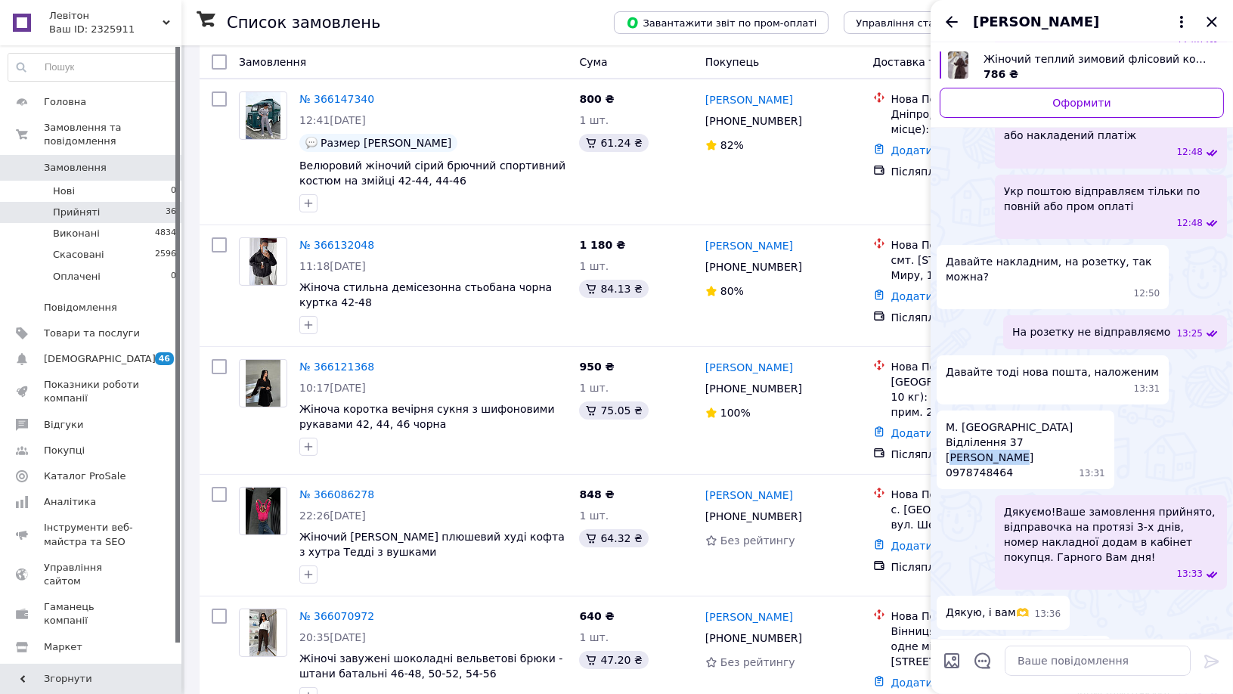
drag, startPoint x: 950, startPoint y: 395, endPoint x: 1006, endPoint y: 394, distance: 56.0
click at [1006, 420] on span "М. Хмельницький Відлілення 37 [PERSON_NAME] 0978748464" at bounding box center [1009, 450] width 127 height 60
drag, startPoint x: 1016, startPoint y: 392, endPoint x: 946, endPoint y: 398, distance: 70.7
click at [946, 420] on span "М. Хмельницький Відлілення 37 [PERSON_NAME] 0978748464" at bounding box center [1009, 450] width 127 height 60
drag, startPoint x: 946, startPoint y: 361, endPoint x: 1044, endPoint y: 361, distance: 98.3
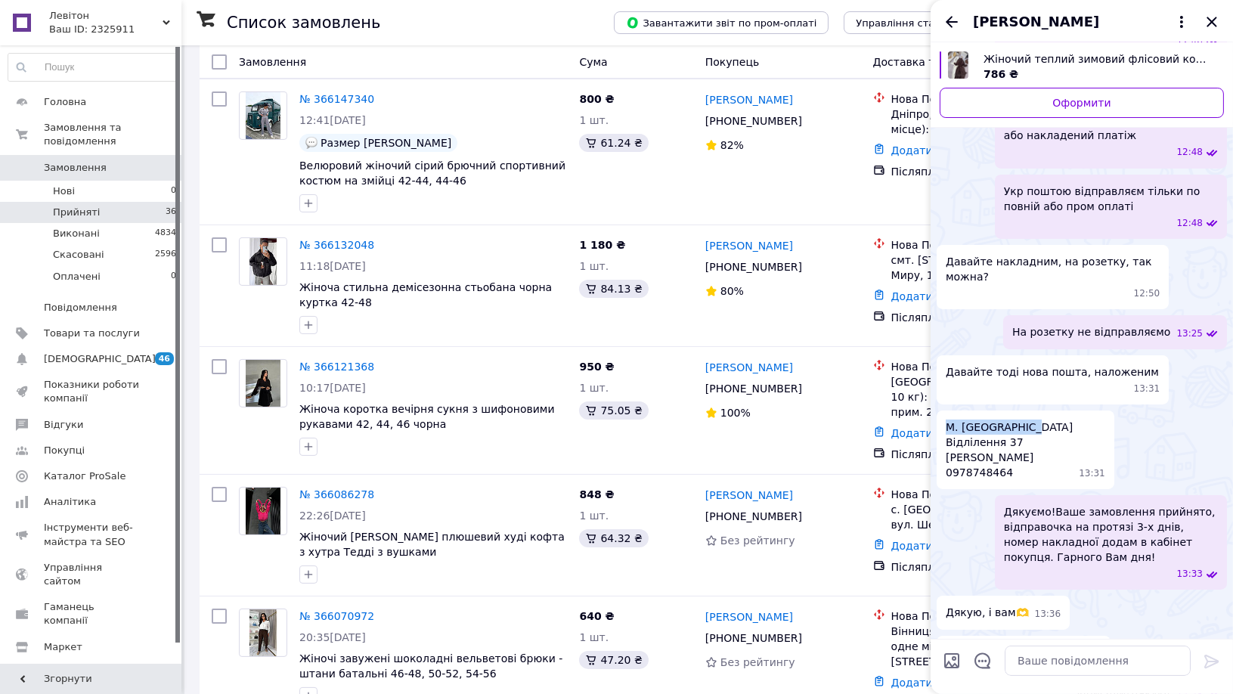
click at [1044, 411] on div "М. Хмельницький Відлілення 37 [PERSON_NAME] 0978748464 13:31" at bounding box center [1026, 450] width 178 height 79
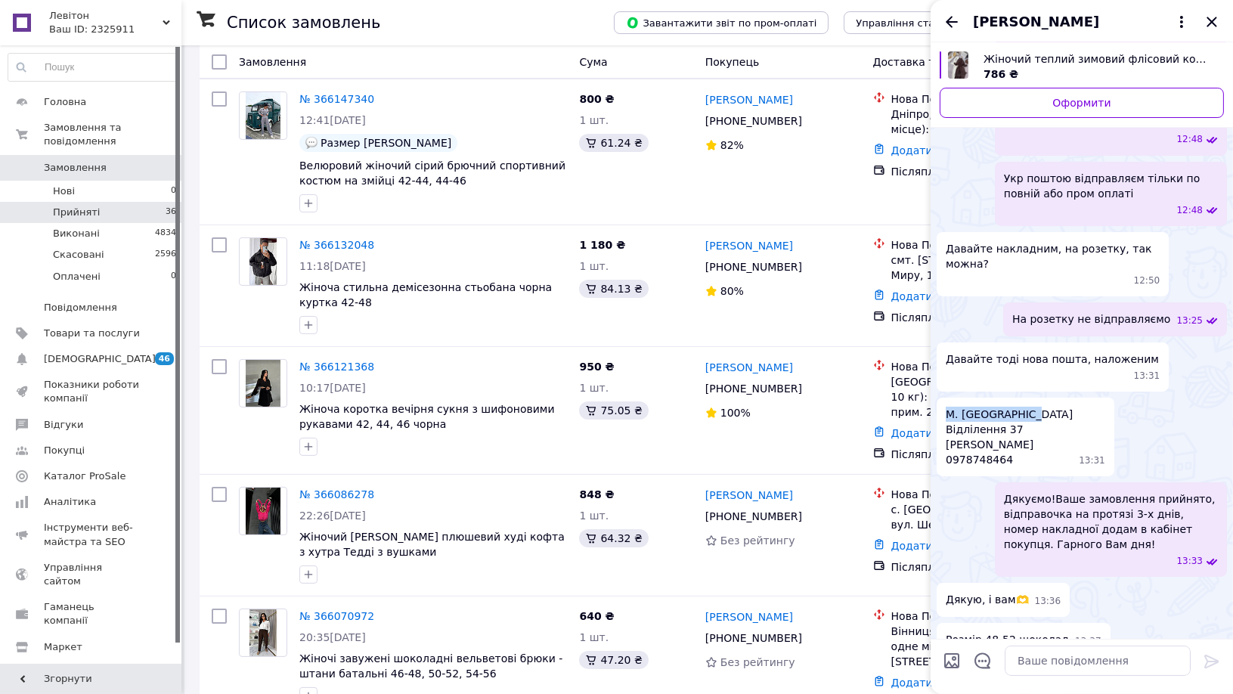
scroll to position [352, 0]
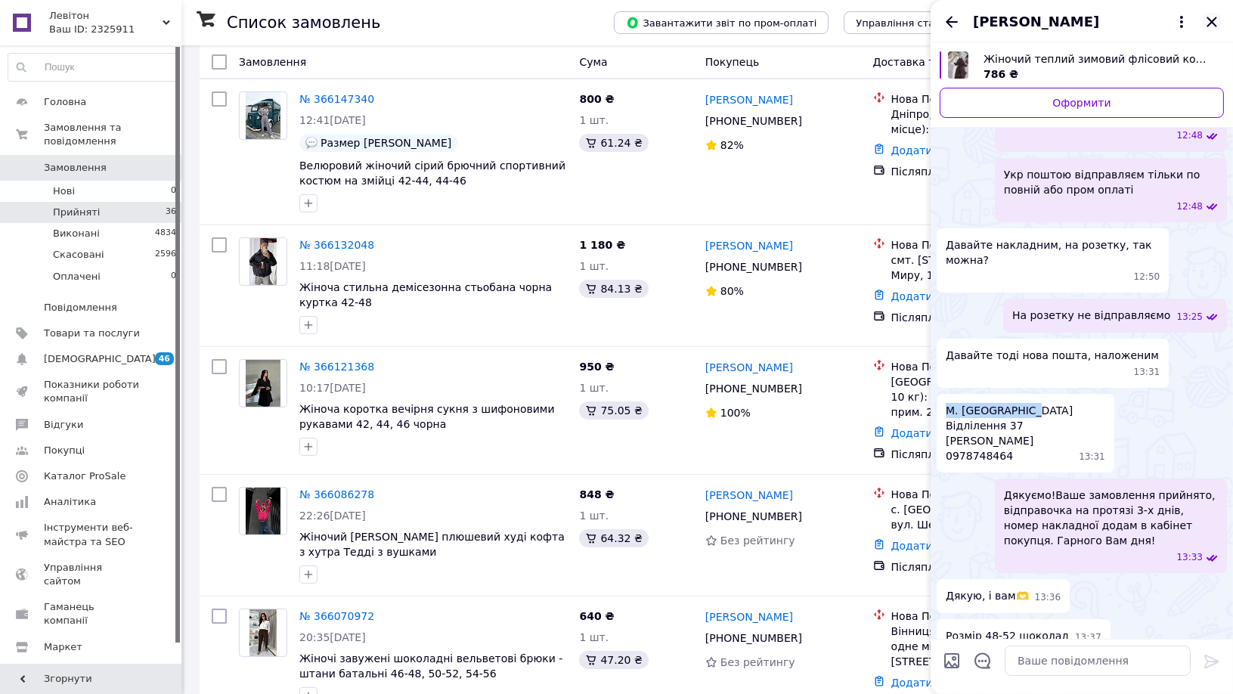
click at [1212, 17] on icon "Закрити" at bounding box center [1212, 22] width 18 height 18
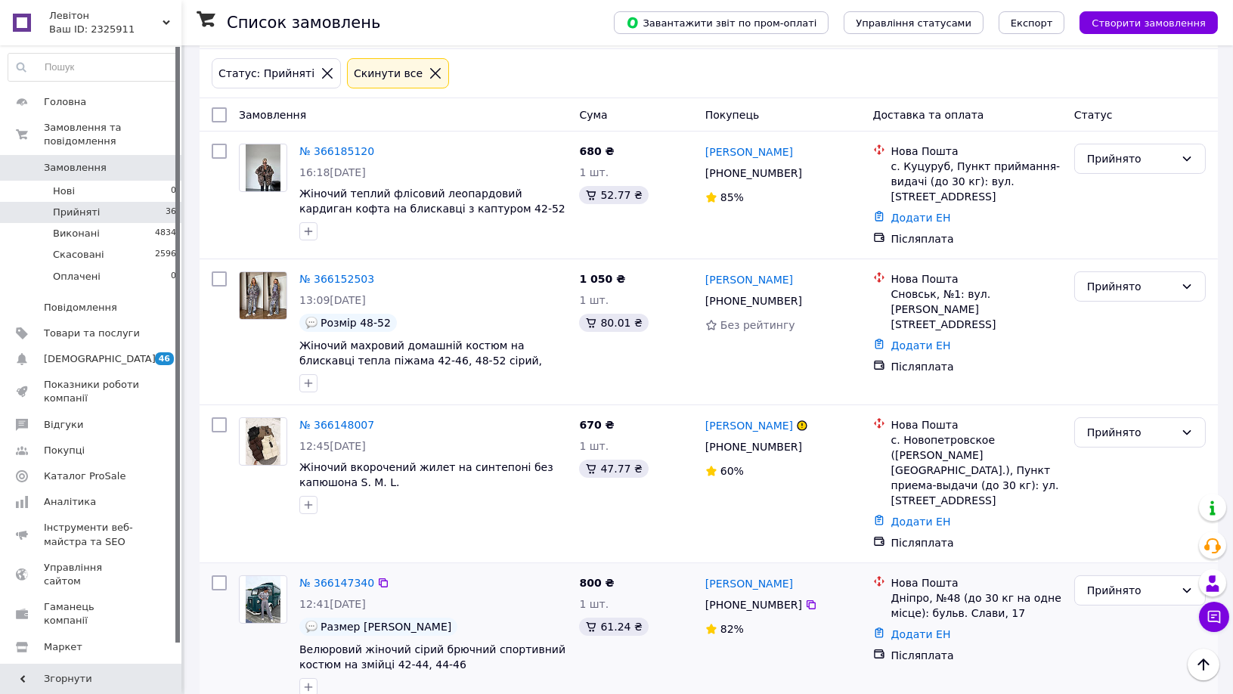
scroll to position [137, 0]
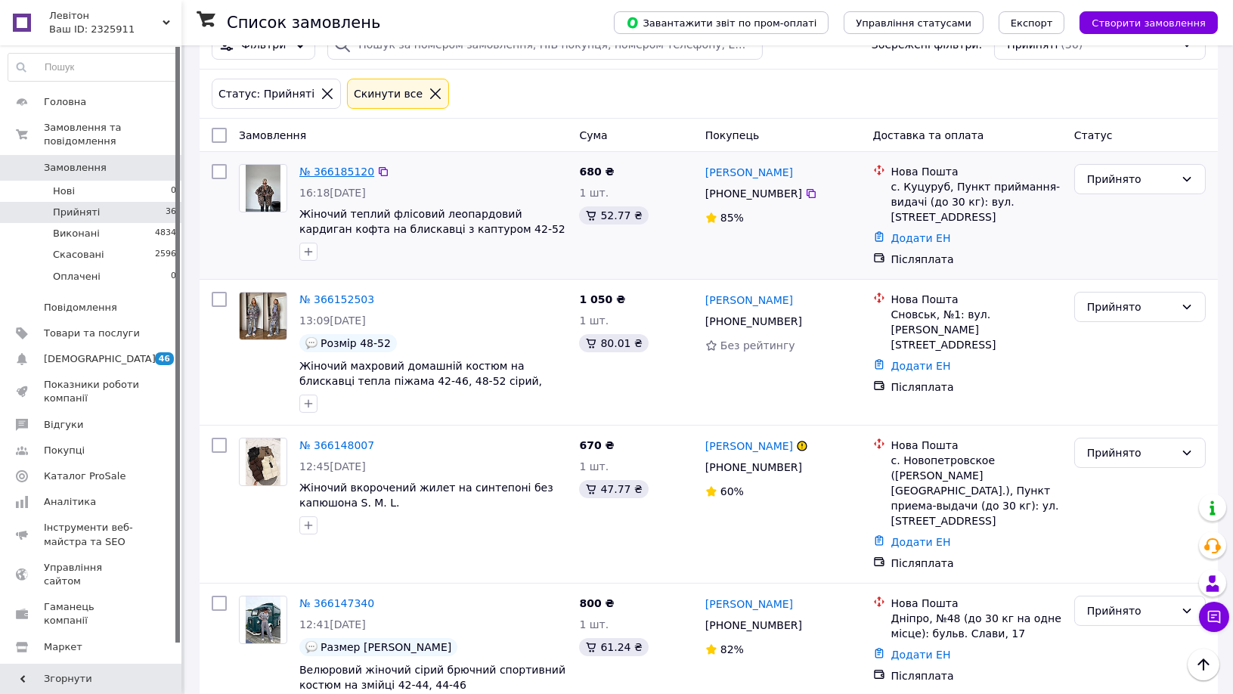
click at [339, 166] on link "№ 366185120" at bounding box center [336, 172] width 75 height 12
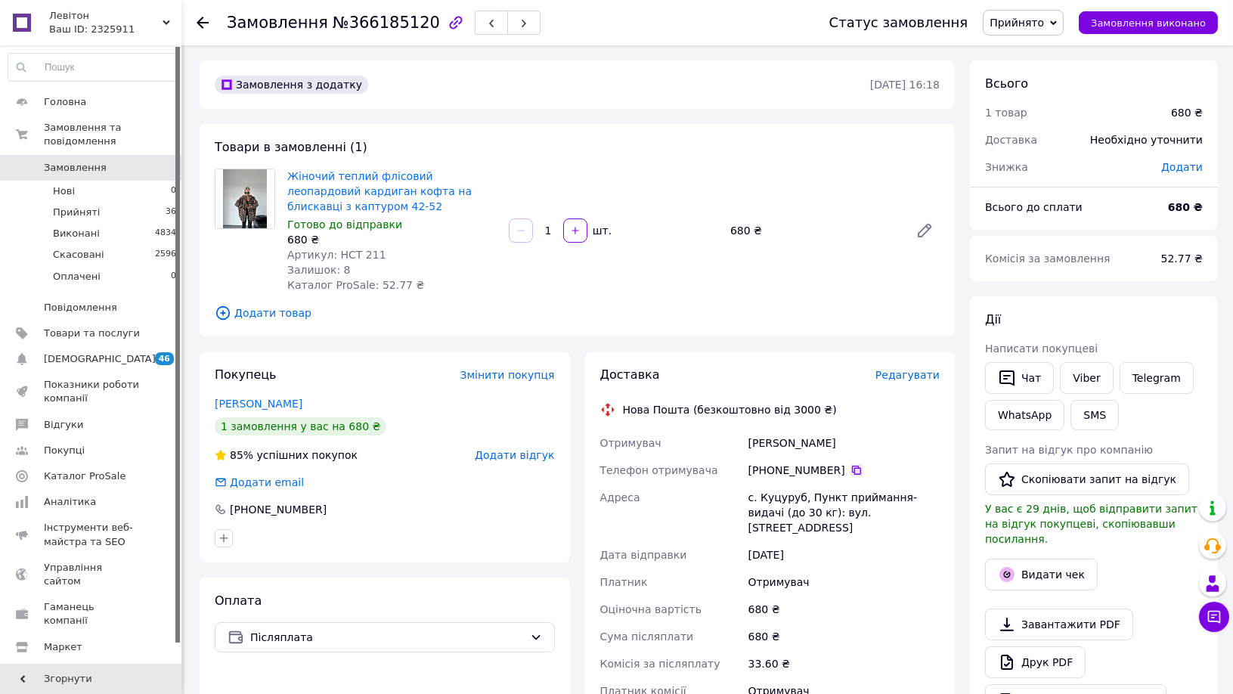
click at [851, 467] on icon at bounding box center [857, 470] width 12 height 12
click at [852, 467] on icon at bounding box center [856, 470] width 9 height 9
drag, startPoint x: 743, startPoint y: 441, endPoint x: 852, endPoint y: 442, distance: 108.9
click at [852, 442] on div "Отримувач [PERSON_NAME] Телефон отримувача [PHONE_NUMBER]   Адреса с. Куцуруб, …" at bounding box center [770, 574] width 346 height 290
drag, startPoint x: 741, startPoint y: 496, endPoint x: 798, endPoint y: 494, distance: 56.8
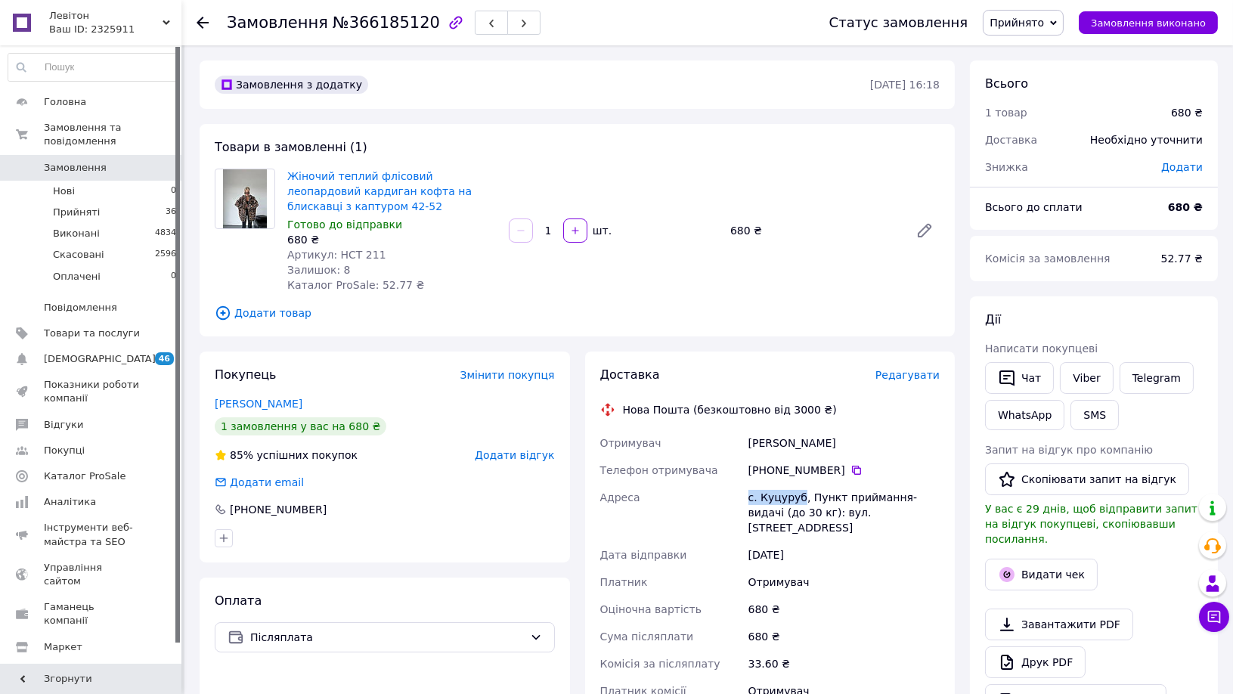
click at [798, 494] on div "Отримувач [PERSON_NAME] Телефон отримувача [PHONE_NUMBER]   Адреса с. Куцуруб, …" at bounding box center [770, 574] width 346 height 290
click at [98, 202] on li "Прийняті 36" at bounding box center [92, 212] width 185 height 21
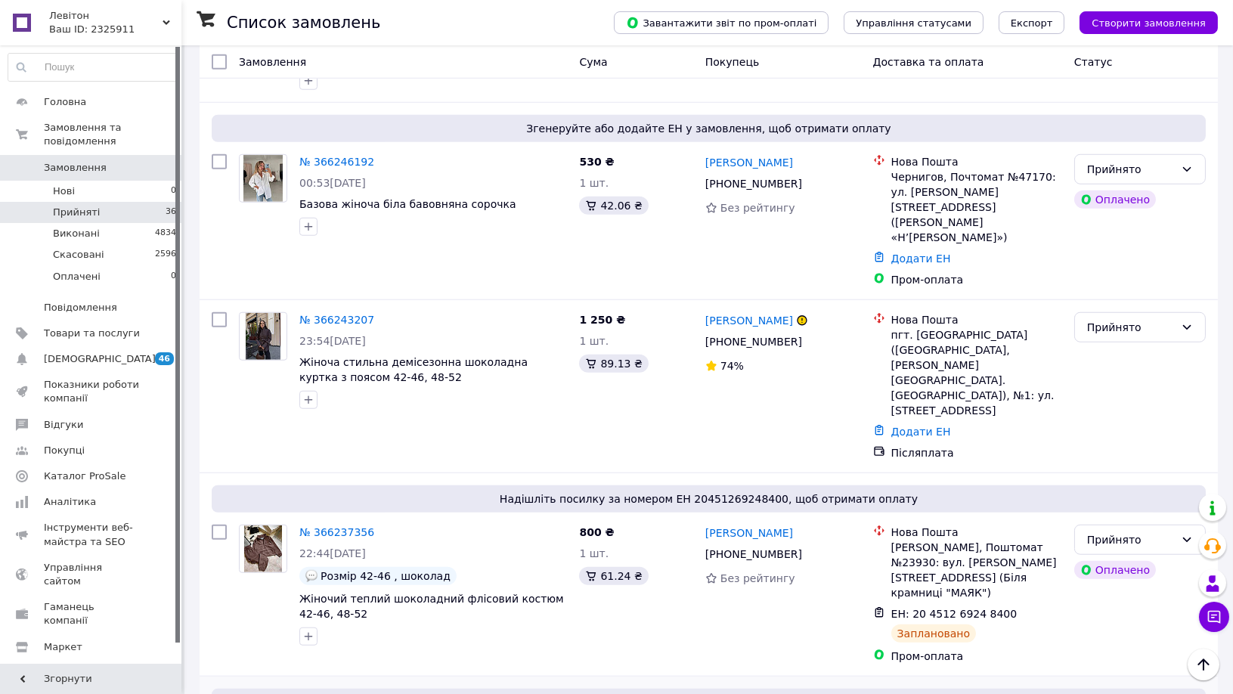
scroll to position [2688, 0]
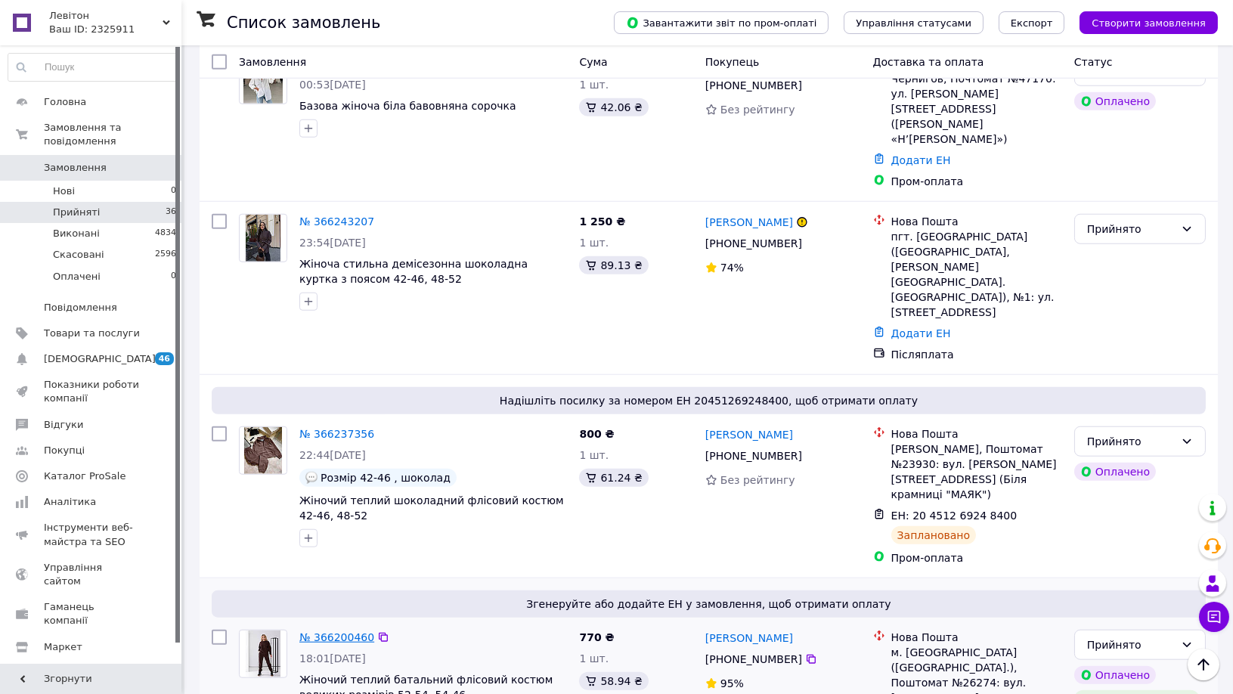
click at [342, 631] on link "№ 366200460" at bounding box center [336, 637] width 75 height 12
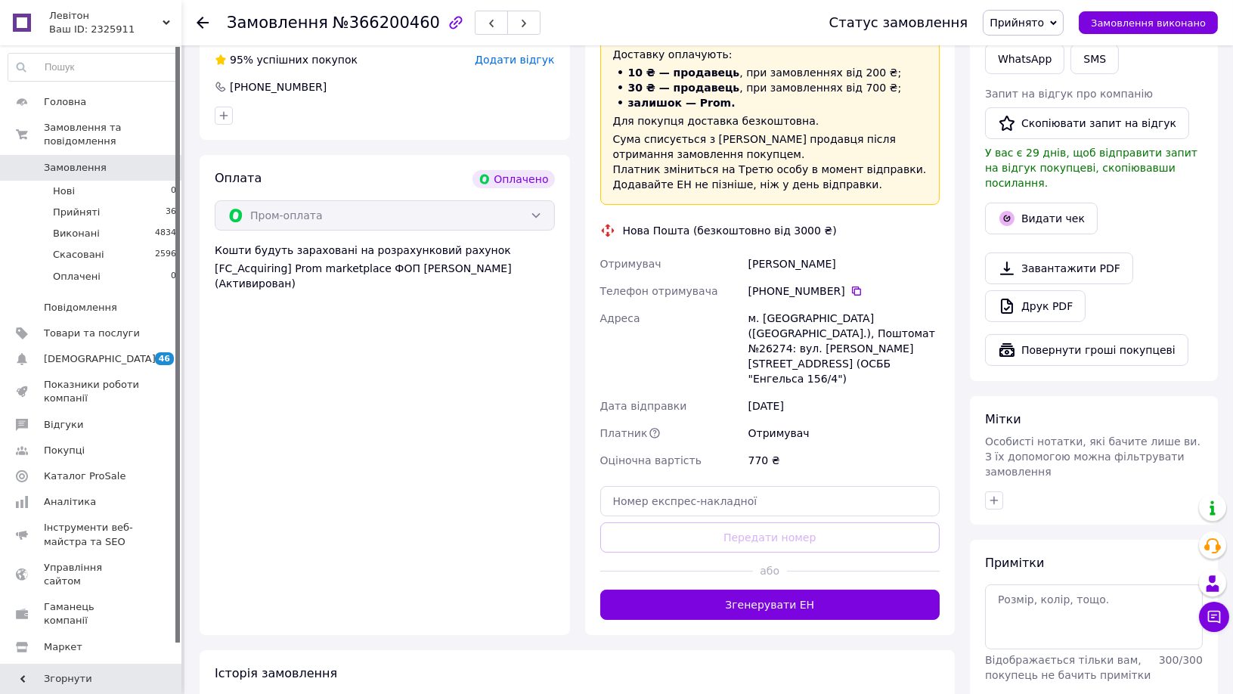
scroll to position [420, 0]
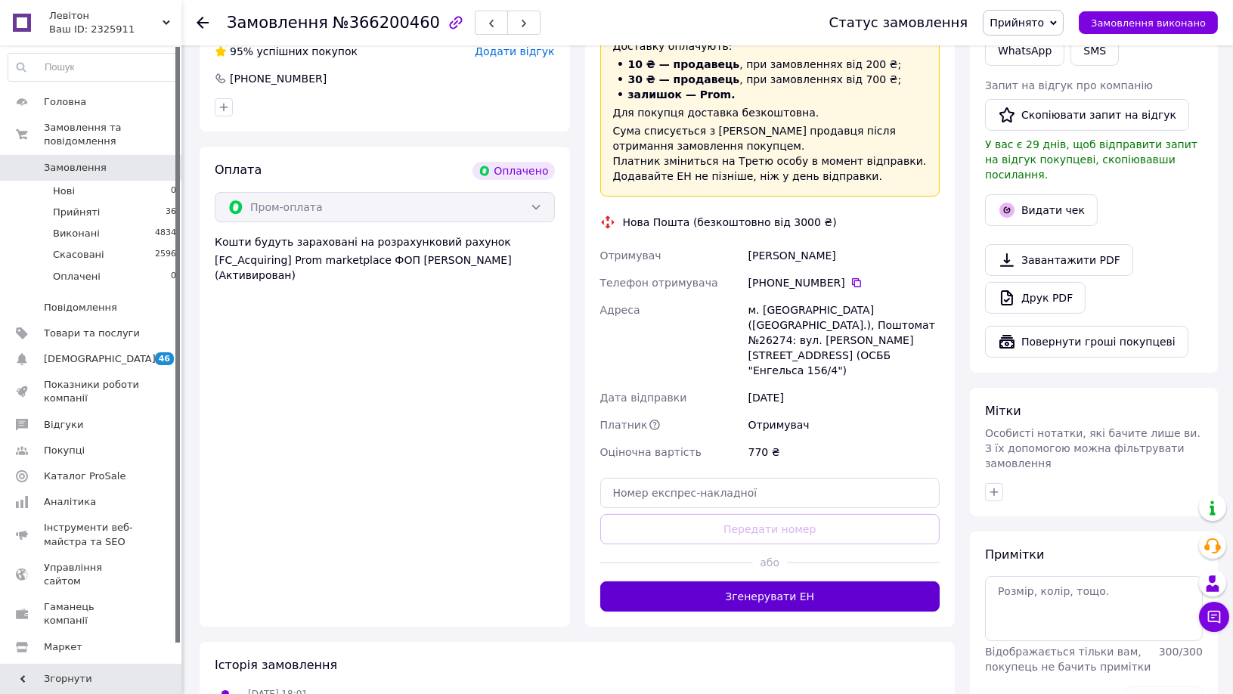
click at [768, 581] on button "Згенерувати ЕН" at bounding box center [770, 596] width 340 height 30
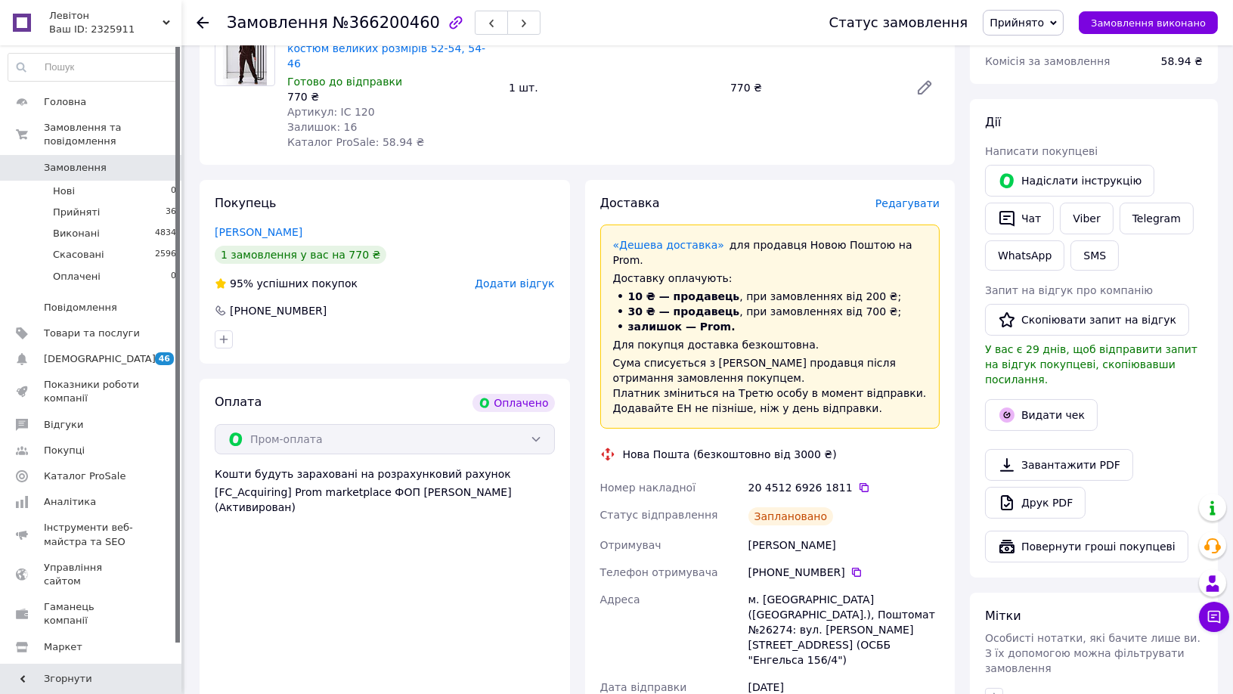
scroll to position [168, 0]
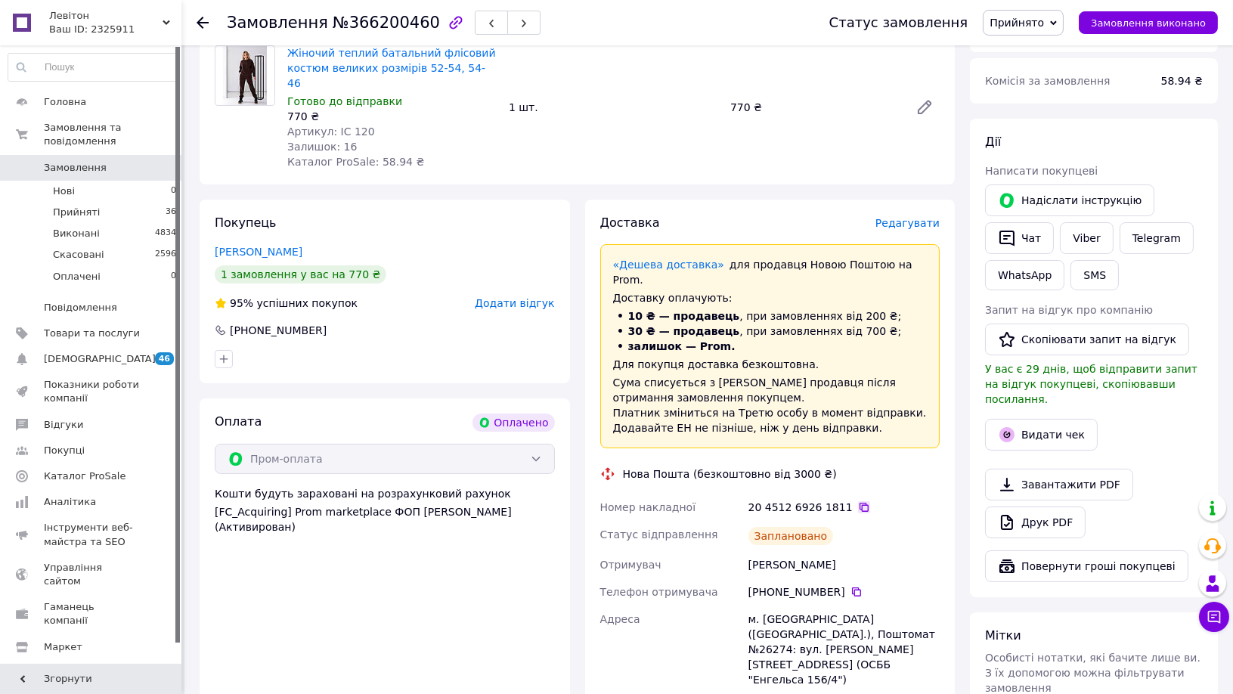
click at [858, 501] on icon at bounding box center [864, 507] width 12 height 12
drag, startPoint x: 757, startPoint y: 535, endPoint x: 829, endPoint y: 533, distance: 71.9
click at [829, 551] on div "[PERSON_NAME]" at bounding box center [844, 564] width 197 height 27
click at [99, 202] on li "Прийняті 36" at bounding box center [92, 212] width 185 height 21
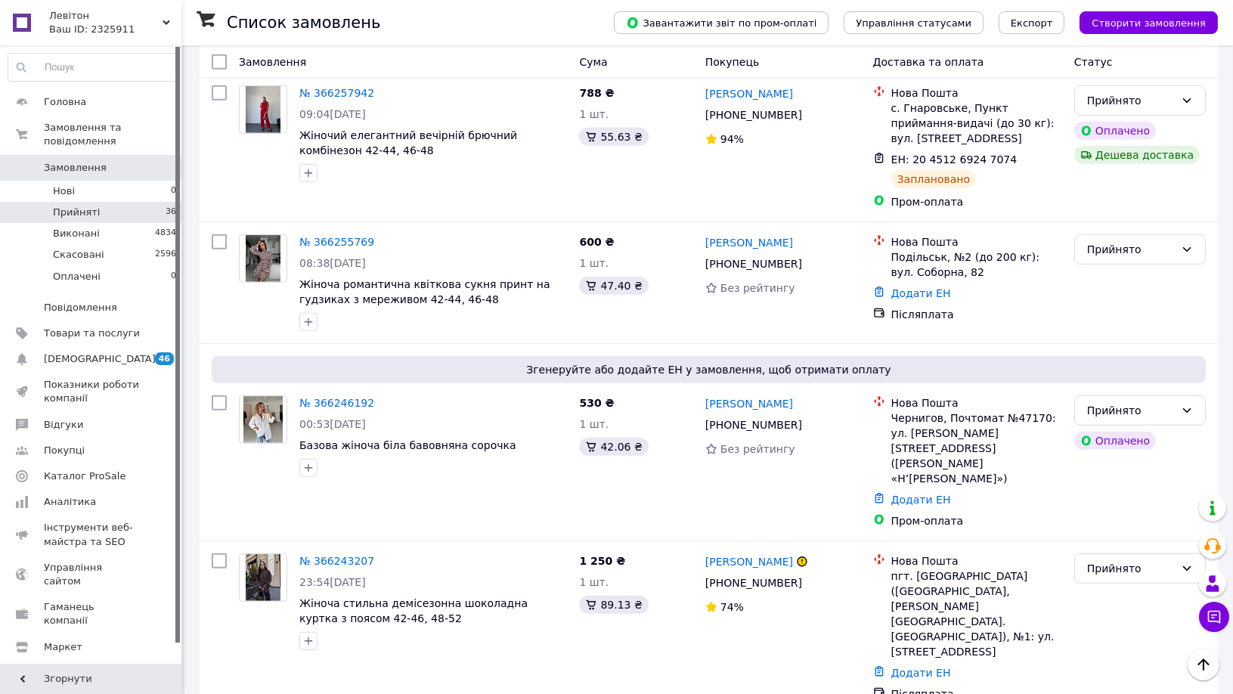
scroll to position [2352, 0]
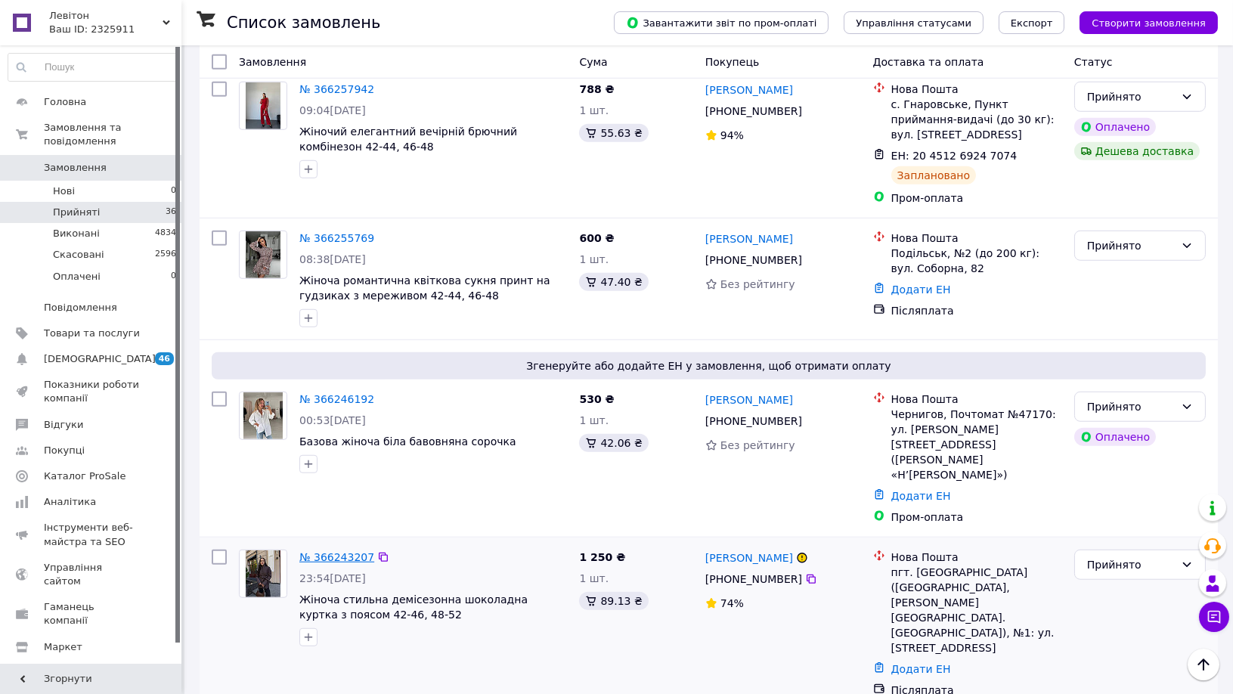
click at [346, 551] on link "№ 366243207" at bounding box center [336, 557] width 75 height 12
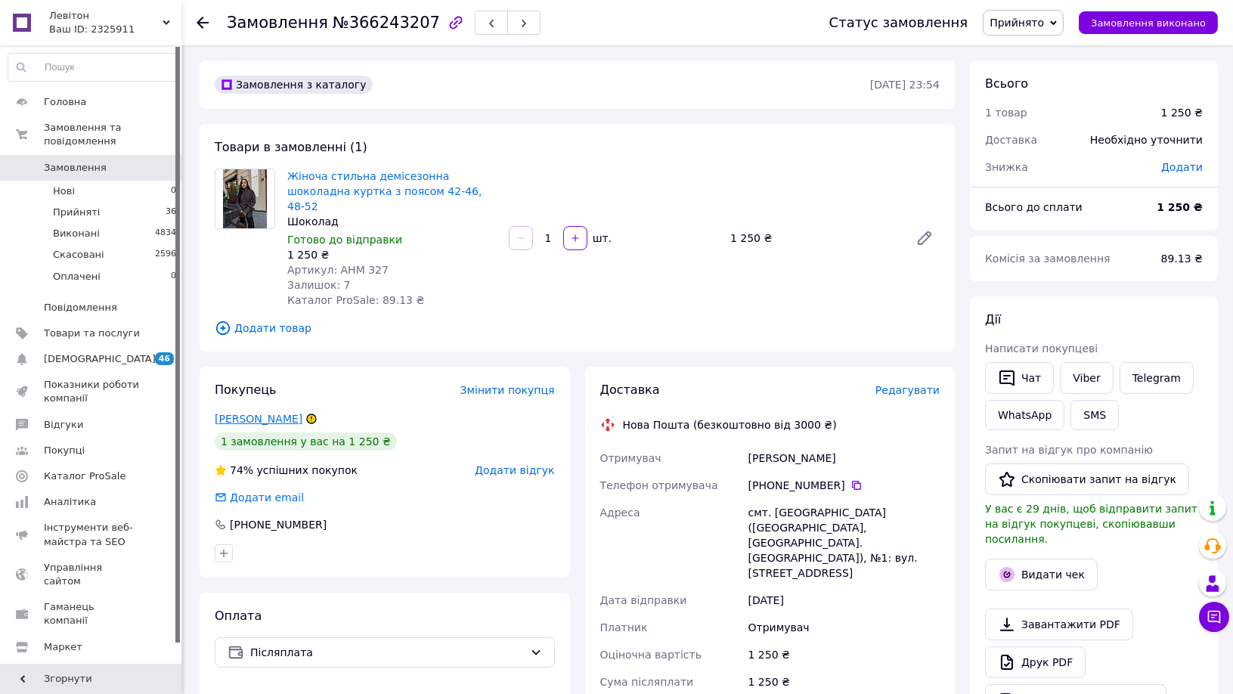
click at [265, 413] on link "[PERSON_NAME]" at bounding box center [259, 419] width 88 height 12
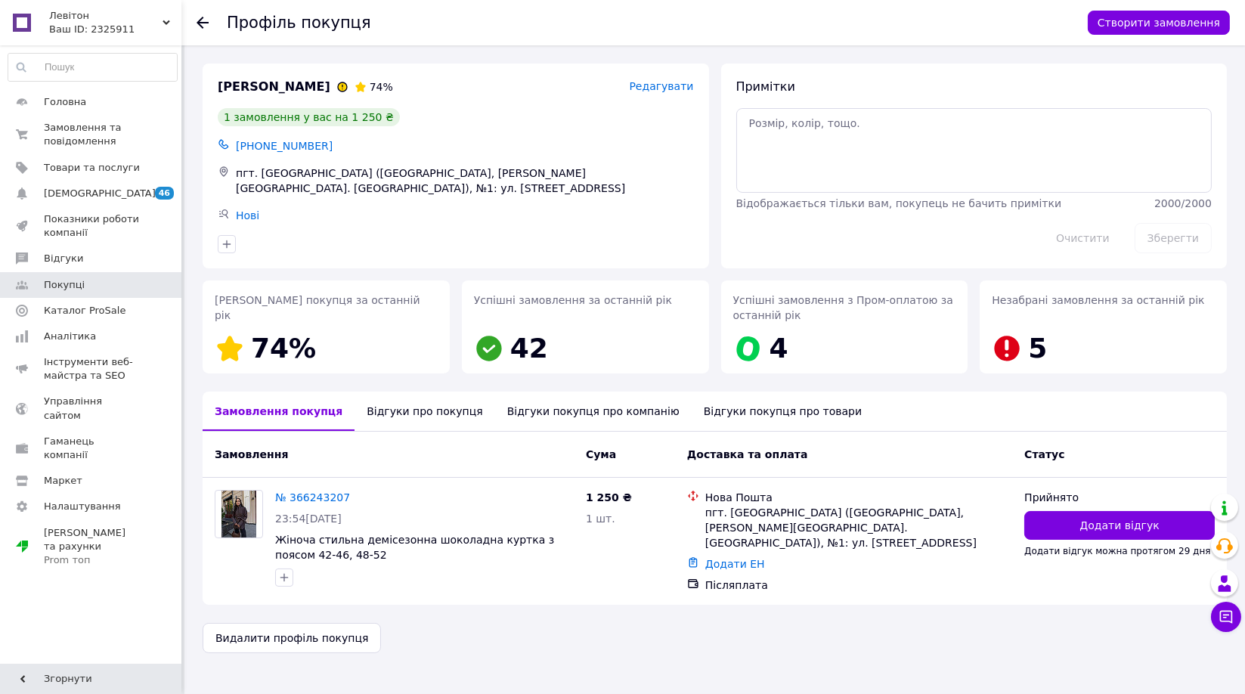
click at [202, 23] on icon at bounding box center [203, 23] width 12 height 12
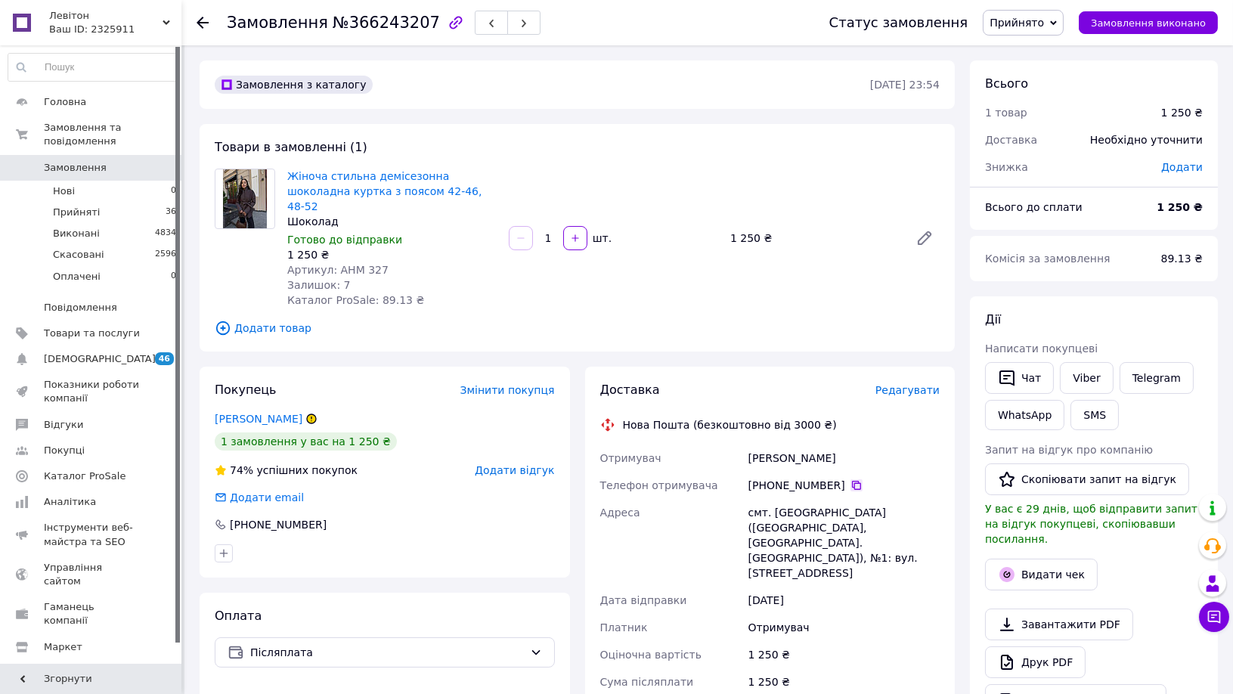
click at [852, 481] on icon at bounding box center [856, 485] width 9 height 9
drag, startPoint x: 747, startPoint y: 444, endPoint x: 829, endPoint y: 444, distance: 81.7
click at [829, 445] on div "[PERSON_NAME]" at bounding box center [844, 458] width 197 height 27
drag, startPoint x: 748, startPoint y: 497, endPoint x: 809, endPoint y: 497, distance: 61.2
click at [809, 497] on div "Отримувач [PERSON_NAME] Телефон отримувача [PHONE_NUMBER]   [GEOGRAPHIC_DATA] с…" at bounding box center [770, 605] width 346 height 321
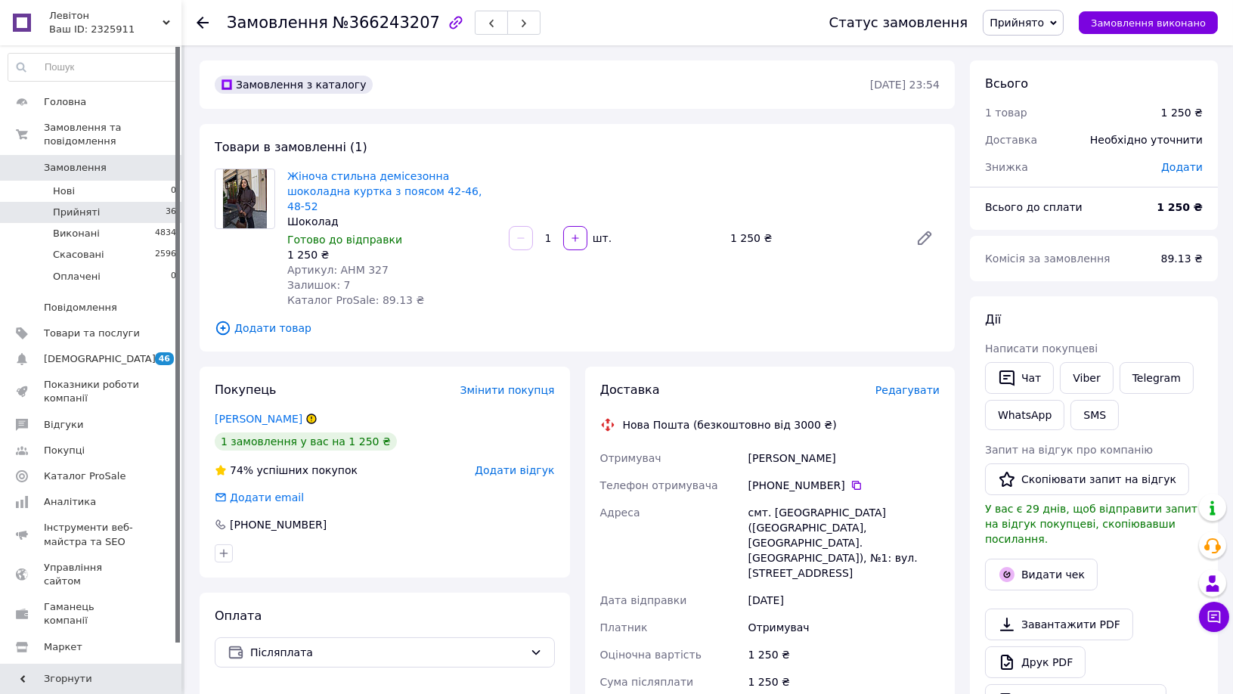
click at [138, 202] on li "Прийняті 36" at bounding box center [92, 212] width 185 height 21
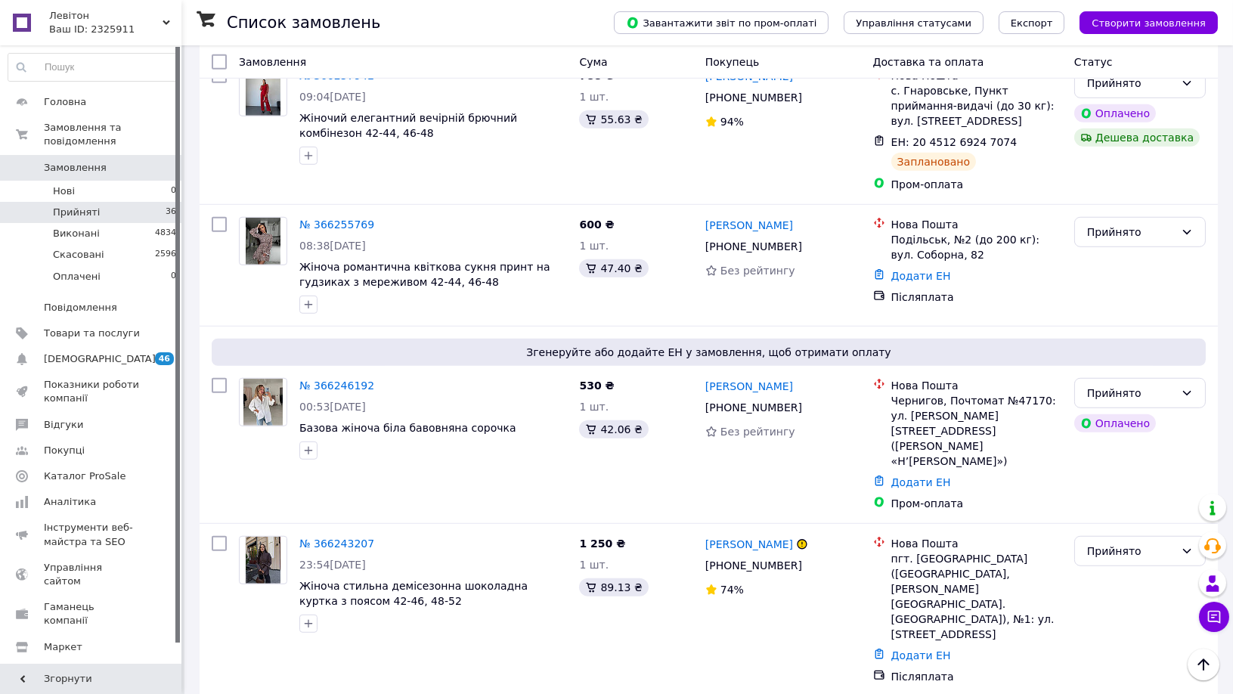
scroll to position [2437, 0]
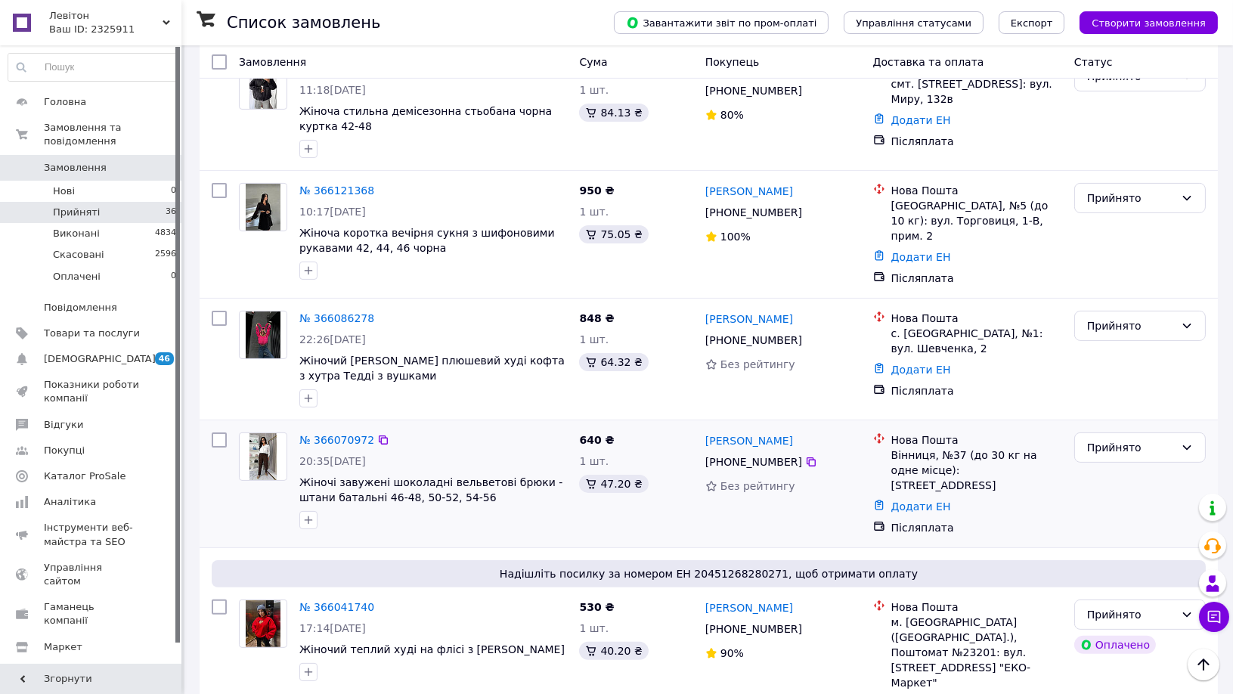
scroll to position [924, 0]
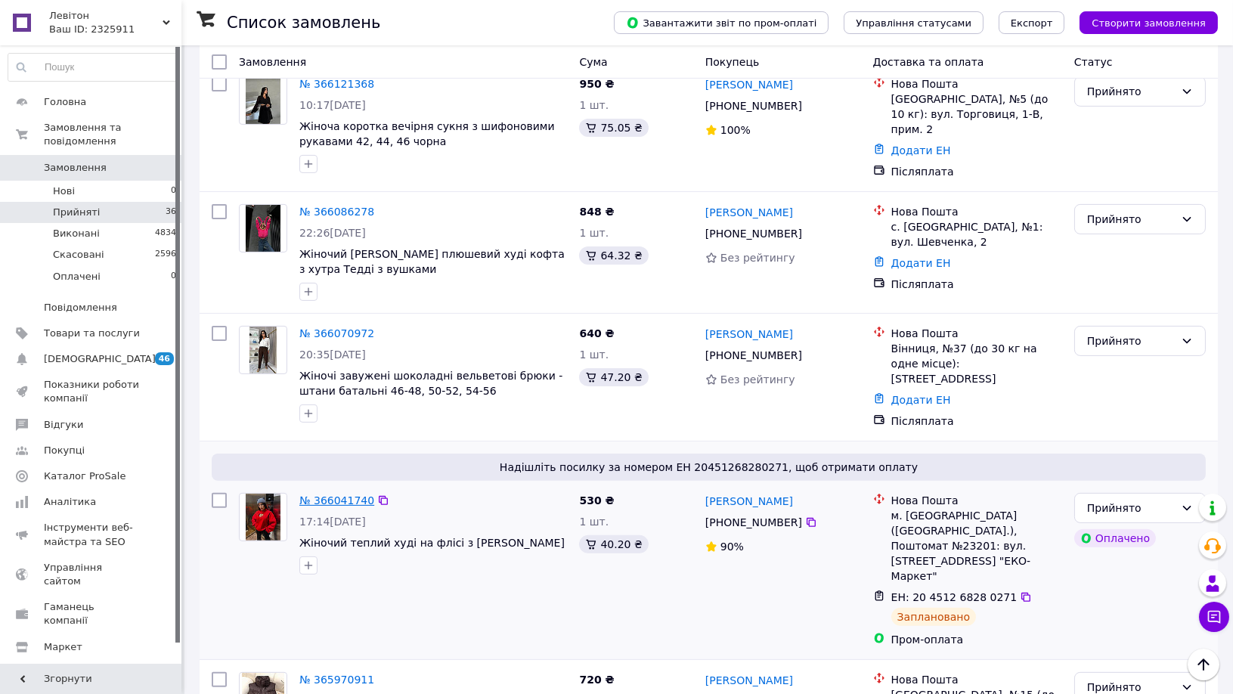
click at [343, 495] on link "№ 366041740" at bounding box center [336, 501] width 75 height 12
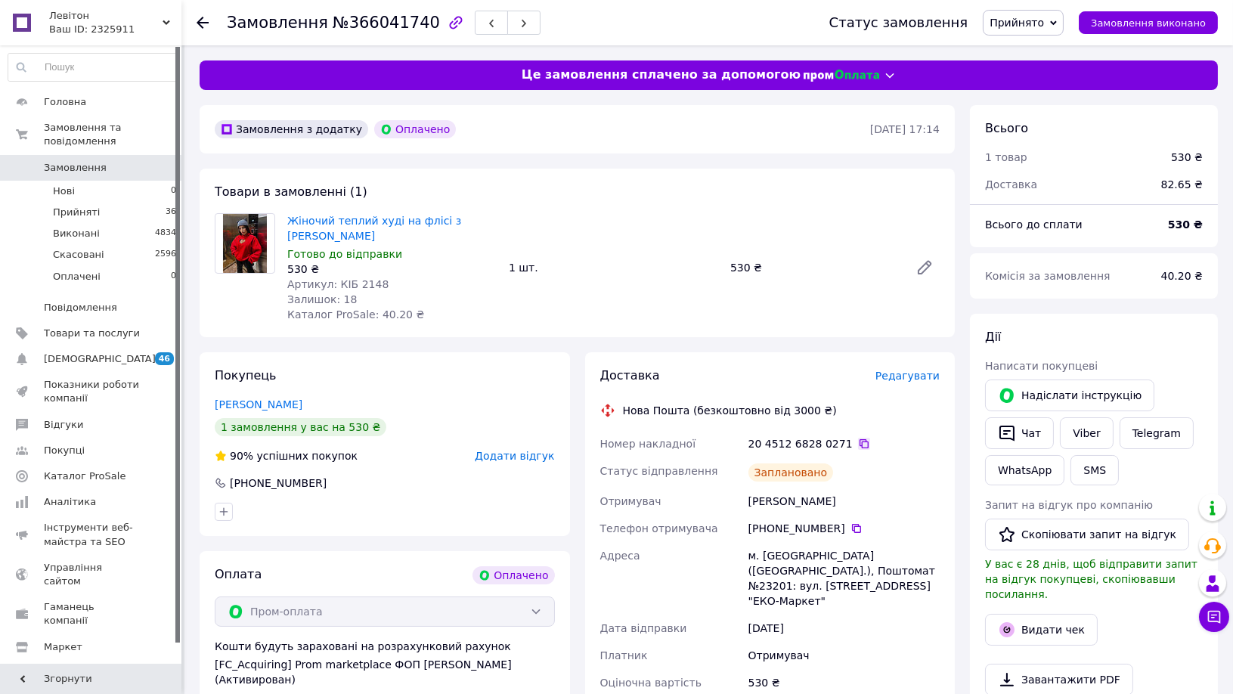
click at [860, 440] on icon at bounding box center [864, 443] width 9 height 9
click at [101, 223] on li "Виконані 4834" at bounding box center [92, 233] width 185 height 21
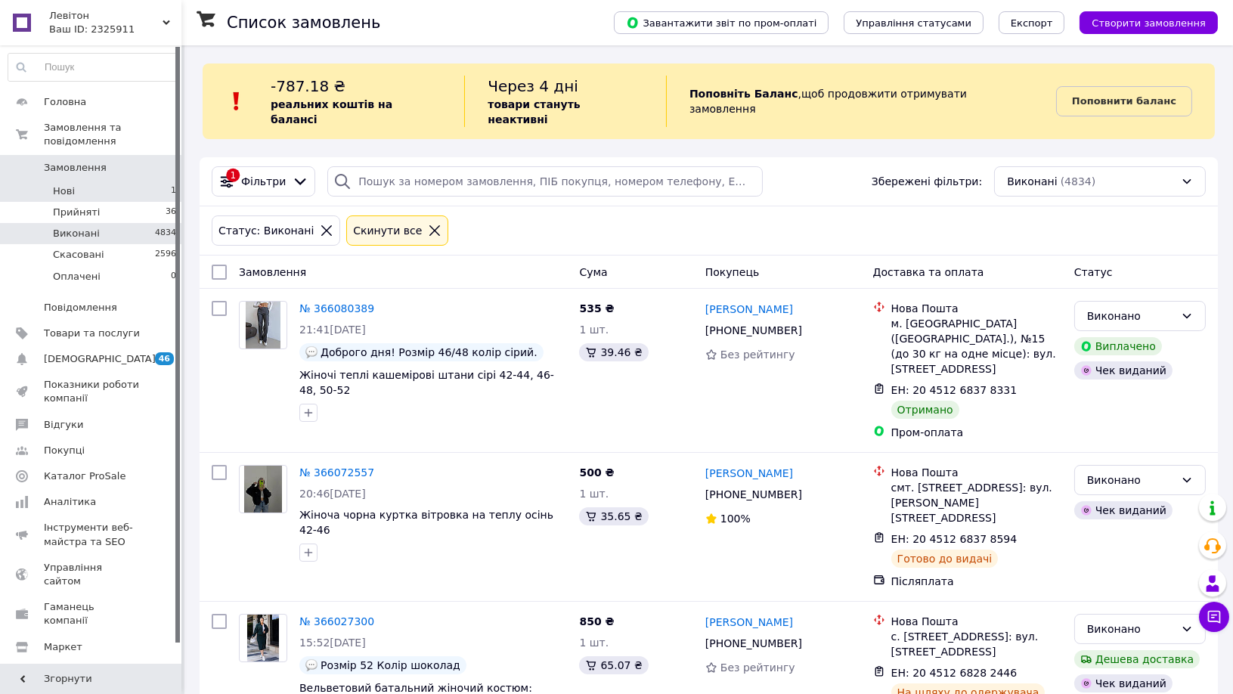
click at [101, 181] on li "Нові 1" at bounding box center [92, 191] width 185 height 21
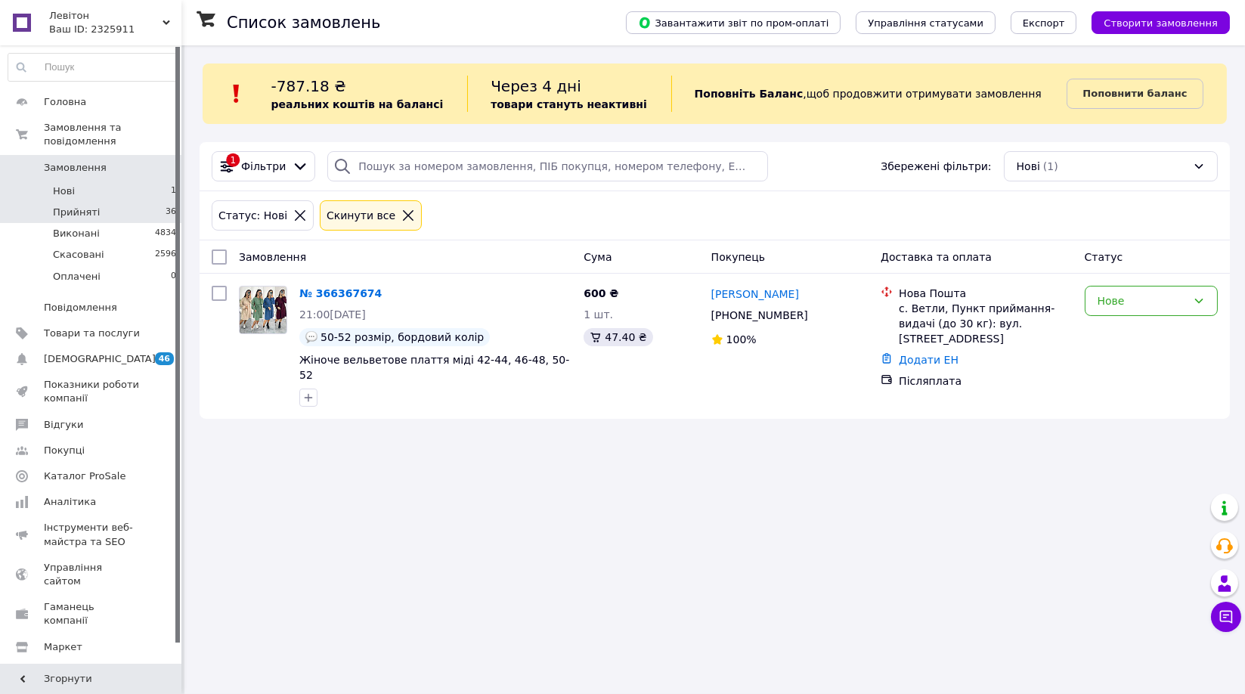
click at [129, 202] on li "Прийняті 36" at bounding box center [92, 212] width 185 height 21
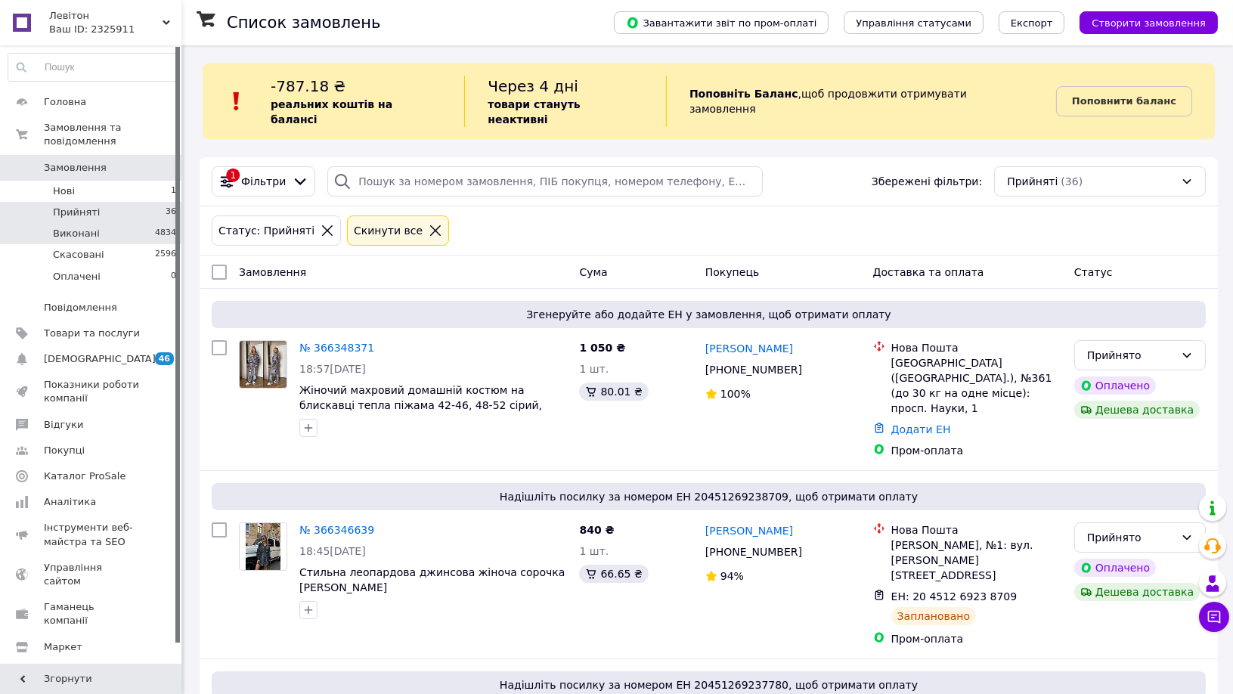
click at [136, 223] on li "Виконані 4834" at bounding box center [92, 233] width 185 height 21
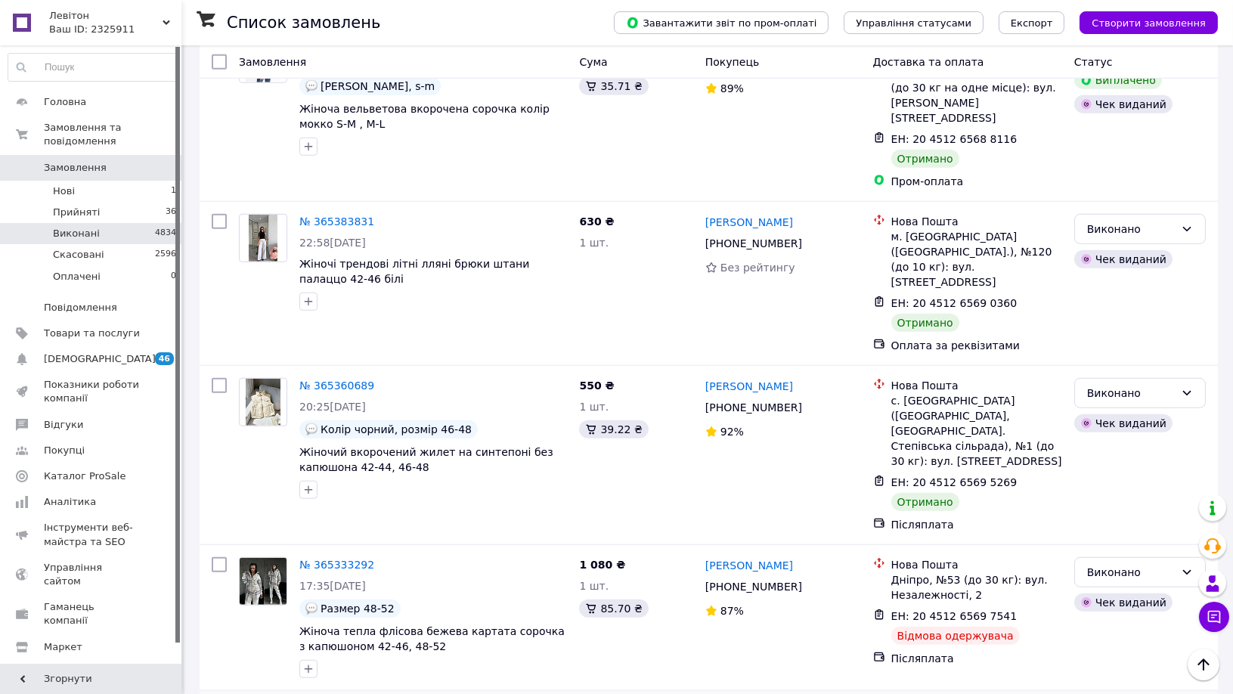
scroll to position [2543, 0]
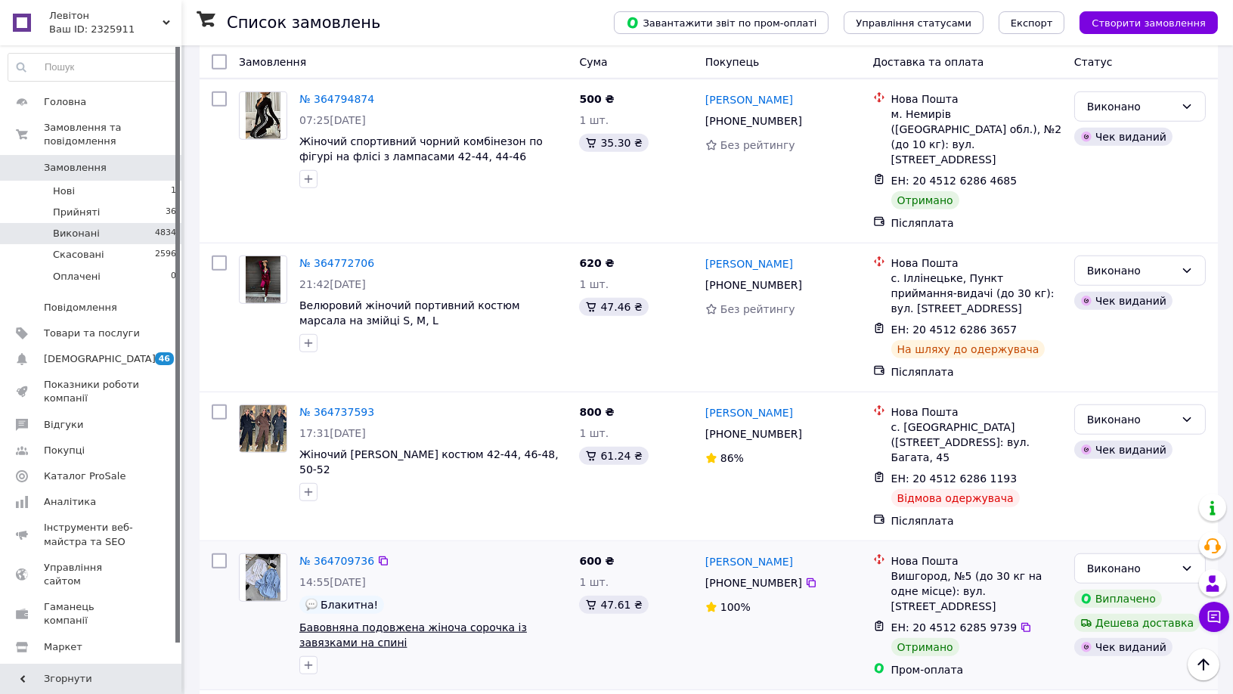
scroll to position [2488, 0]
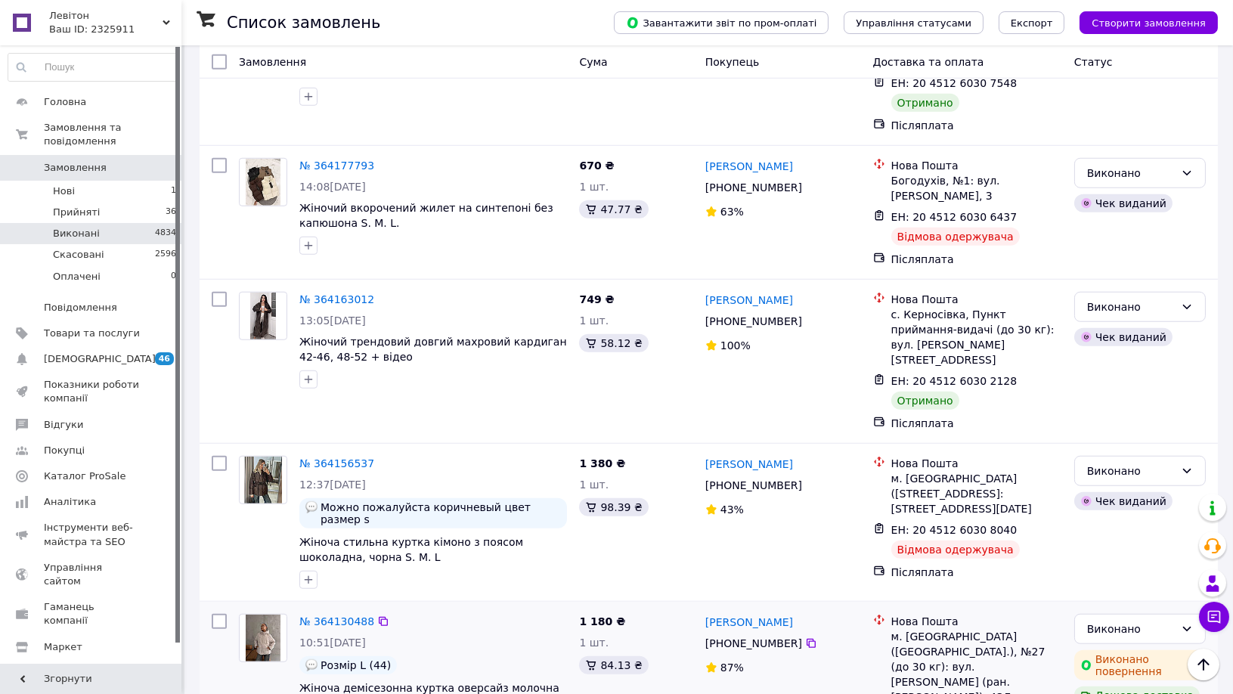
scroll to position [2510, 0]
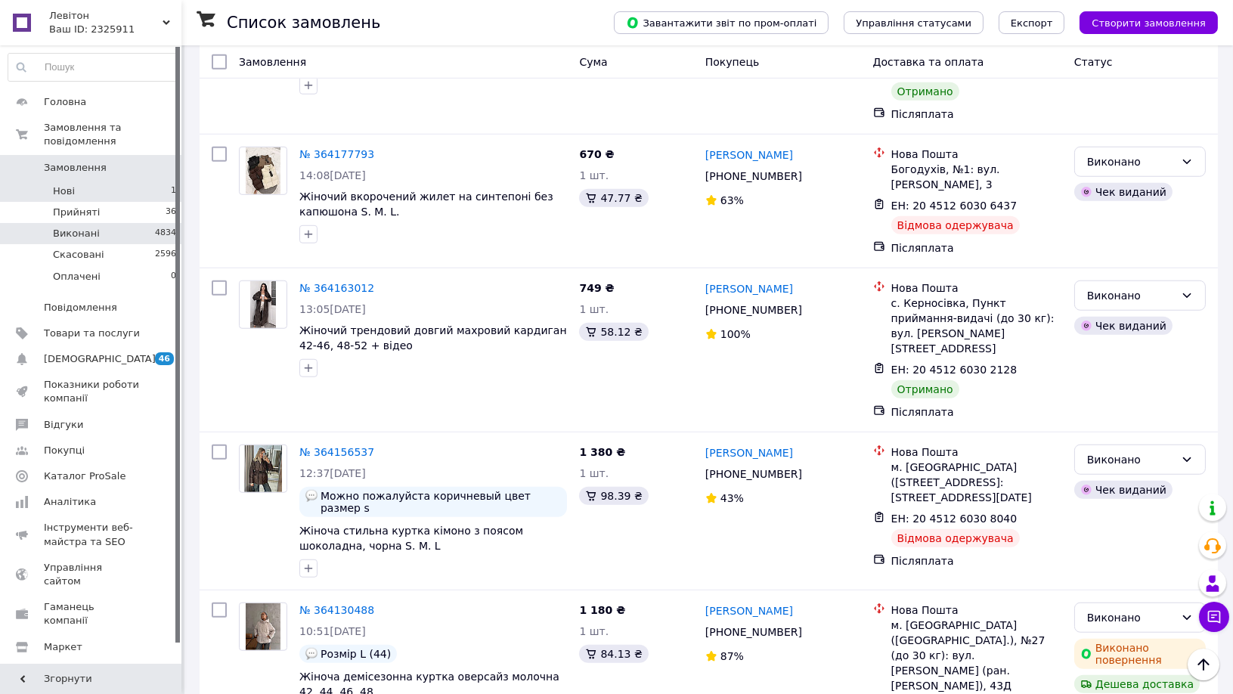
click at [129, 181] on li "Нові 1" at bounding box center [92, 191] width 185 height 21
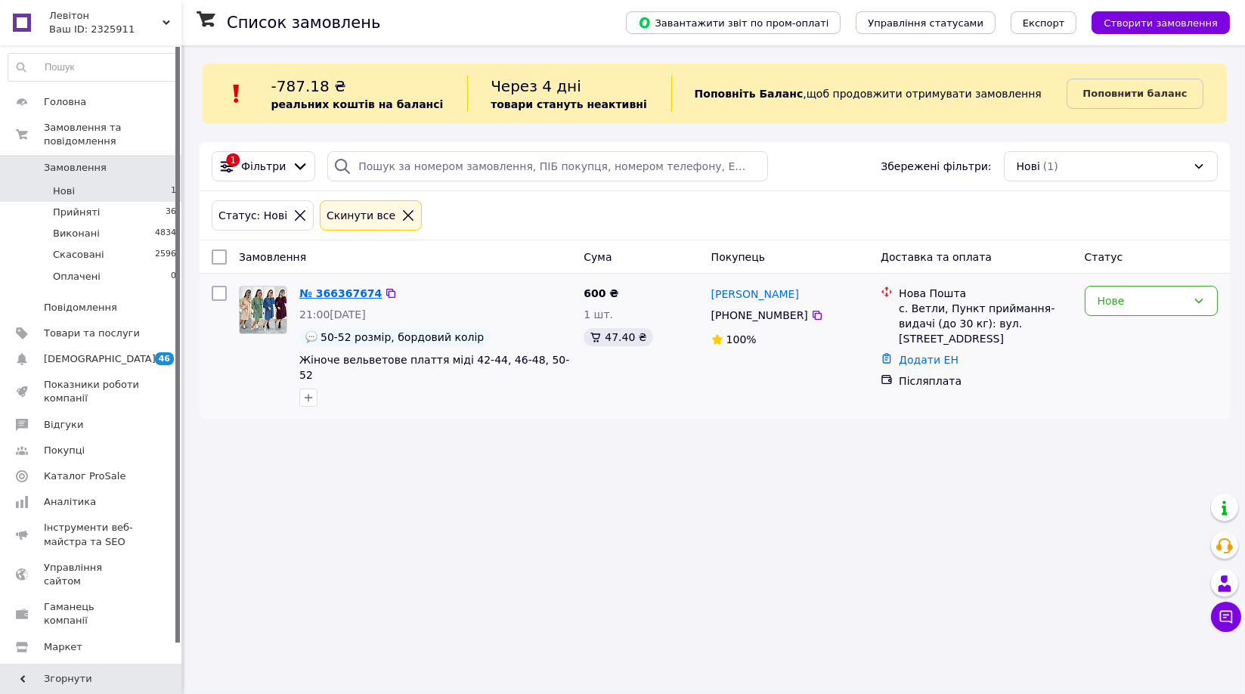
click at [343, 289] on link "№ 366367674" at bounding box center [340, 293] width 82 height 12
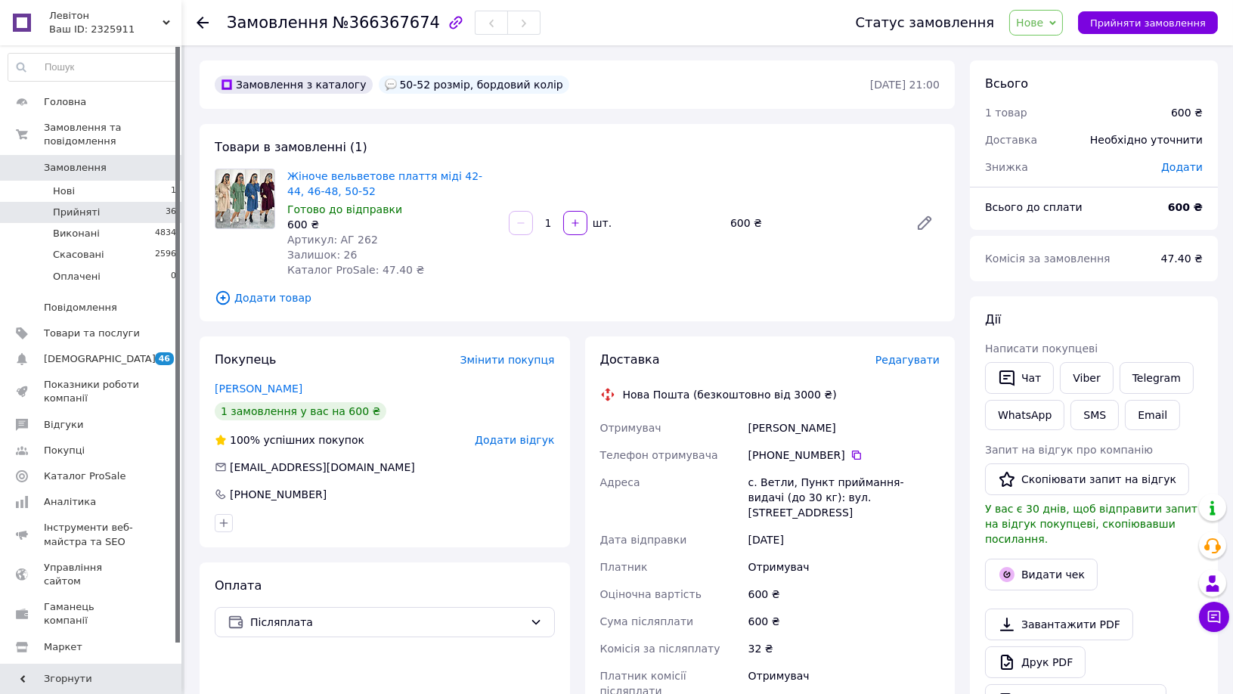
click at [108, 202] on li "Прийняті 36" at bounding box center [92, 212] width 185 height 21
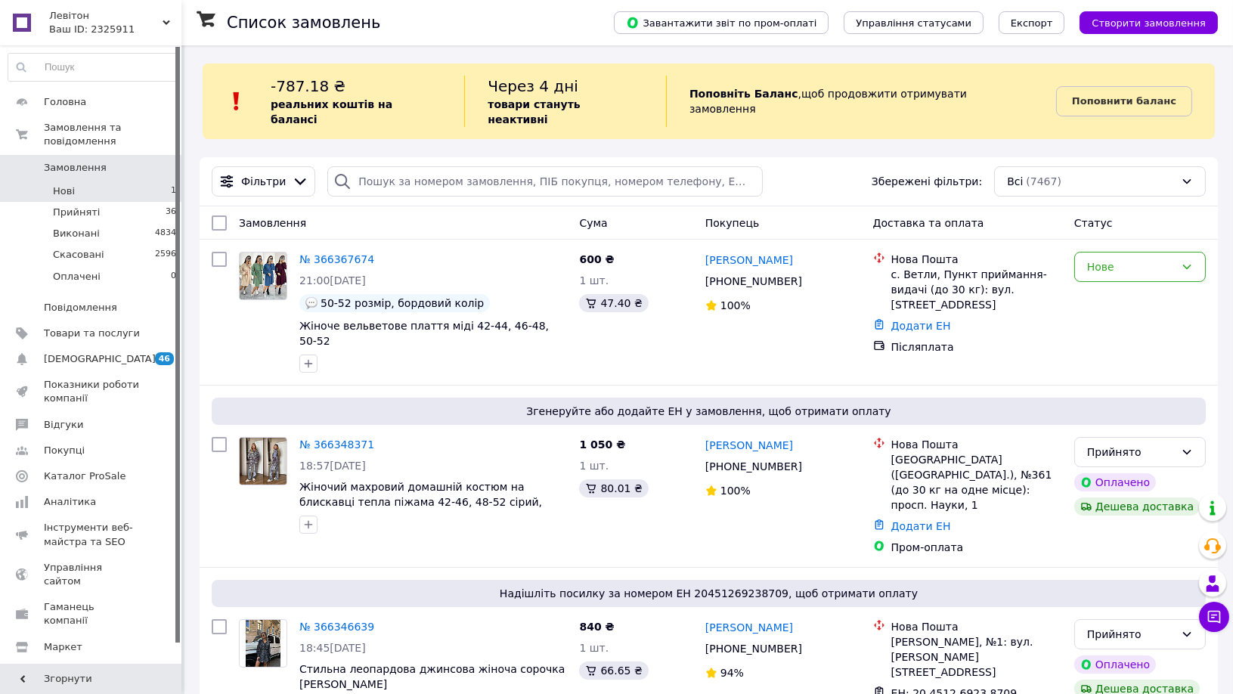
click at [90, 181] on li "Нові 1" at bounding box center [92, 191] width 185 height 21
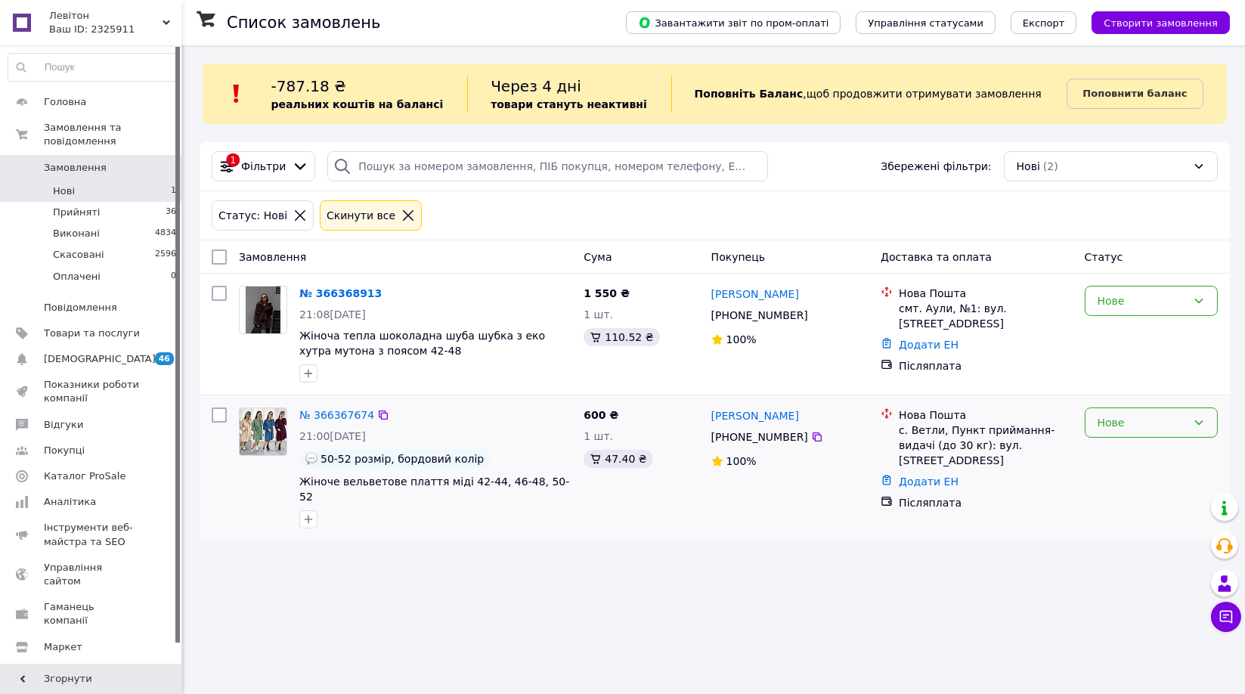
click at [1136, 424] on div "Нове" at bounding box center [1142, 422] width 89 height 17
click at [1118, 452] on li "Прийнято" at bounding box center [1152, 455] width 132 height 27
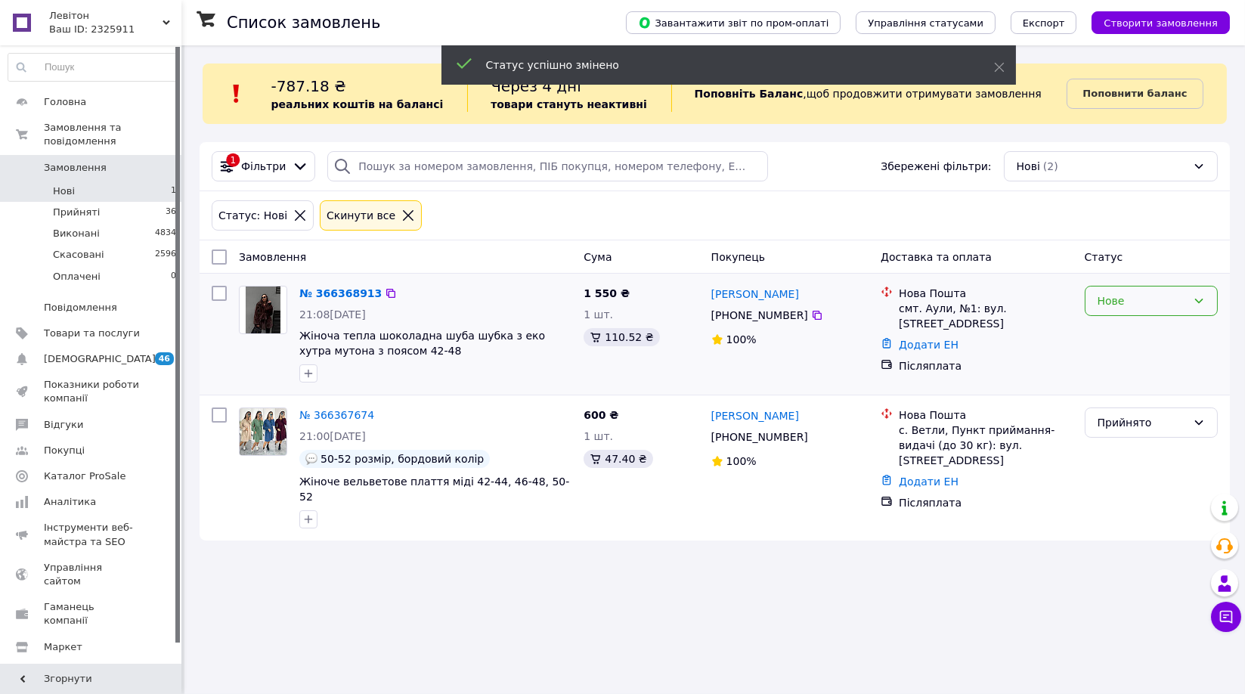
click at [1155, 297] on div "Нове" at bounding box center [1142, 301] width 89 height 17
click at [1138, 328] on li "Прийнято" at bounding box center [1152, 333] width 132 height 27
click at [343, 294] on link "№ 366368913" at bounding box center [336, 293] width 75 height 12
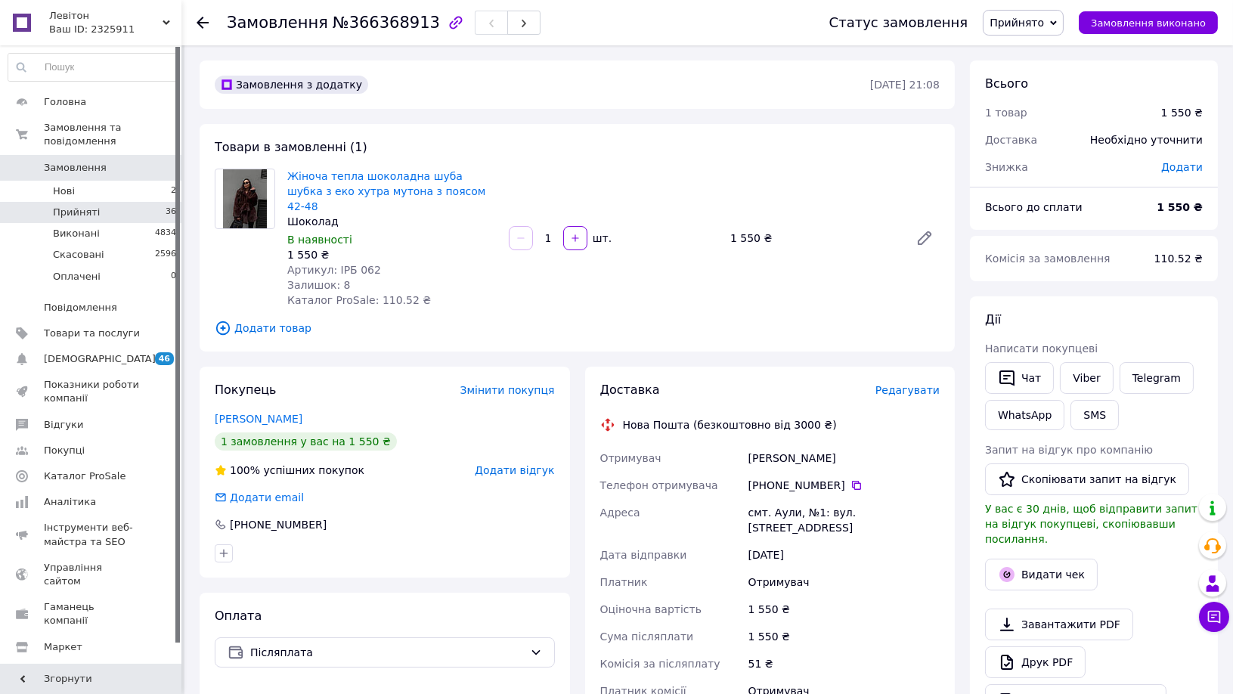
click at [101, 202] on li "Прийняті 36" at bounding box center [92, 212] width 185 height 21
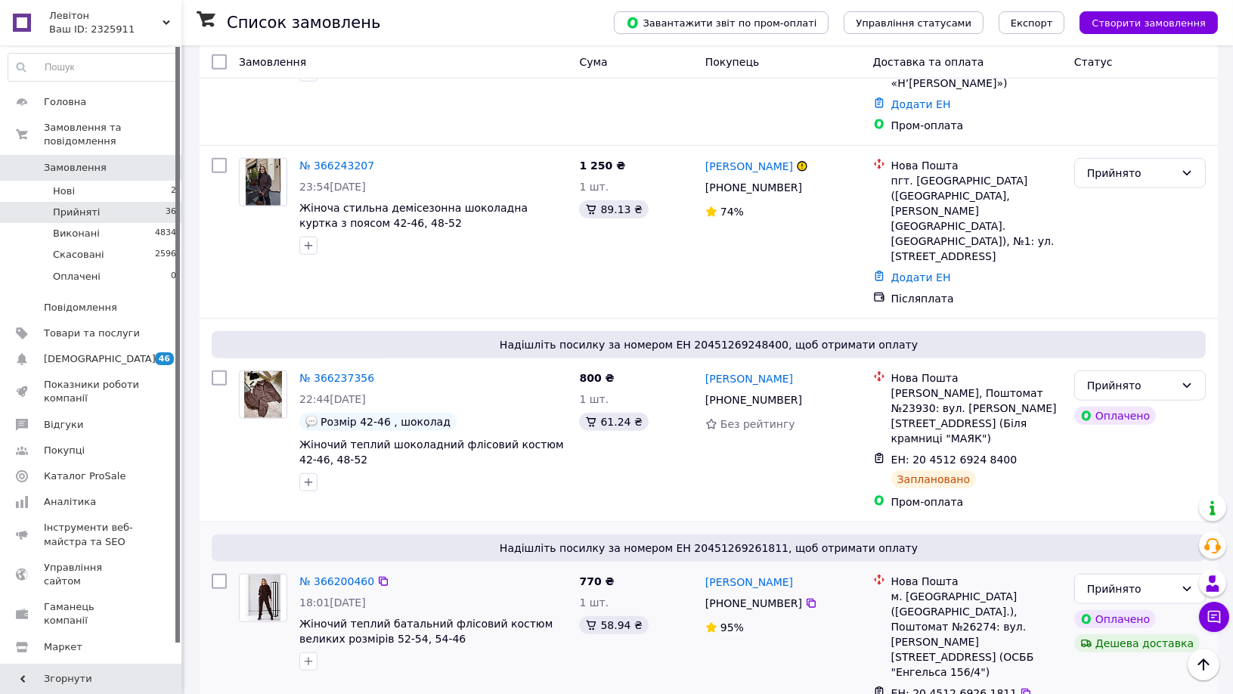
scroll to position [2791, 0]
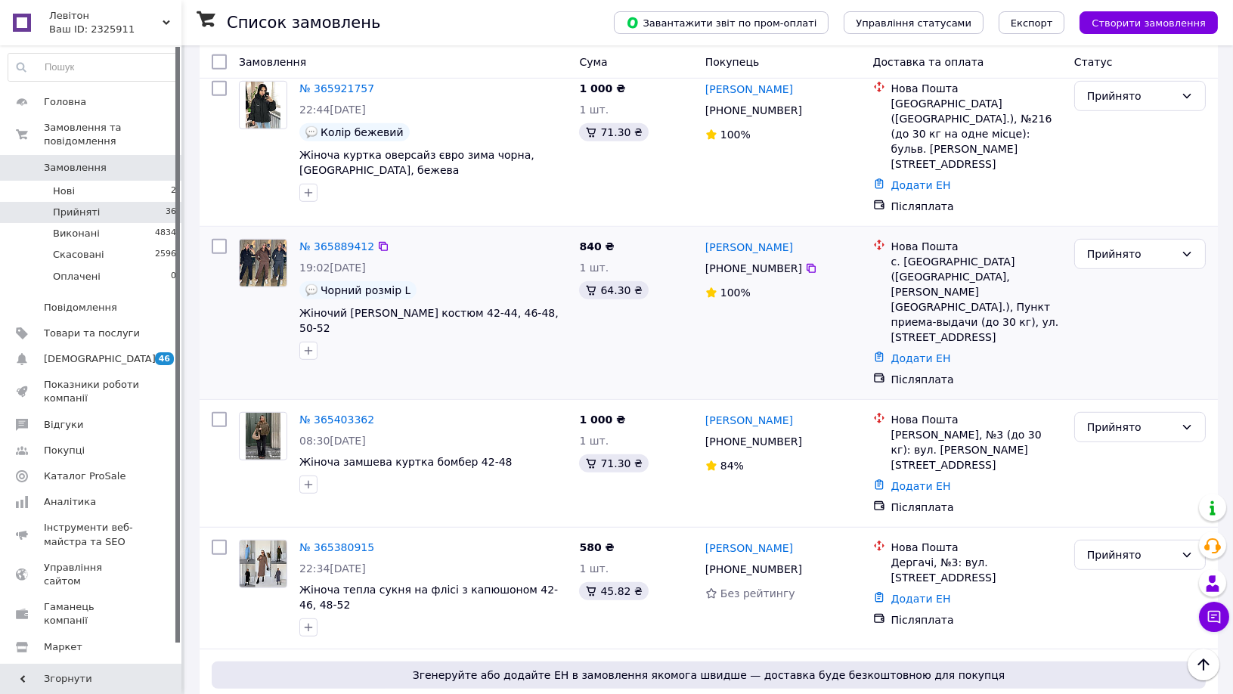
scroll to position [1817, 0]
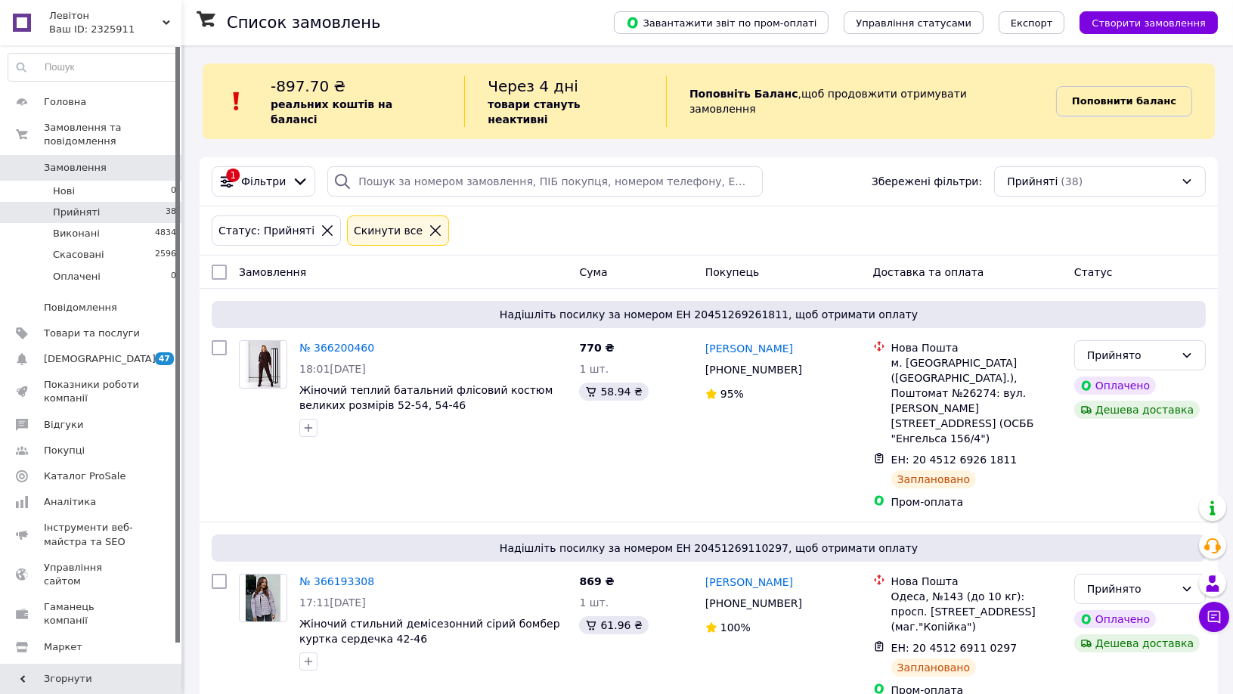
click at [1132, 95] on b "Поповнити баланс" at bounding box center [1124, 100] width 104 height 11
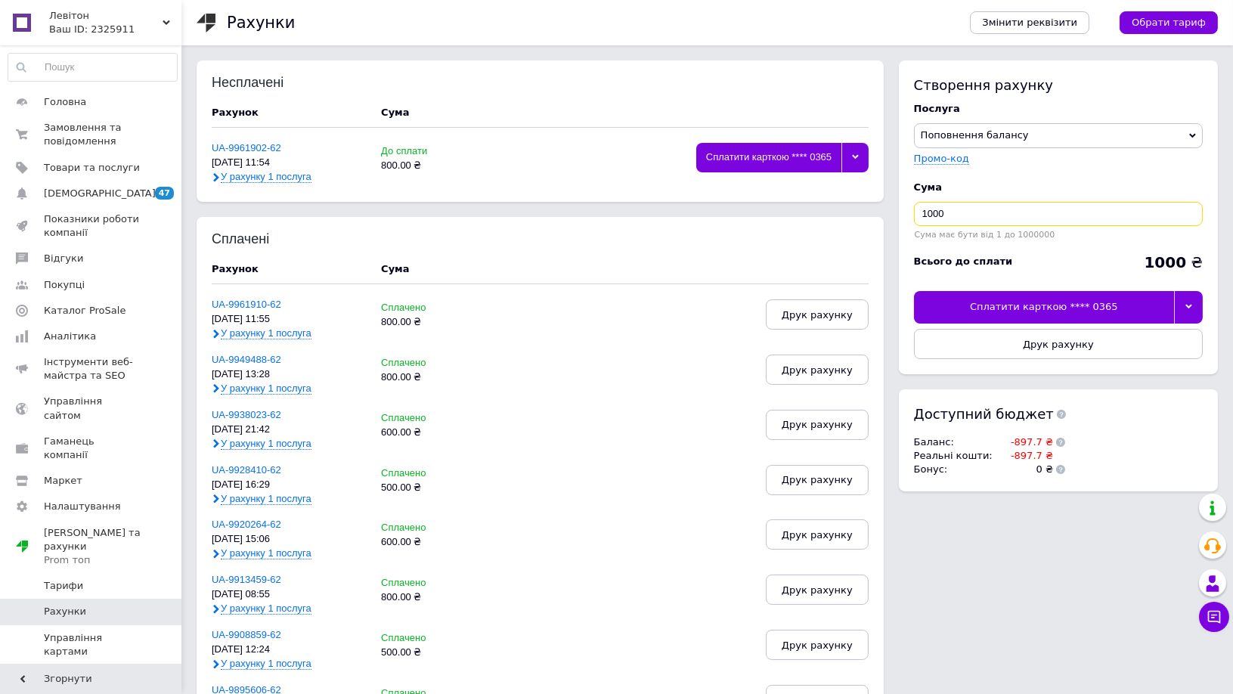
drag, startPoint x: 961, startPoint y: 218, endPoint x: 907, endPoint y: 216, distance: 54.5
click at [907, 216] on div "Створення рахунку Послуга Поповнення балансу Premium-дизайн Промо-код Cума 1000…" at bounding box center [1058, 217] width 319 height 314
type input "1200"
click at [1148, 307] on div "Сплатити карткою **** 0365" at bounding box center [1044, 307] width 260 height 32
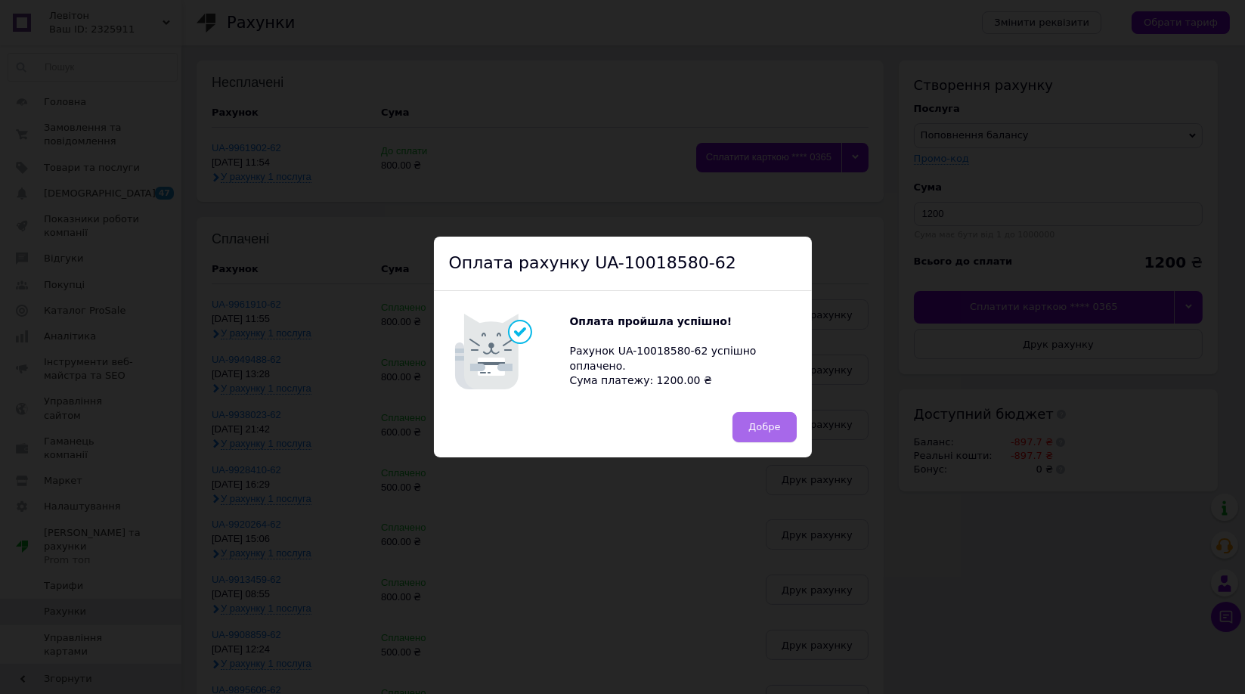
click at [764, 427] on span "Добре" at bounding box center [765, 426] width 32 height 11
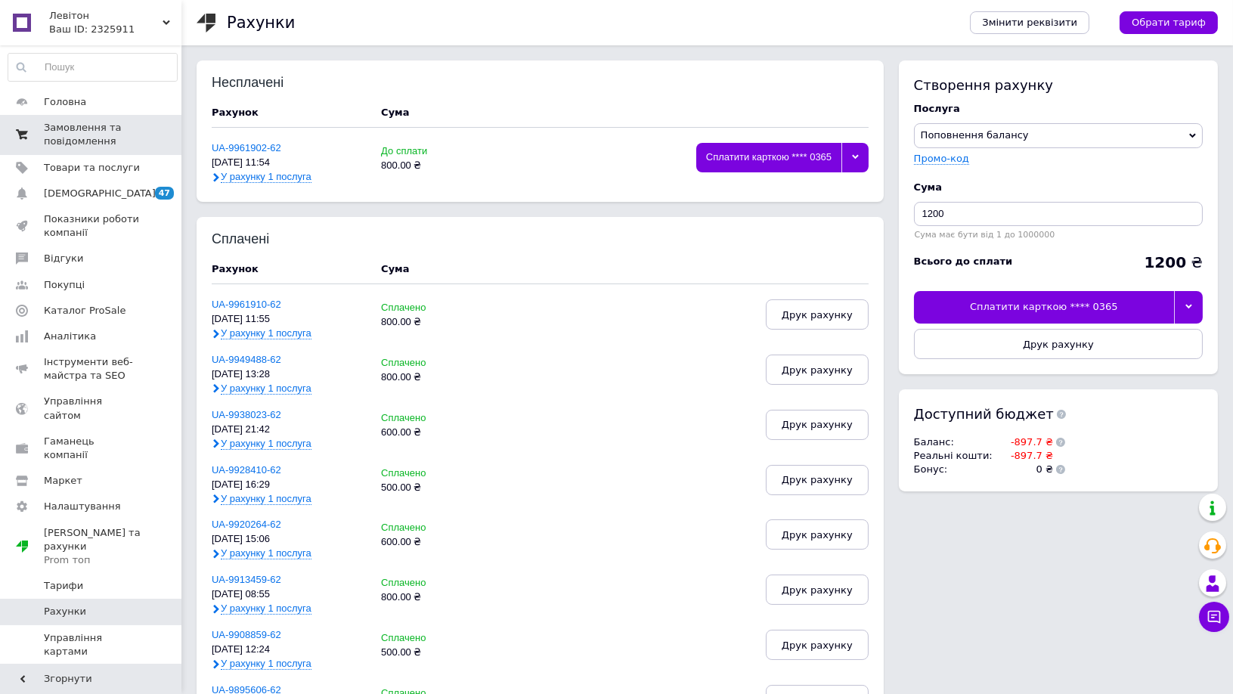
click at [79, 144] on span "Замовлення та повідомлення" at bounding box center [92, 134] width 96 height 27
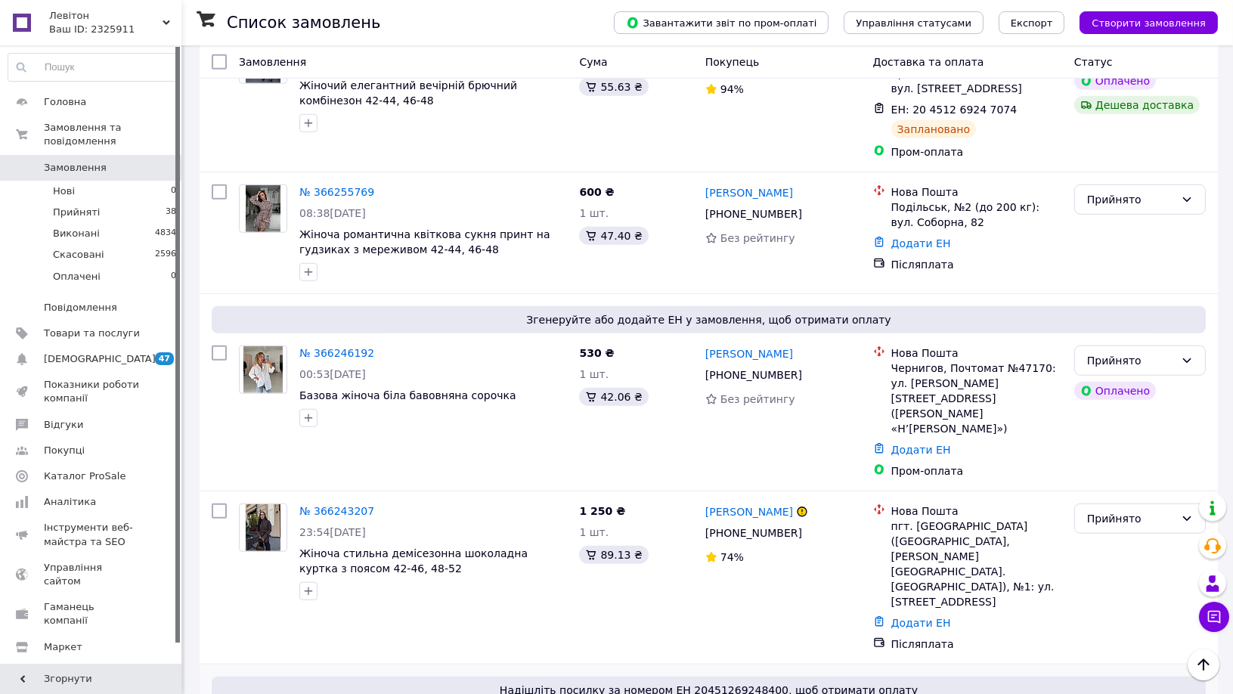
scroll to position [2522, 0]
